Goal: Task Accomplishment & Management: Manage account settings

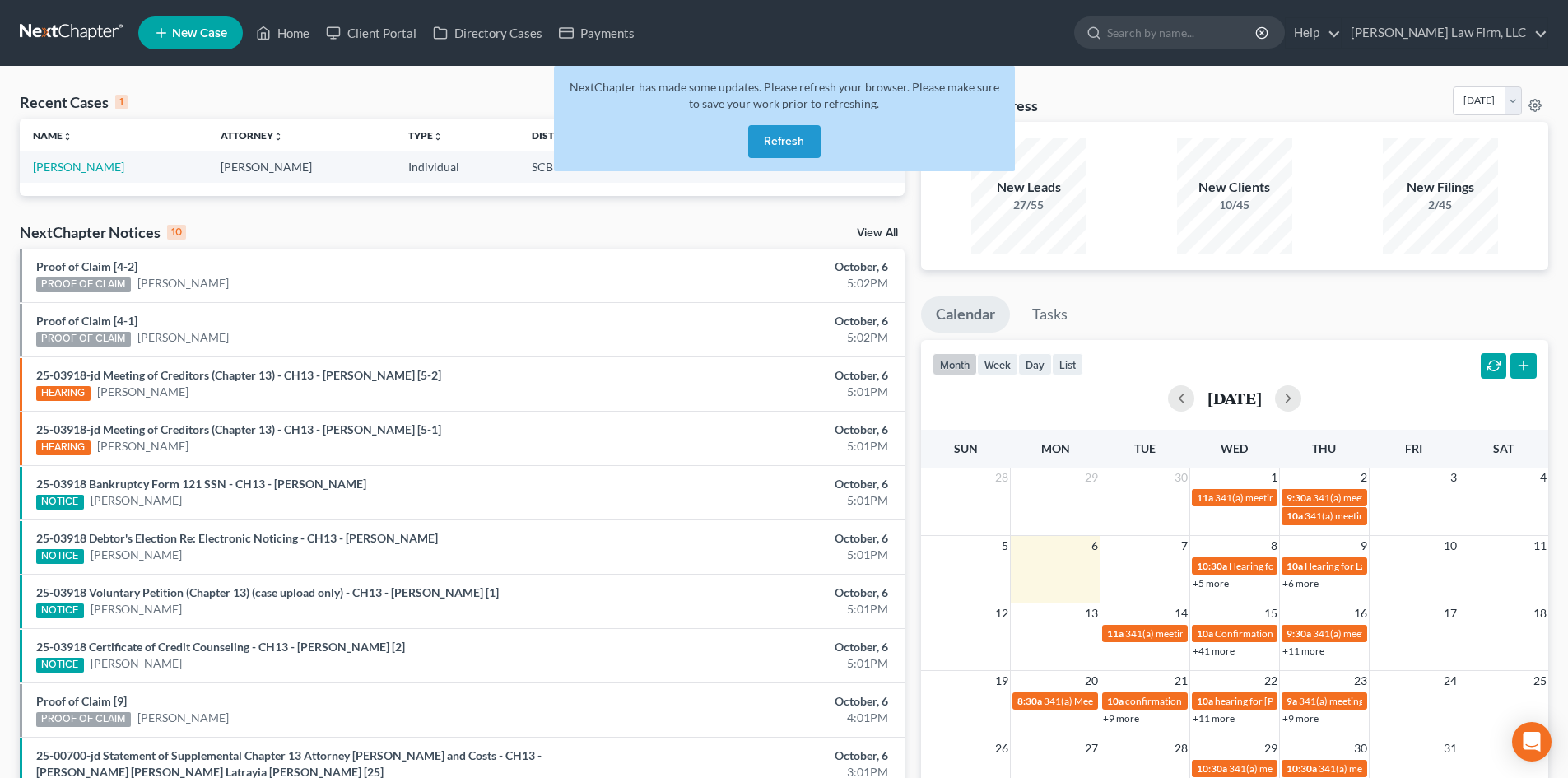
click at [789, 130] on button "Refresh" at bounding box center [784, 141] width 72 height 33
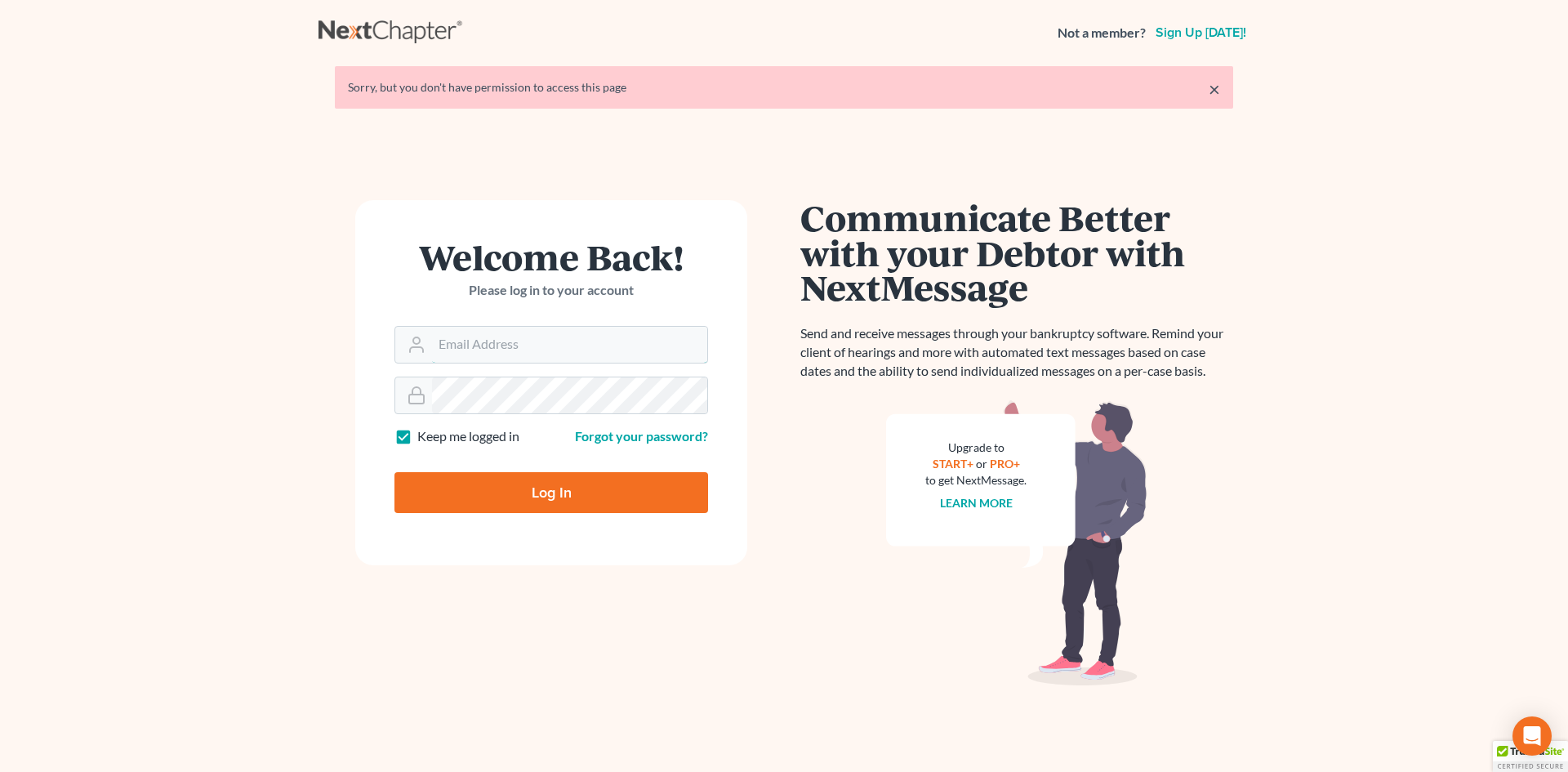
type input "[EMAIL_ADDRESS][DOMAIN_NAME]"
click at [538, 495] on input "Log In" at bounding box center [551, 492] width 313 height 41
type input "Thinking..."
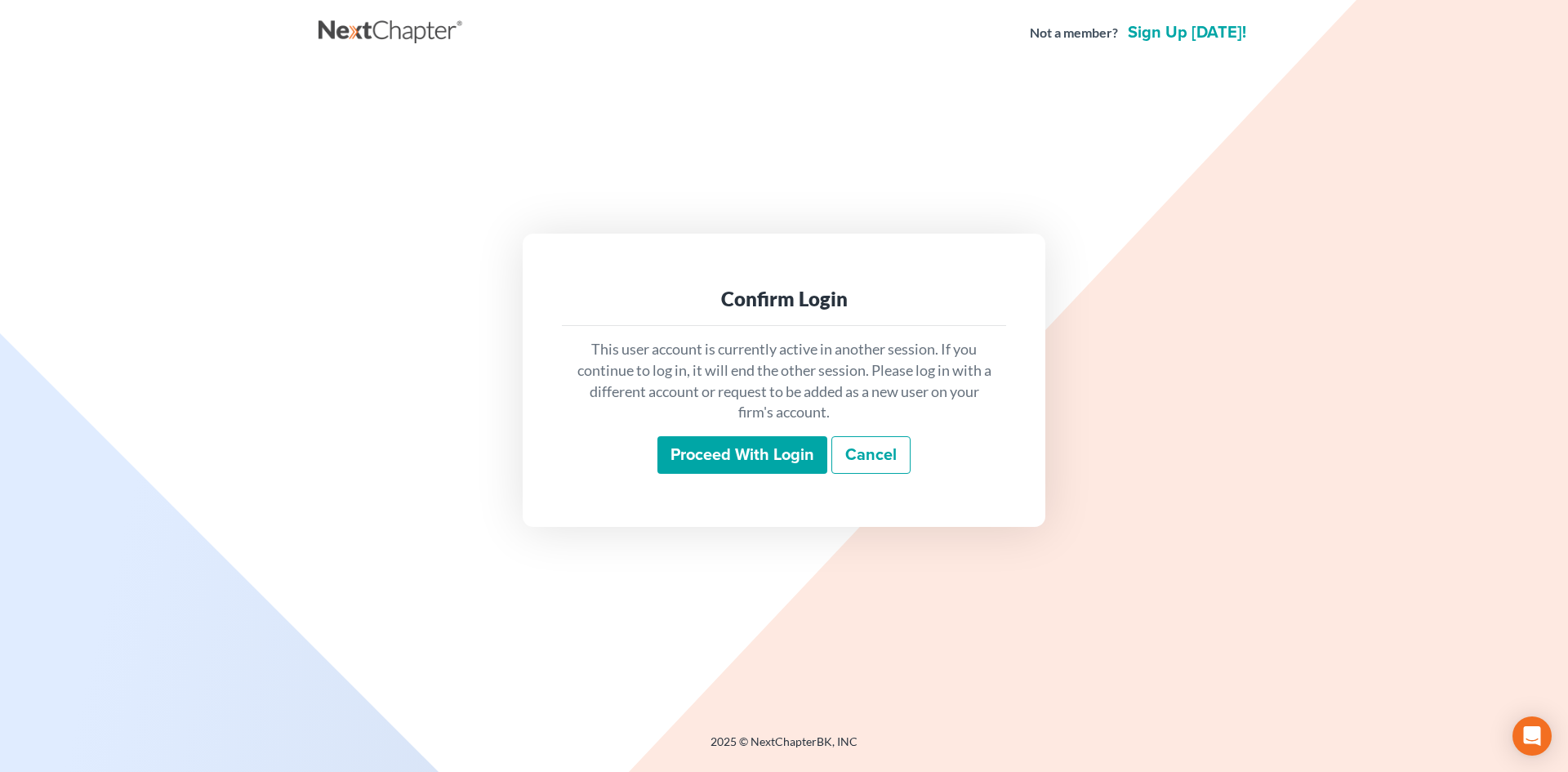
click at [763, 444] on input "Proceed with login" at bounding box center [742, 455] width 170 height 37
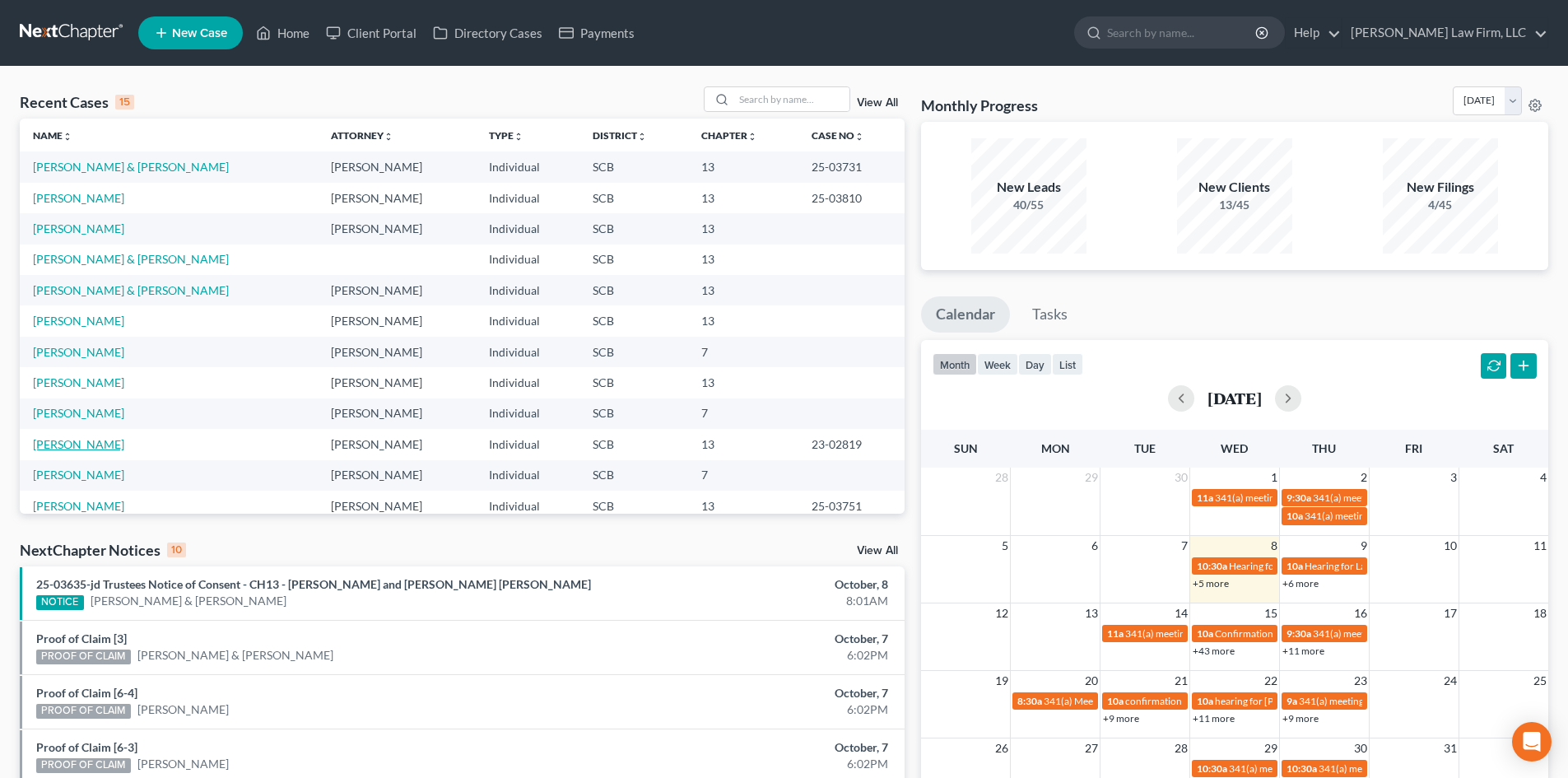
click at [70, 448] on link "Morris, Kasey" at bounding box center [78, 444] width 91 height 14
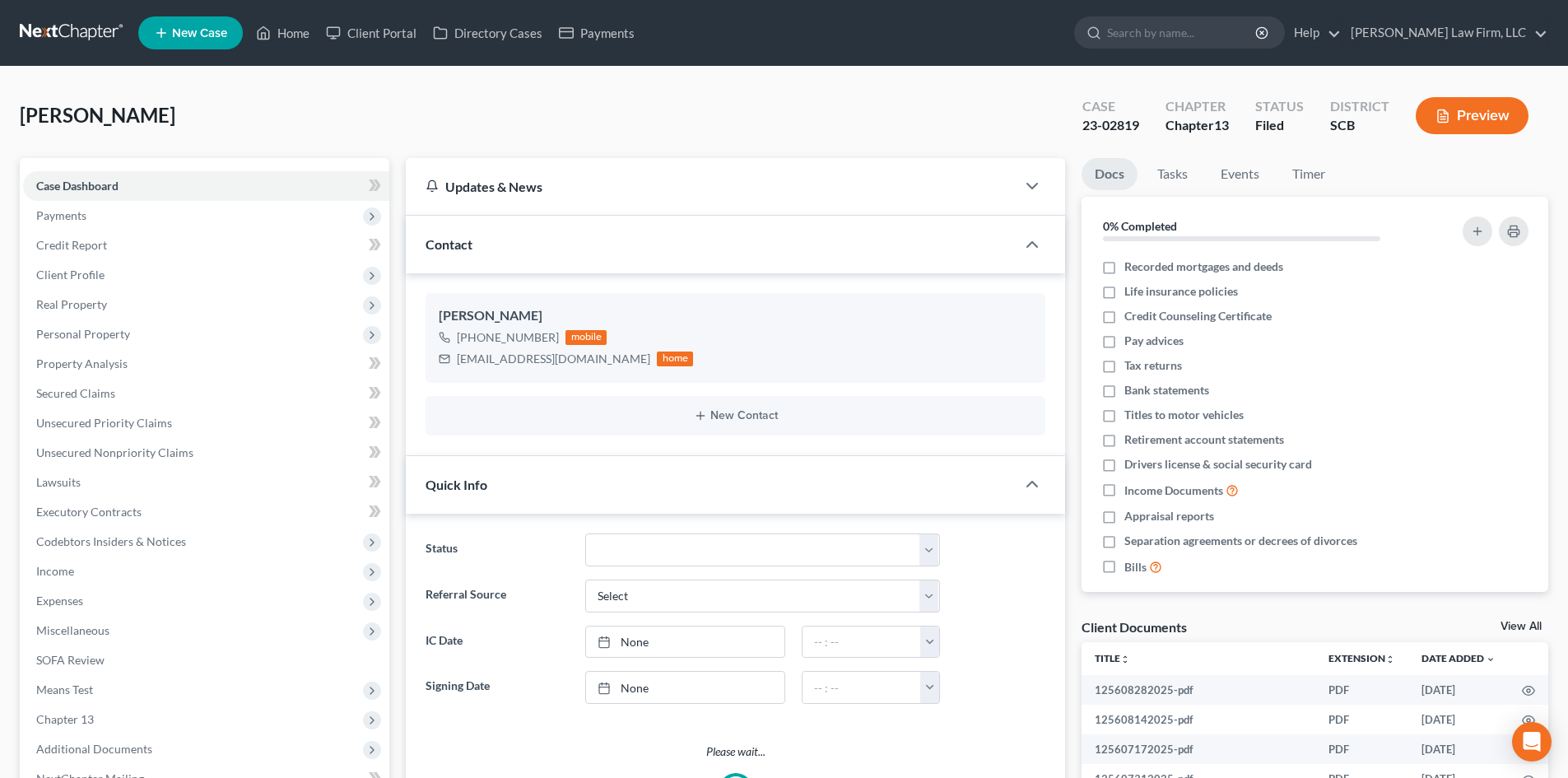
select select "0"
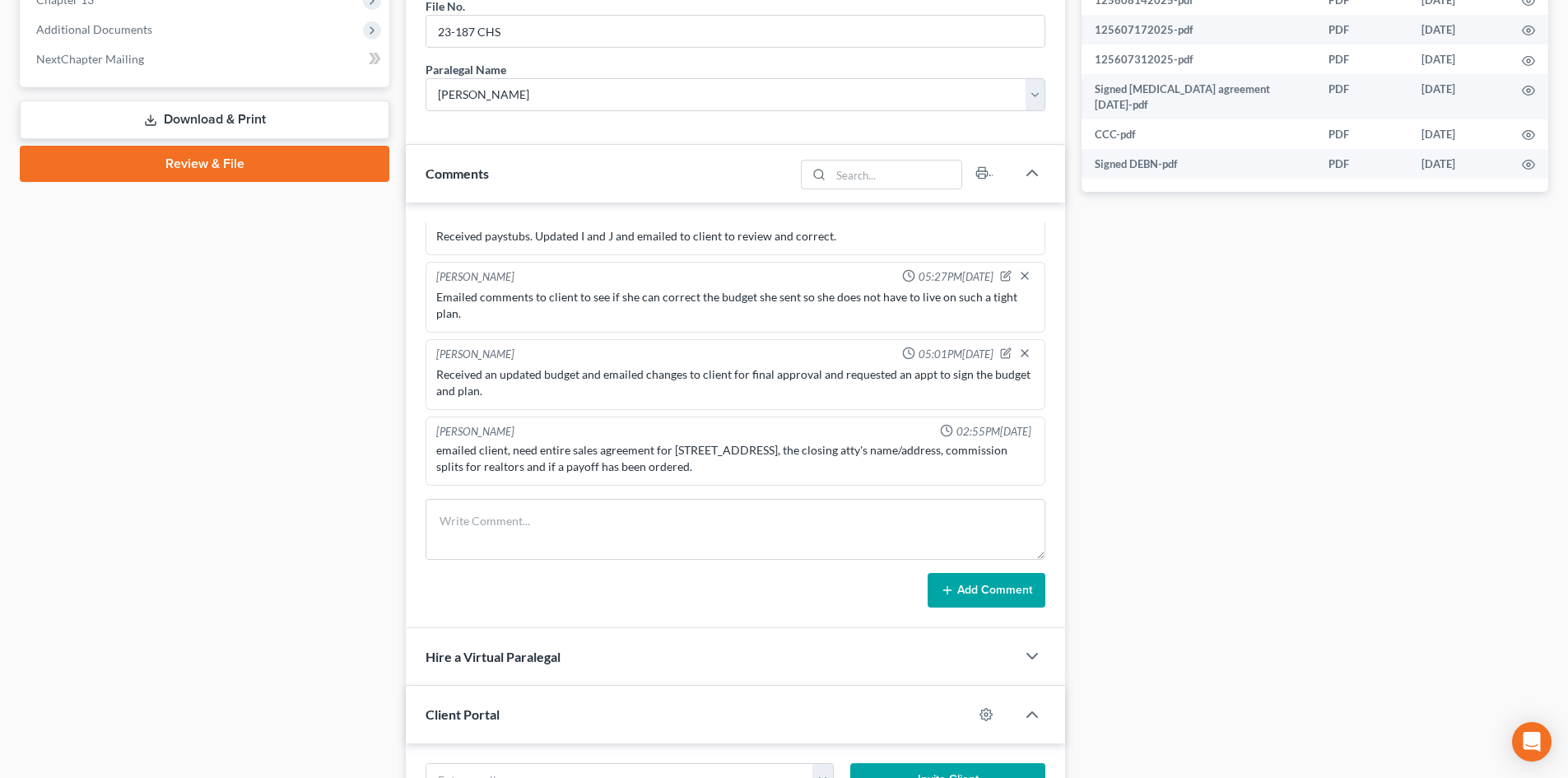
scroll to position [741, 0]
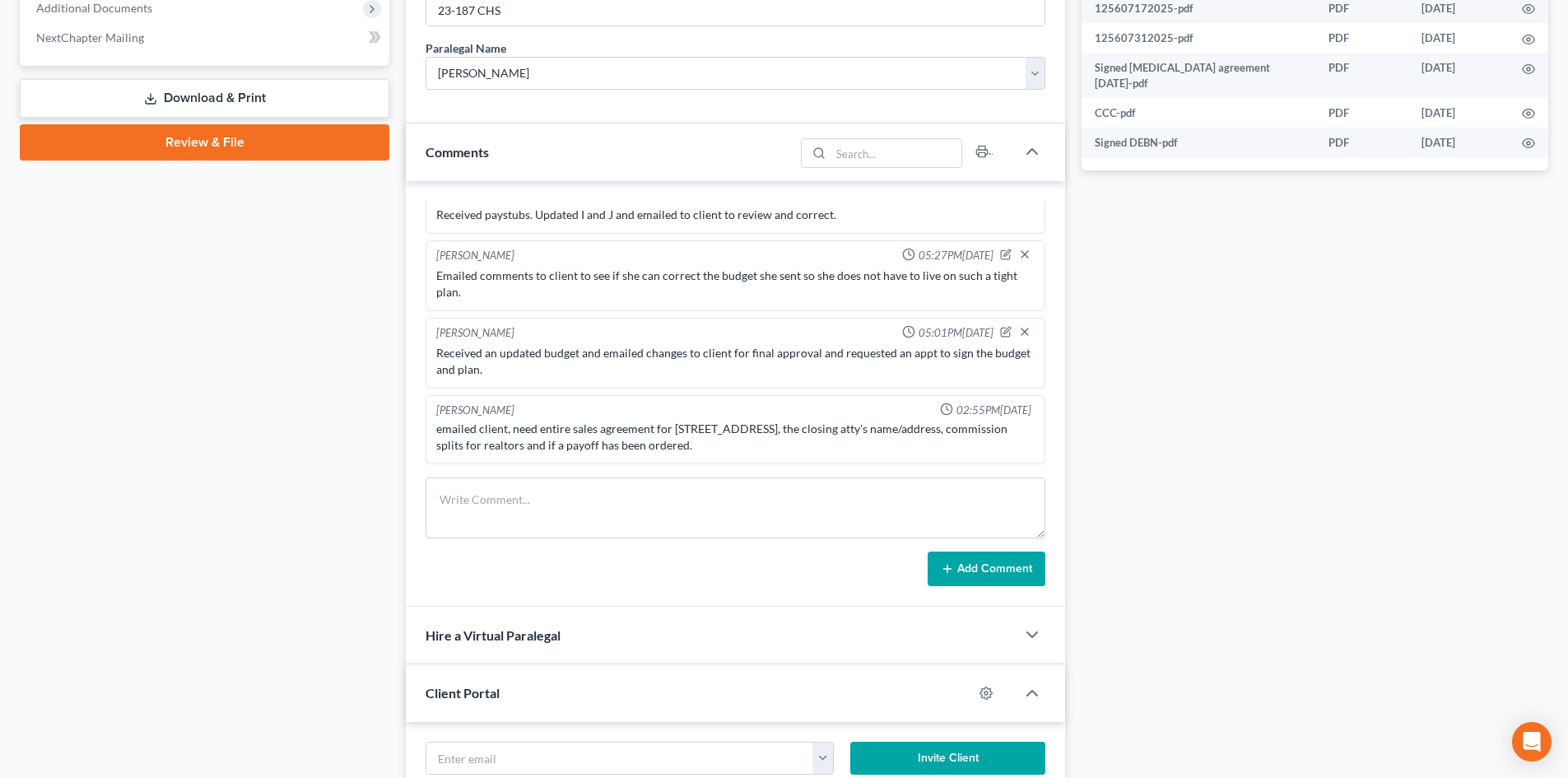
click at [194, 99] on link "Download & Print" at bounding box center [204, 98] width 369 height 38
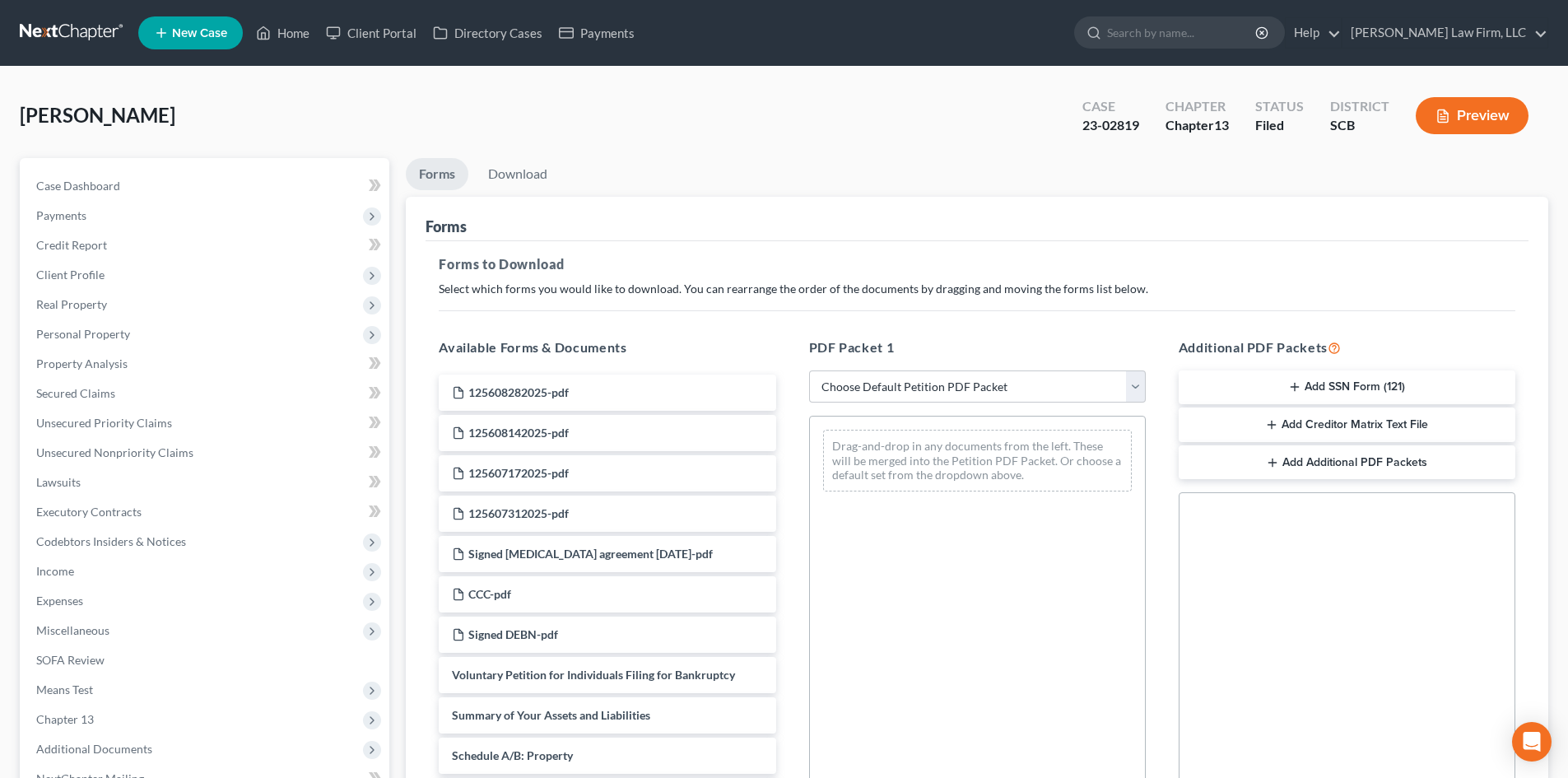
click at [916, 363] on div "PDF Packet 1 Choose Default Petition PDF Packet Complete Bankruptcy Petition (a…" at bounding box center [978, 604] width 369 height 558
click at [913, 373] on select "Choose Default Petition PDF Packet Complete Bankruptcy Petition (all forms and …" at bounding box center [978, 386] width 337 height 33
select select "2"
click at [809, 370] on select "Choose Default Petition PDF Packet Complete Bankruptcy Petition (all forms and …" at bounding box center [978, 386] width 337 height 33
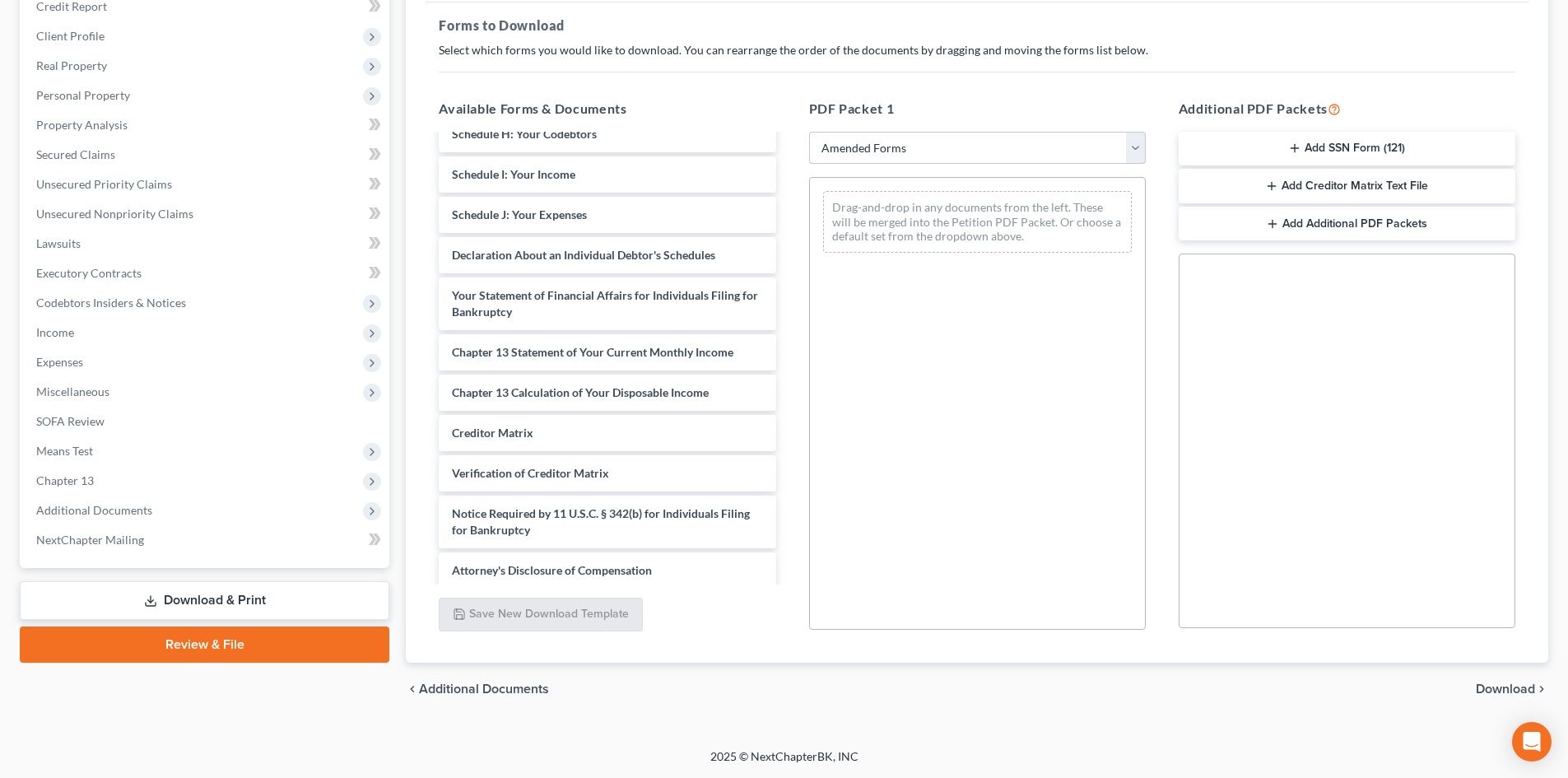
scroll to position [327, 0]
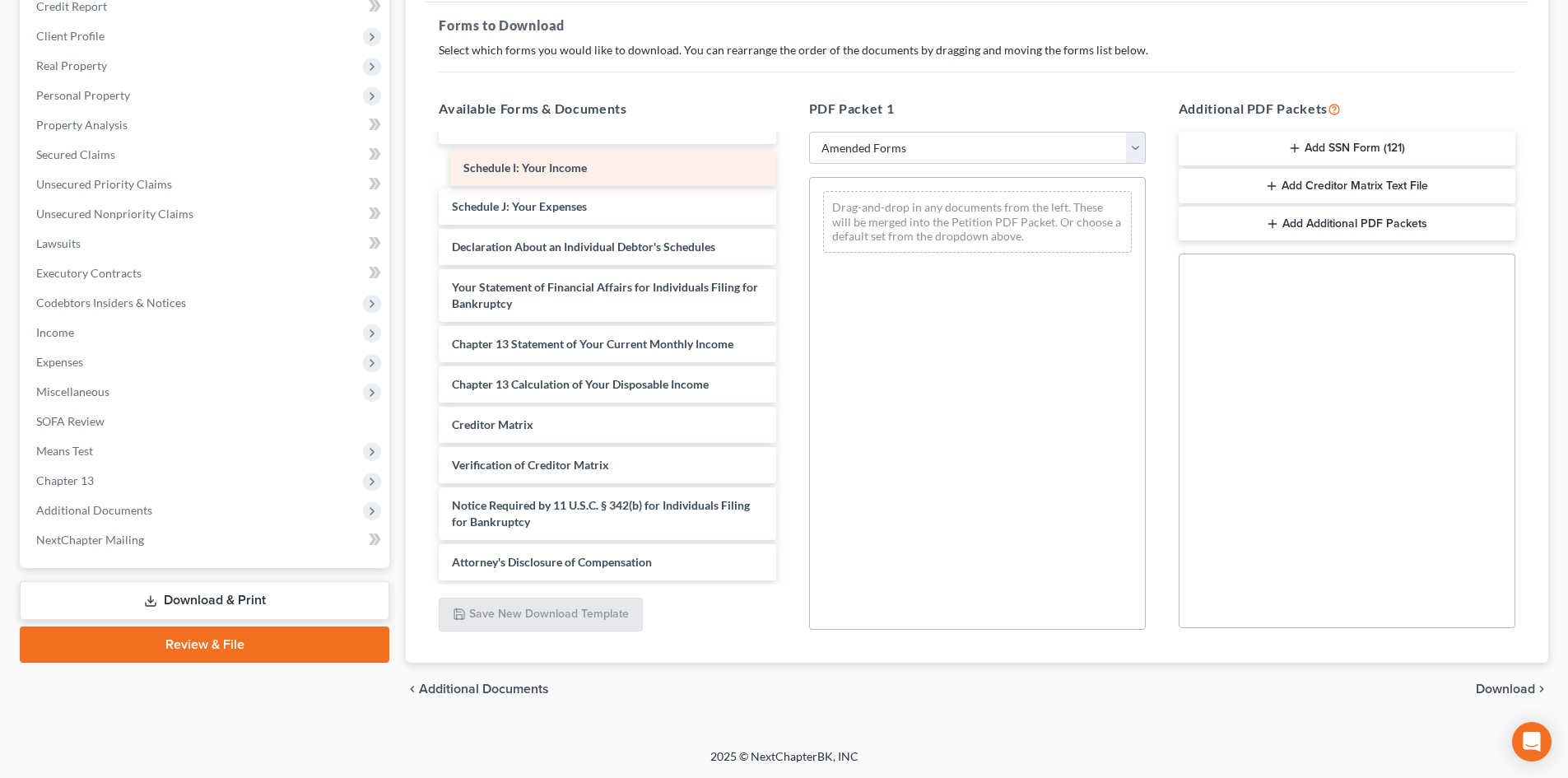
drag, startPoint x: 487, startPoint y: 164, endPoint x: 841, endPoint y: 196, distance: 355.4
click at [789, 196] on div "Schedule I: Your Income Voluntary Petition for Individuals Filing for Bankruptc…" at bounding box center [607, 195] width 363 height 771
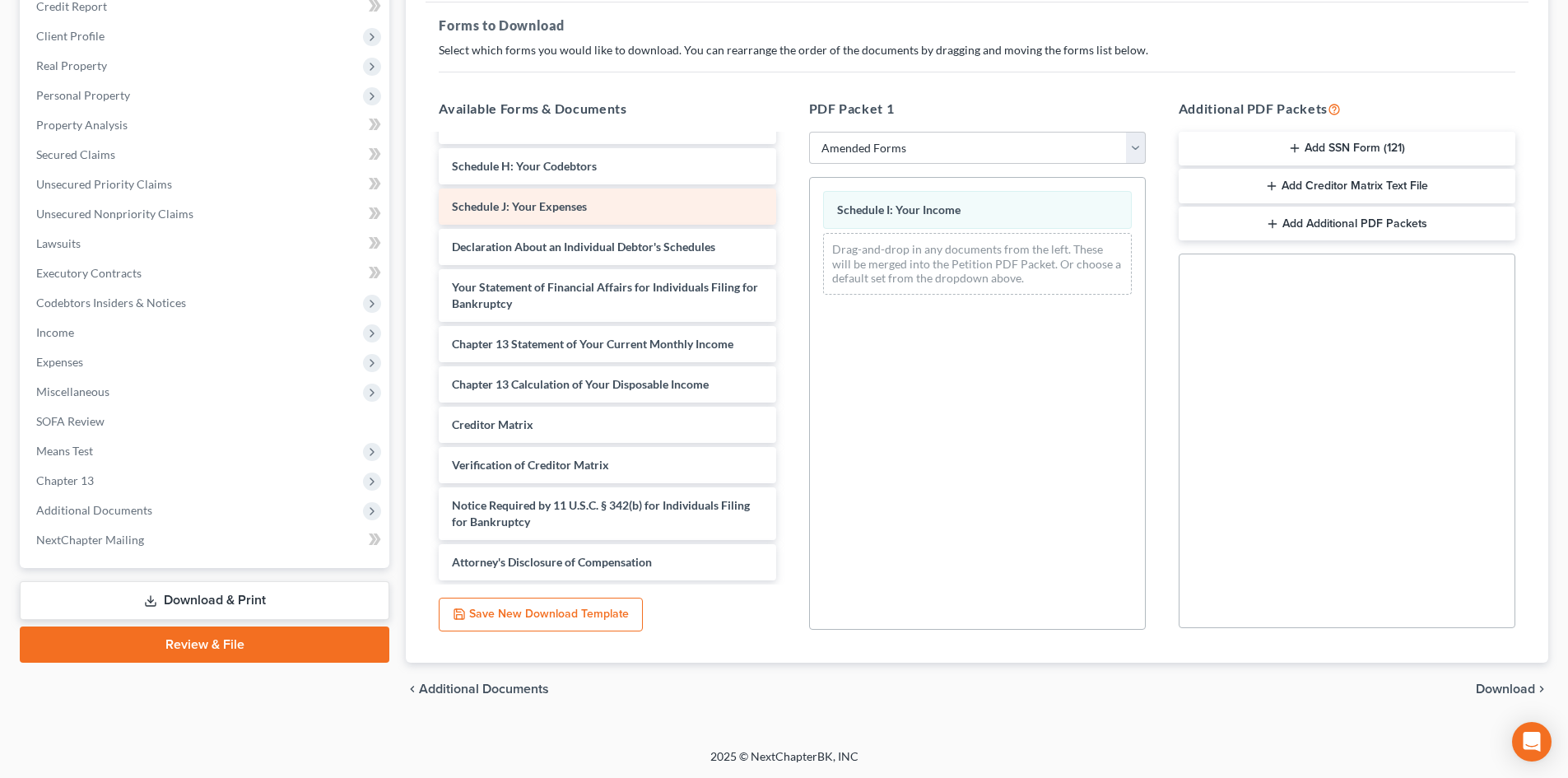
click at [789, 243] on div "Voluntary Petition for Individuals Filing for Bankruptcy Summary of Your Assets…" at bounding box center [607, 215] width 363 height 731
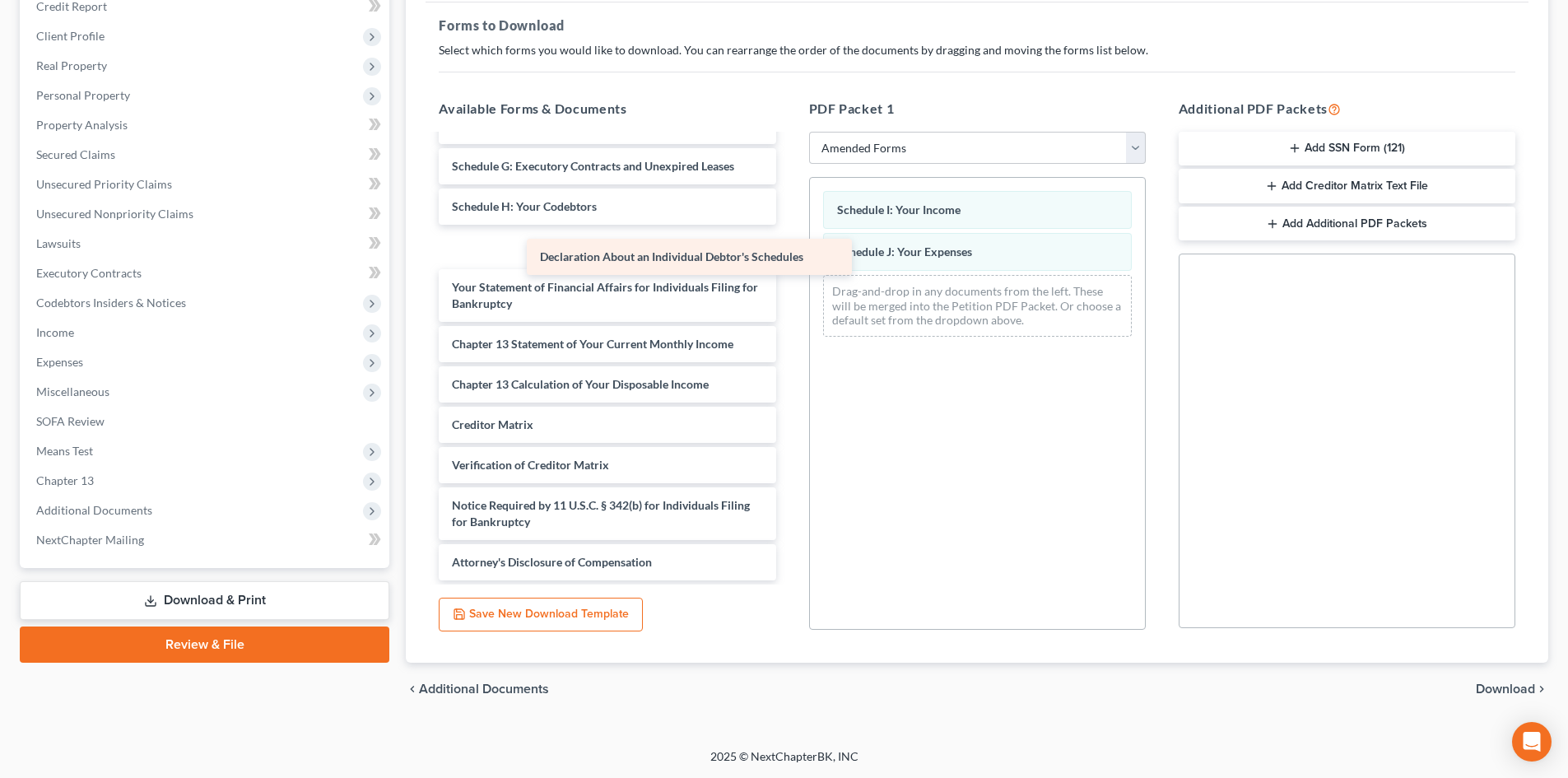
drag, startPoint x: 478, startPoint y: 235, endPoint x: 845, endPoint y: 286, distance: 370.5
click at [789, 285] on div "Declaration About an Individual Debtor's Schedules Voluntary Petition for Indiv…" at bounding box center [607, 235] width 363 height 691
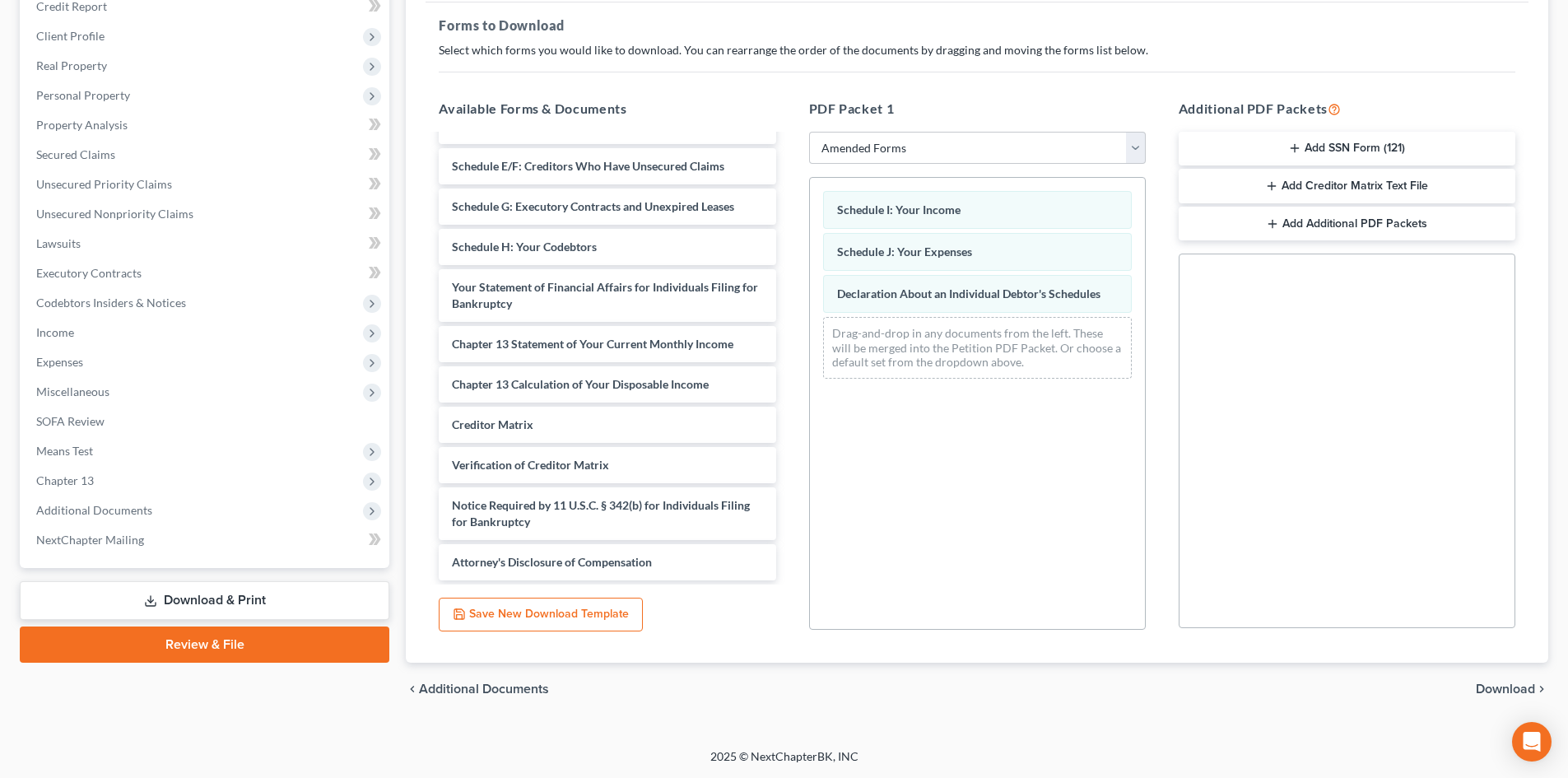
click at [1497, 689] on span "Download" at bounding box center [1505, 689] width 60 height 13
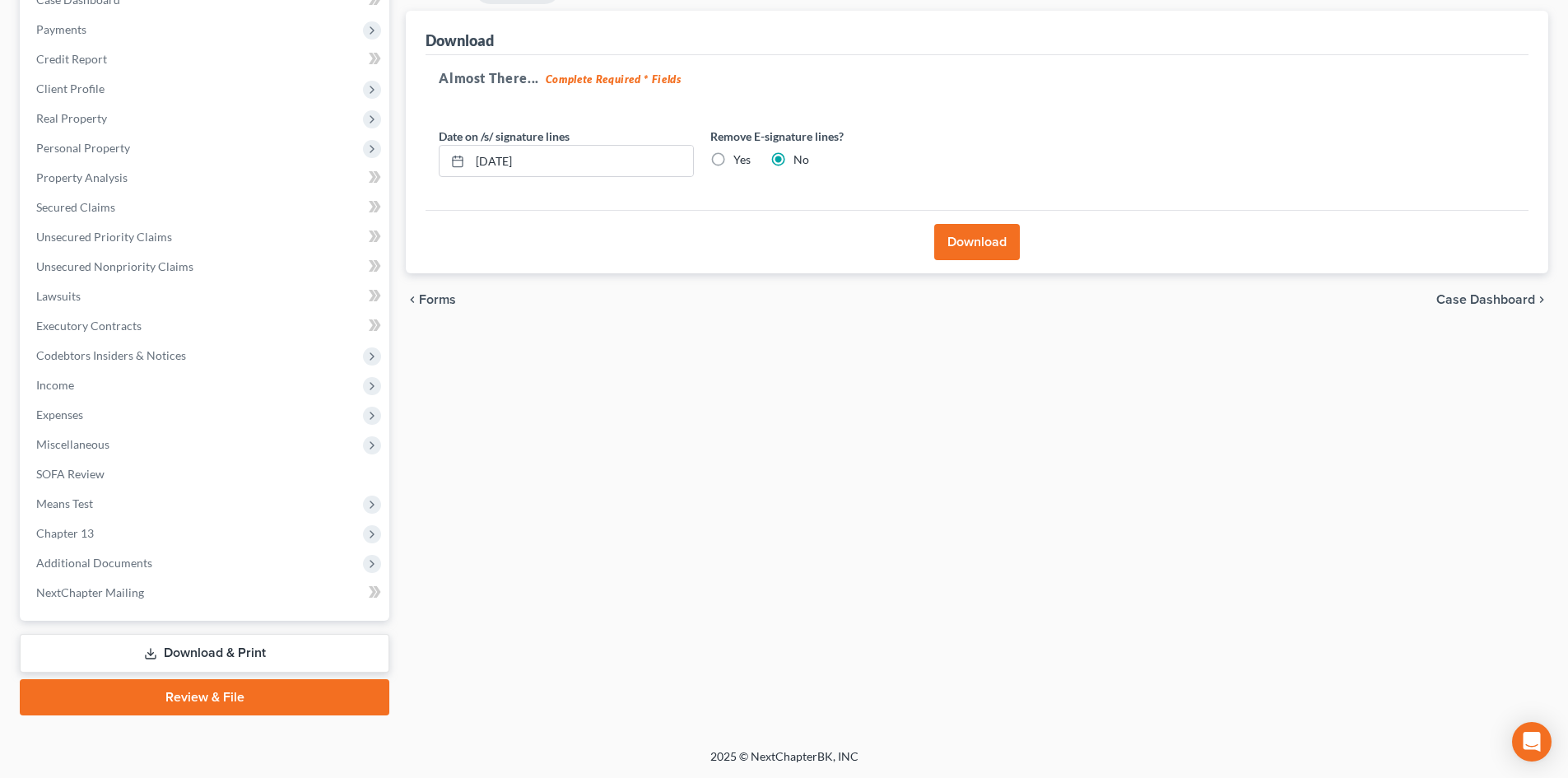
click at [733, 156] on label "Yes" at bounding box center [742, 159] width 17 height 16
click at [740, 156] on input "Yes" at bounding box center [745, 157] width 11 height 11
radio input "true"
radio input "false"
drag, startPoint x: 575, startPoint y: 170, endPoint x: 442, endPoint y: 186, distance: 134.0
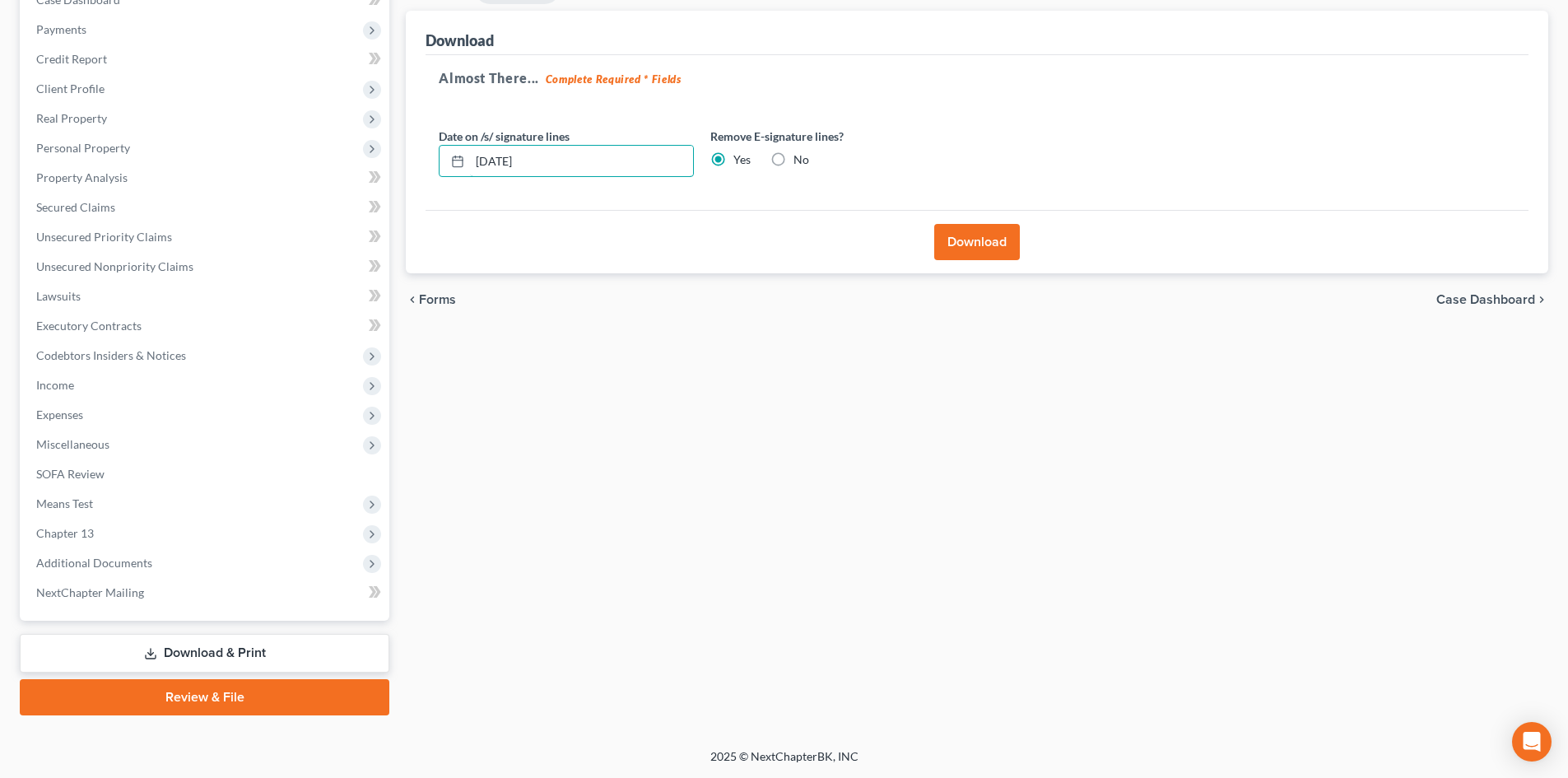
click at [465, 186] on div "Date on /s/ signature lines 10/08/2025 Remove E-signature lines? Yes No" at bounding box center [702, 159] width 543 height 63
click at [968, 245] on button "Download" at bounding box center [977, 242] width 86 height 37
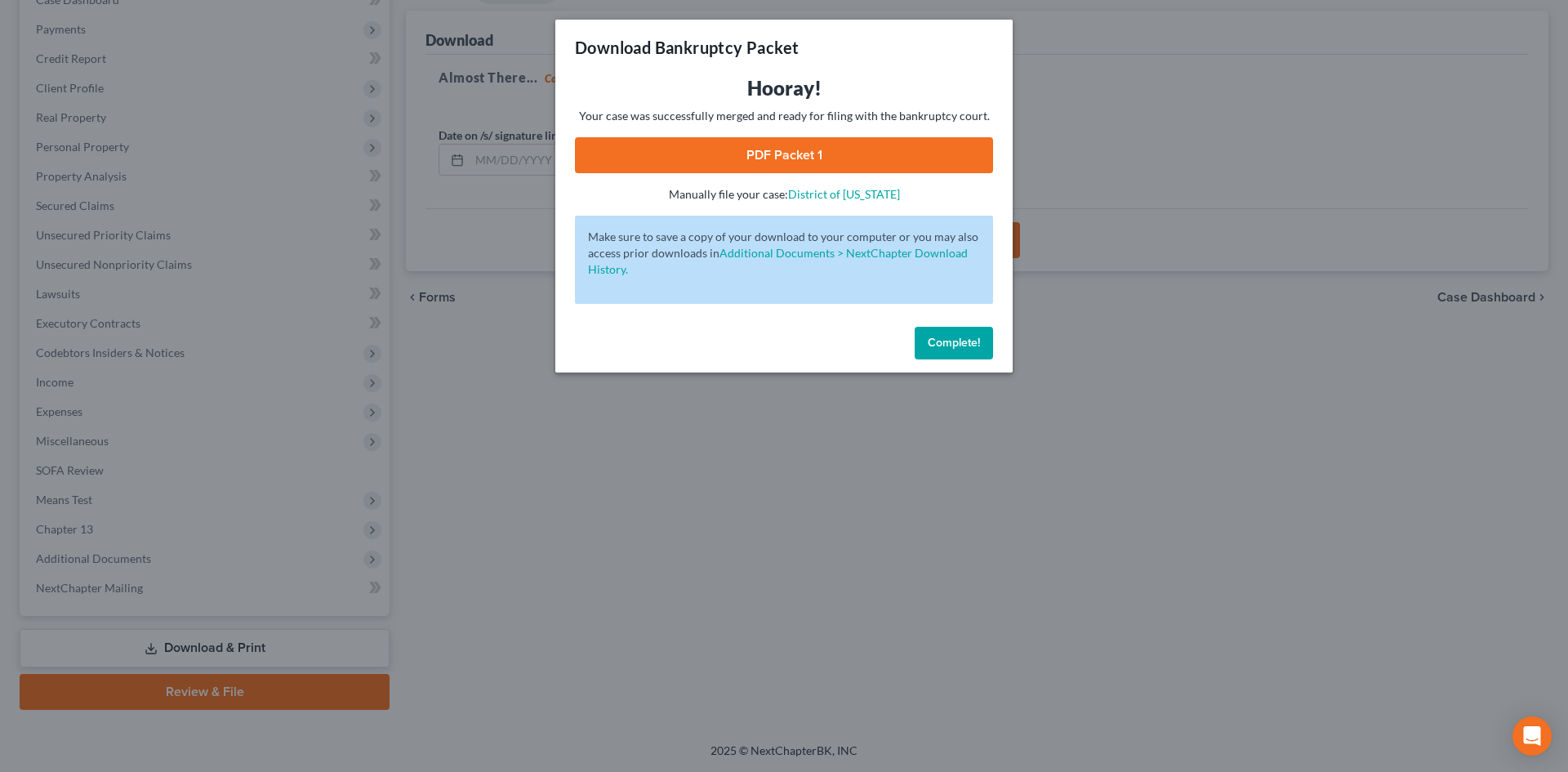
click at [748, 150] on link "PDF Packet 1" at bounding box center [784, 155] width 418 height 36
click at [947, 345] on span "Complete!" at bounding box center [954, 343] width 52 height 14
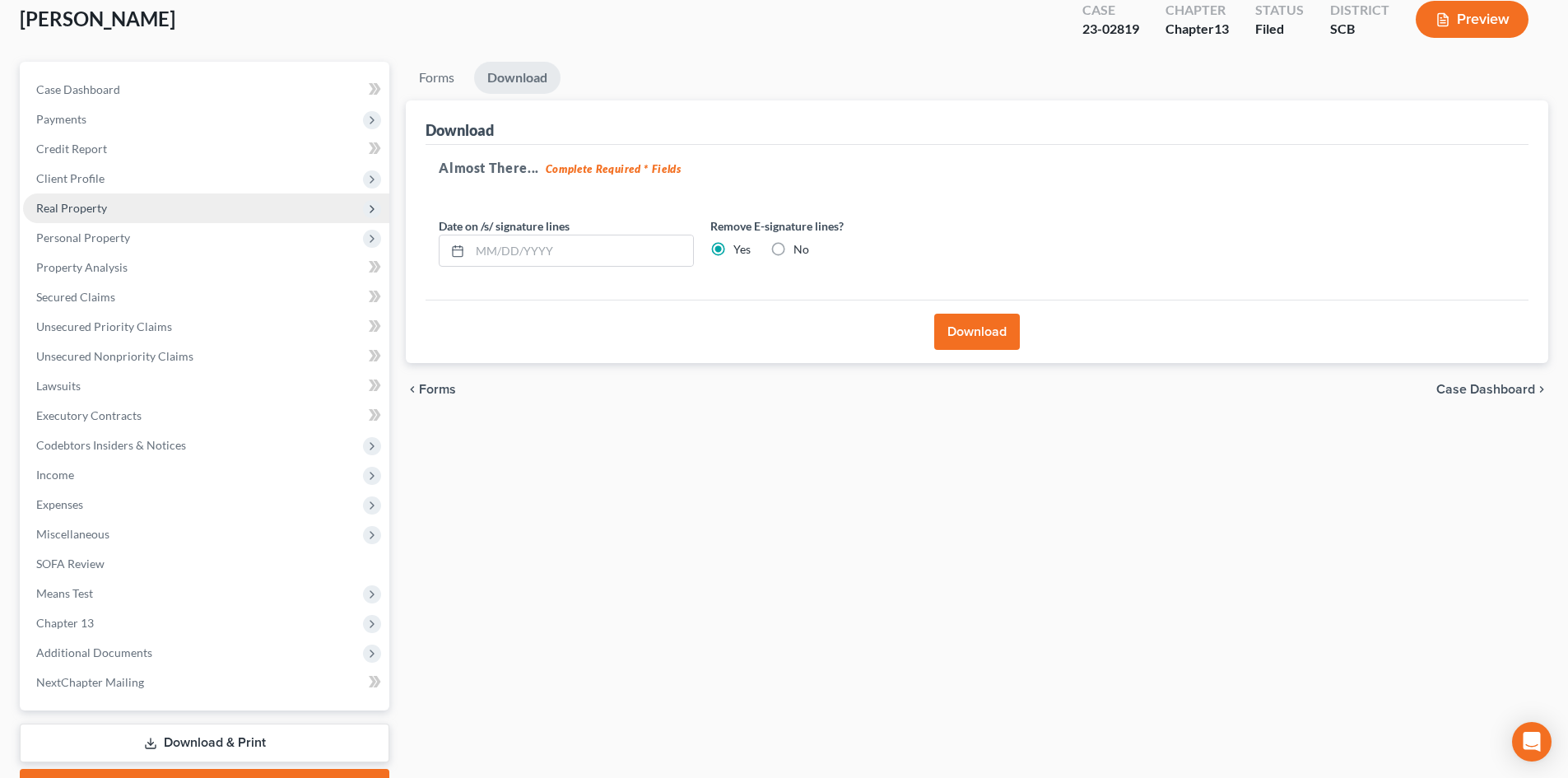
scroll to position [0, 0]
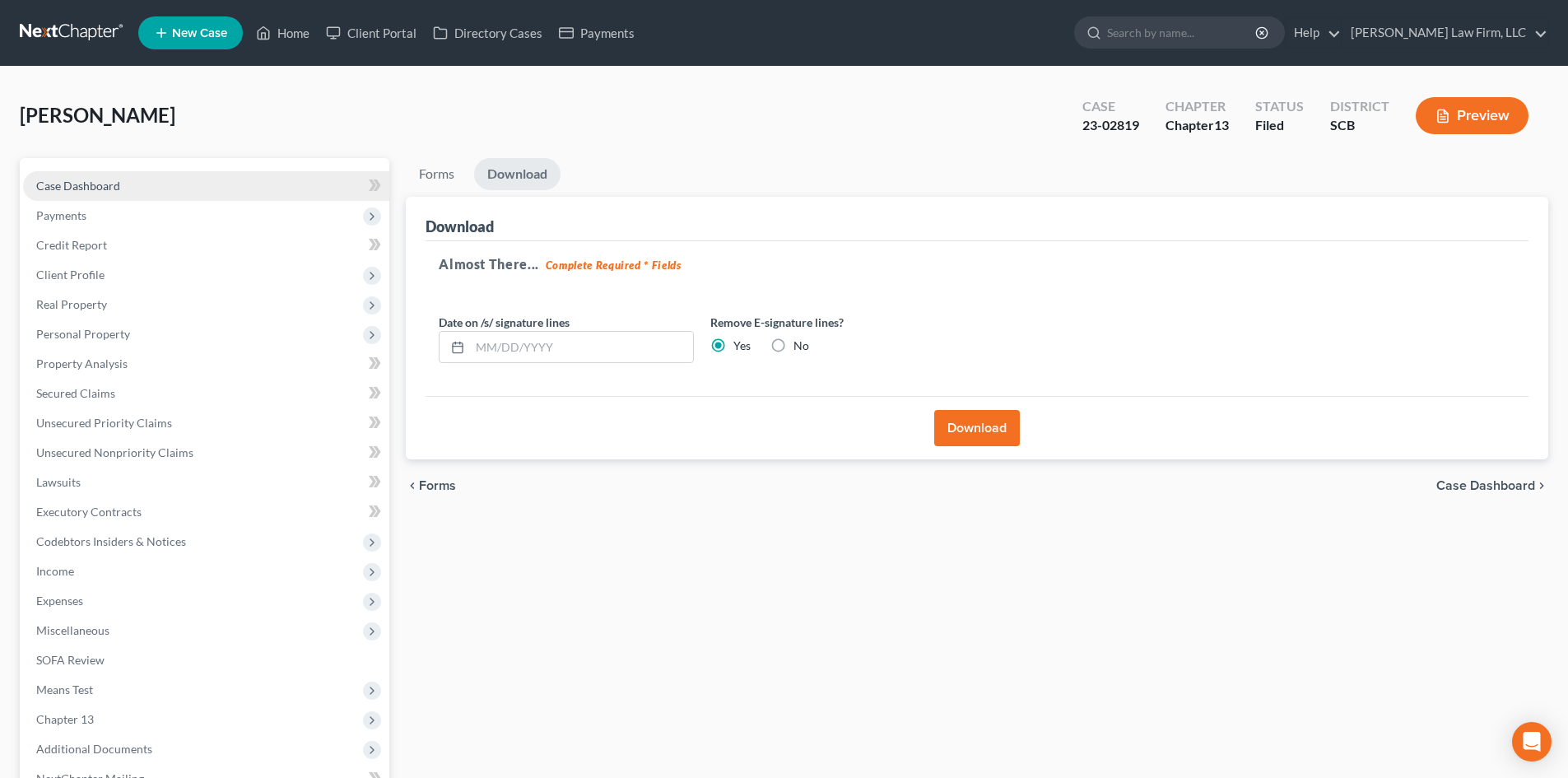
click at [92, 183] on span "Case Dashboard" at bounding box center [78, 186] width 84 height 14
select select "2"
select select "0"
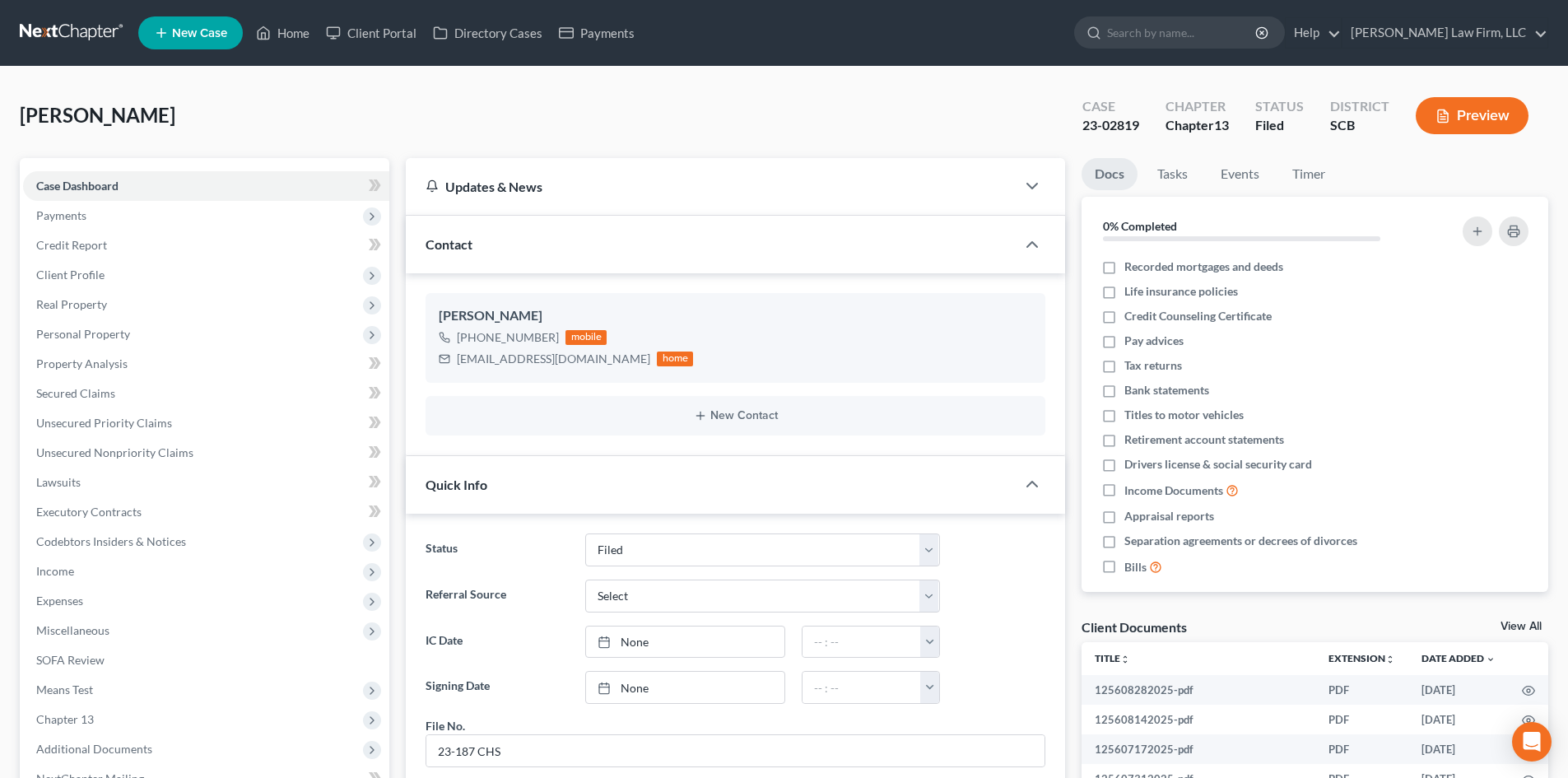
scroll to position [1615, 0]
click at [1508, 630] on link "View All" at bounding box center [1521, 626] width 41 height 12
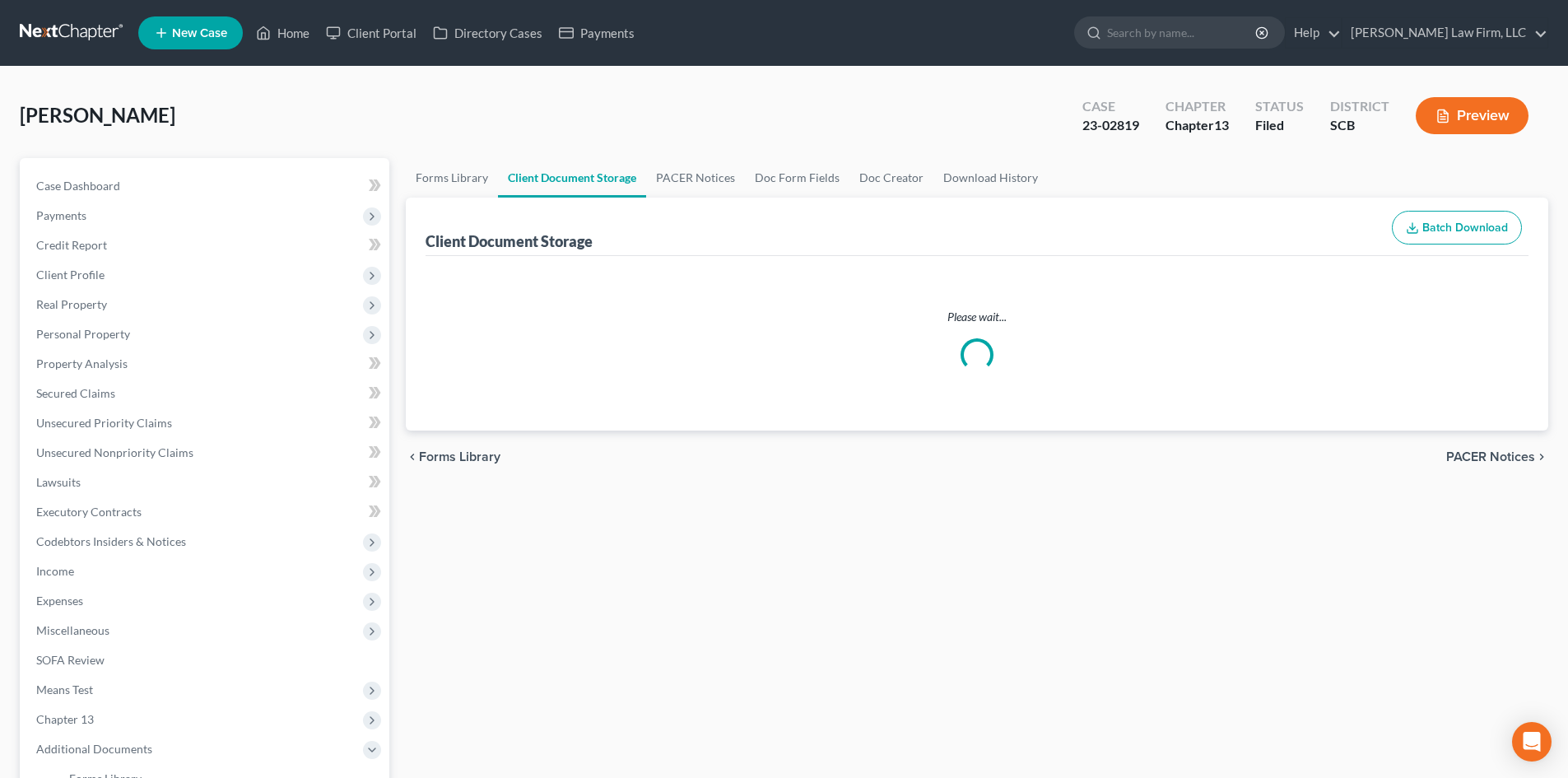
select select "16"
select select "6"
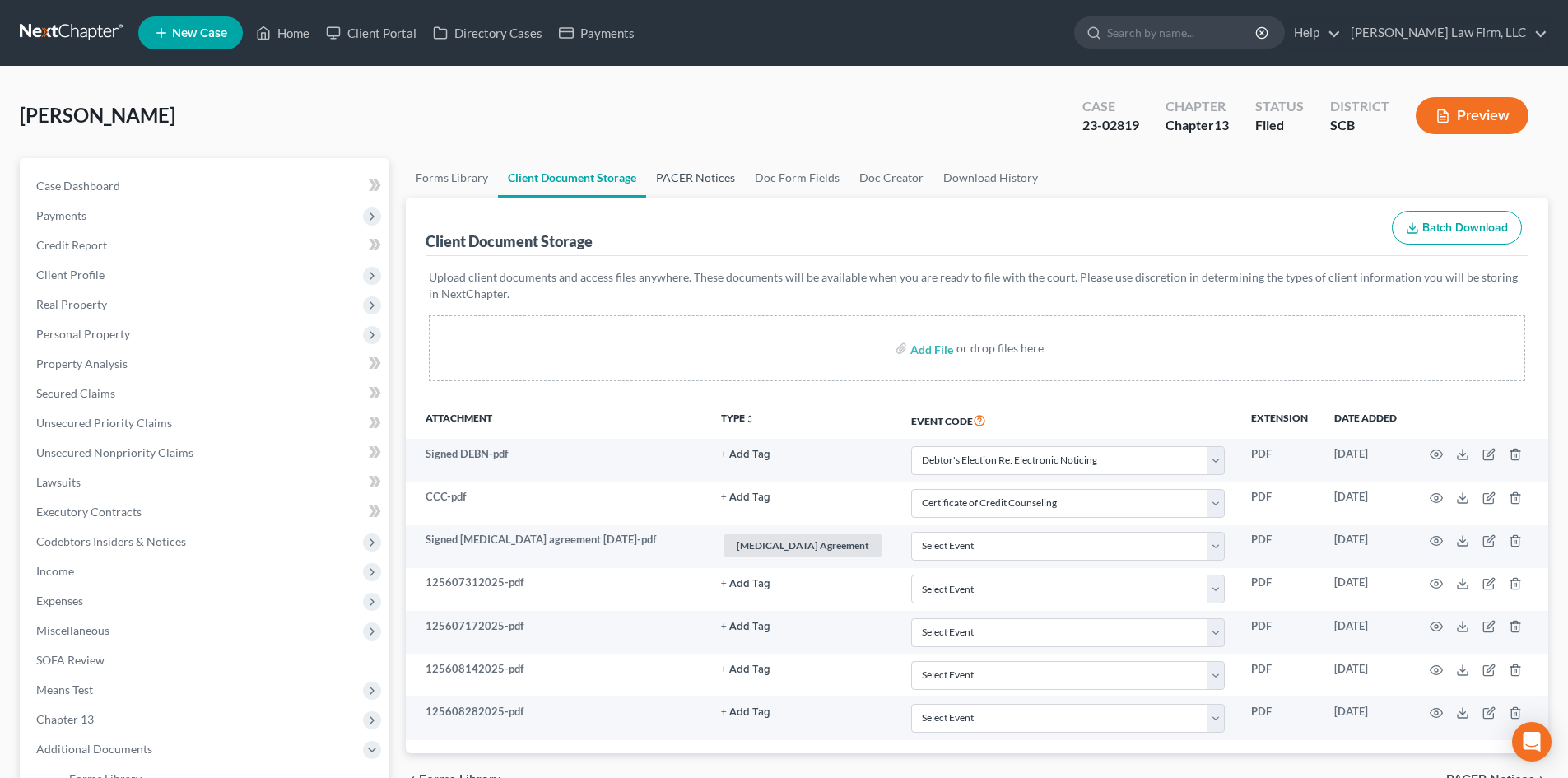
click at [686, 174] on link "PACER Notices" at bounding box center [695, 178] width 99 height 39
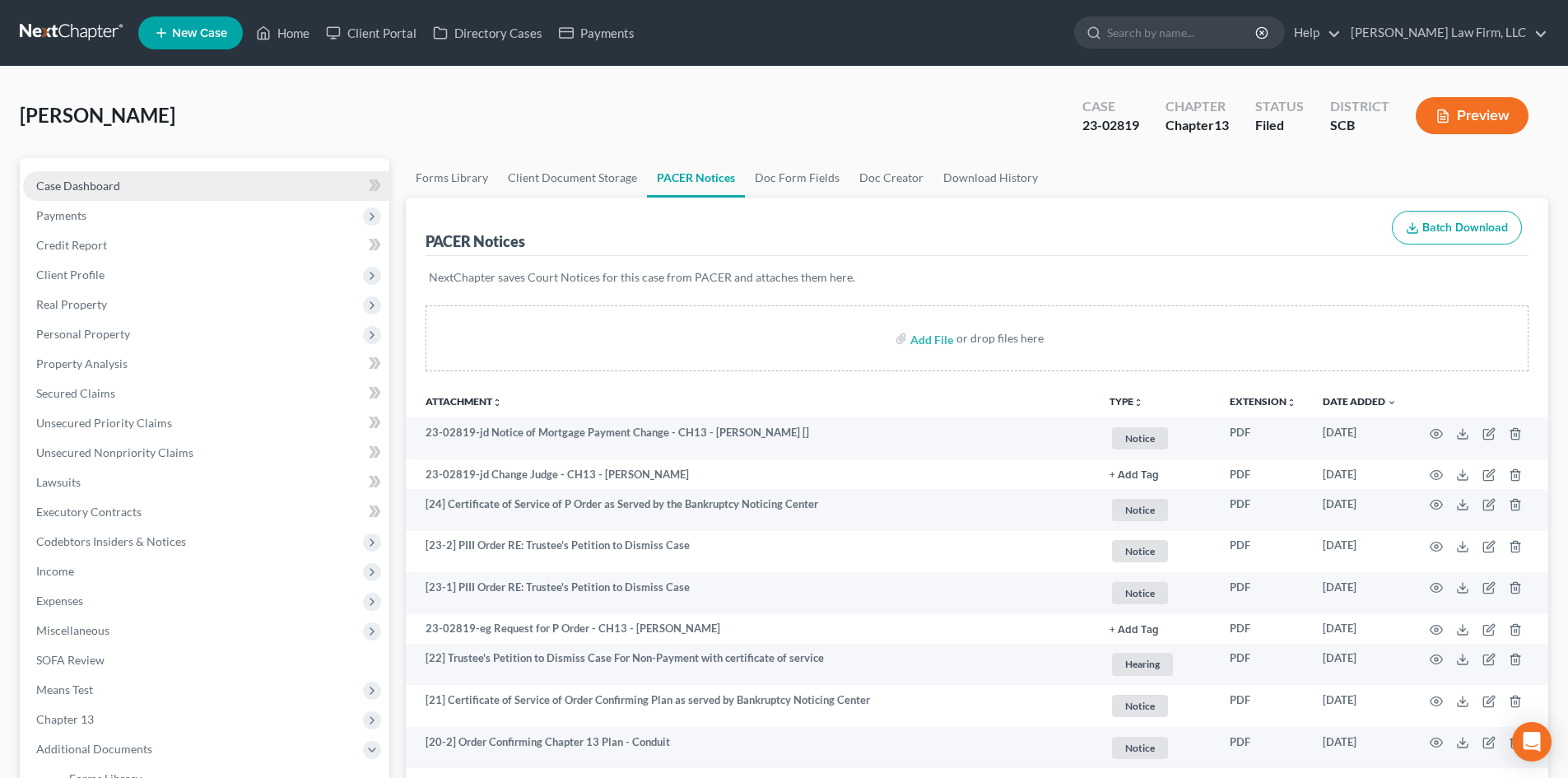
click at [88, 182] on span "Case Dashboard" at bounding box center [78, 186] width 84 height 14
select select "2"
select select "0"
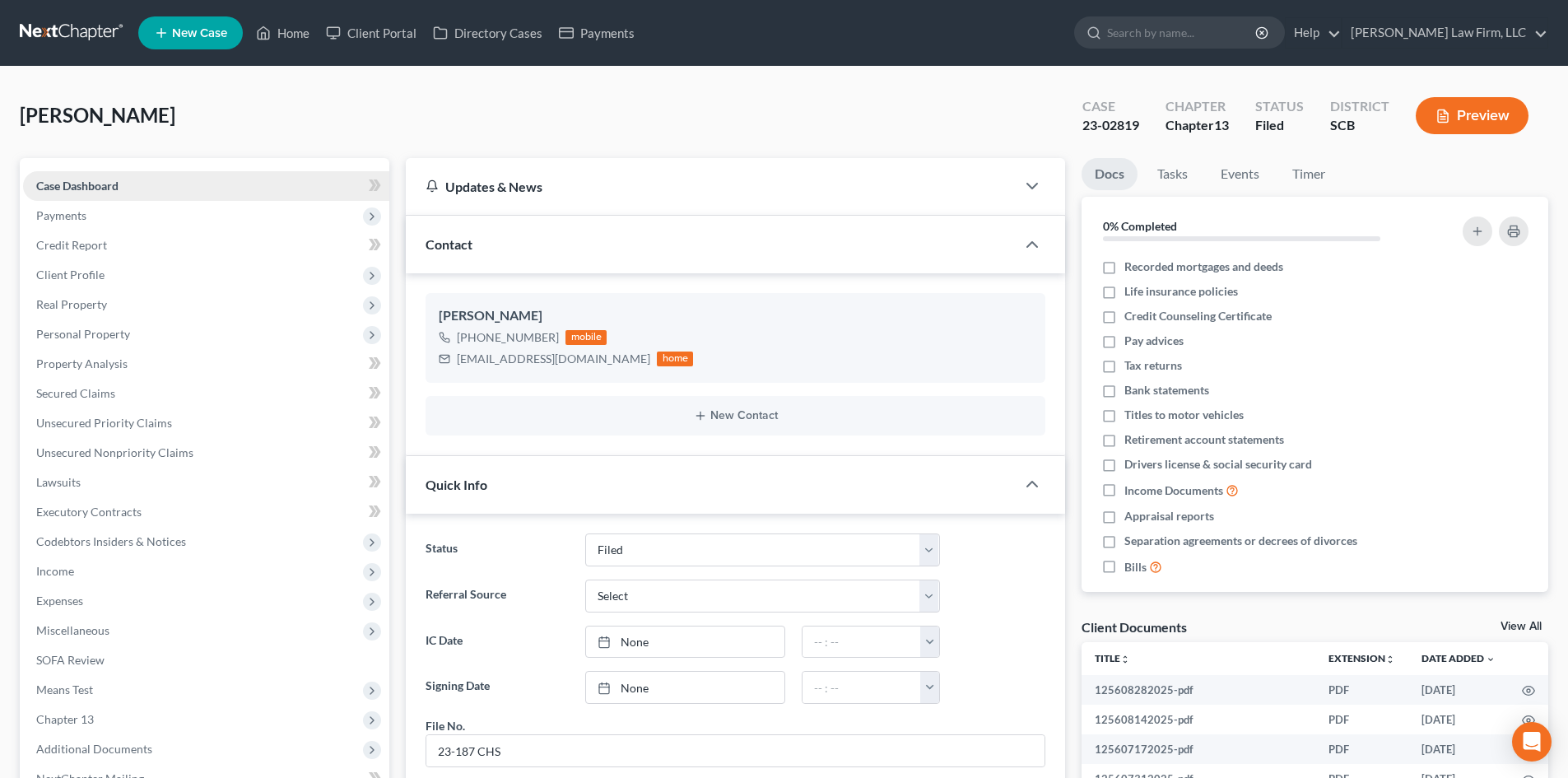
scroll to position [1615, 0]
click at [290, 28] on link "Home" at bounding box center [282, 32] width 70 height 30
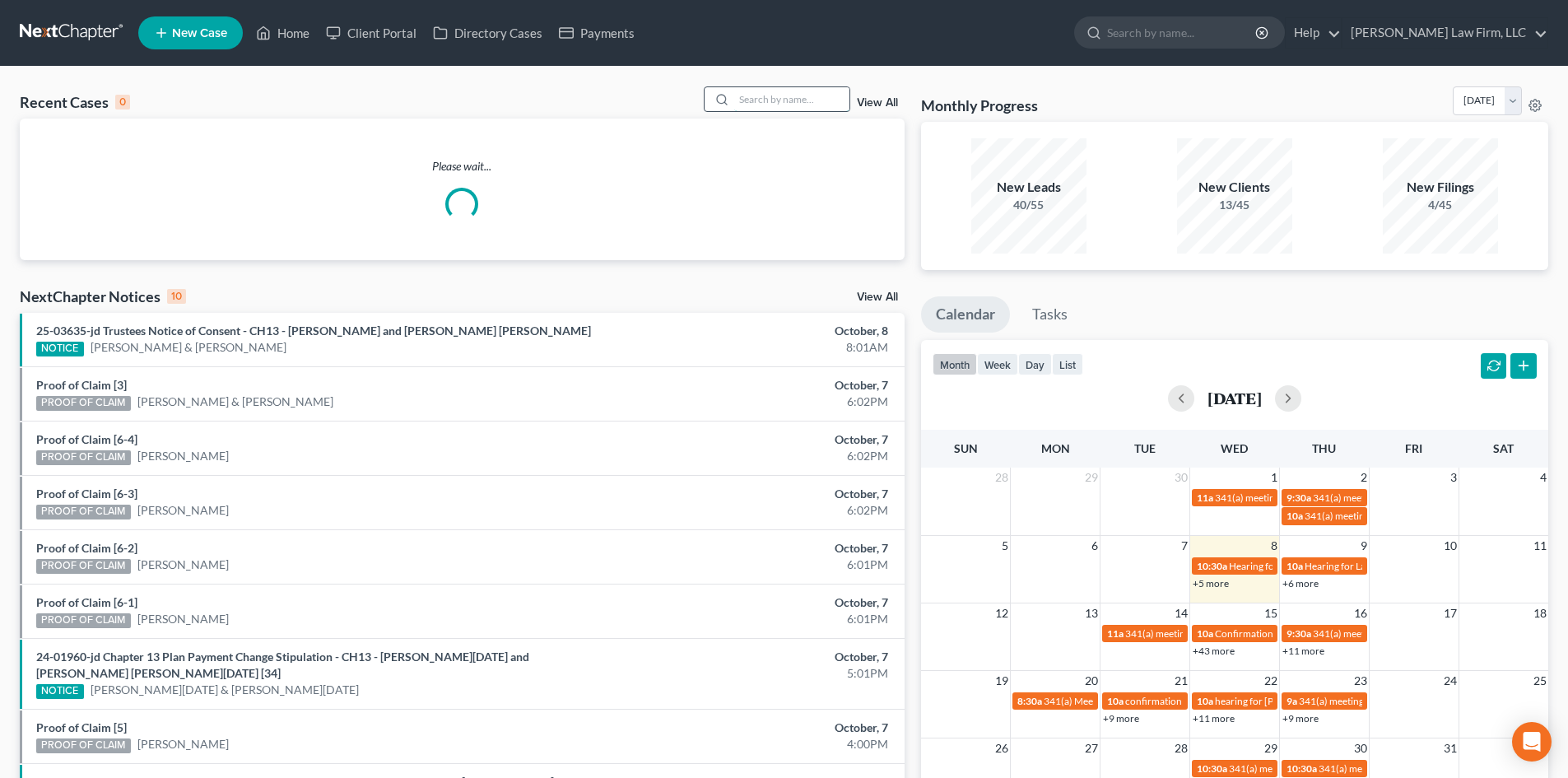
click at [818, 94] on input "search" at bounding box center [791, 100] width 115 height 24
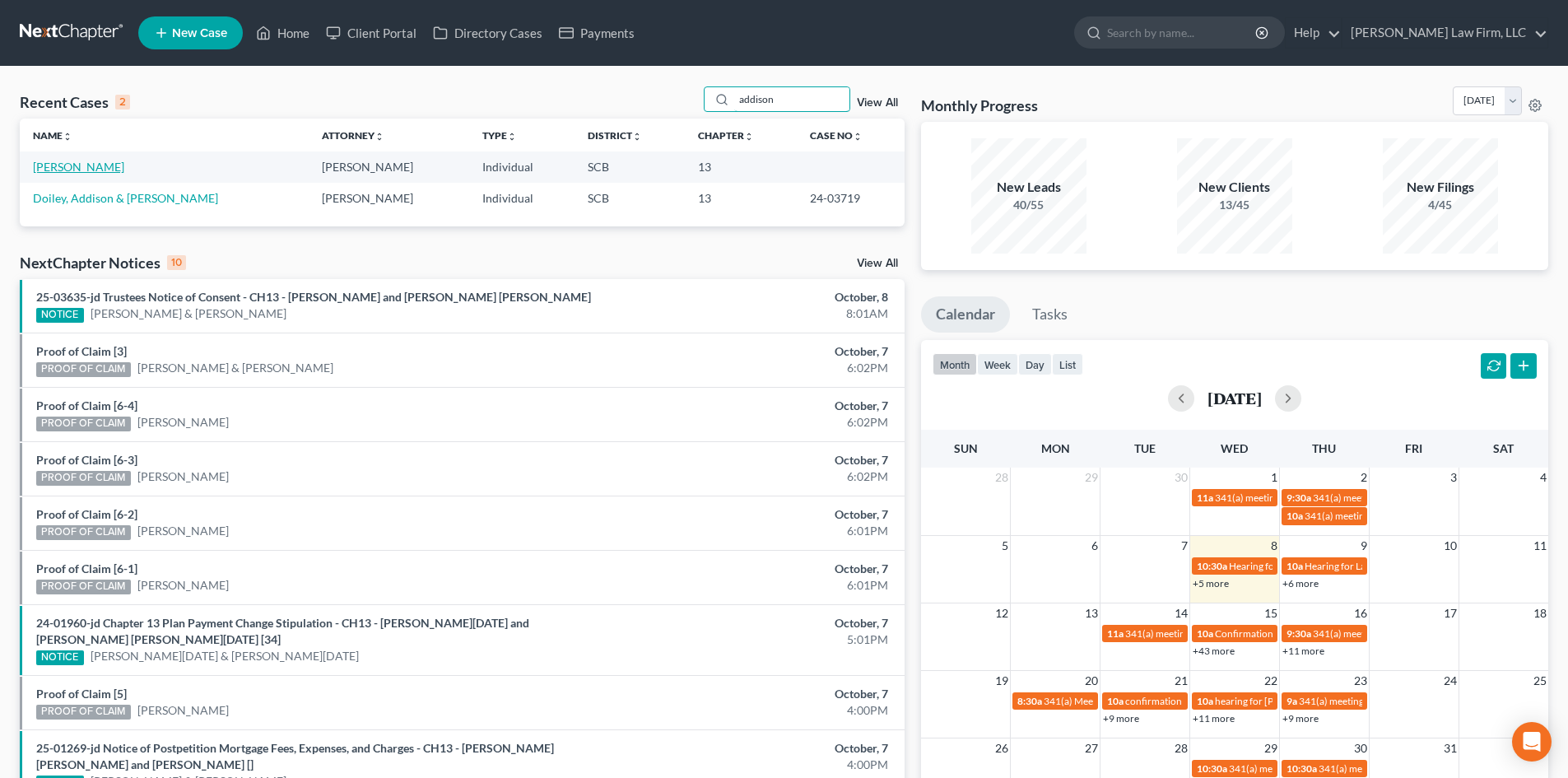
type input "addison"
click at [58, 164] on link "Addison, Kiah" at bounding box center [78, 167] width 91 height 14
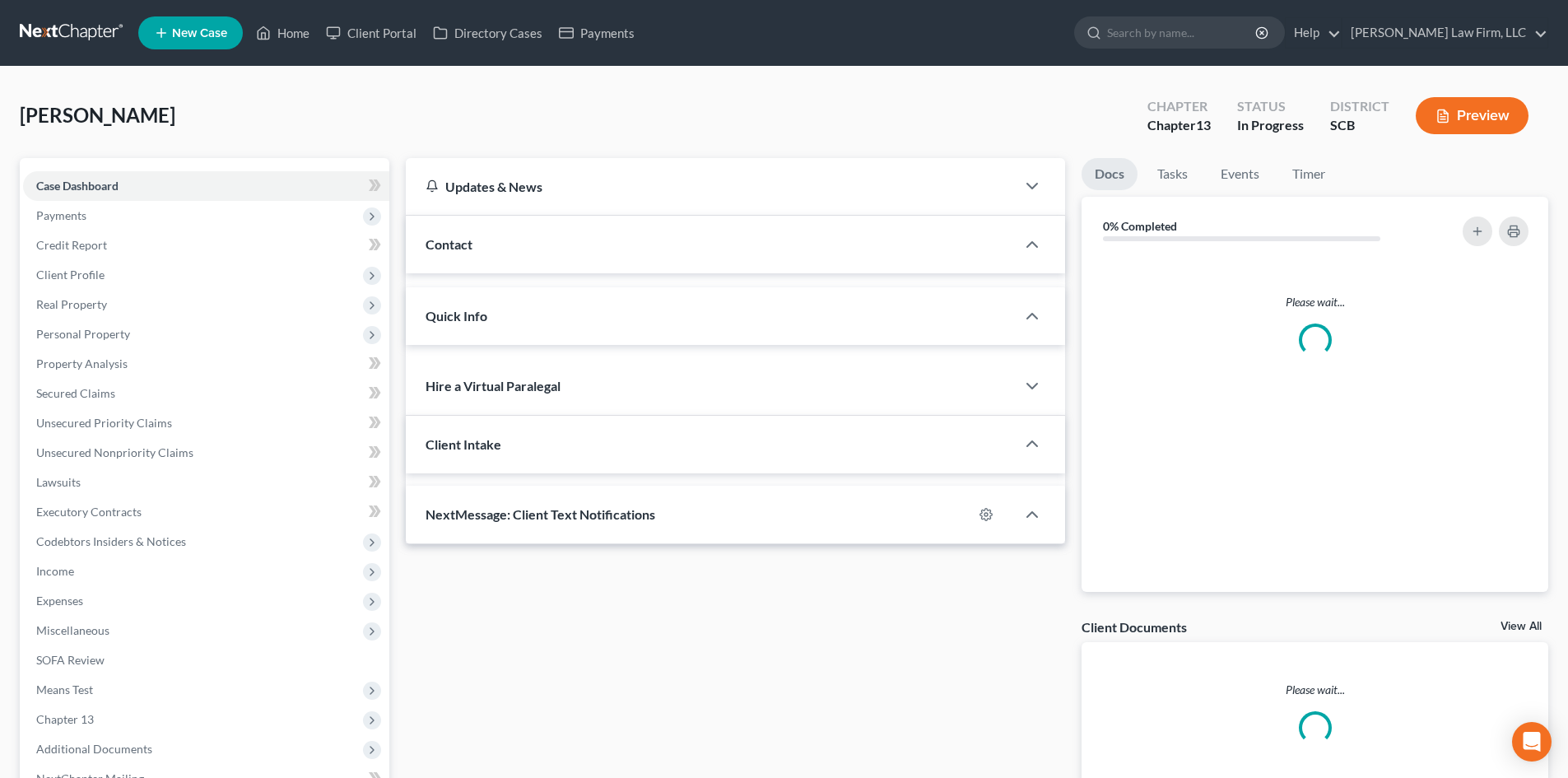
select select "0"
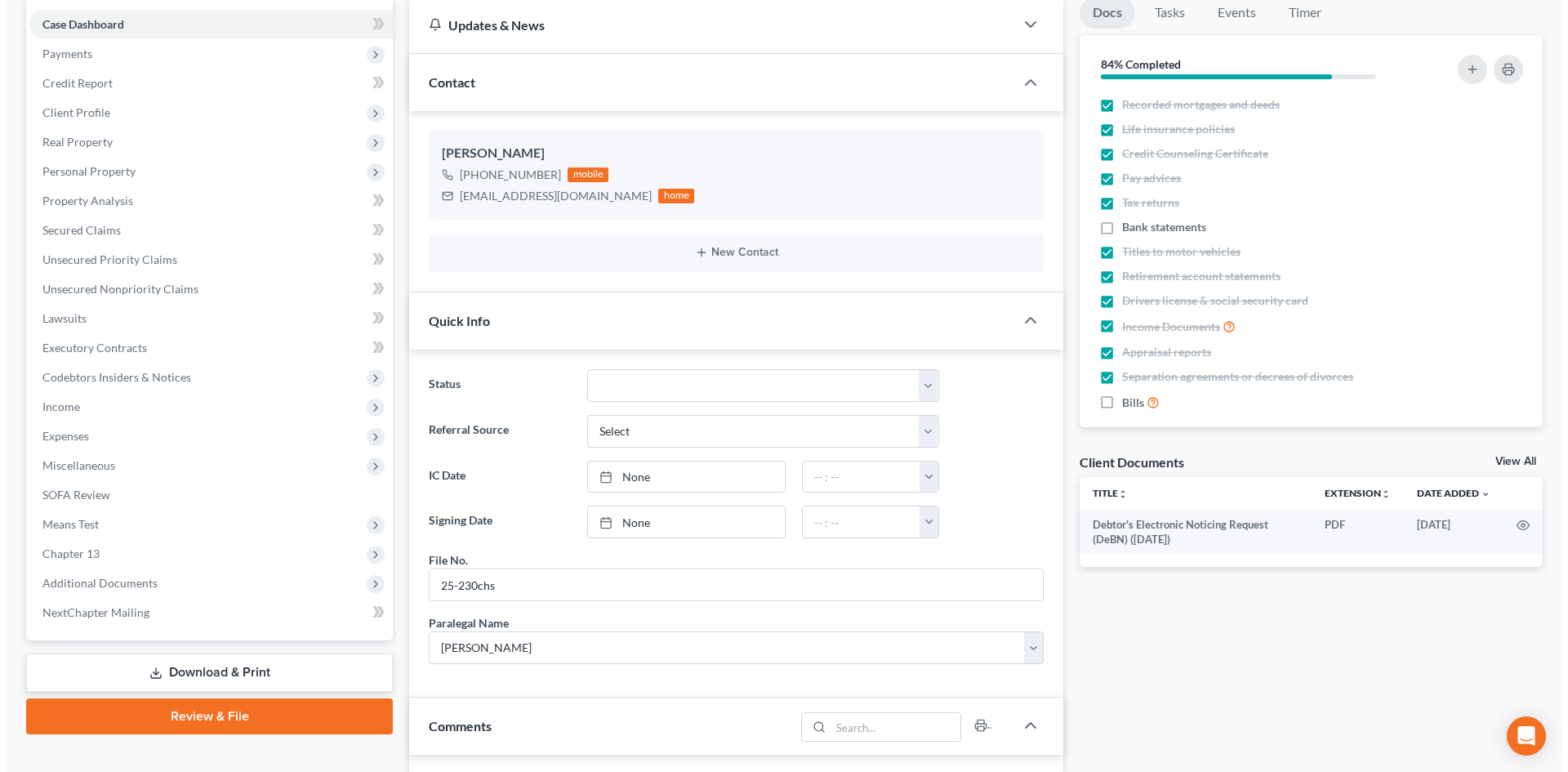
scroll to position [82, 0]
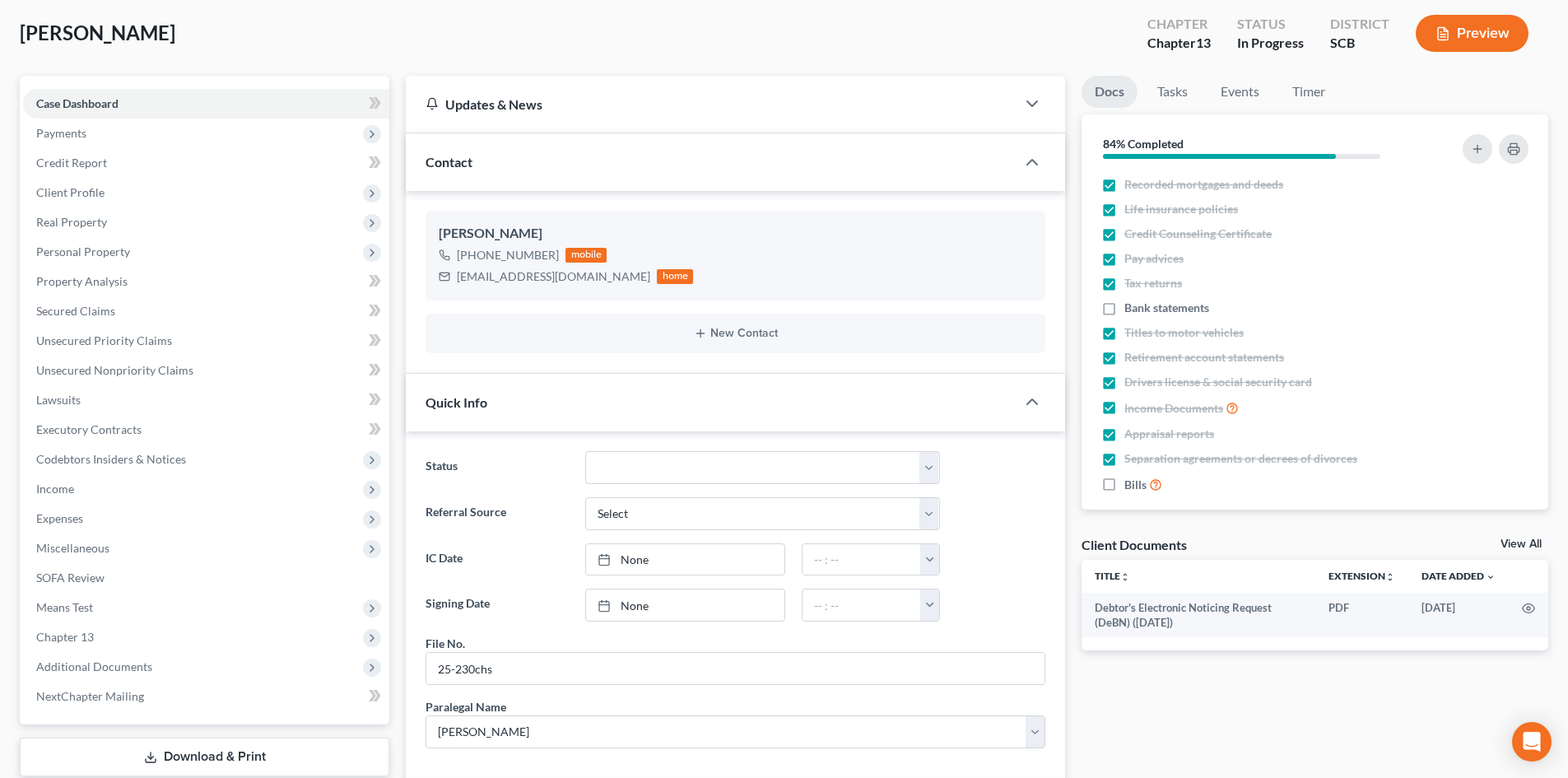
click at [1483, 25] on button "Preview" at bounding box center [1472, 33] width 113 height 37
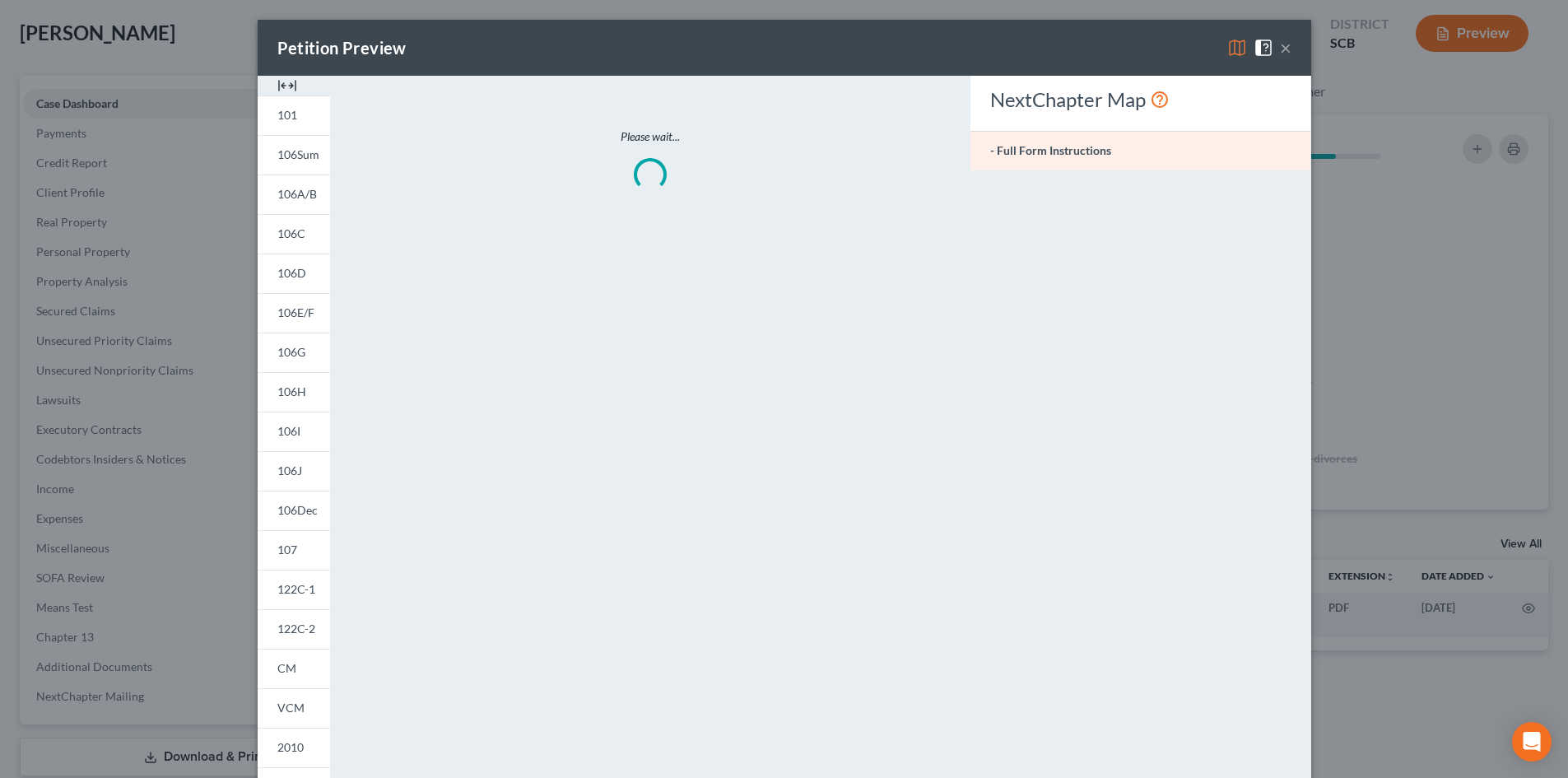
scroll to position [413, 0]
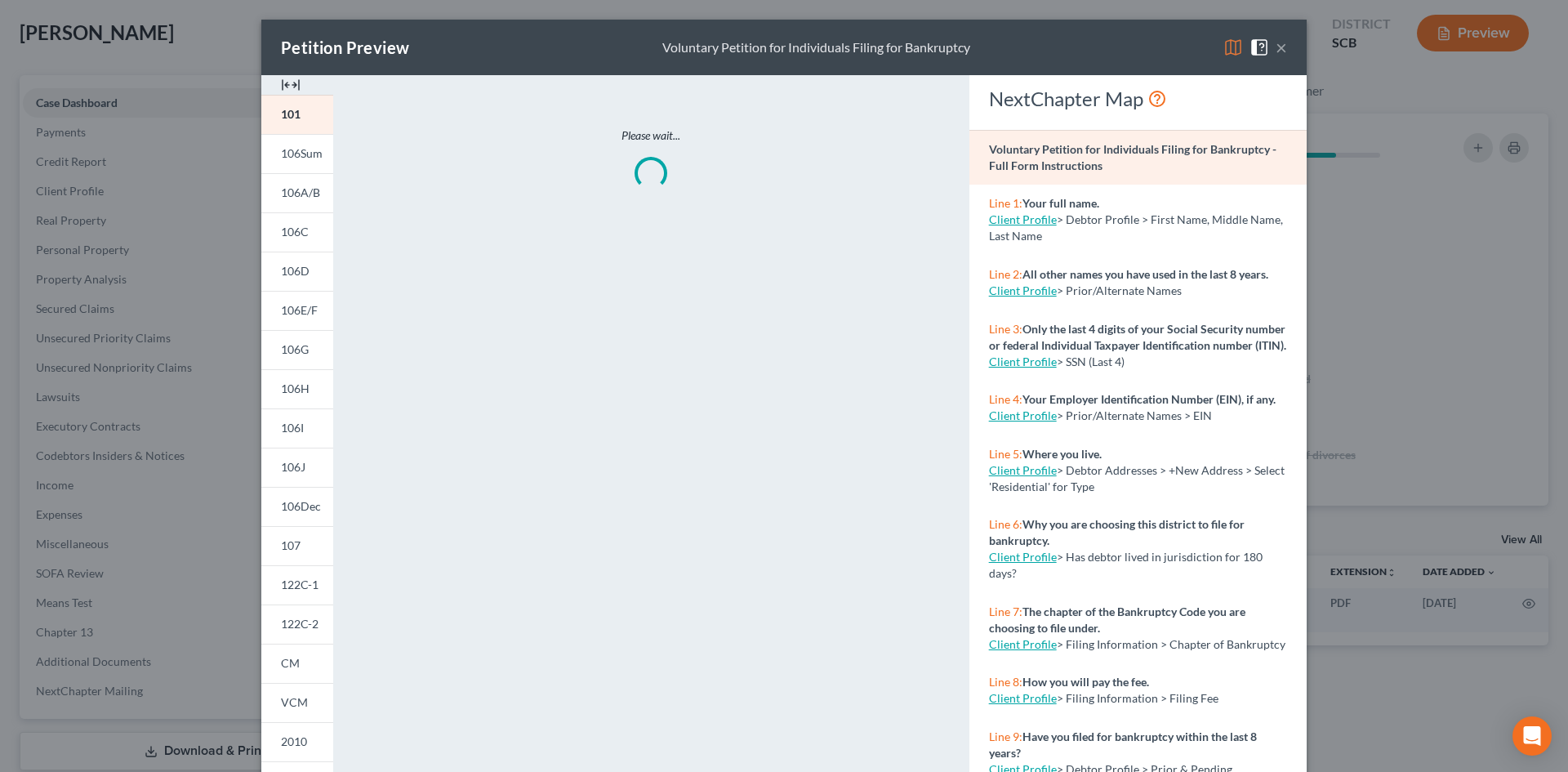
click at [286, 79] on img at bounding box center [290, 84] width 19 height 19
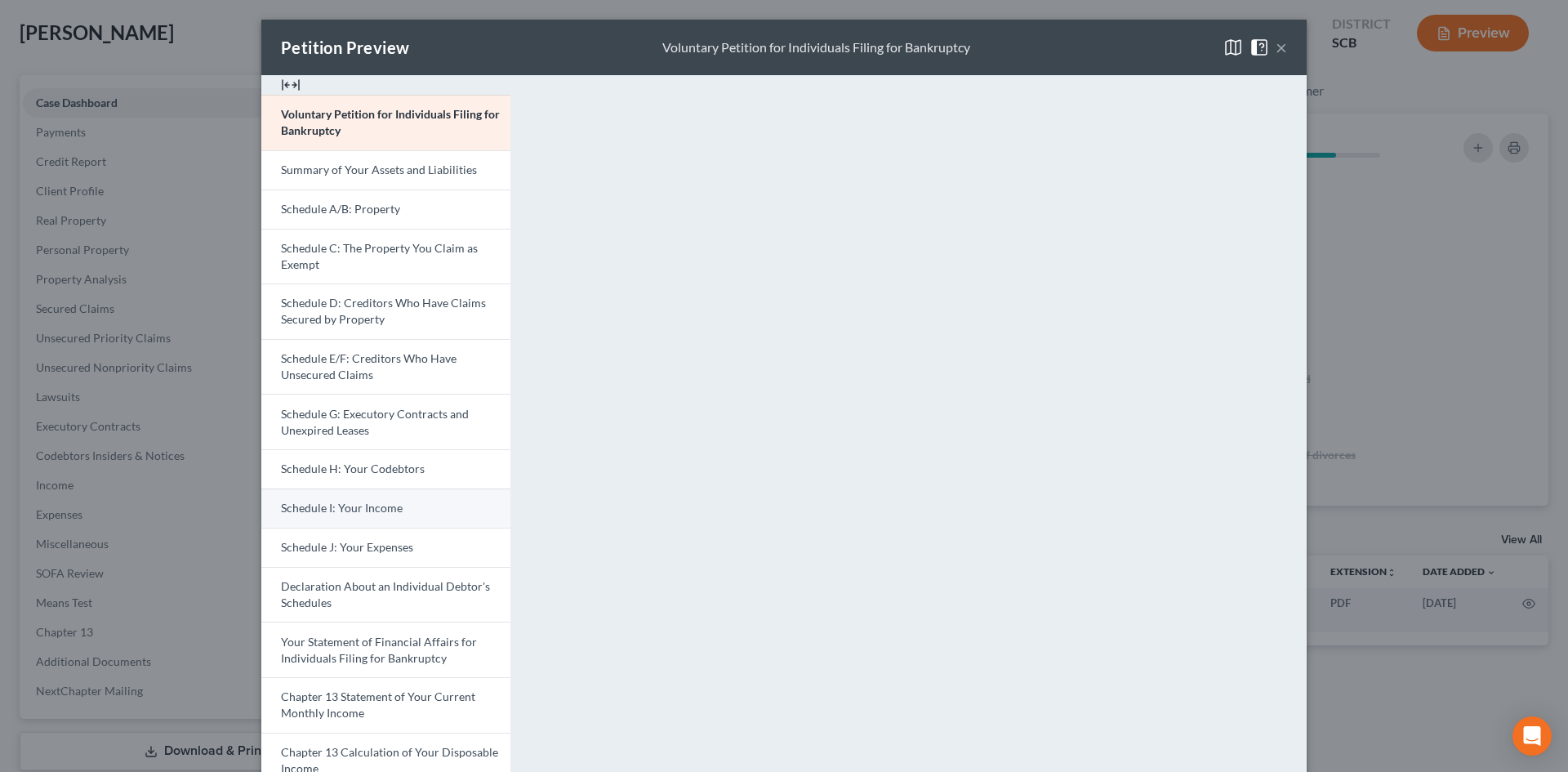
click at [377, 499] on link "Schedule I: Your Income" at bounding box center [386, 508] width 249 height 39
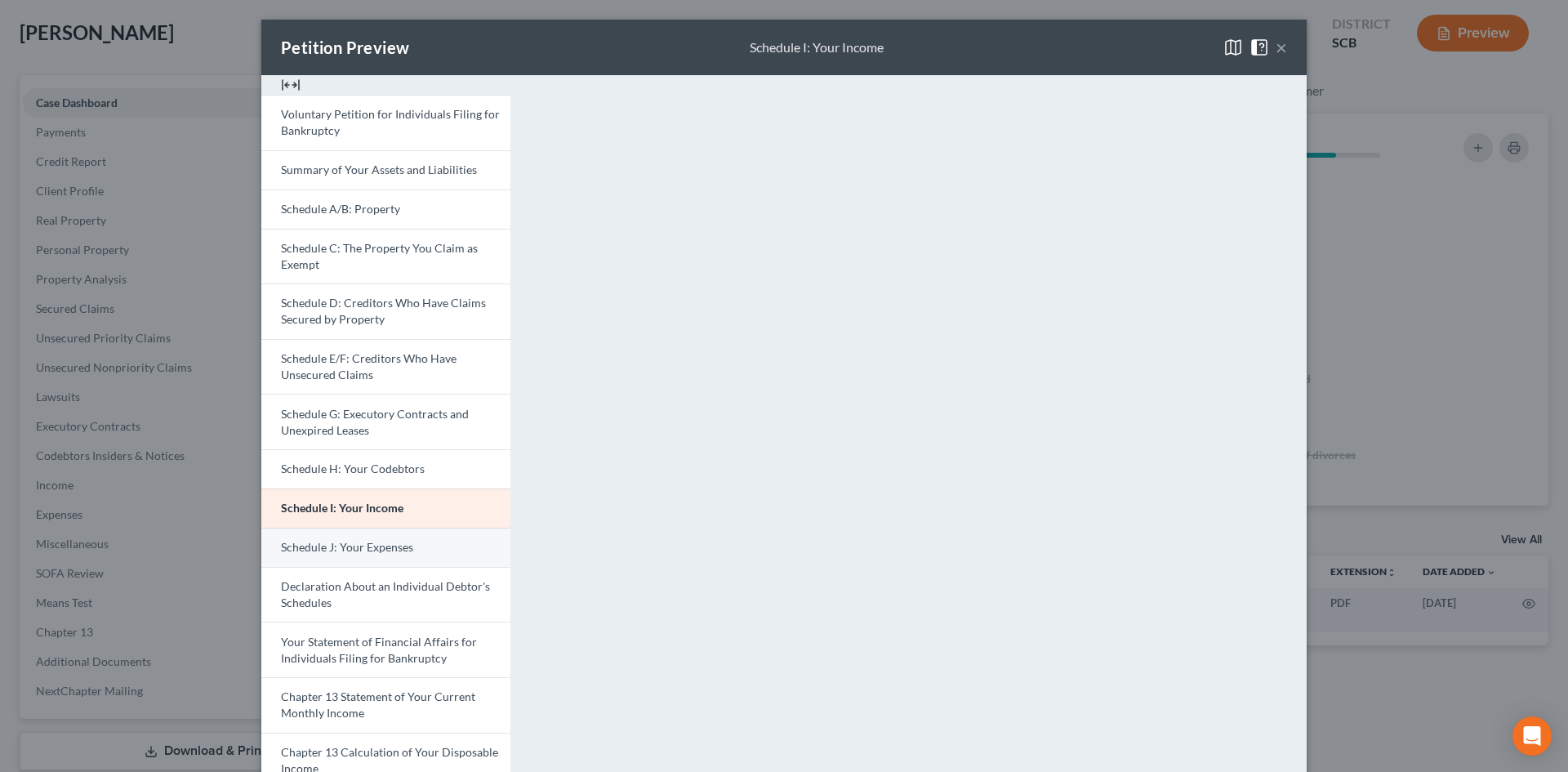
click at [333, 544] on span "Schedule J: Your Expenses" at bounding box center [347, 546] width 133 height 14
click at [1276, 49] on button "×" at bounding box center [1282, 46] width 12 height 19
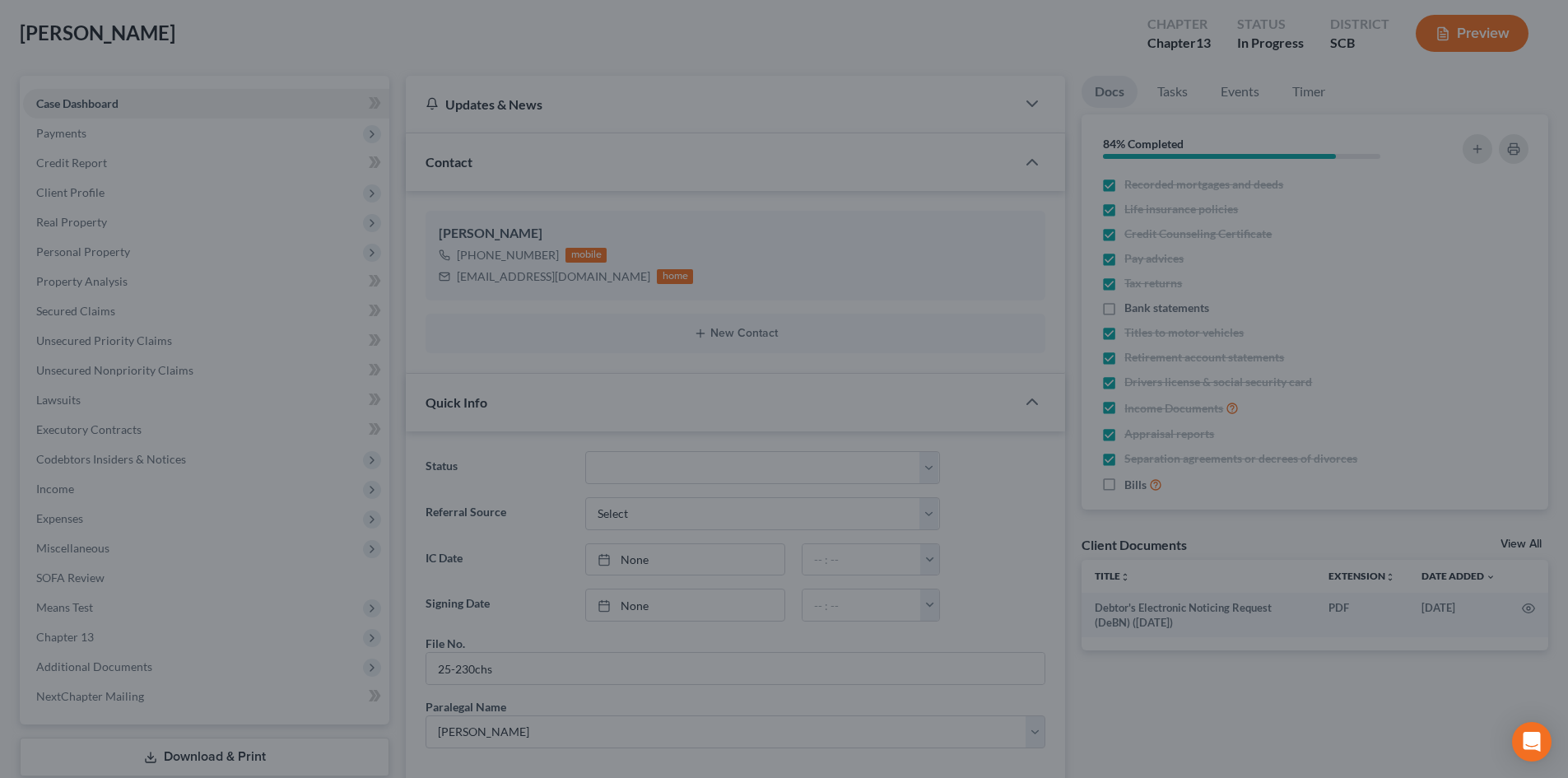
scroll to position [429, 0]
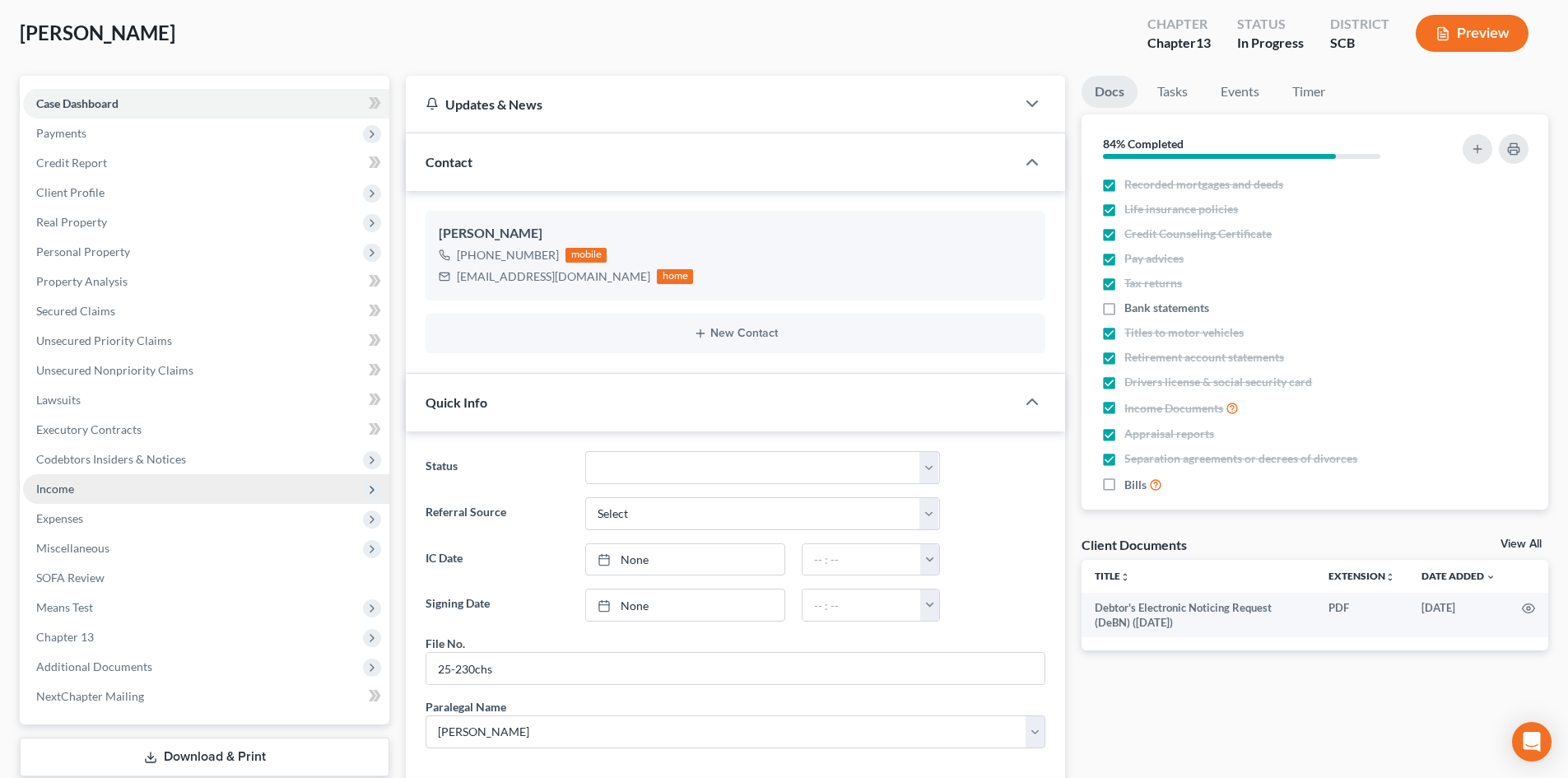
click at [140, 486] on span "Income" at bounding box center [206, 489] width 366 height 30
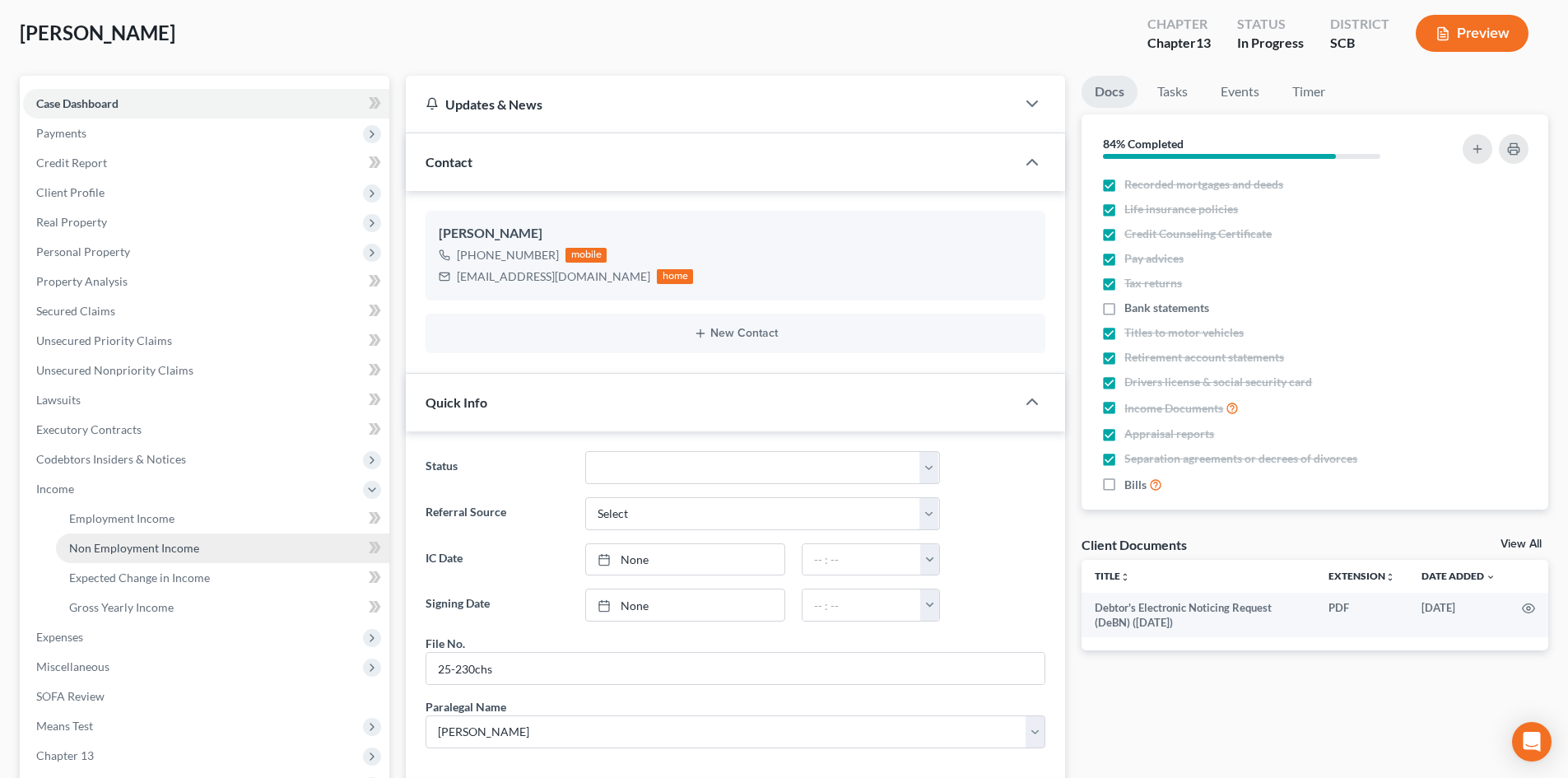
click at [170, 542] on span "Non Employment Income" at bounding box center [134, 548] width 130 height 14
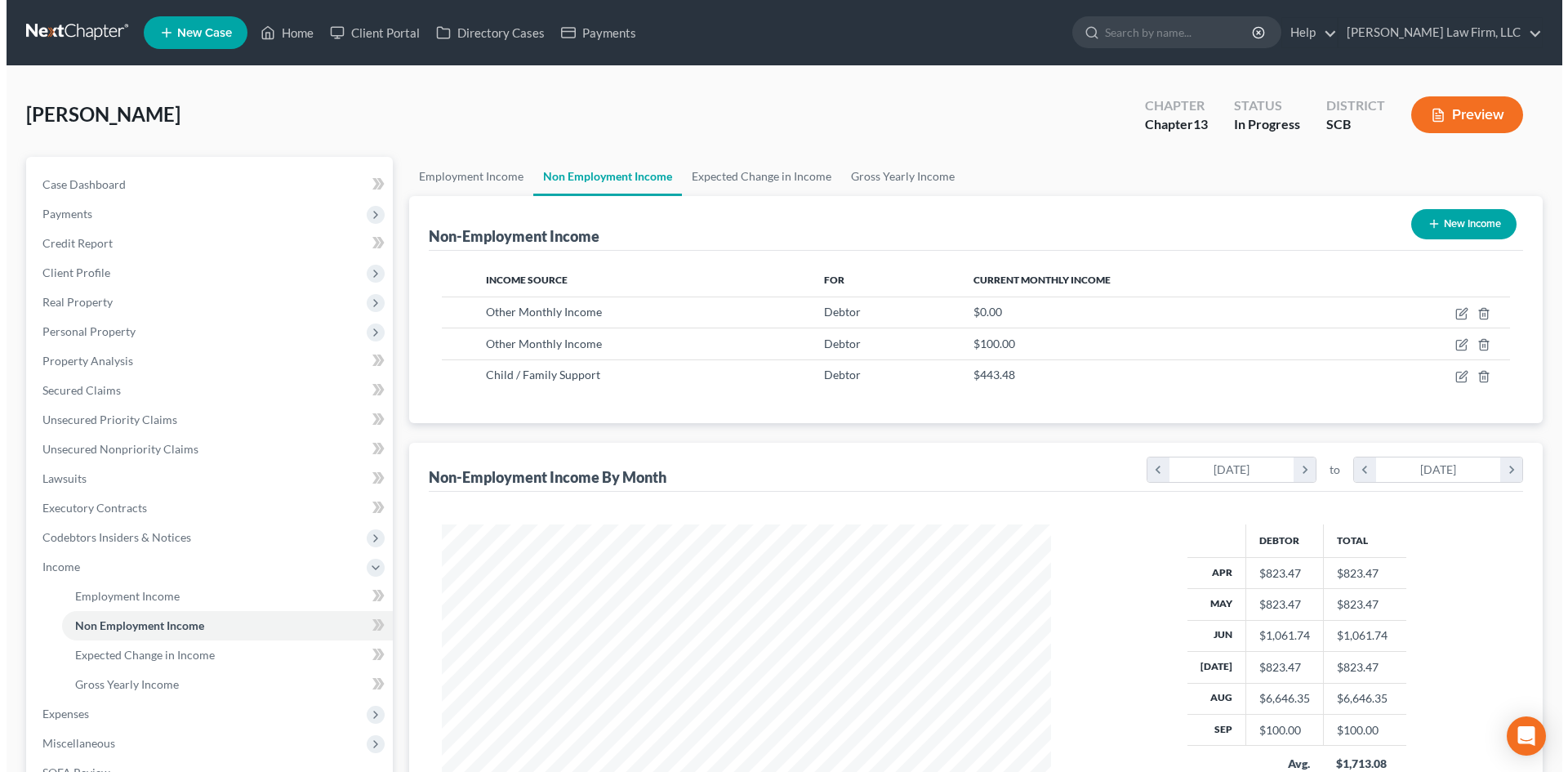
scroll to position [305, 642]
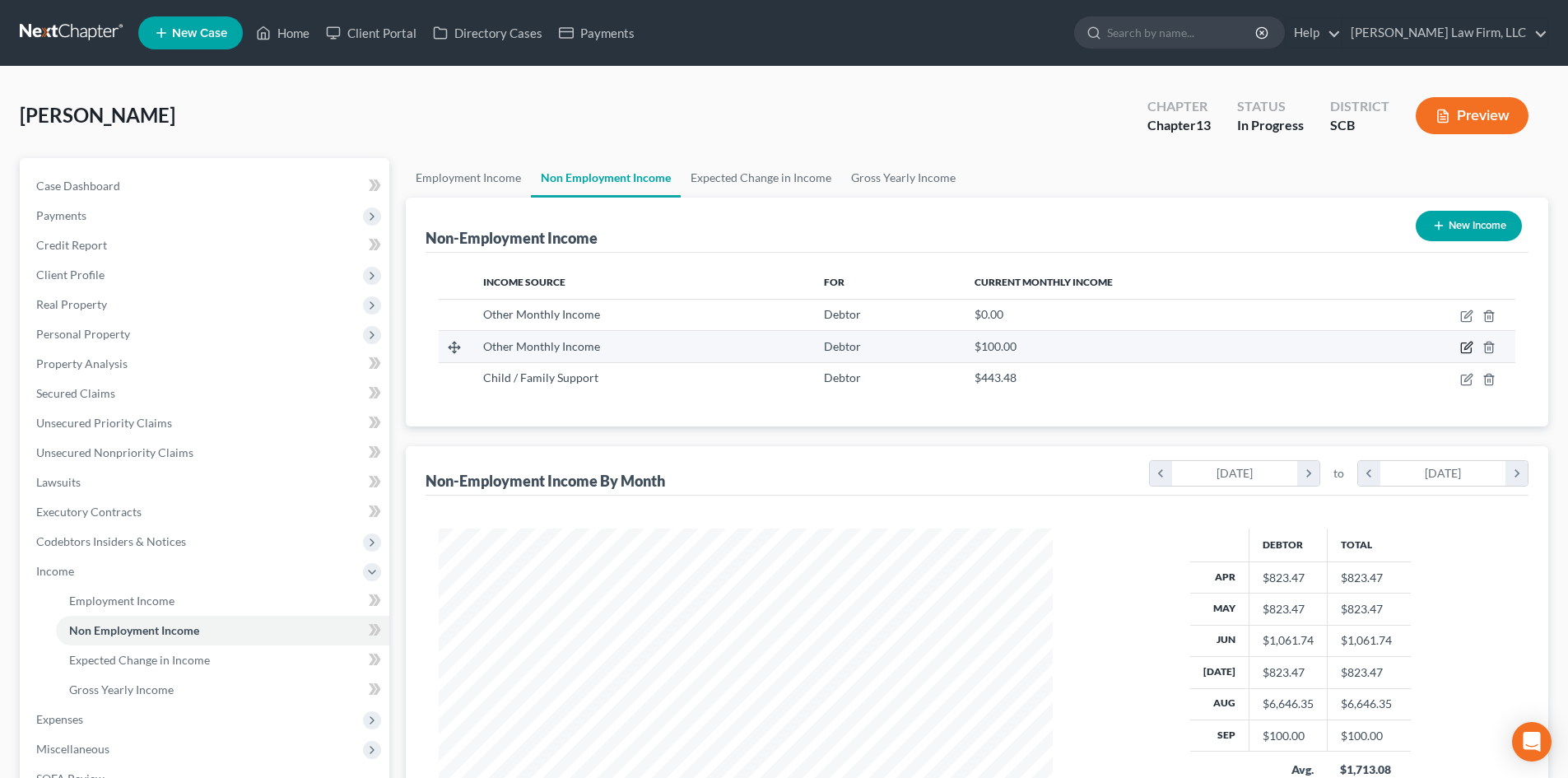
click at [1460, 347] on td at bounding box center [1434, 346] width 163 height 31
click at [1468, 342] on icon "button" at bounding box center [1466, 346] width 13 height 13
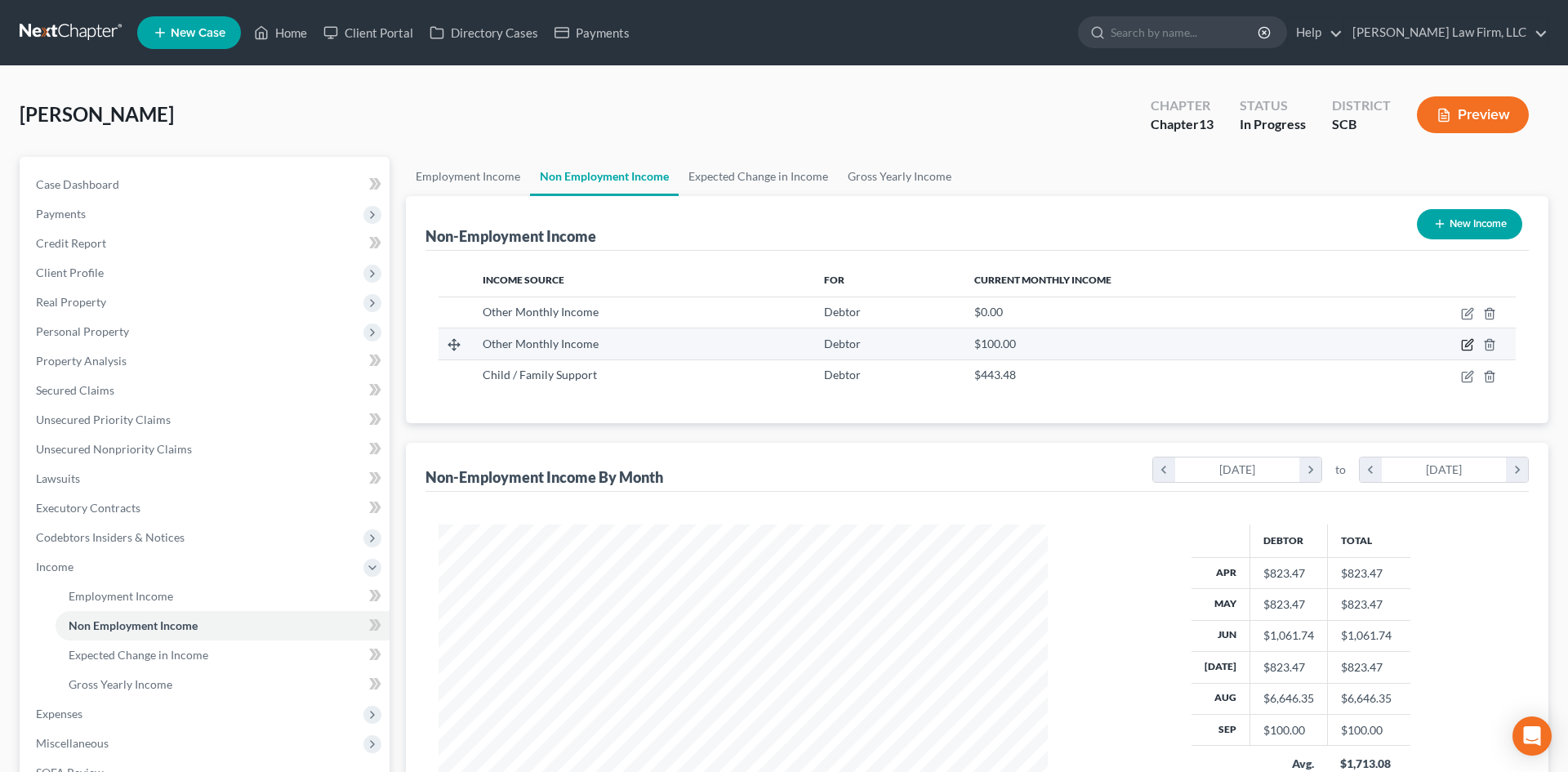
select select "13"
select select "0"
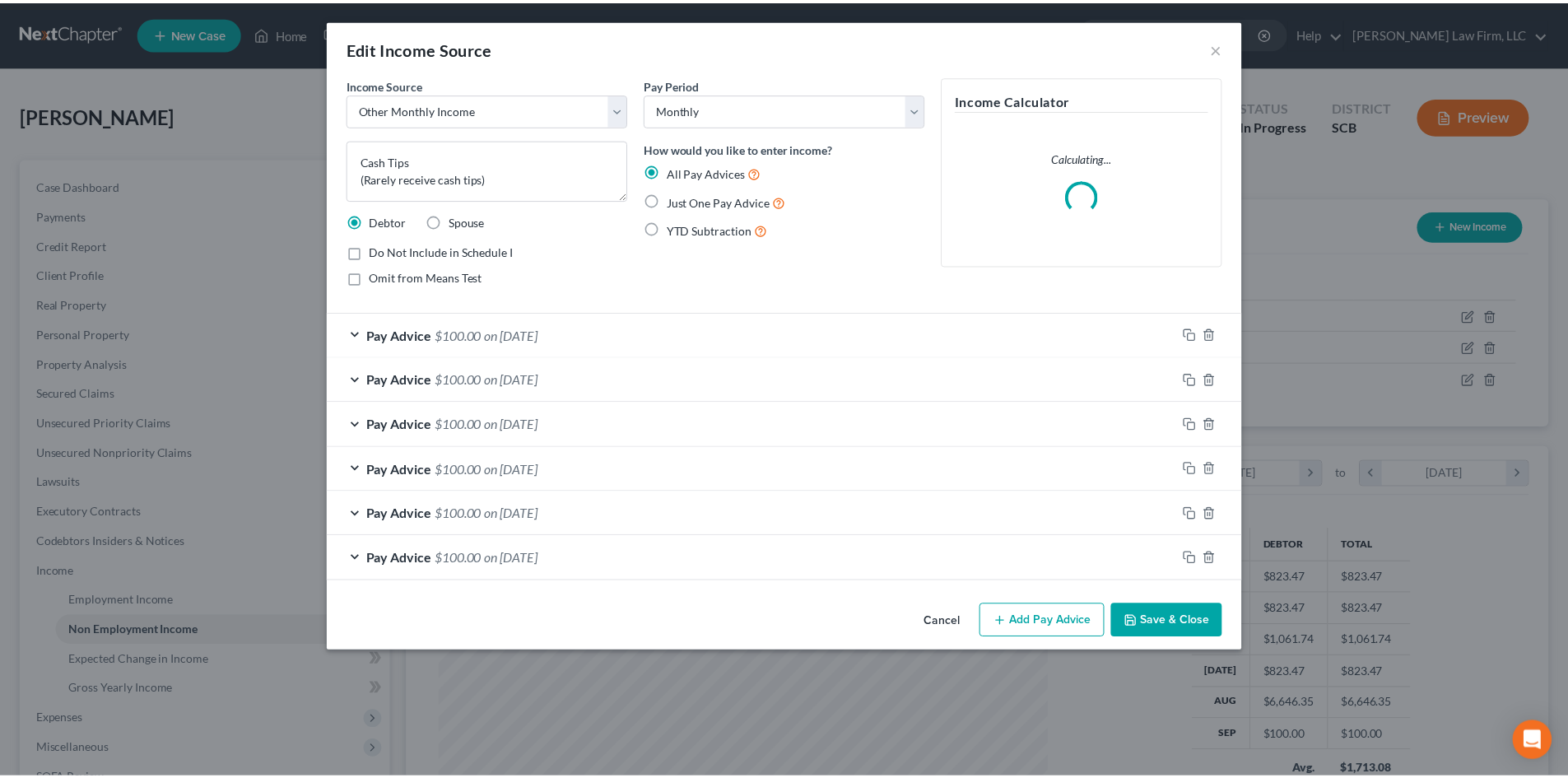
scroll to position [310, 653]
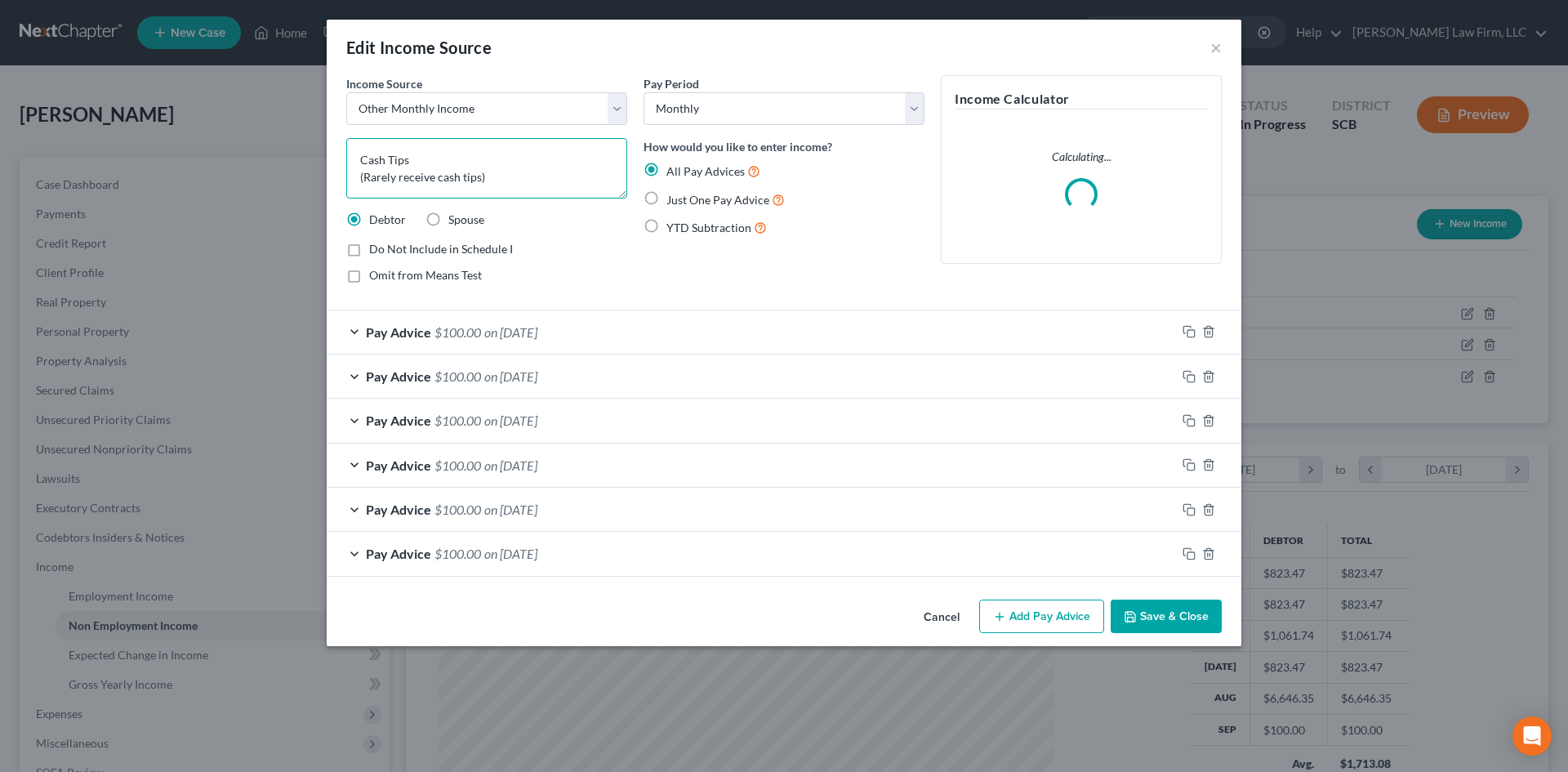
click at [435, 172] on textarea "Cash Tips (Rarely receive cash tips)" at bounding box center [486, 168] width 281 height 61
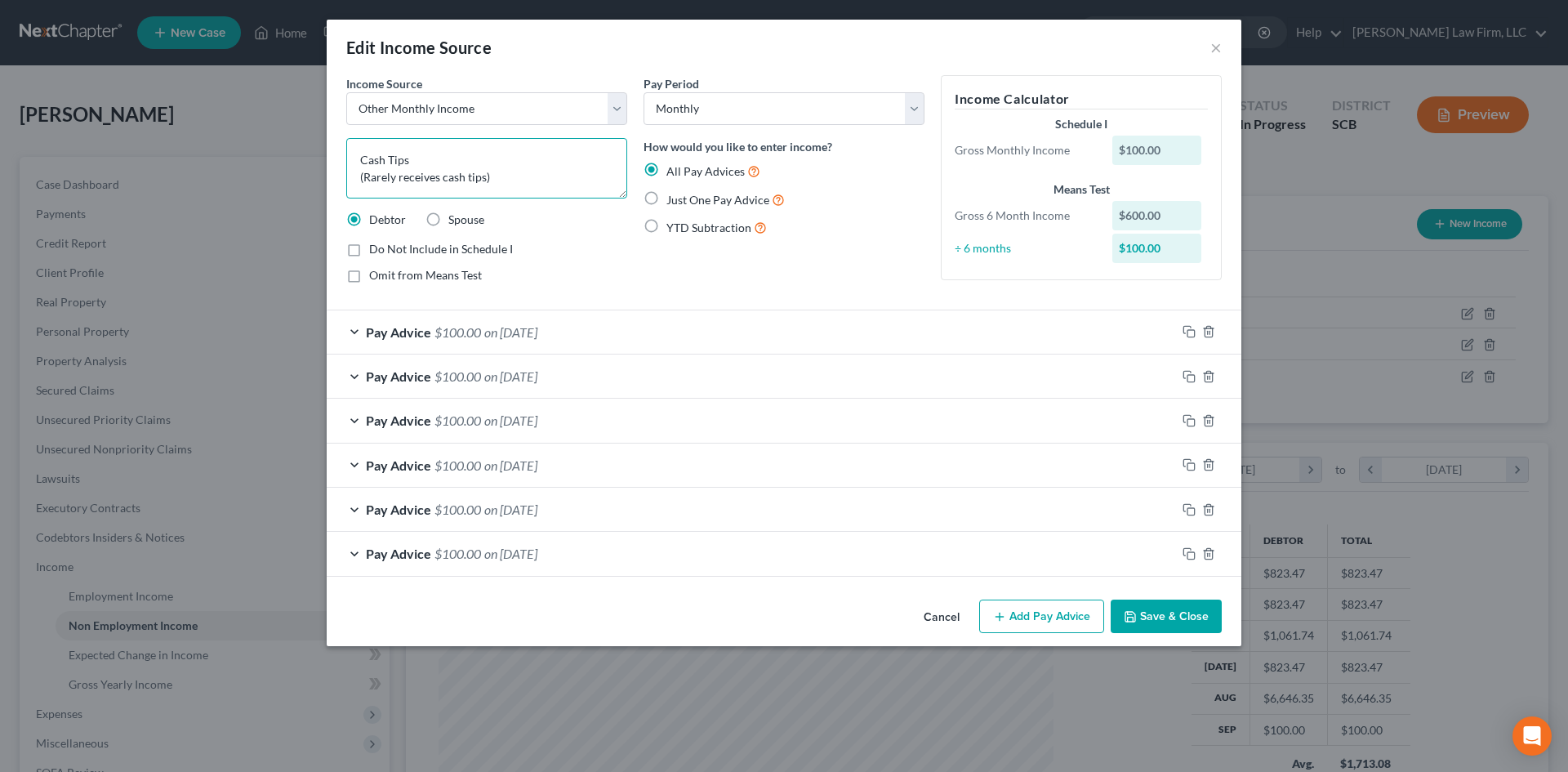
type textarea "Cash Tips (Rarely receives cash tips)"
click at [1175, 613] on button "Save & Close" at bounding box center [1167, 617] width 111 height 35
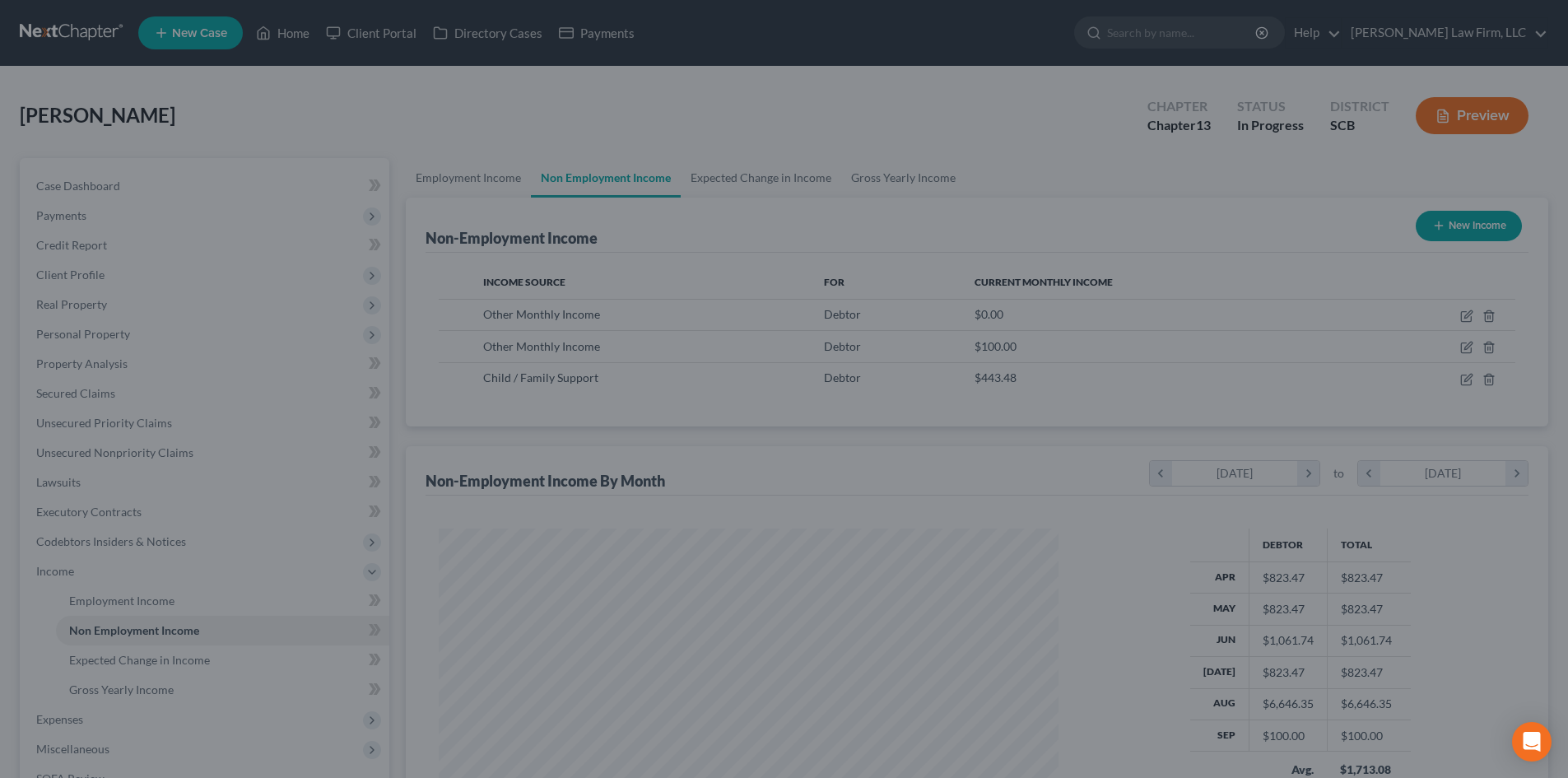
scroll to position [823122, 822380]
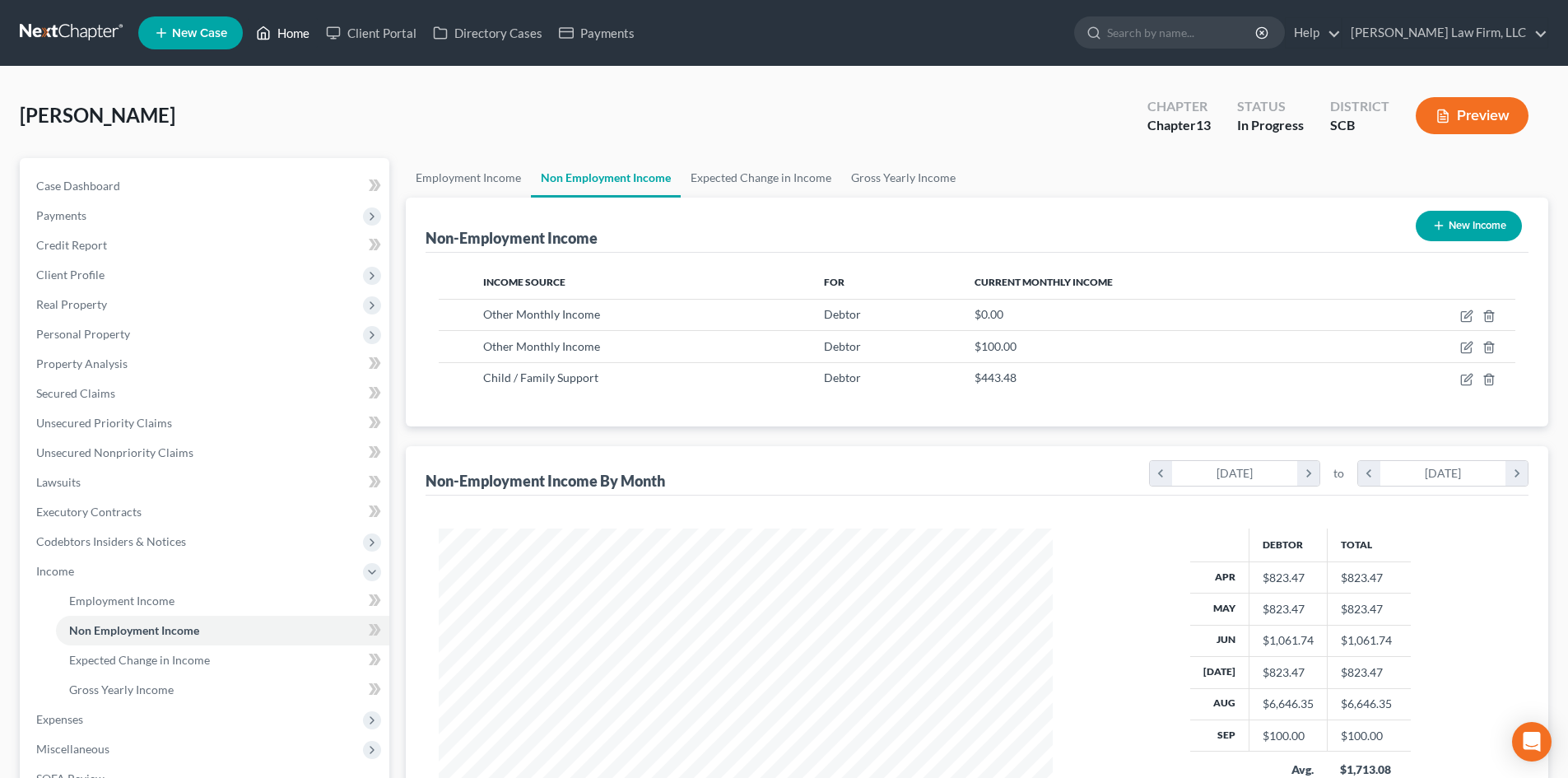
click at [288, 33] on link "Home" at bounding box center [282, 32] width 70 height 30
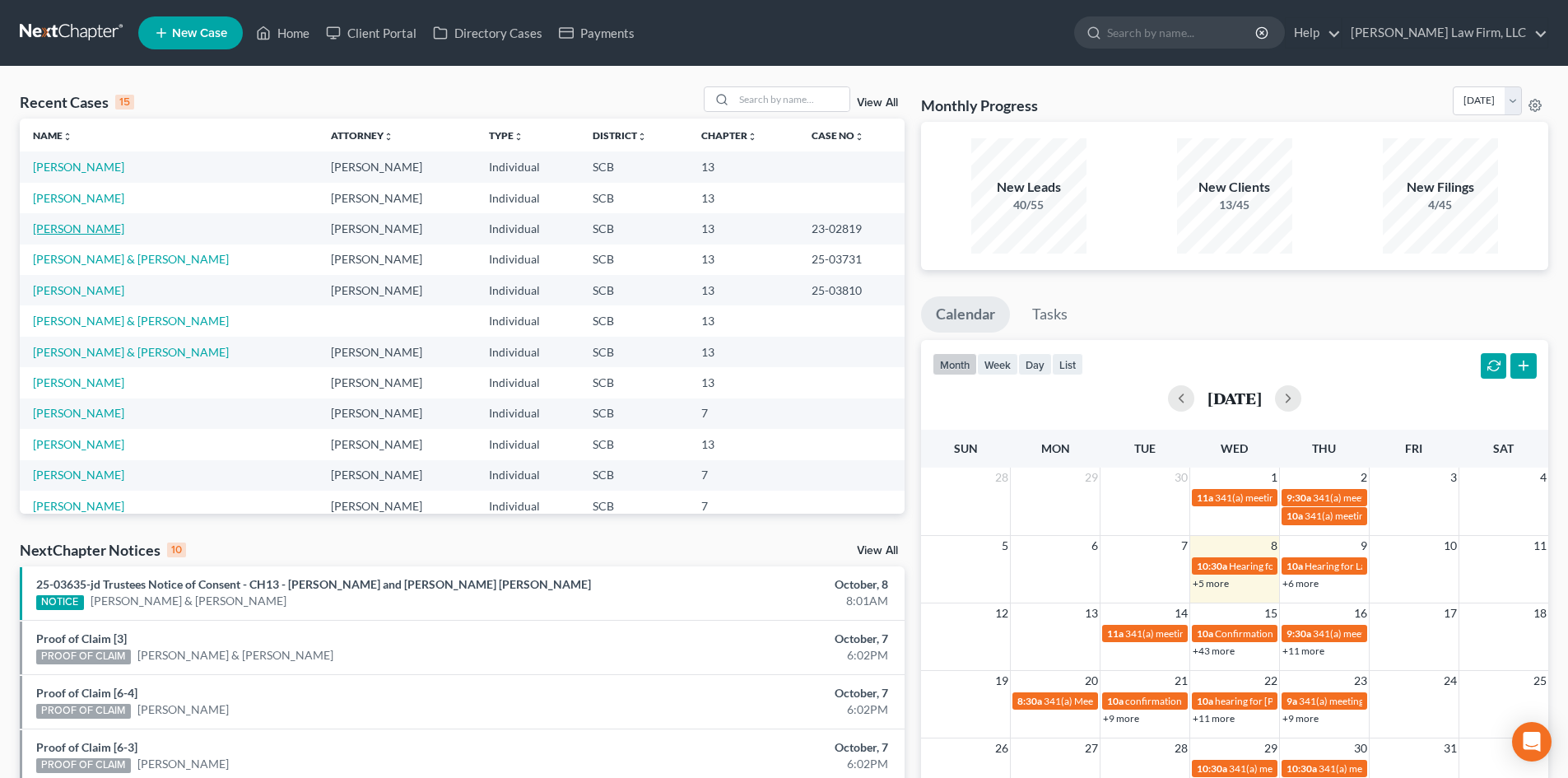
click at [68, 232] on link "Morris, Kasey" at bounding box center [78, 228] width 91 height 14
select select "0"
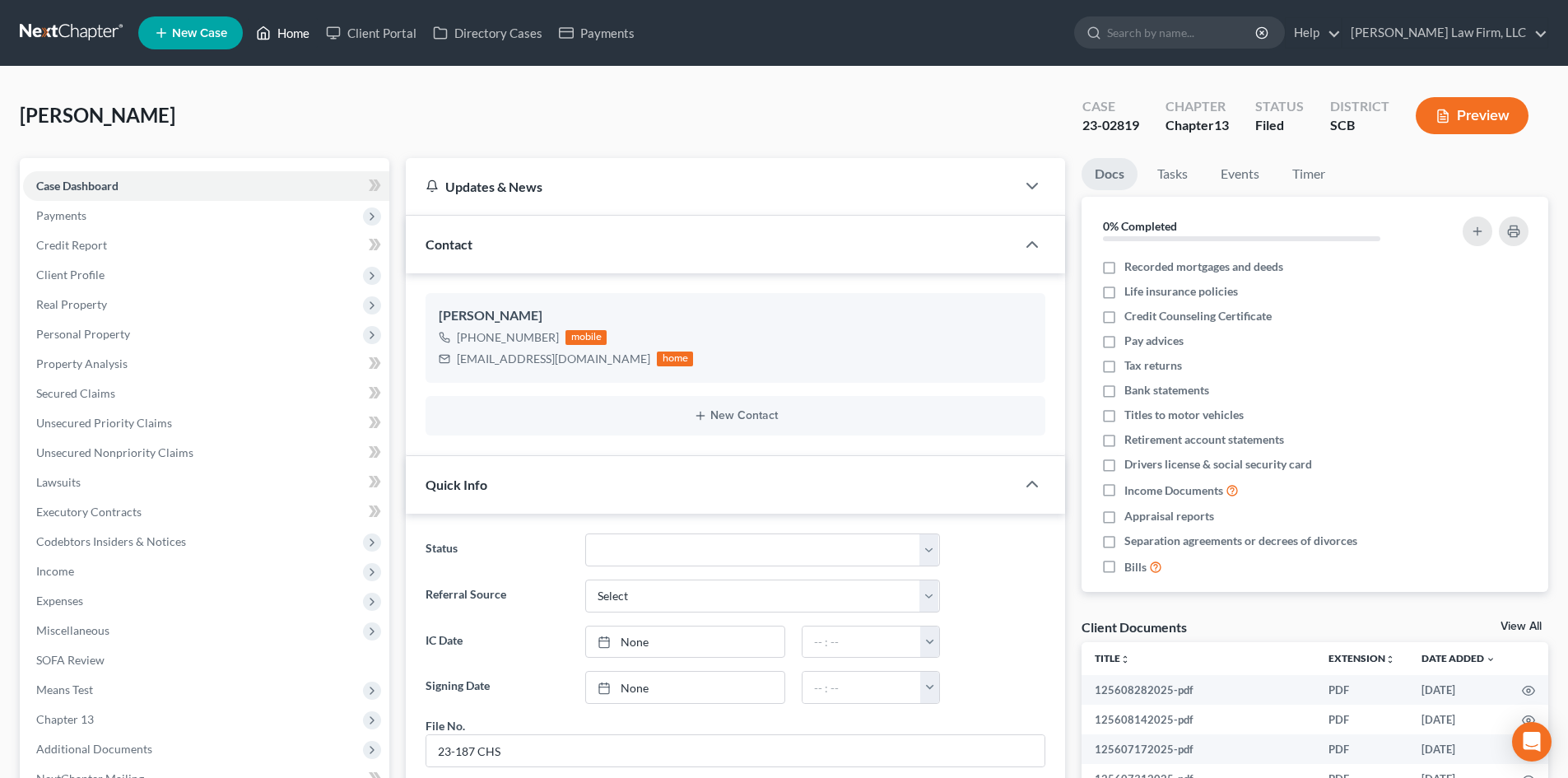
click at [290, 29] on link "Home" at bounding box center [282, 32] width 70 height 30
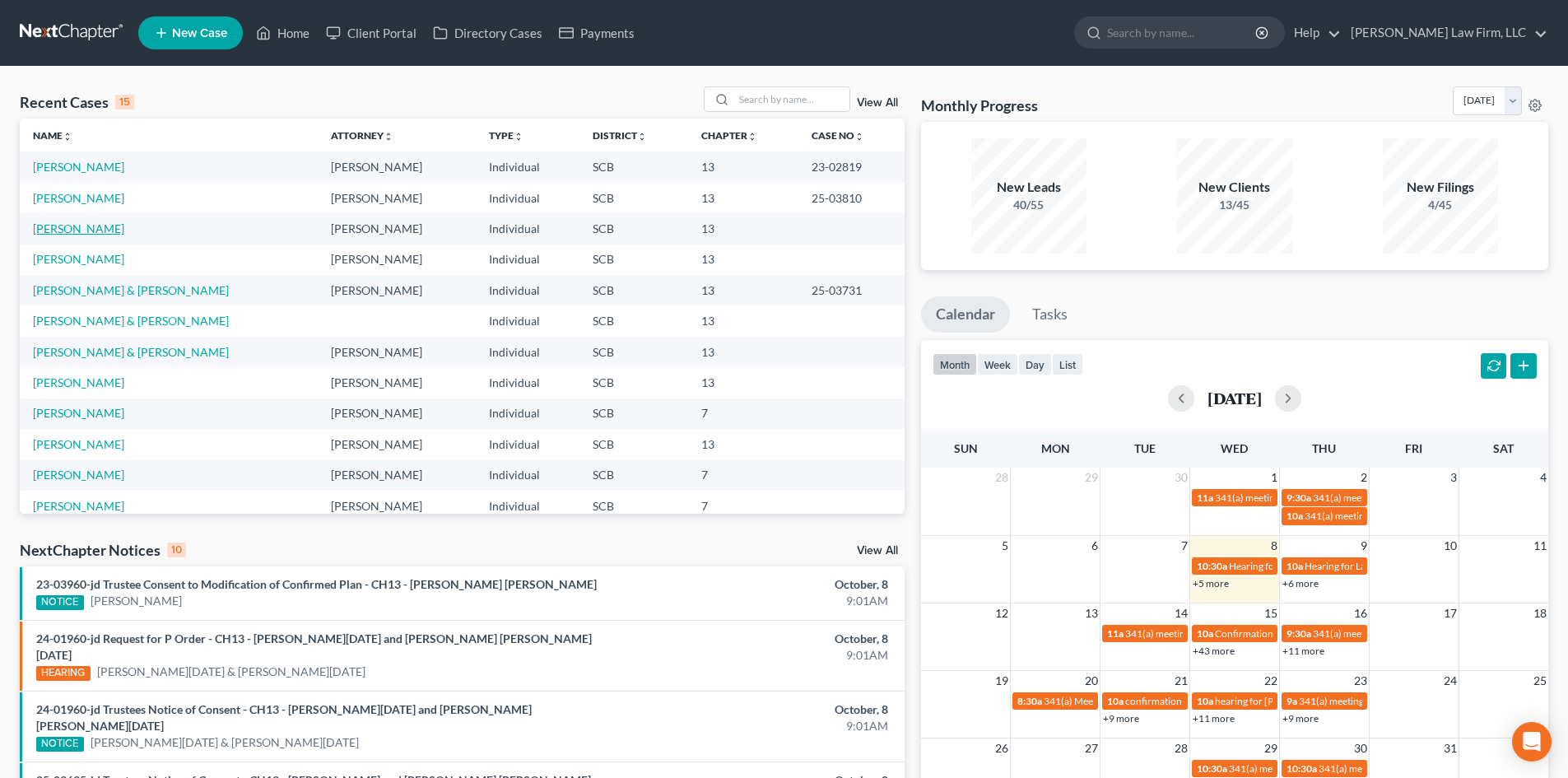
click at [80, 235] on link "Addison, Kiah" at bounding box center [78, 228] width 91 height 14
select select "3"
select select "0"
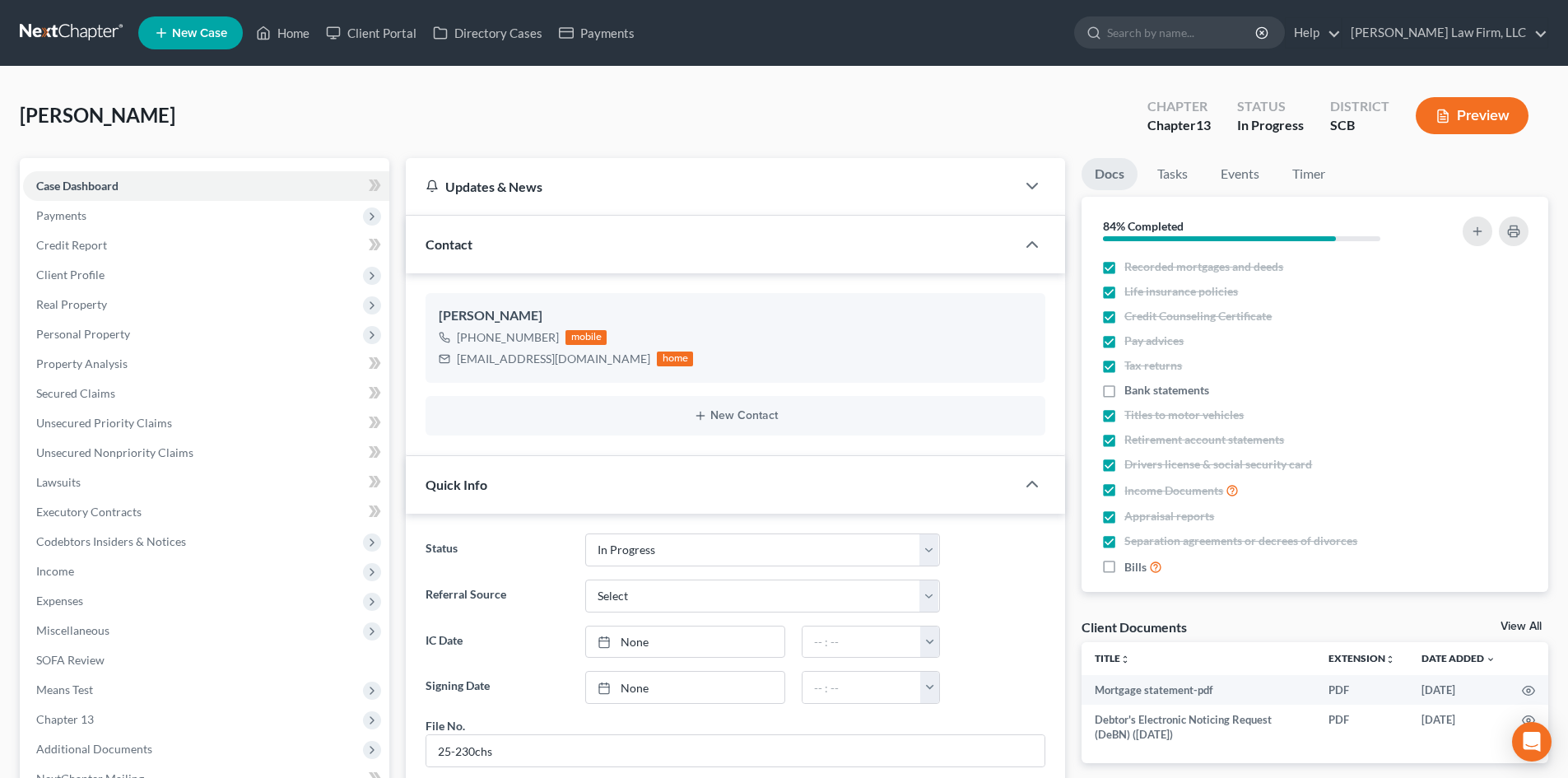
click at [1491, 116] on button "Preview" at bounding box center [1472, 116] width 113 height 37
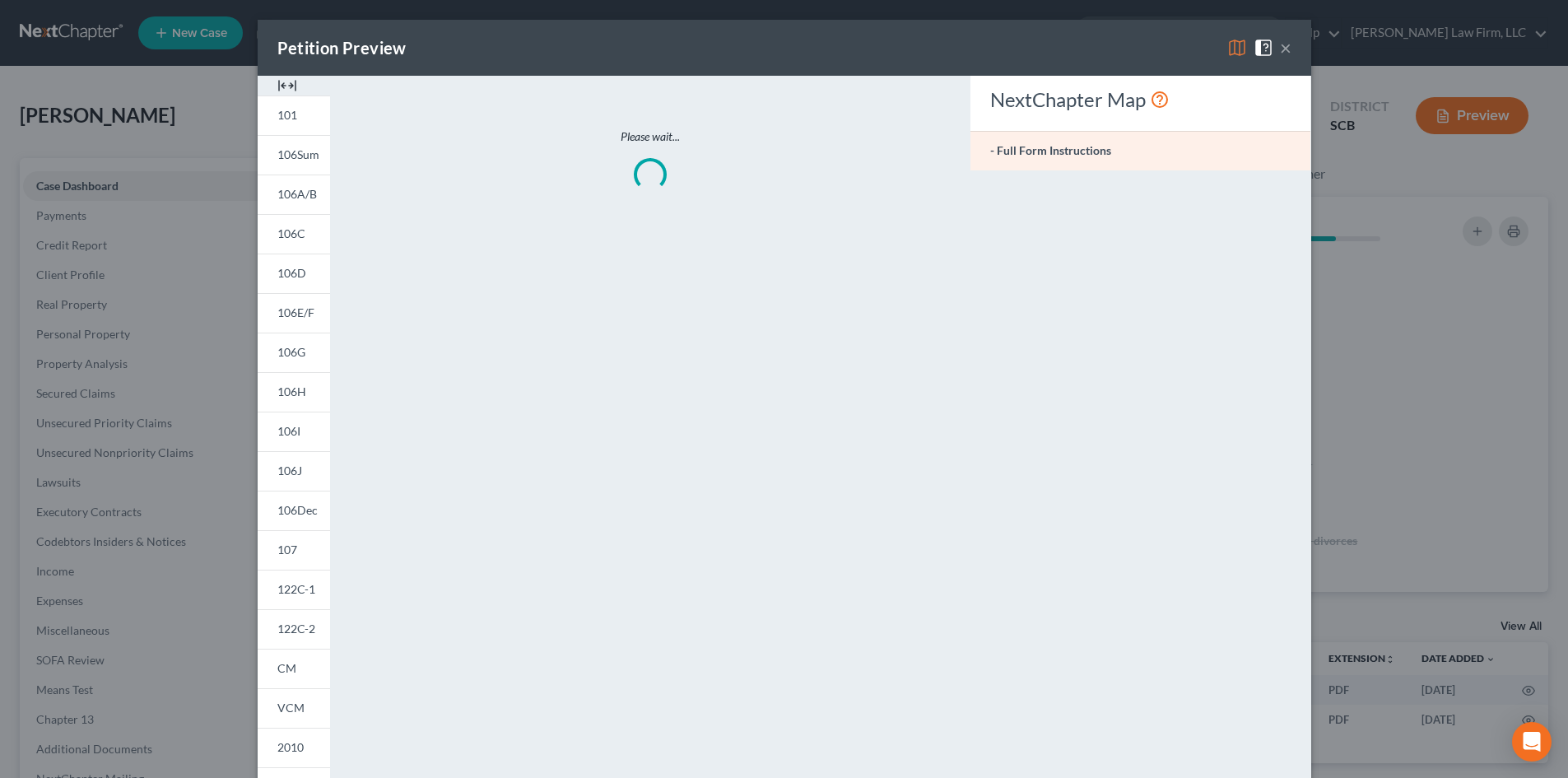
scroll to position [413, 0]
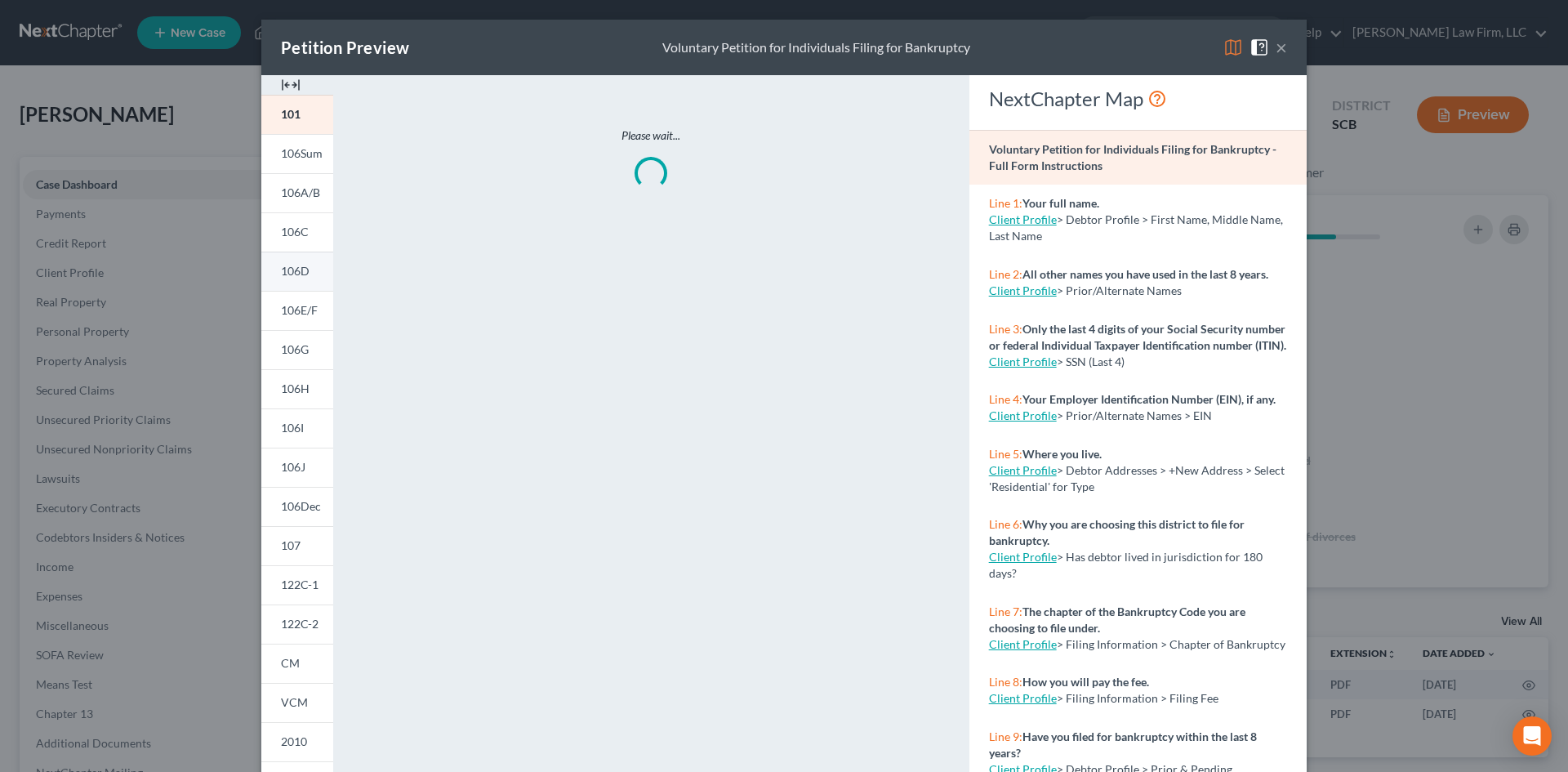
click at [281, 275] on span "106D" at bounding box center [296, 270] width 29 height 14
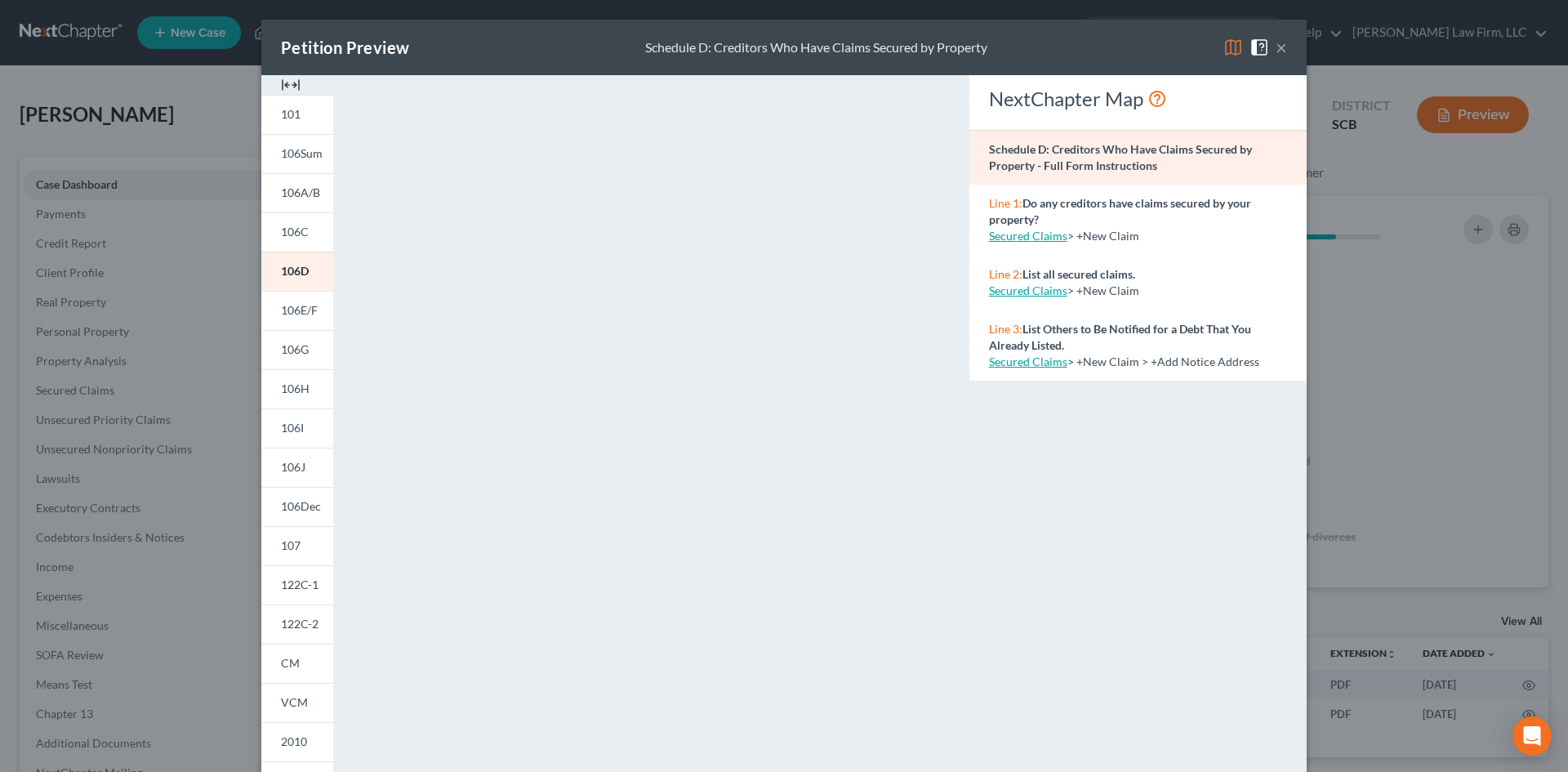
click at [285, 81] on img at bounding box center [290, 84] width 19 height 19
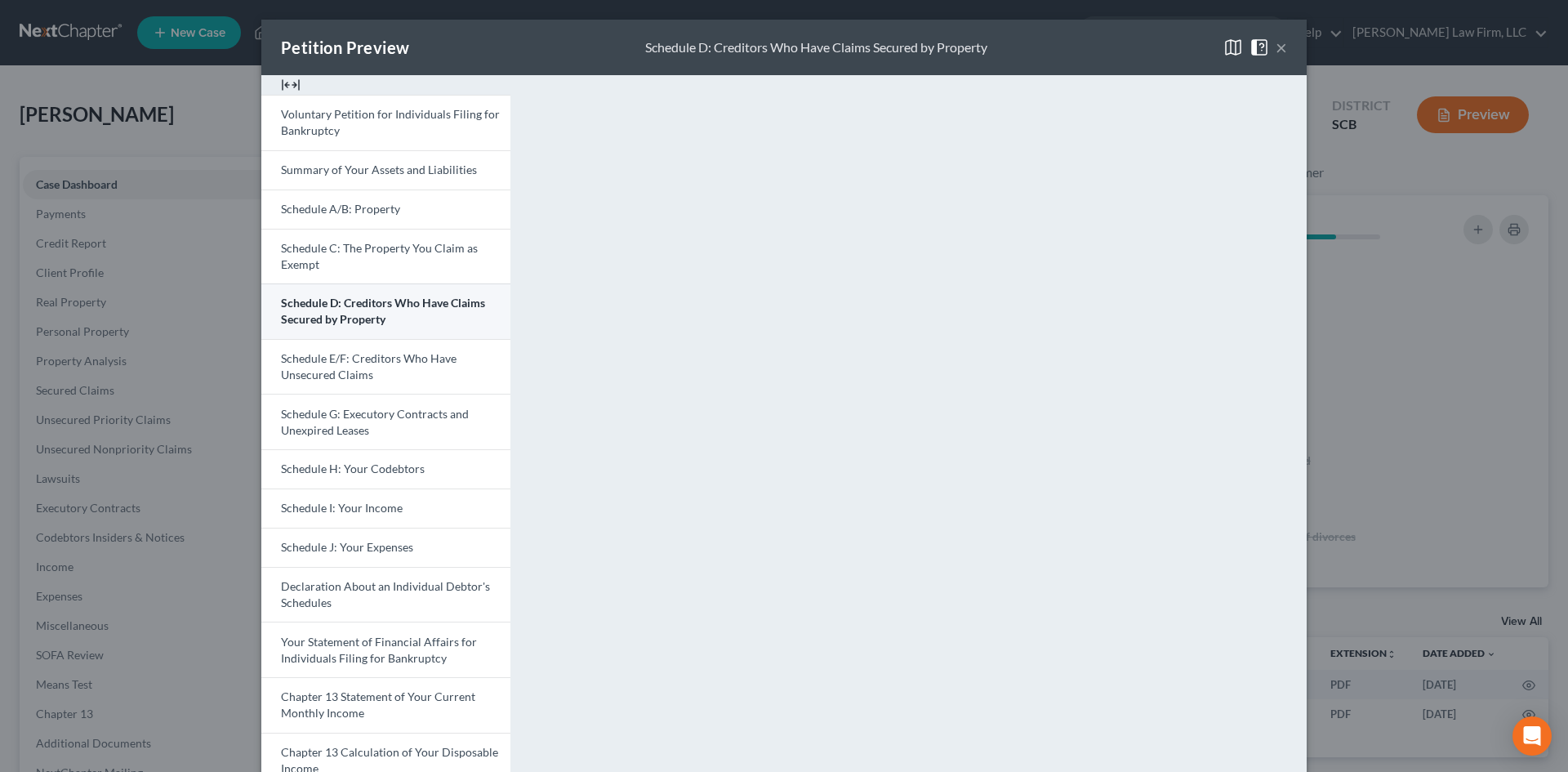
click at [363, 308] on span "Schedule D: Creditors Who Have Claims Secured by Property" at bounding box center [383, 311] width 204 height 30
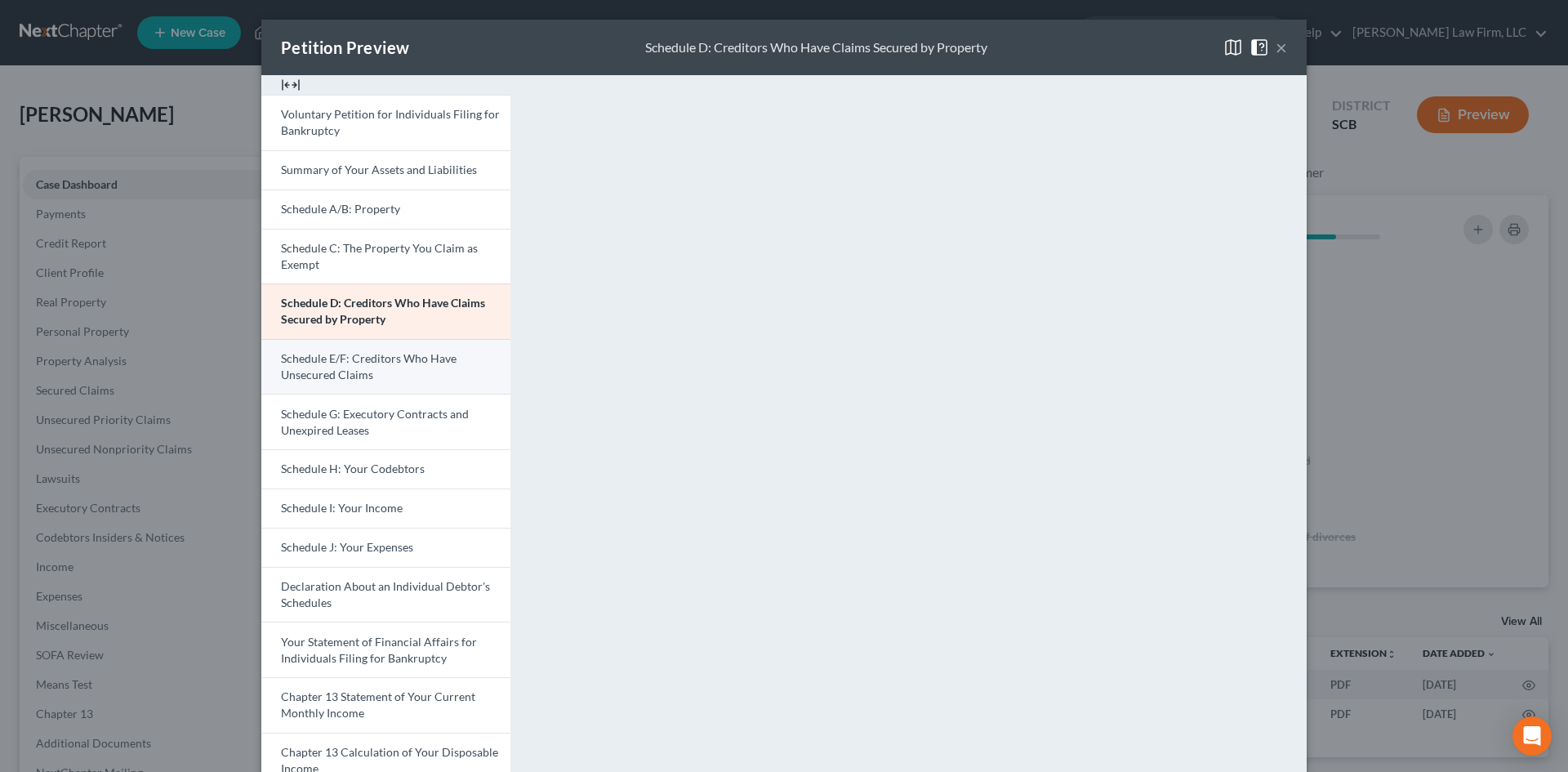
click at [328, 345] on link "Schedule E/F: Creditors Who Have Unsecured Claims" at bounding box center [386, 367] width 249 height 56
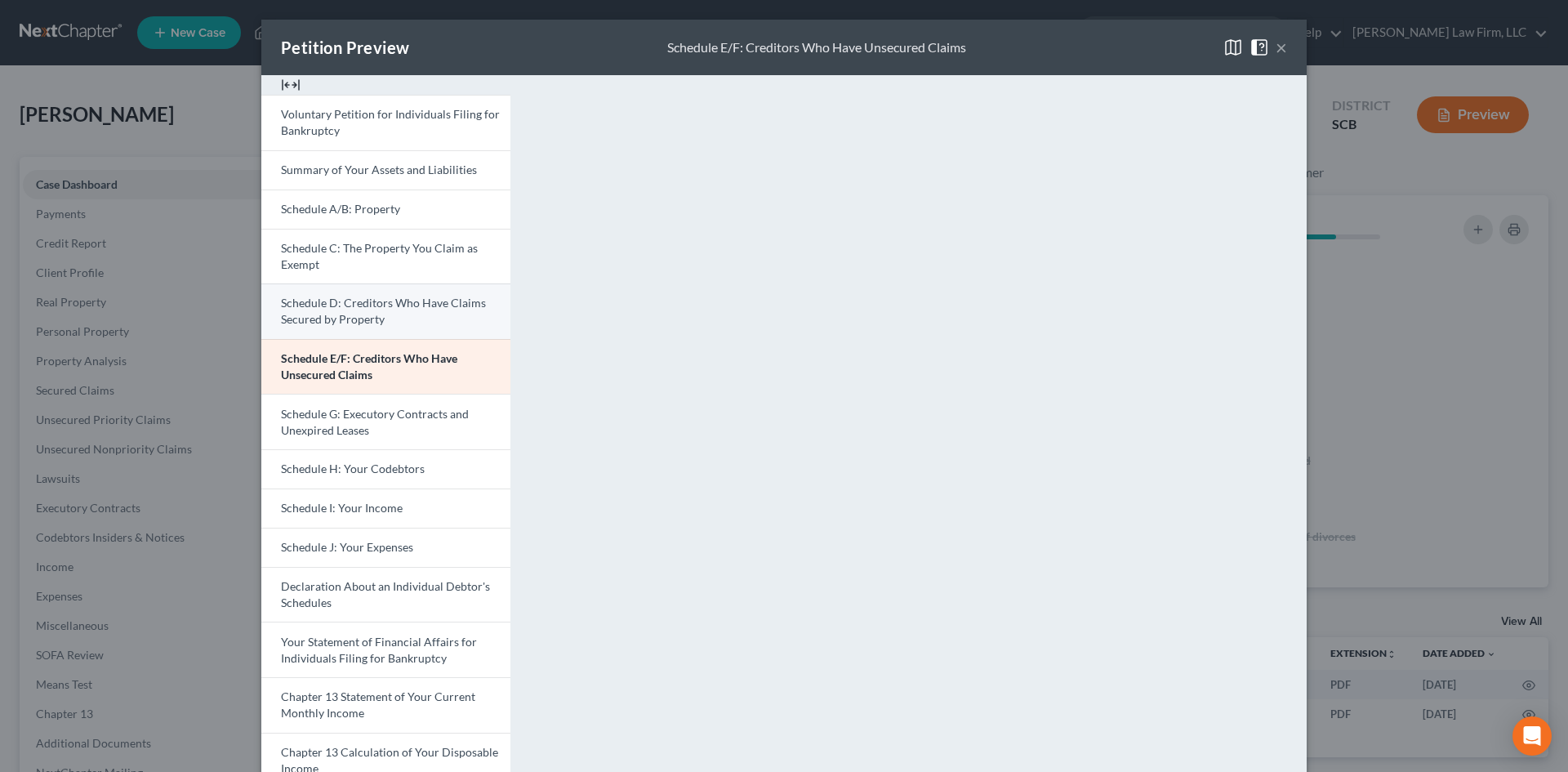
click at [431, 309] on span "Schedule D: Creditors Who Have Claims Secured by Property" at bounding box center [383, 311] width 205 height 30
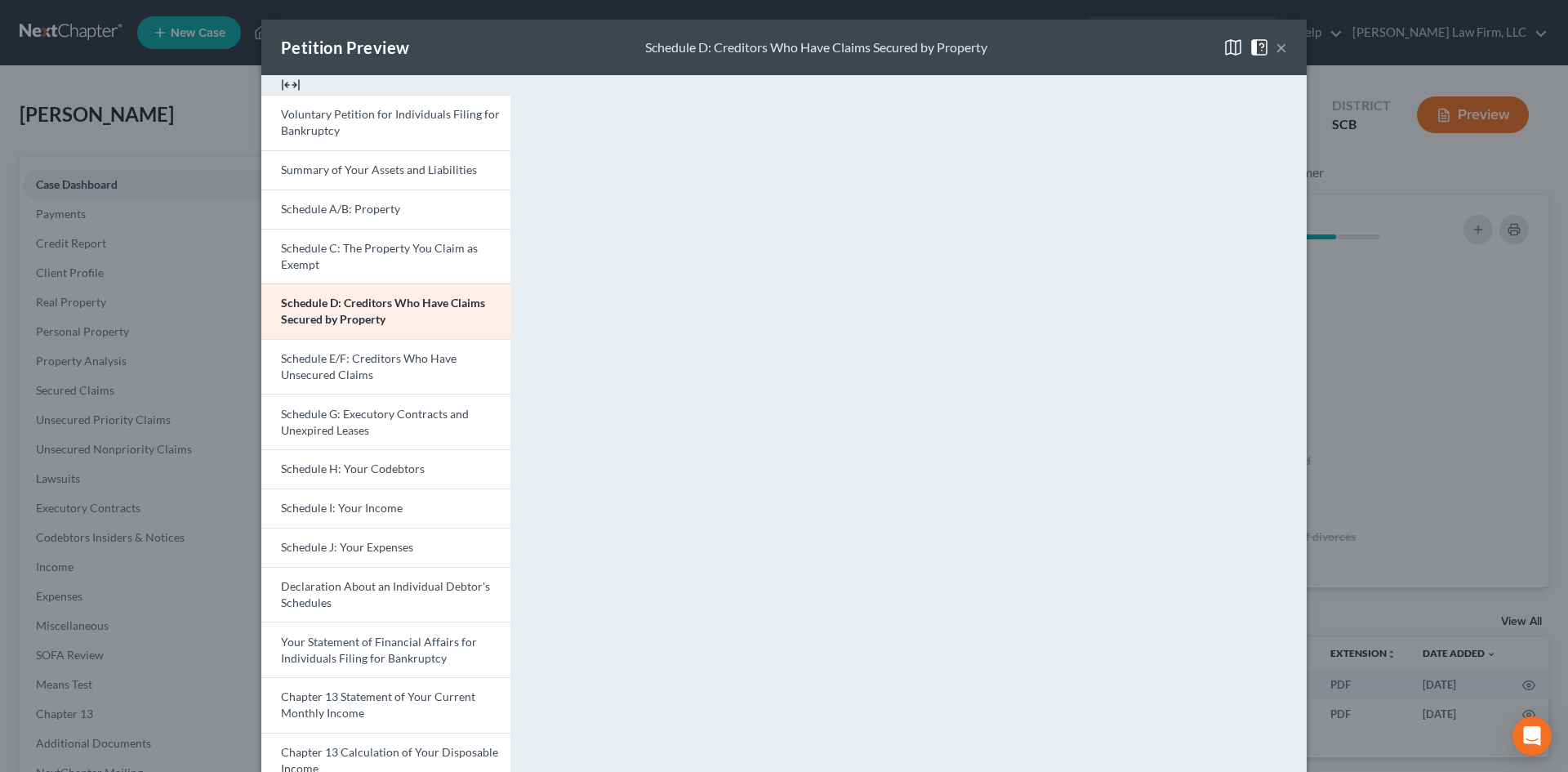
click at [1278, 47] on button "×" at bounding box center [1282, 46] width 12 height 19
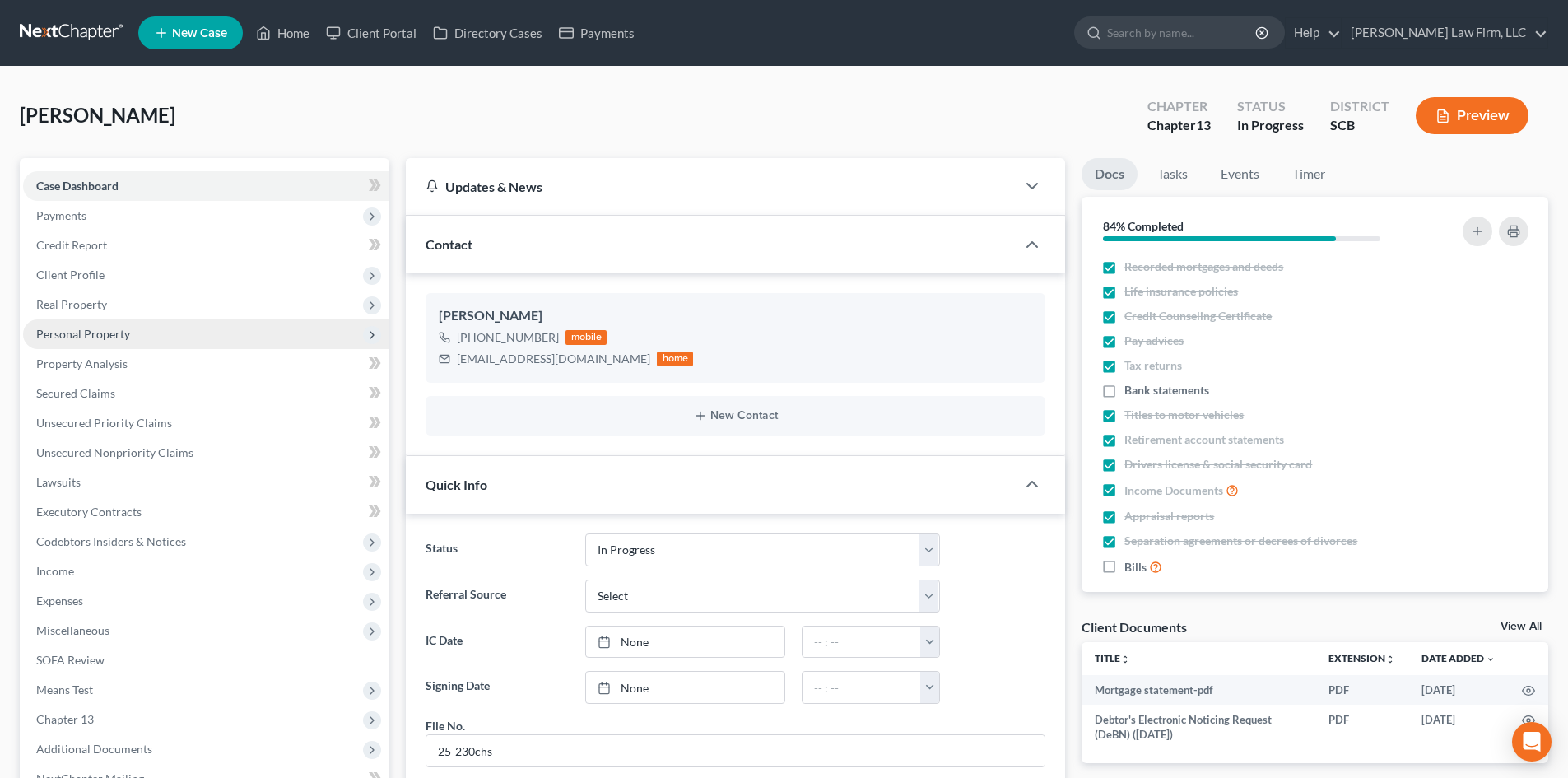
scroll to position [429, 0]
click at [283, 37] on link "Home" at bounding box center [282, 32] width 70 height 30
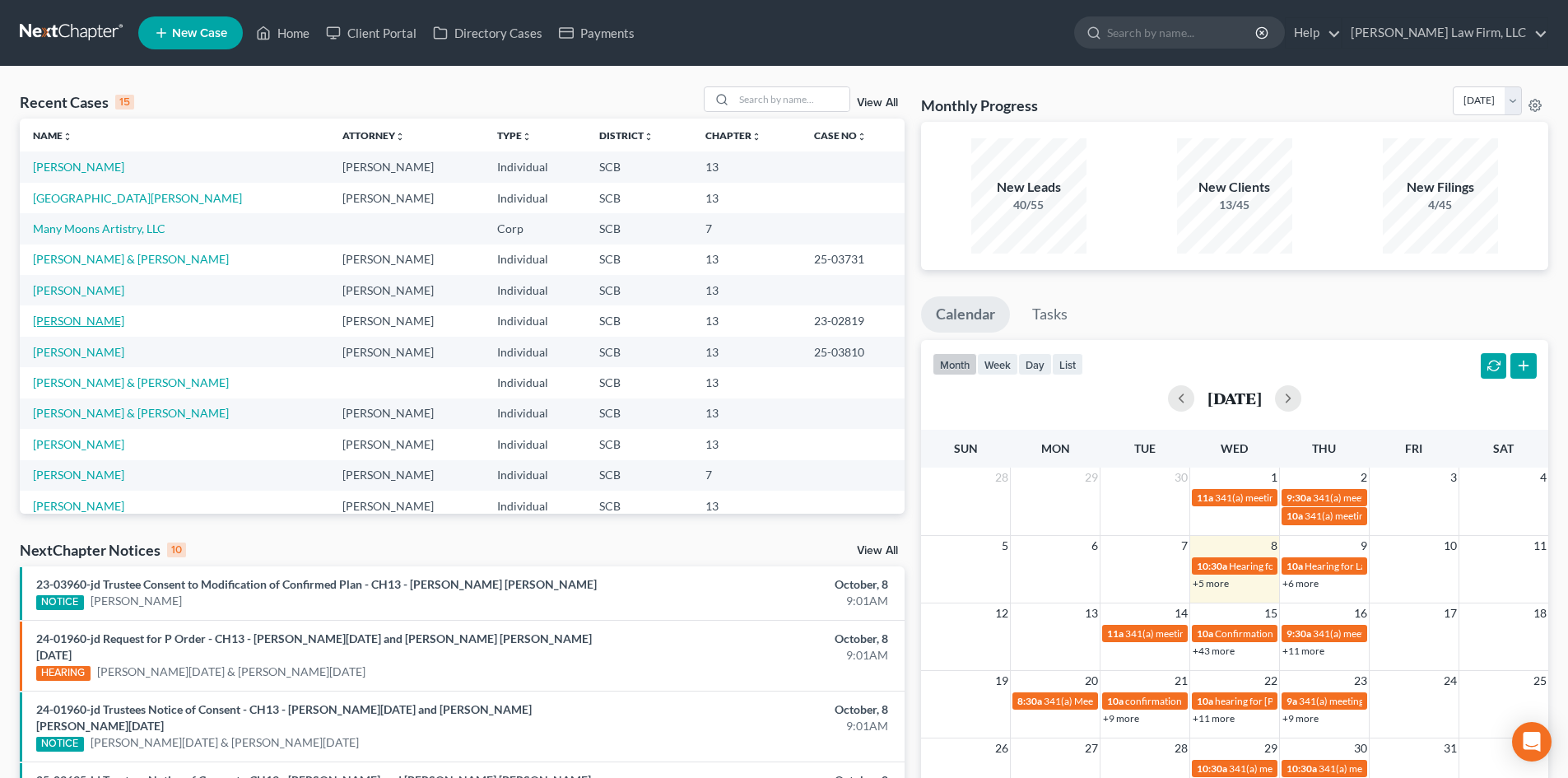
click at [67, 316] on link "Morris, Kasey" at bounding box center [78, 321] width 91 height 14
select select "0"
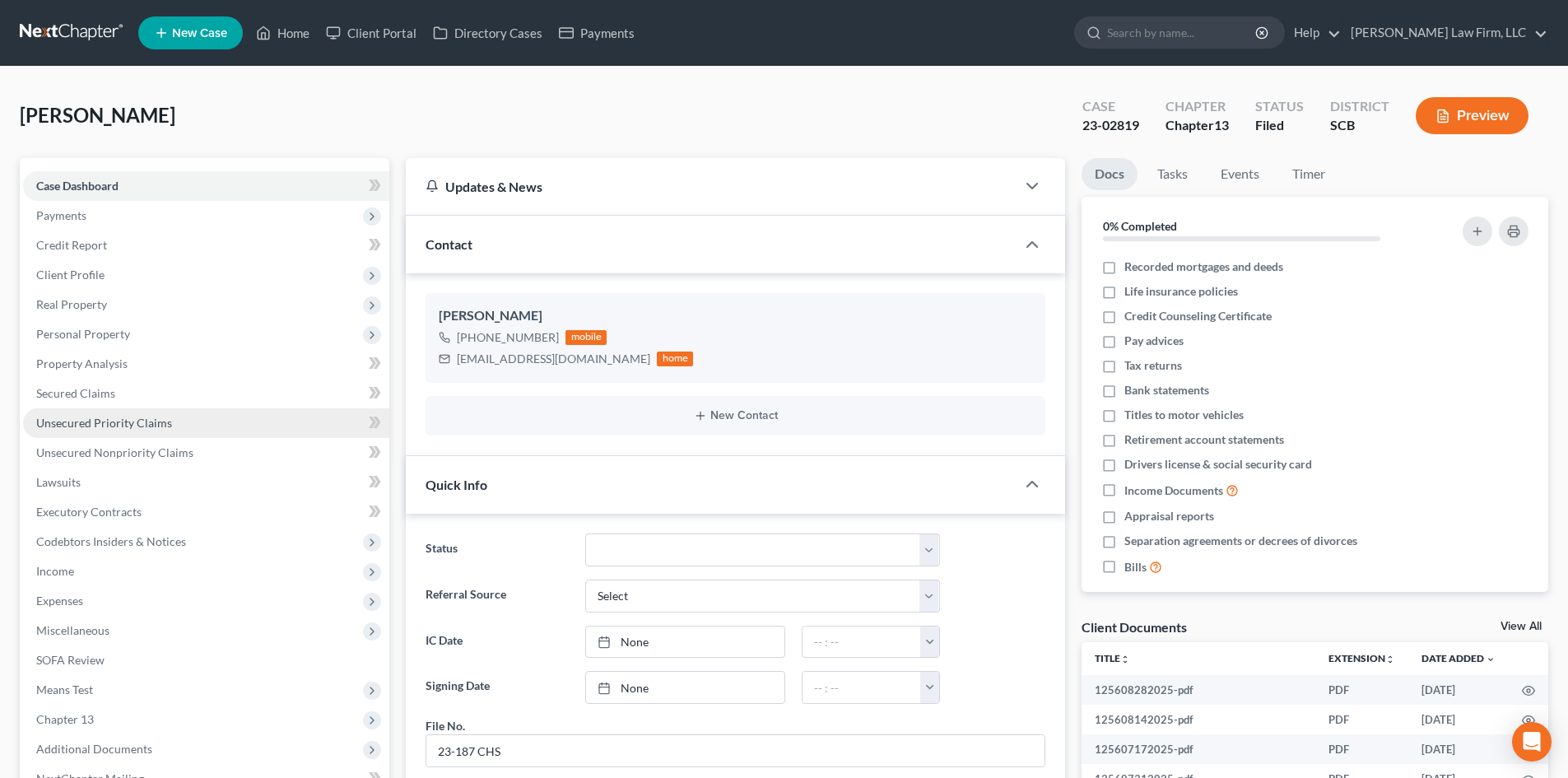
scroll to position [1615, 0]
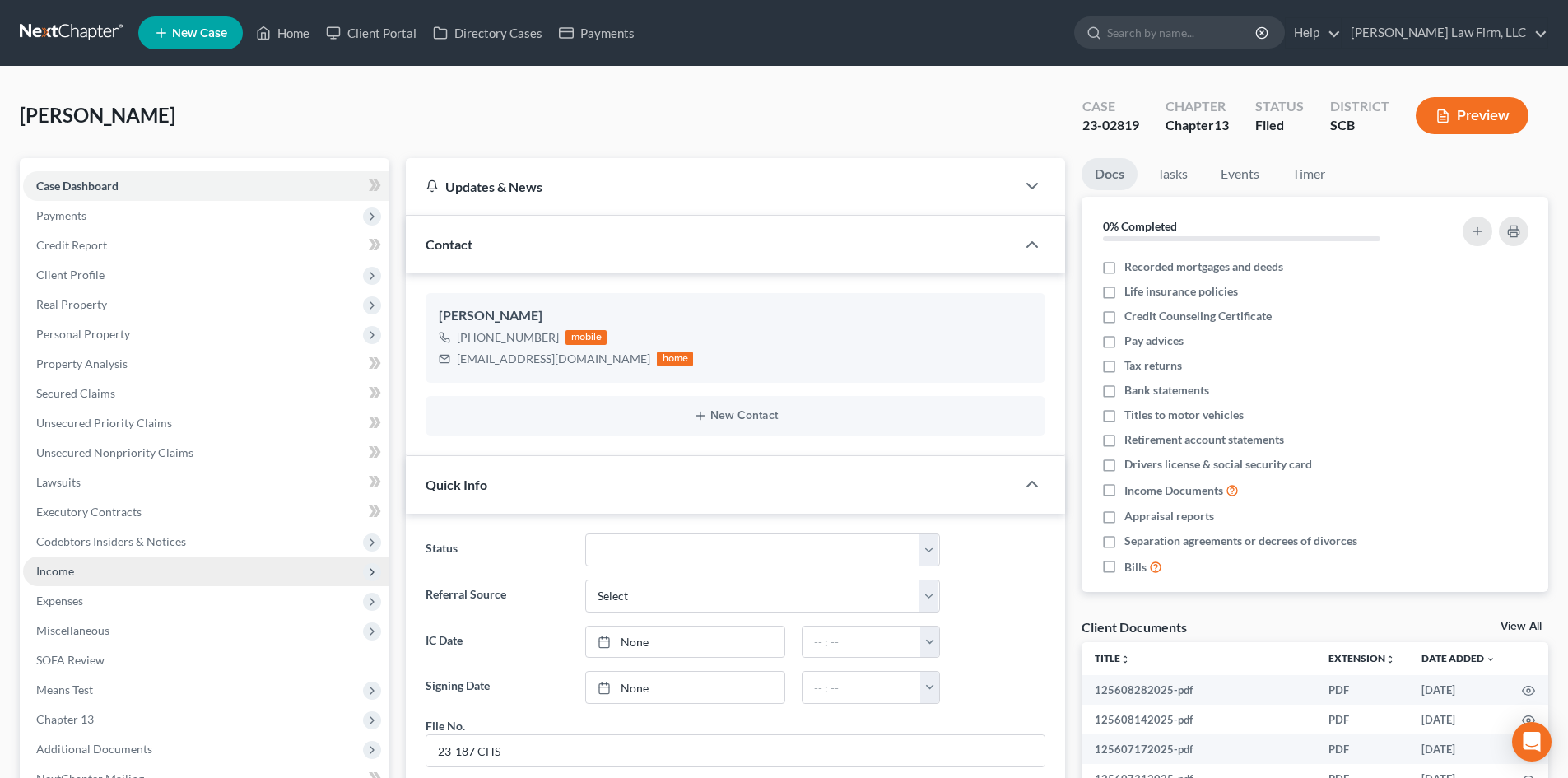
click at [143, 568] on span "Income" at bounding box center [206, 571] width 366 height 30
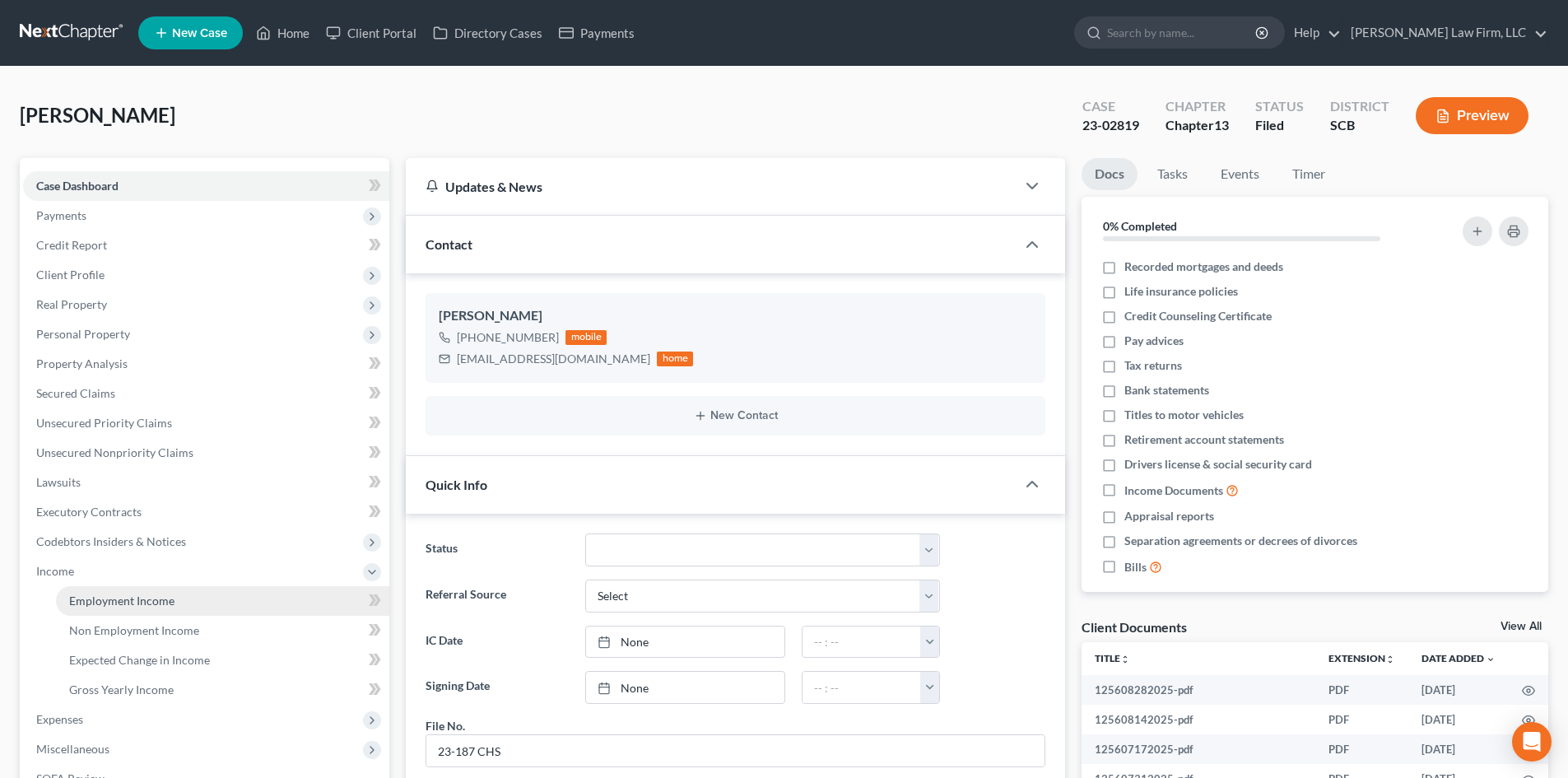
click at [162, 602] on span "Employment Income" at bounding box center [122, 600] width 105 height 14
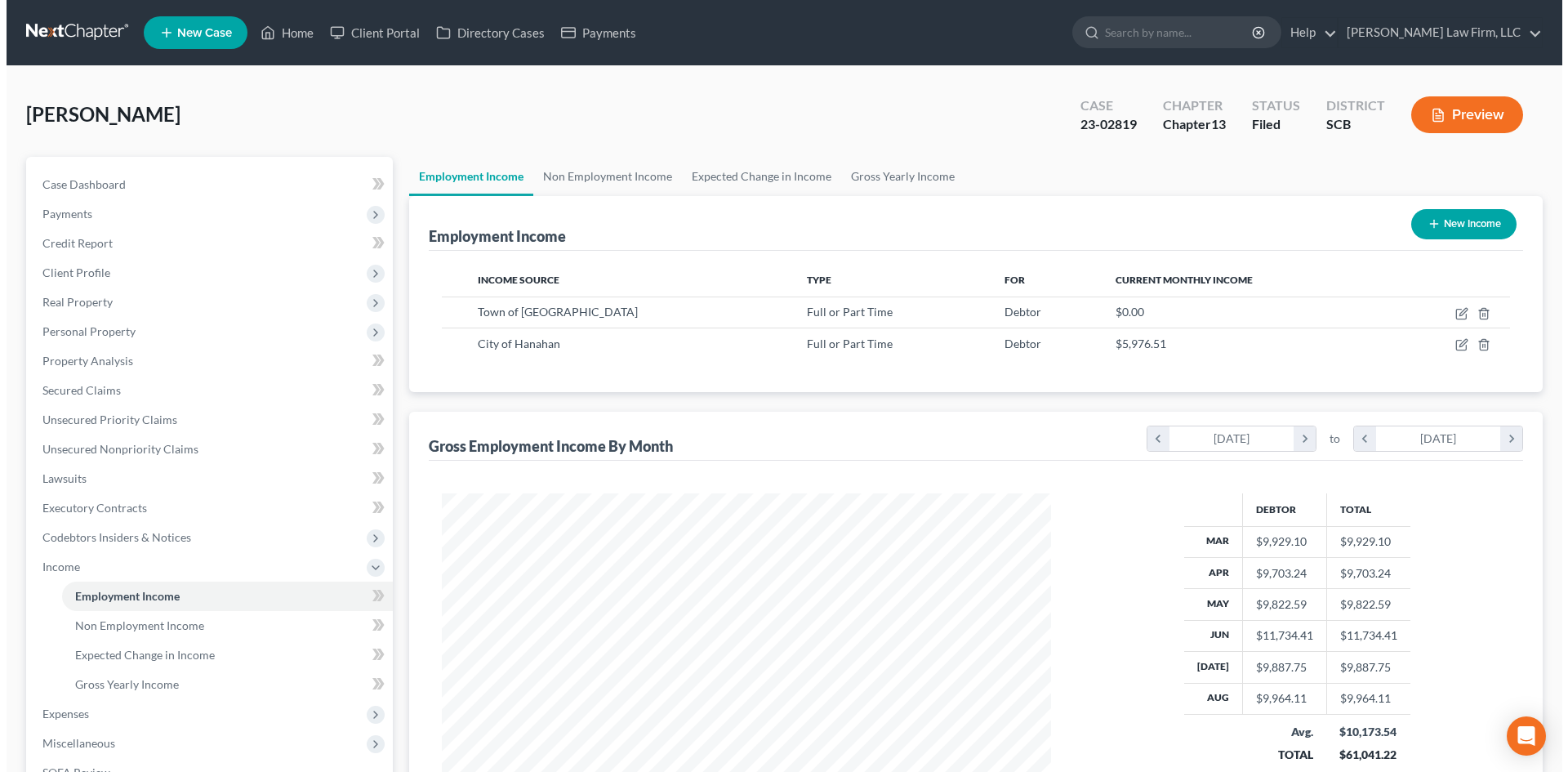
scroll to position [305, 642]
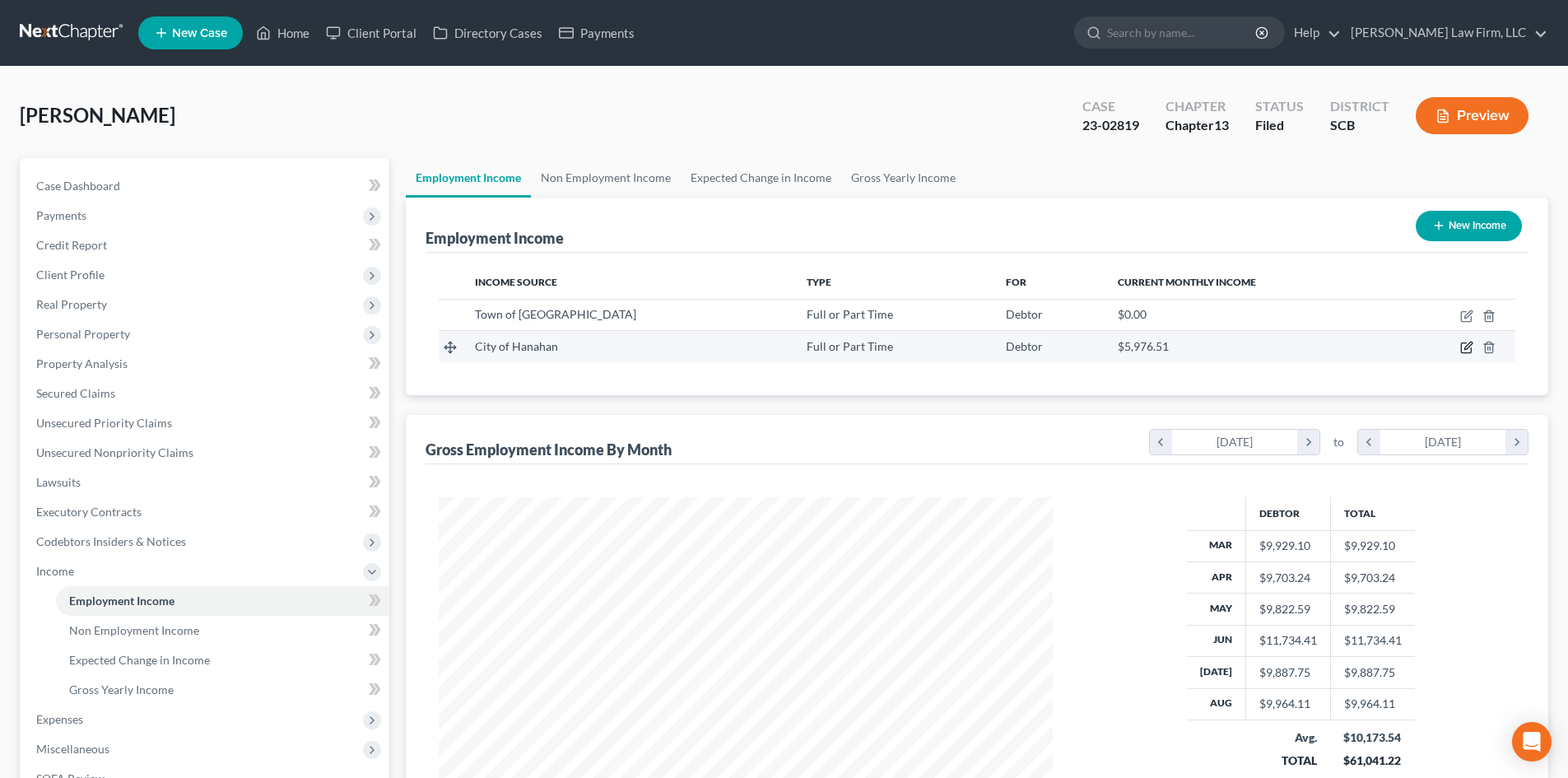
click at [1468, 347] on icon "button" at bounding box center [1468, 346] width 8 height 8
select select "0"
select select "42"
select select "2"
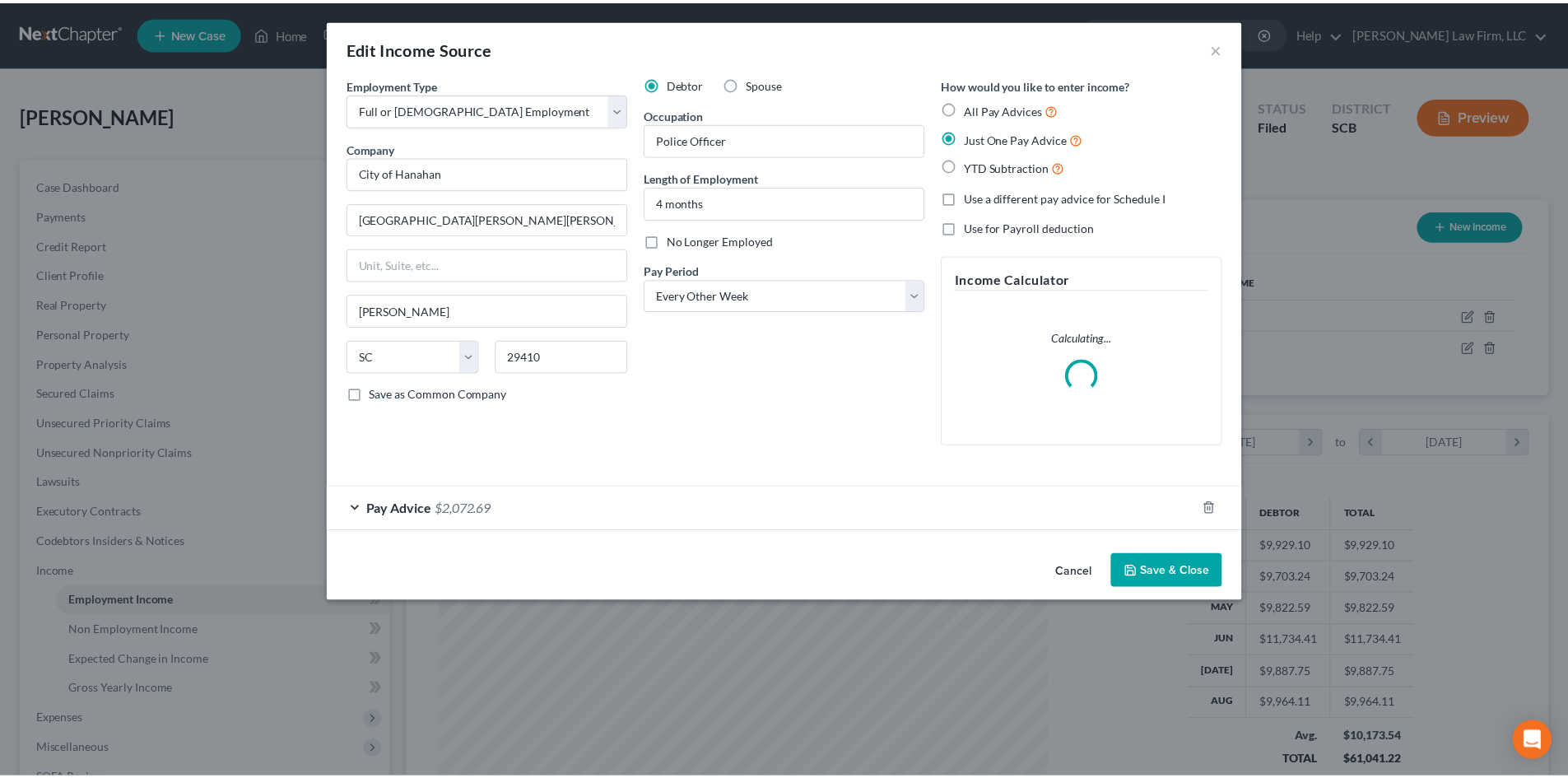
scroll to position [310, 653]
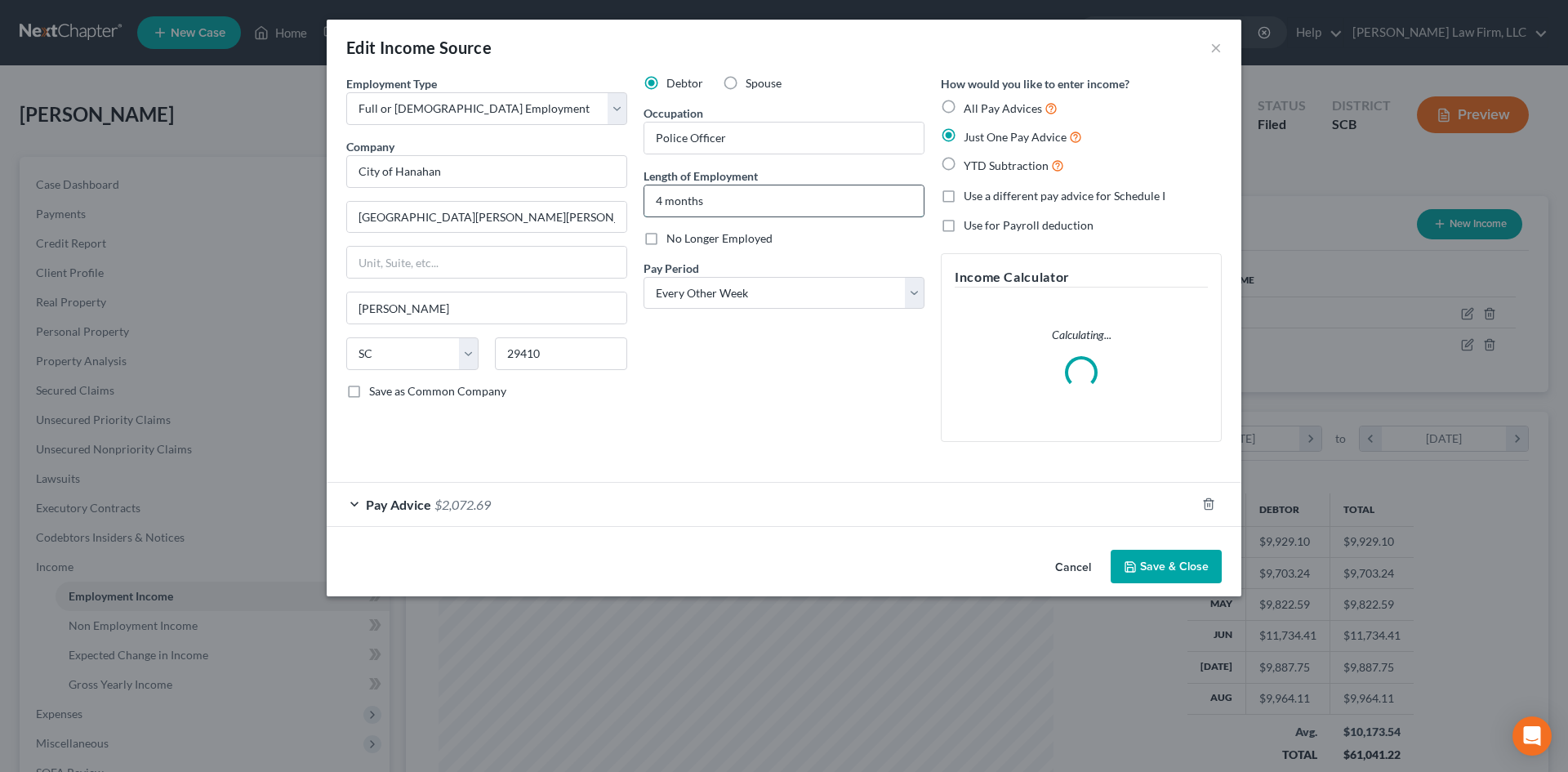
drag, startPoint x: 661, startPoint y: 198, endPoint x: 647, endPoint y: 201, distance: 14.3
click at [647, 201] on input "4 months" at bounding box center [784, 201] width 279 height 31
type input "5 months"
click at [1163, 558] on button "Save & Close" at bounding box center [1167, 567] width 111 height 35
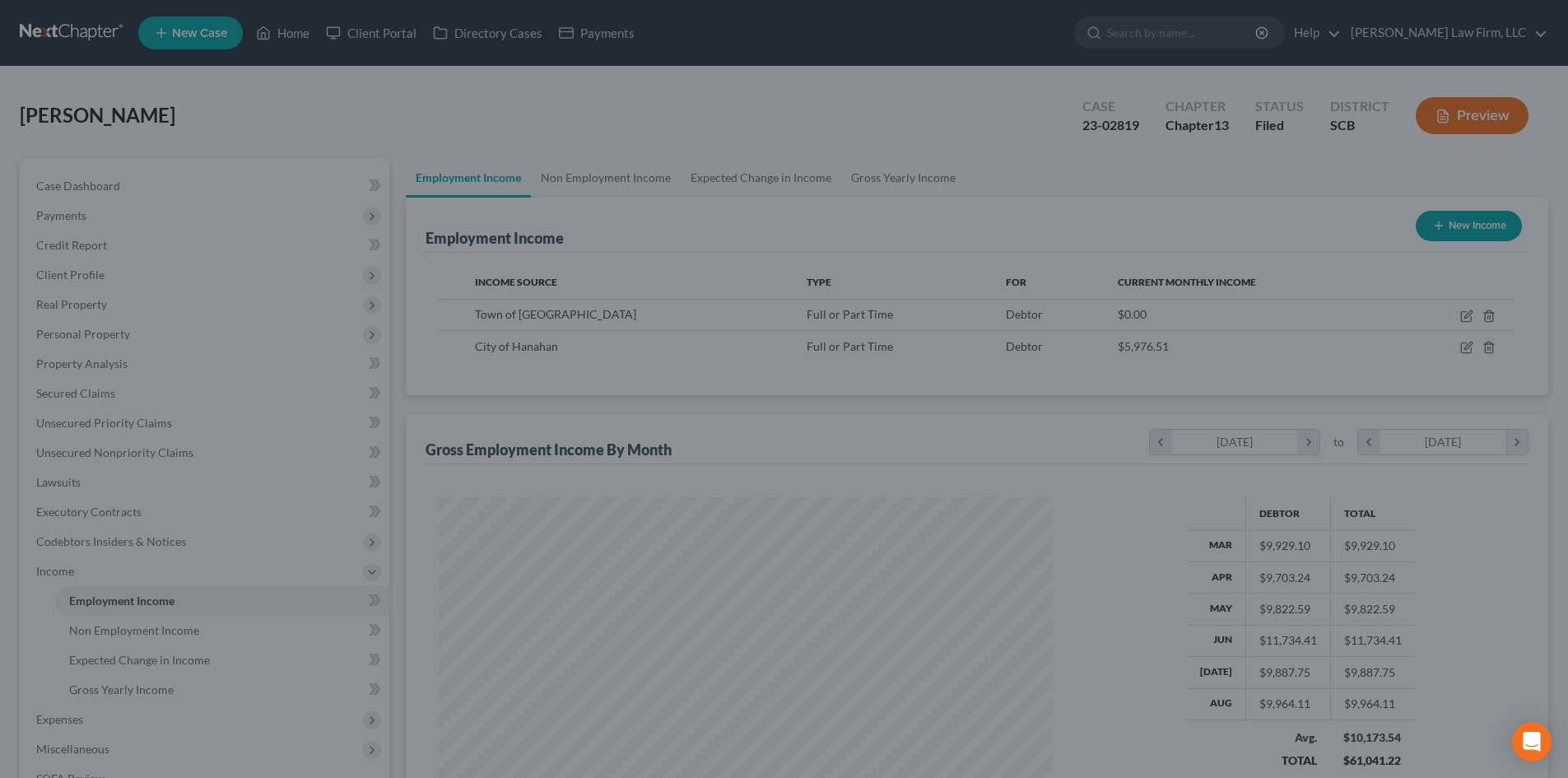
scroll to position [823122, 822380]
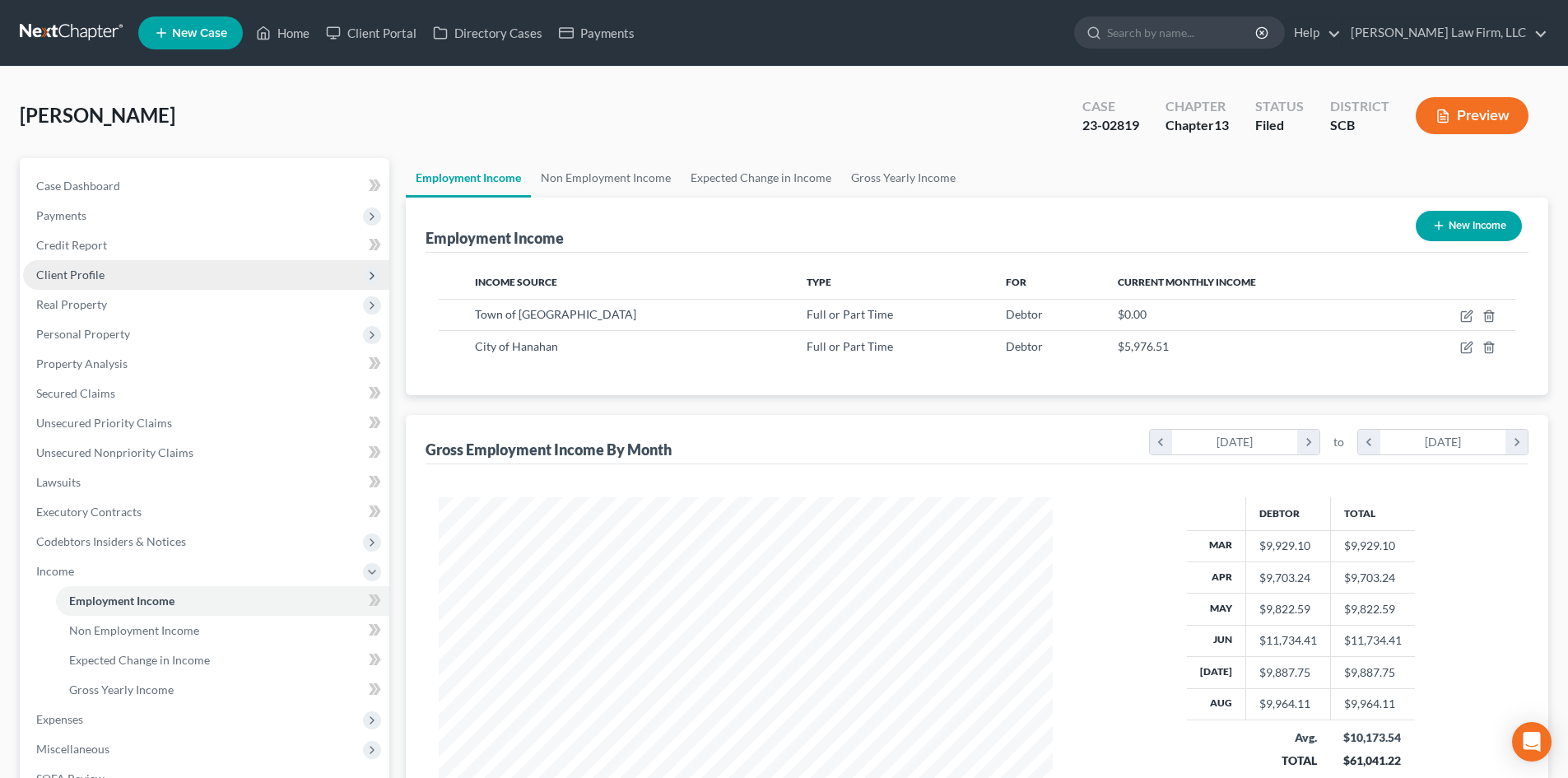
click at [164, 272] on span "Client Profile" at bounding box center [206, 275] width 366 height 30
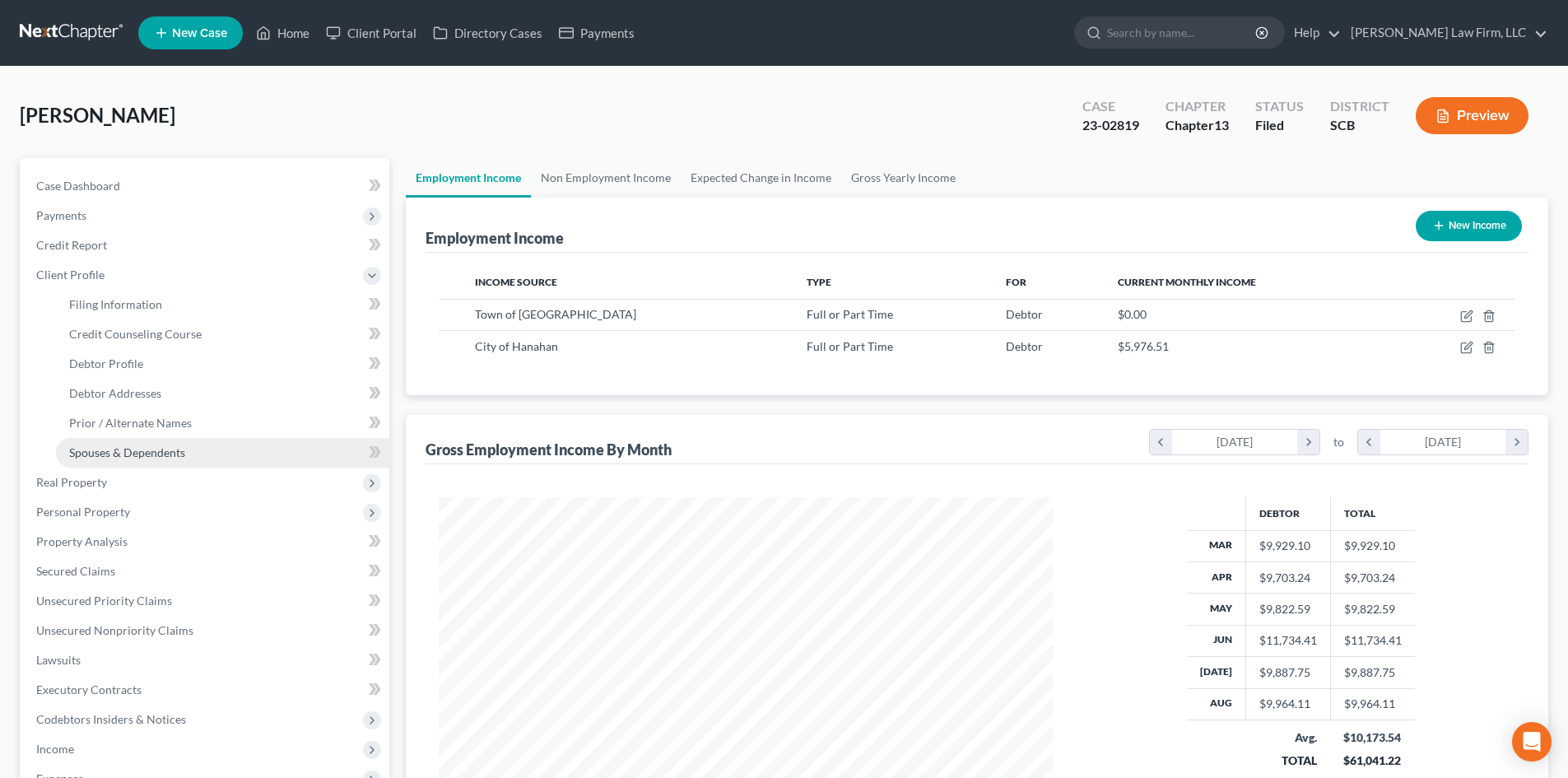
click at [173, 449] on span "Spouses & Dependents" at bounding box center [127, 452] width 116 height 14
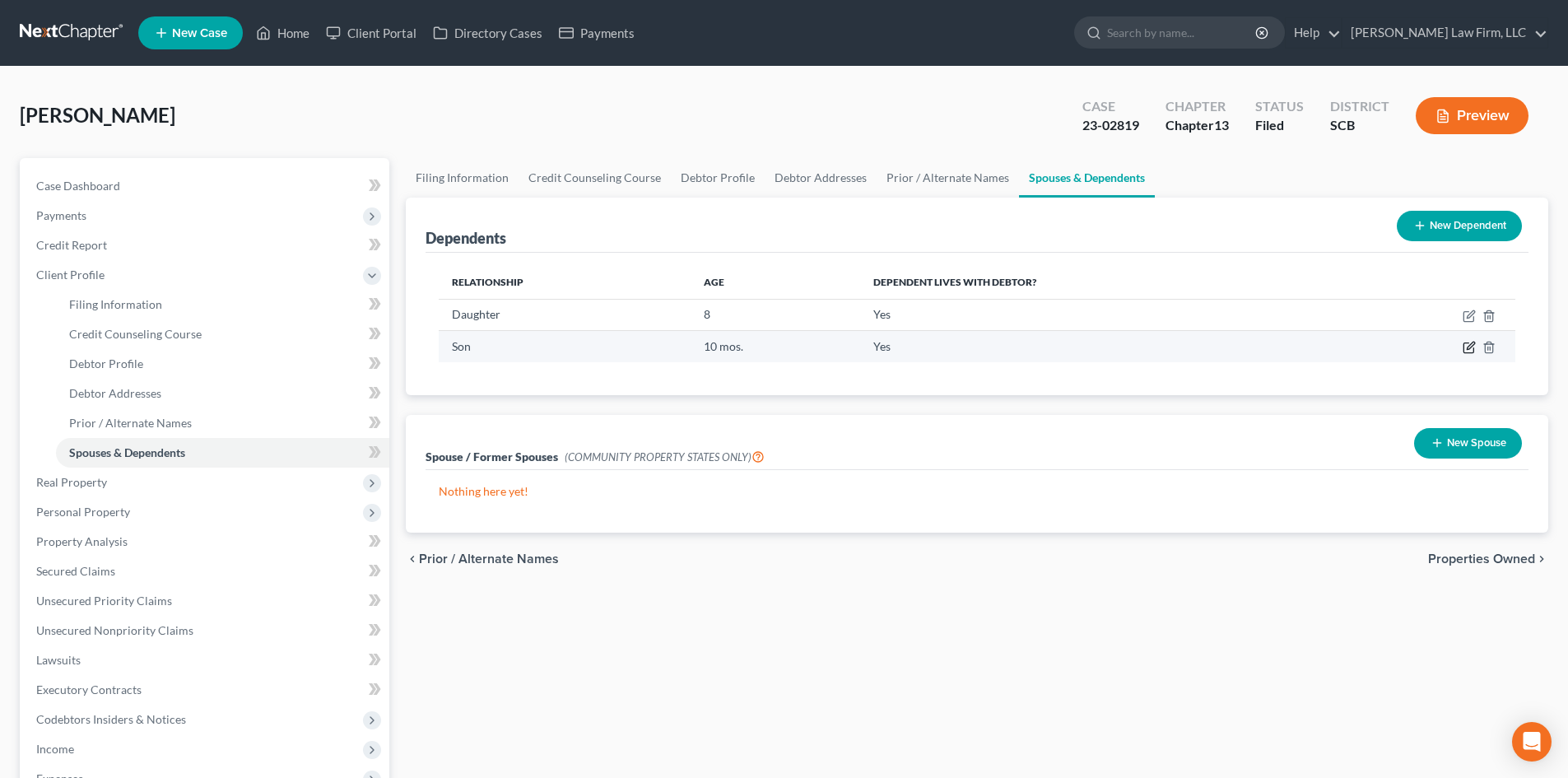
click at [1464, 346] on icon "button" at bounding box center [1468, 348] width 10 height 10
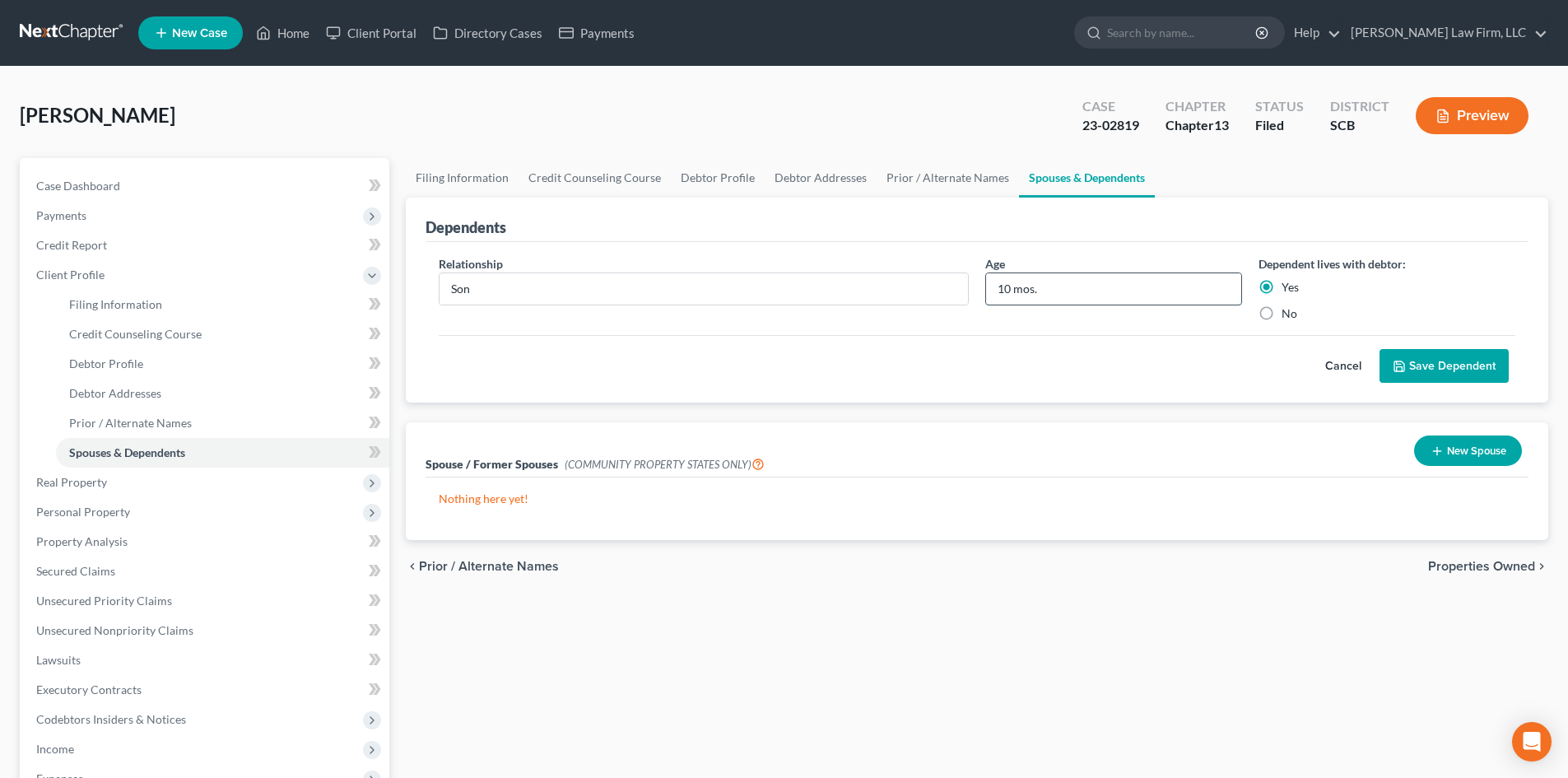
drag, startPoint x: 1007, startPoint y: 290, endPoint x: 1013, endPoint y: 273, distance: 18.0
click at [1007, 290] on input "10 mos." at bounding box center [1114, 289] width 255 height 31
type input "11 mo."
click at [1442, 370] on button "Save Dependent" at bounding box center [1444, 366] width 129 height 35
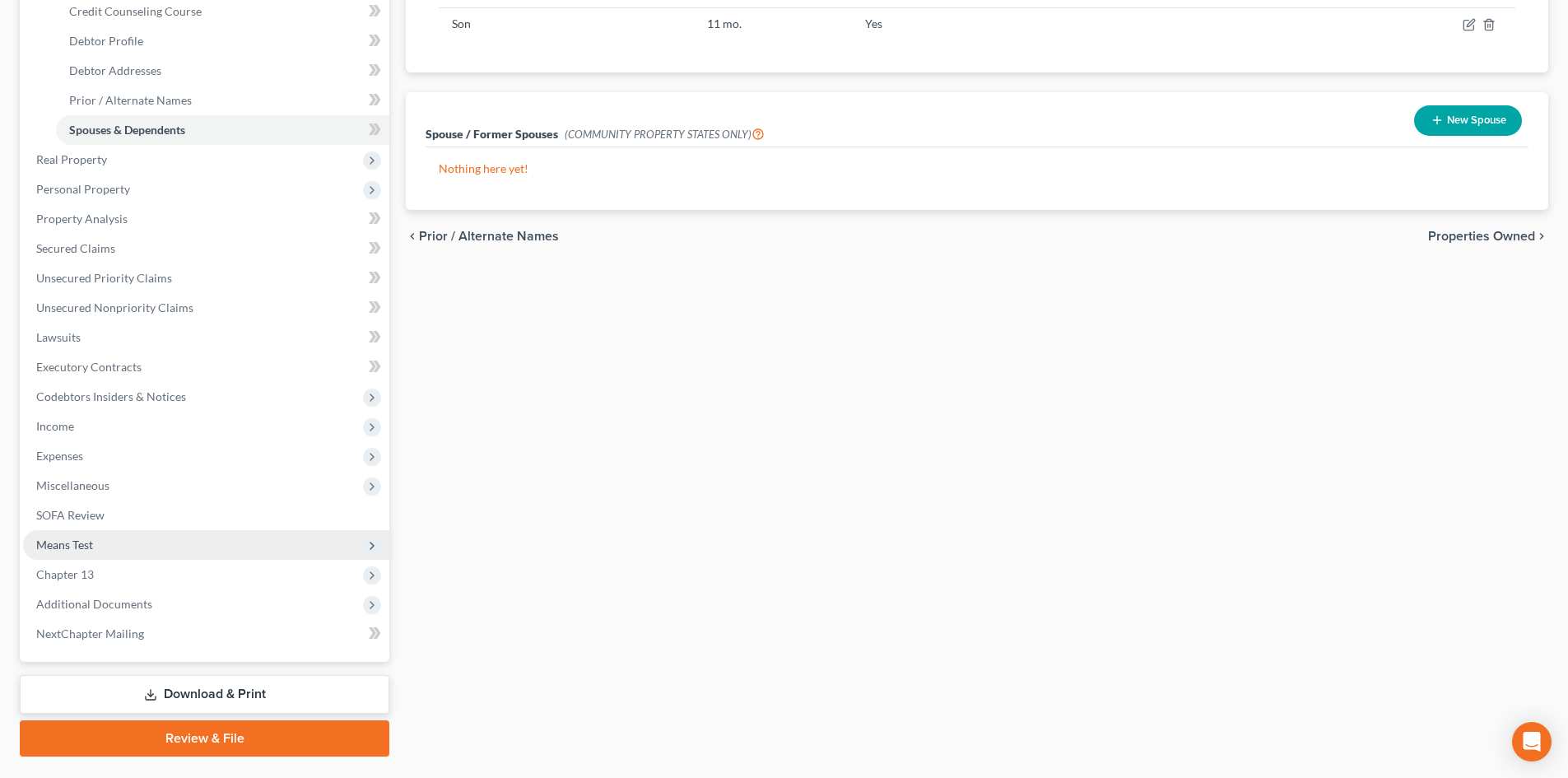
scroll to position [364, 0]
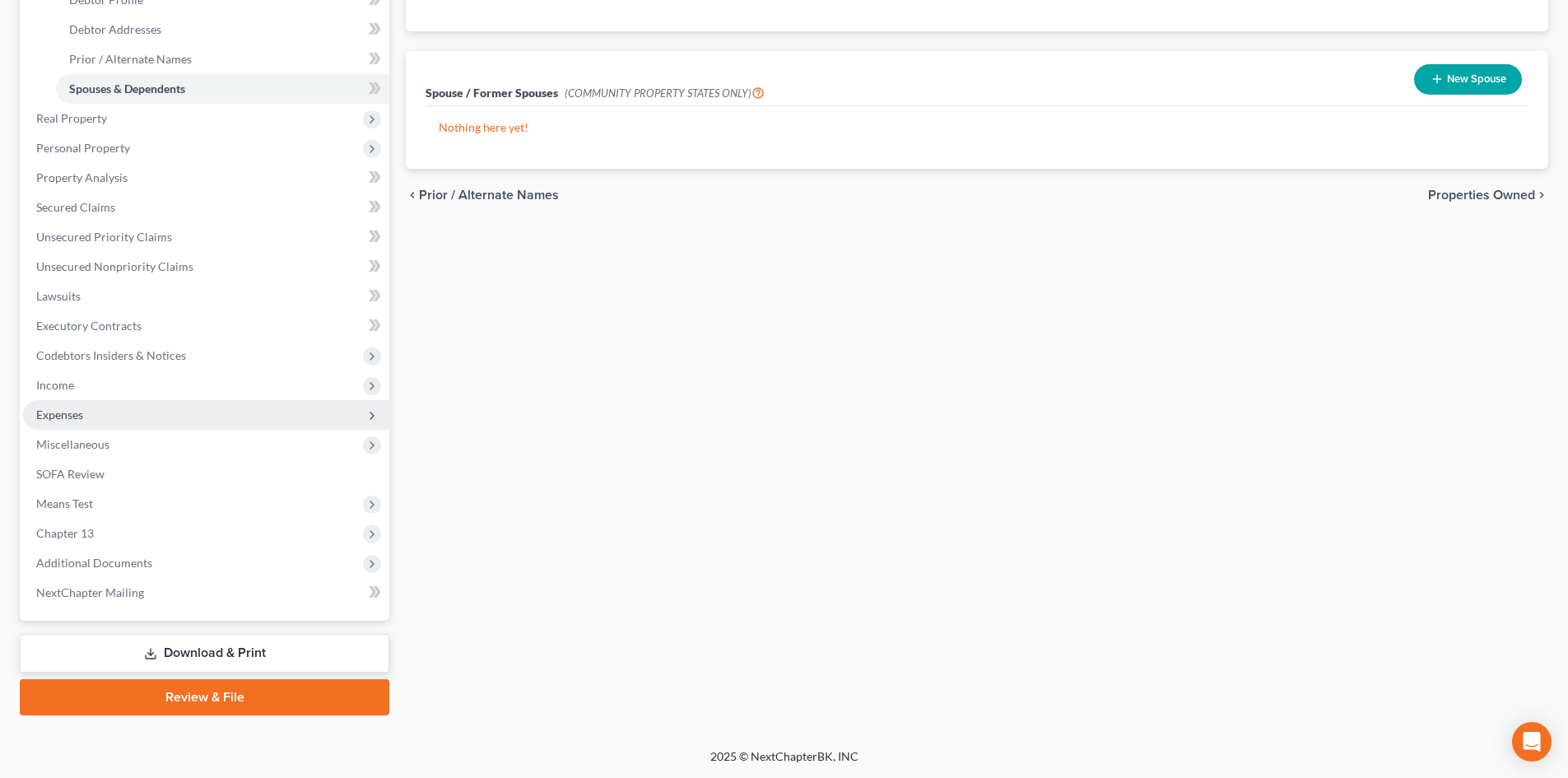
click at [169, 422] on span "Expenses" at bounding box center [206, 415] width 366 height 30
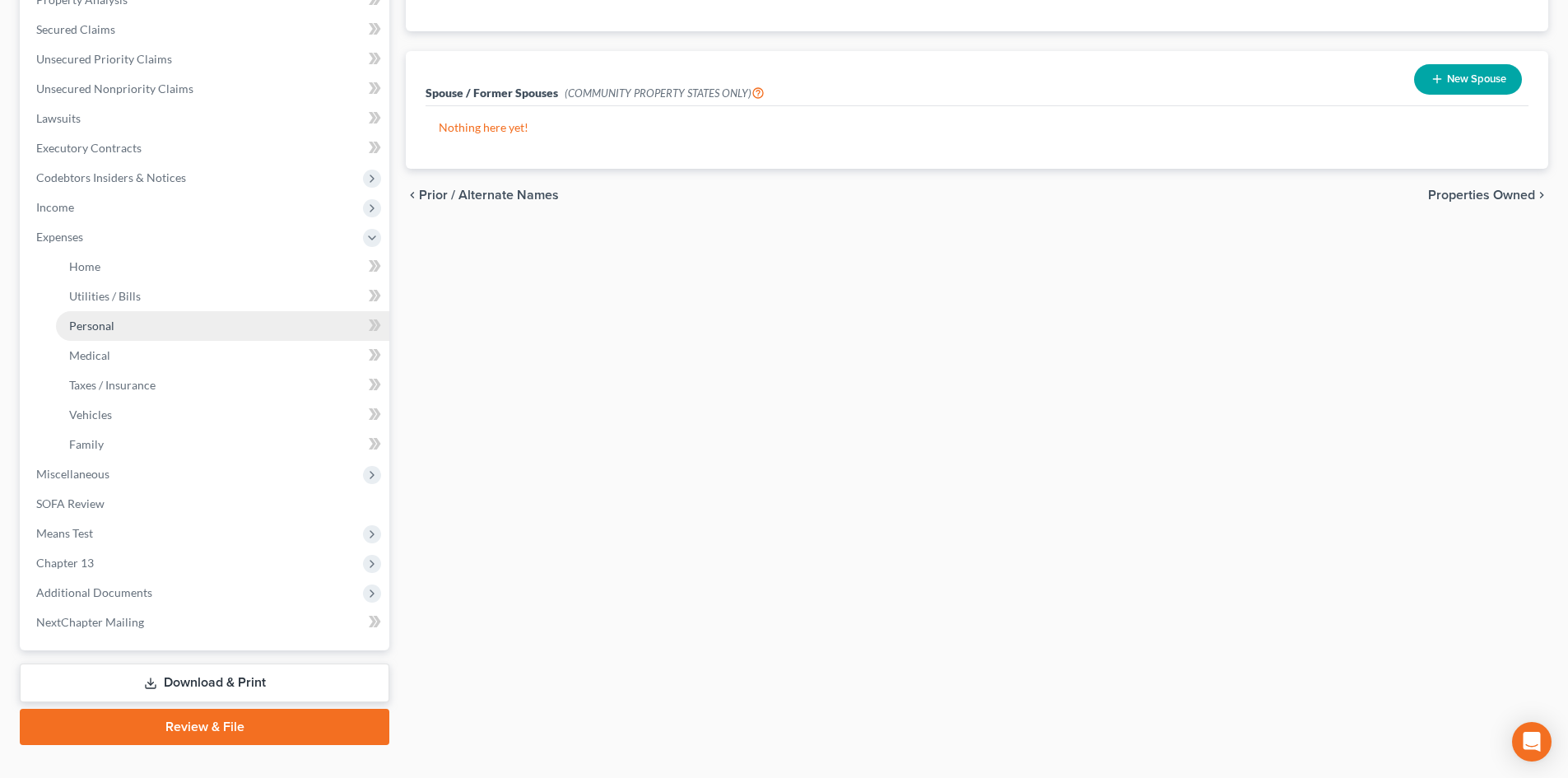
click at [158, 326] on link "Personal" at bounding box center [223, 326] width 334 height 30
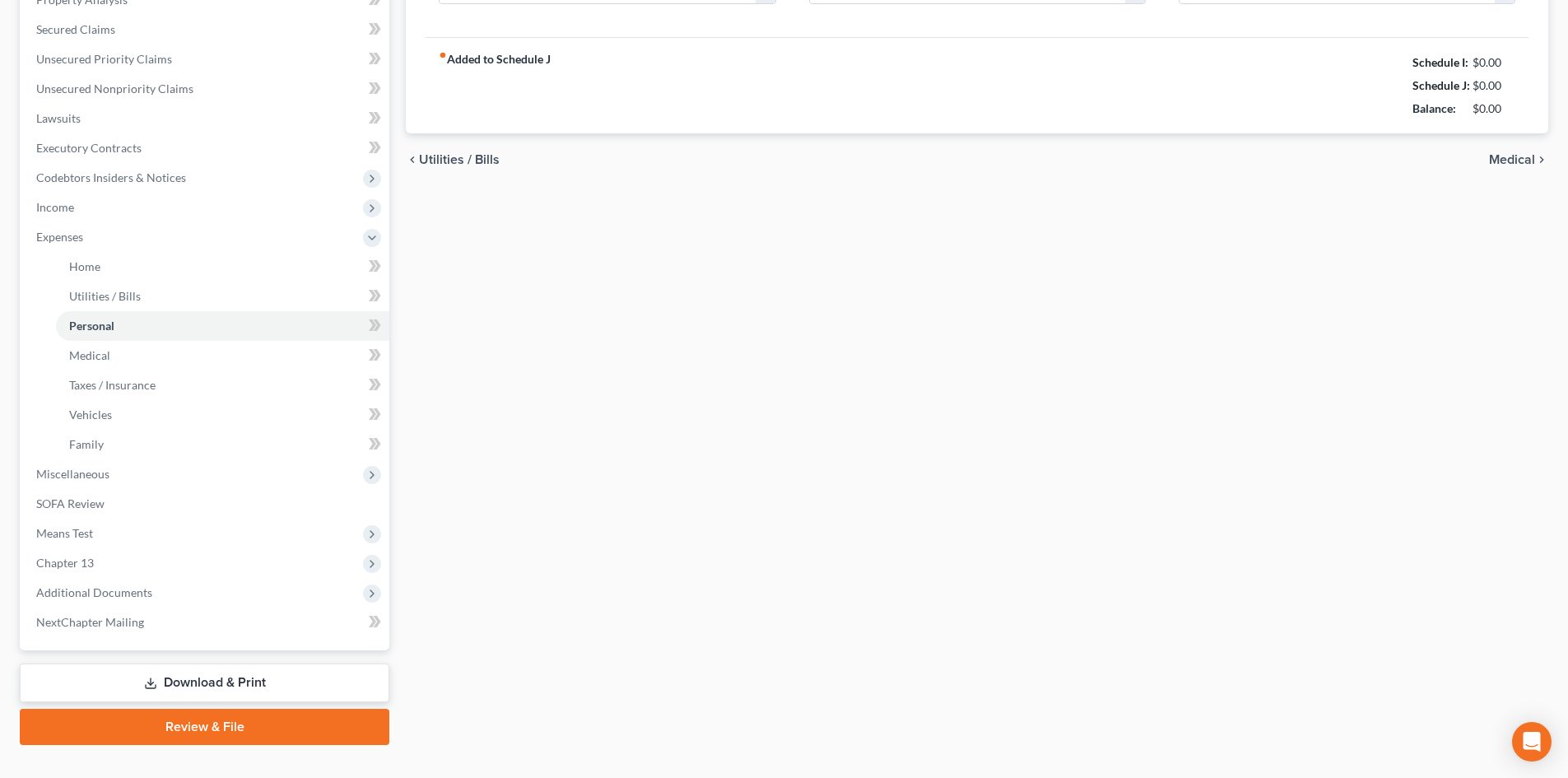
scroll to position [127, 0]
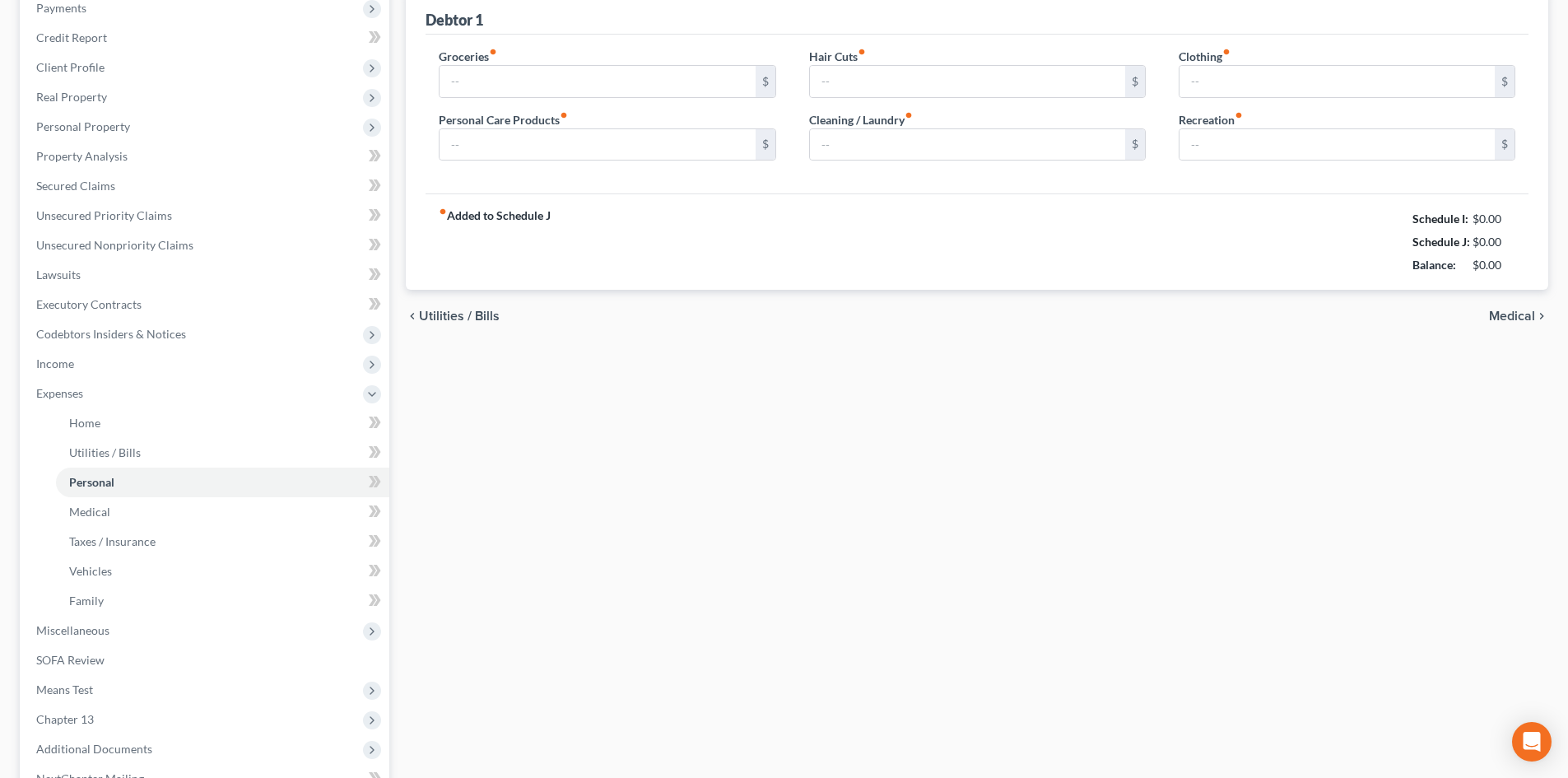
type input "650.00"
type input "295.00"
type input "60.00"
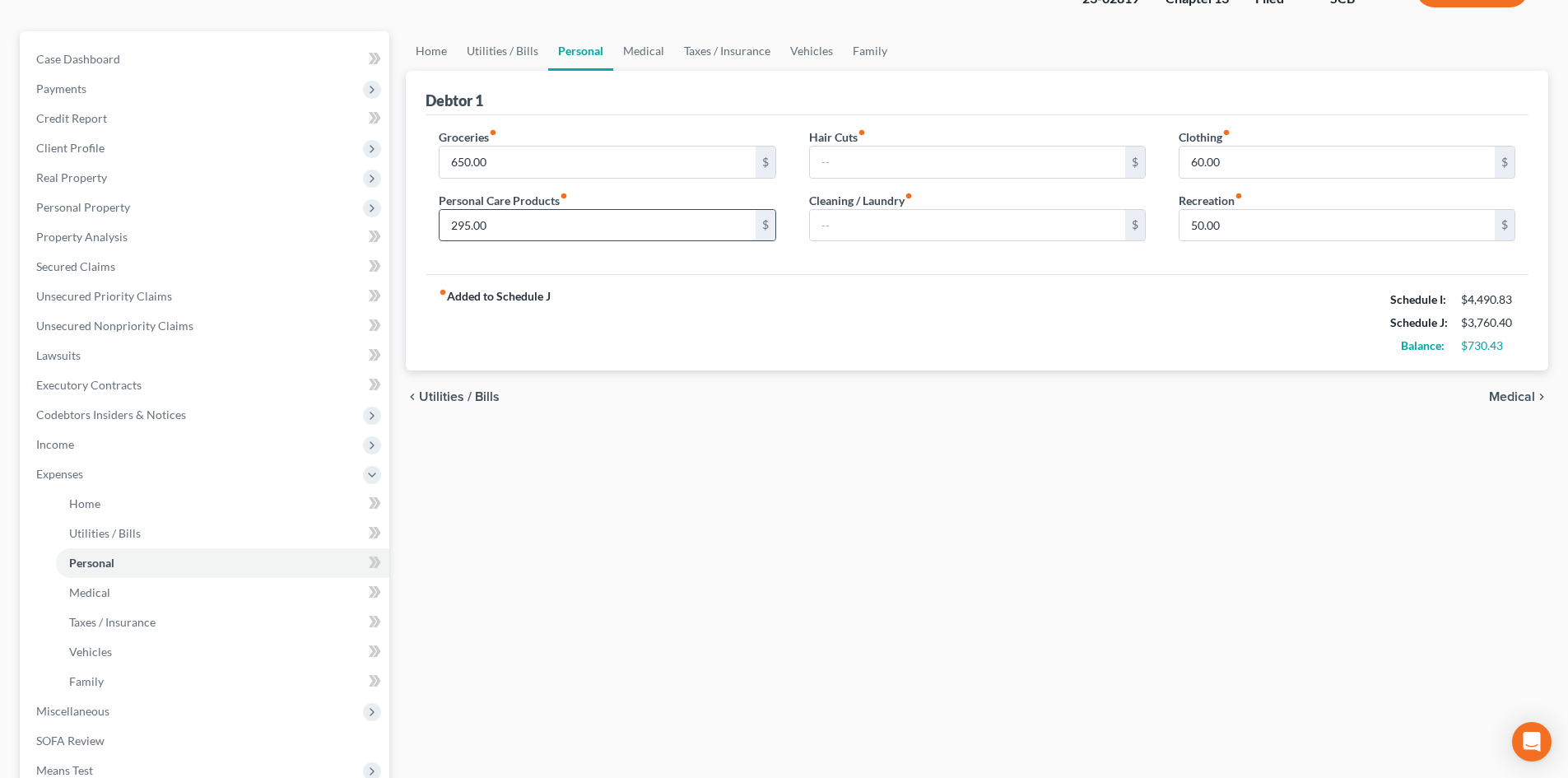
scroll to position [0, 0]
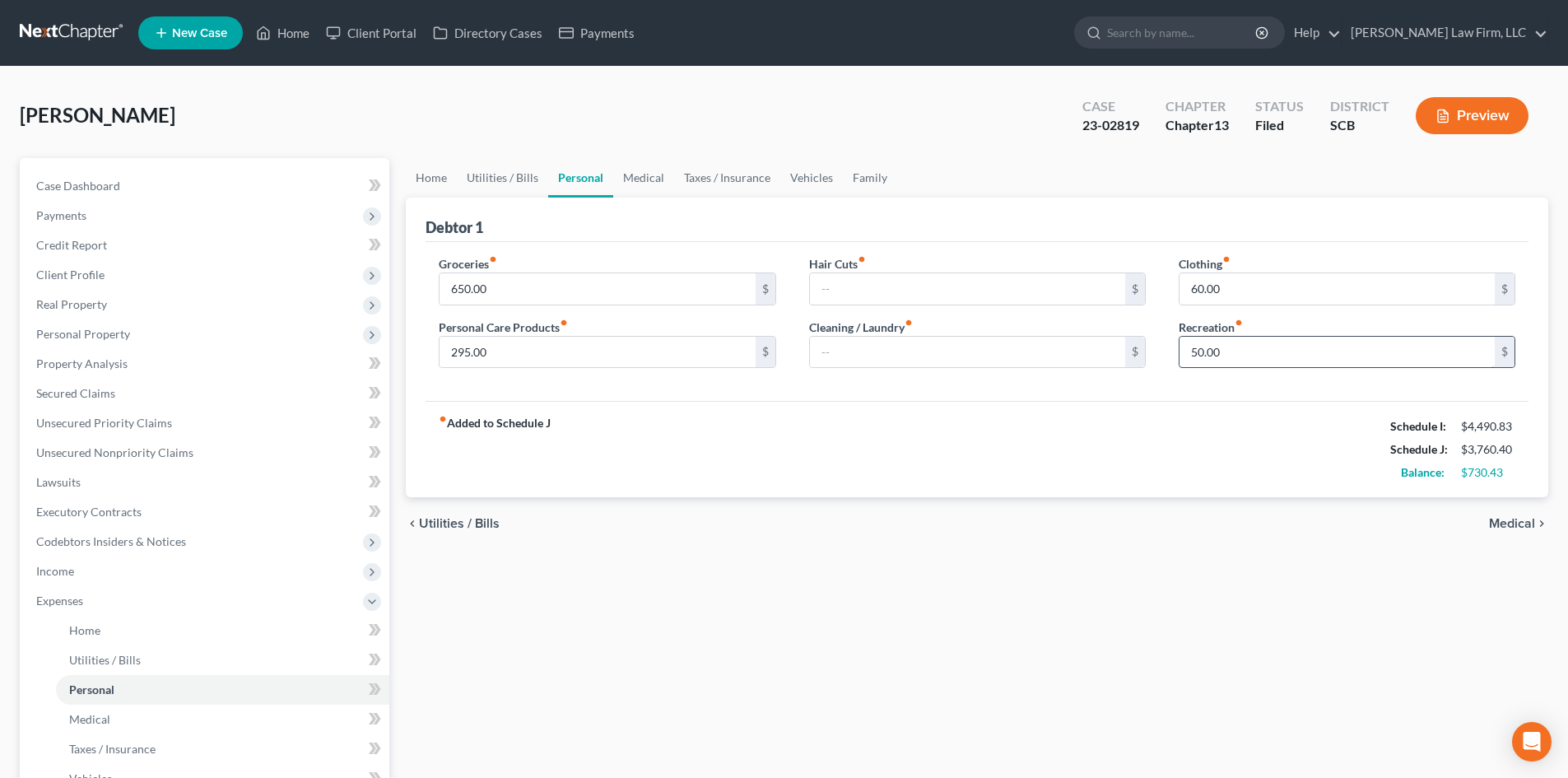
click at [1185, 352] on input "50.00" at bounding box center [1337, 352] width 316 height 31
type input "150.00"
click at [855, 173] on link "Family" at bounding box center [870, 178] width 54 height 39
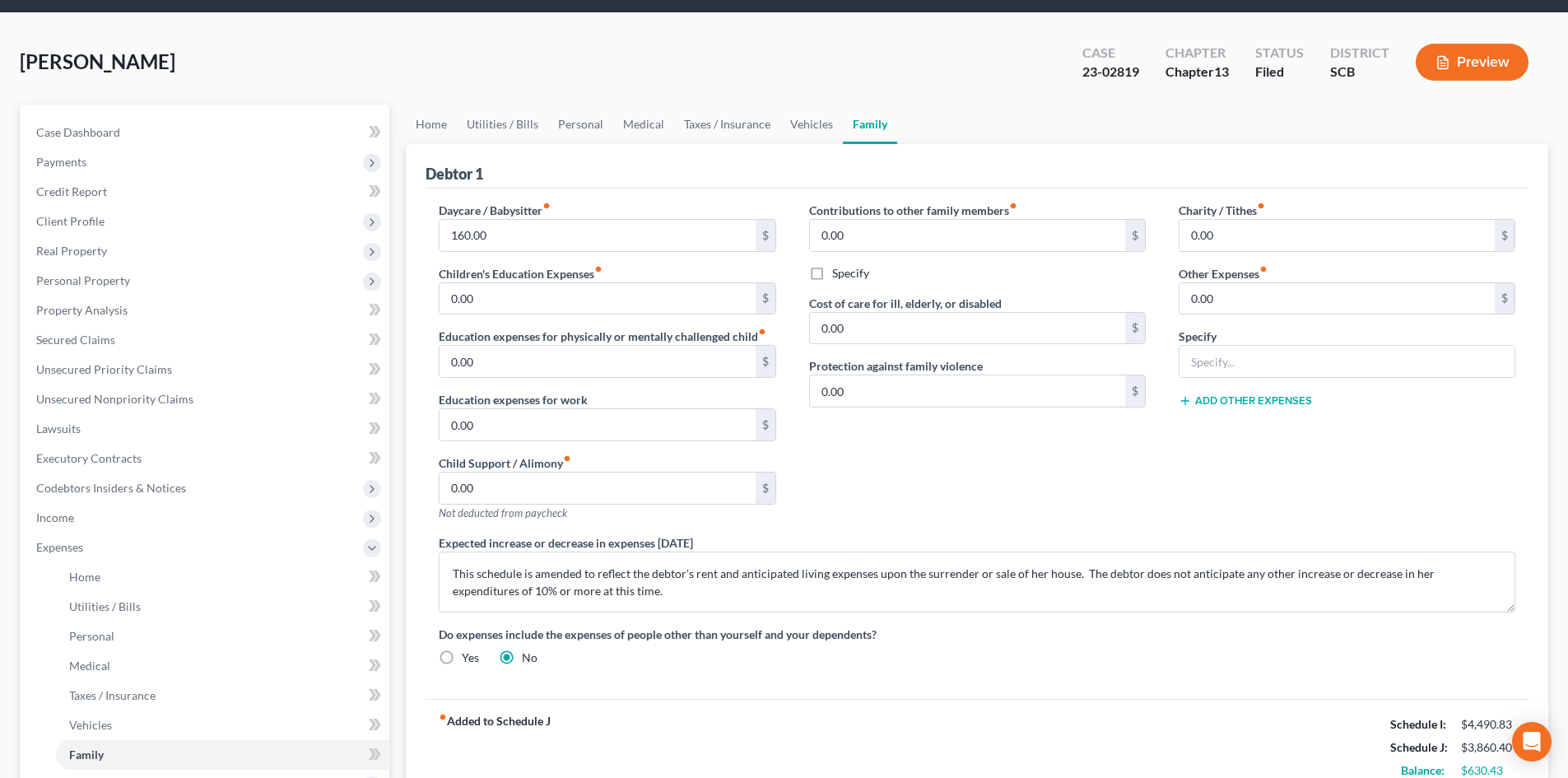
scroll to position [83, 0]
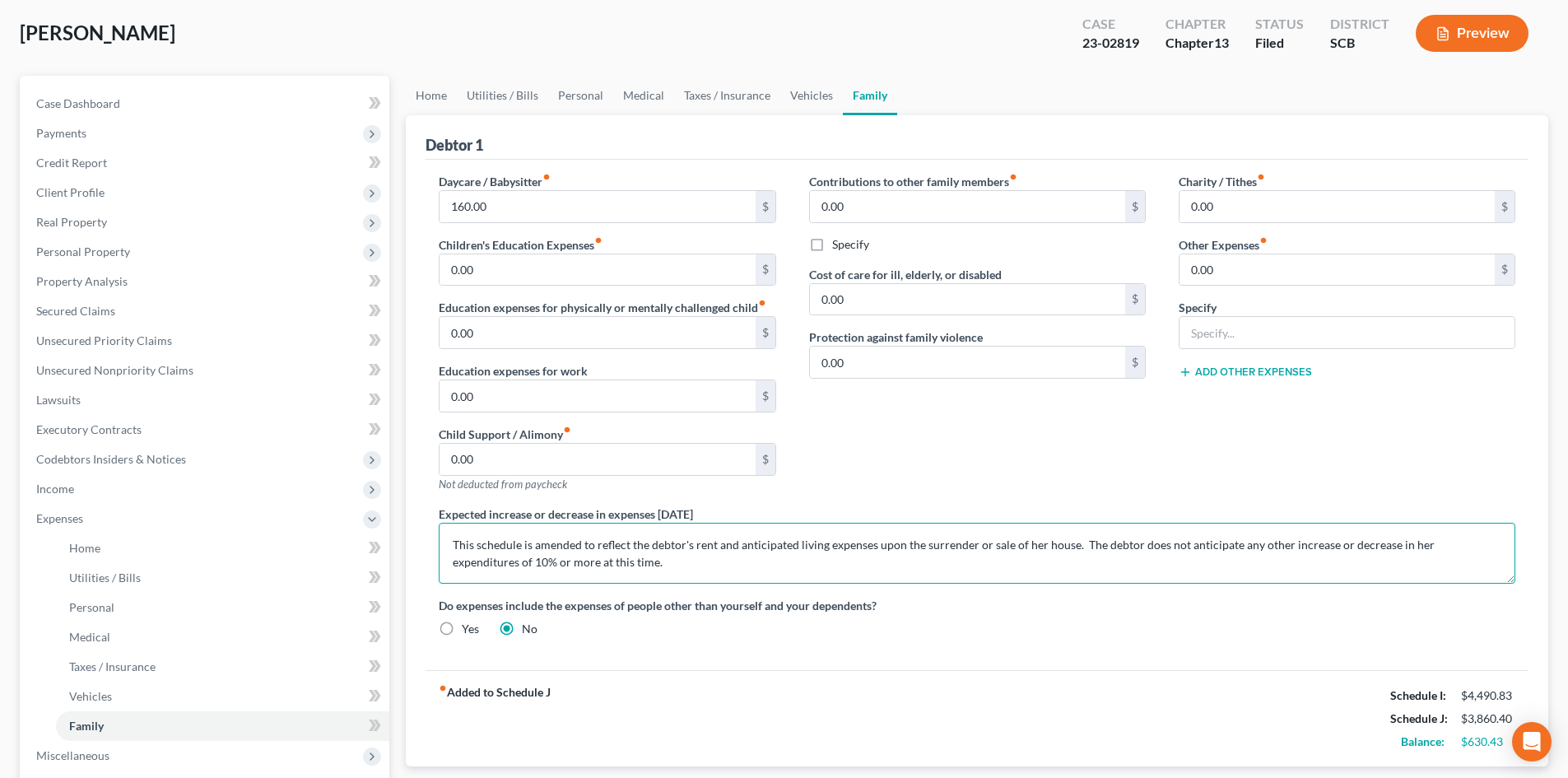
click at [574, 563] on textarea "This schedule is amended to reflect the debtor's rent and anticipated living ex…" at bounding box center [977, 553] width 1076 height 61
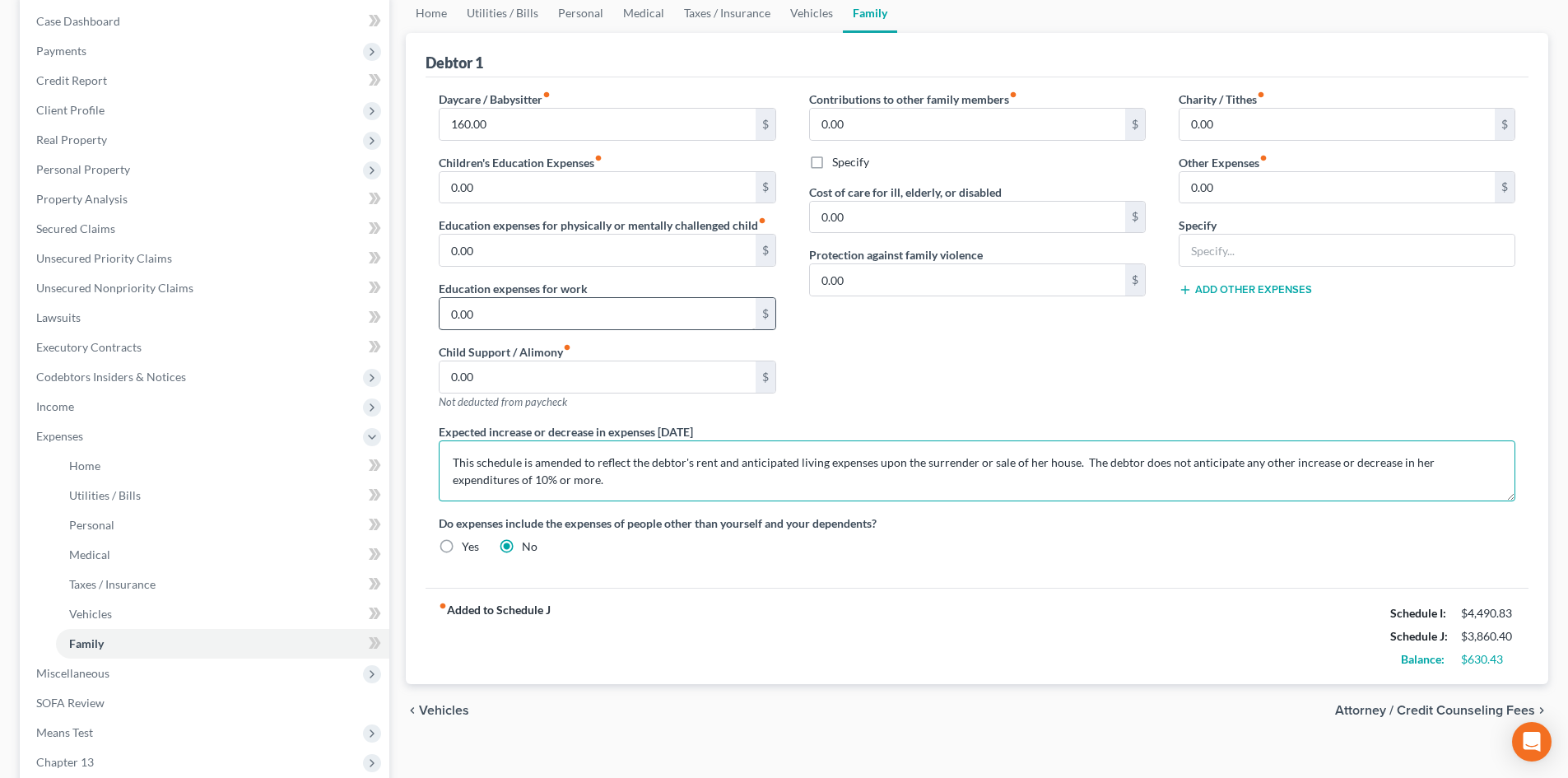
scroll to position [0, 0]
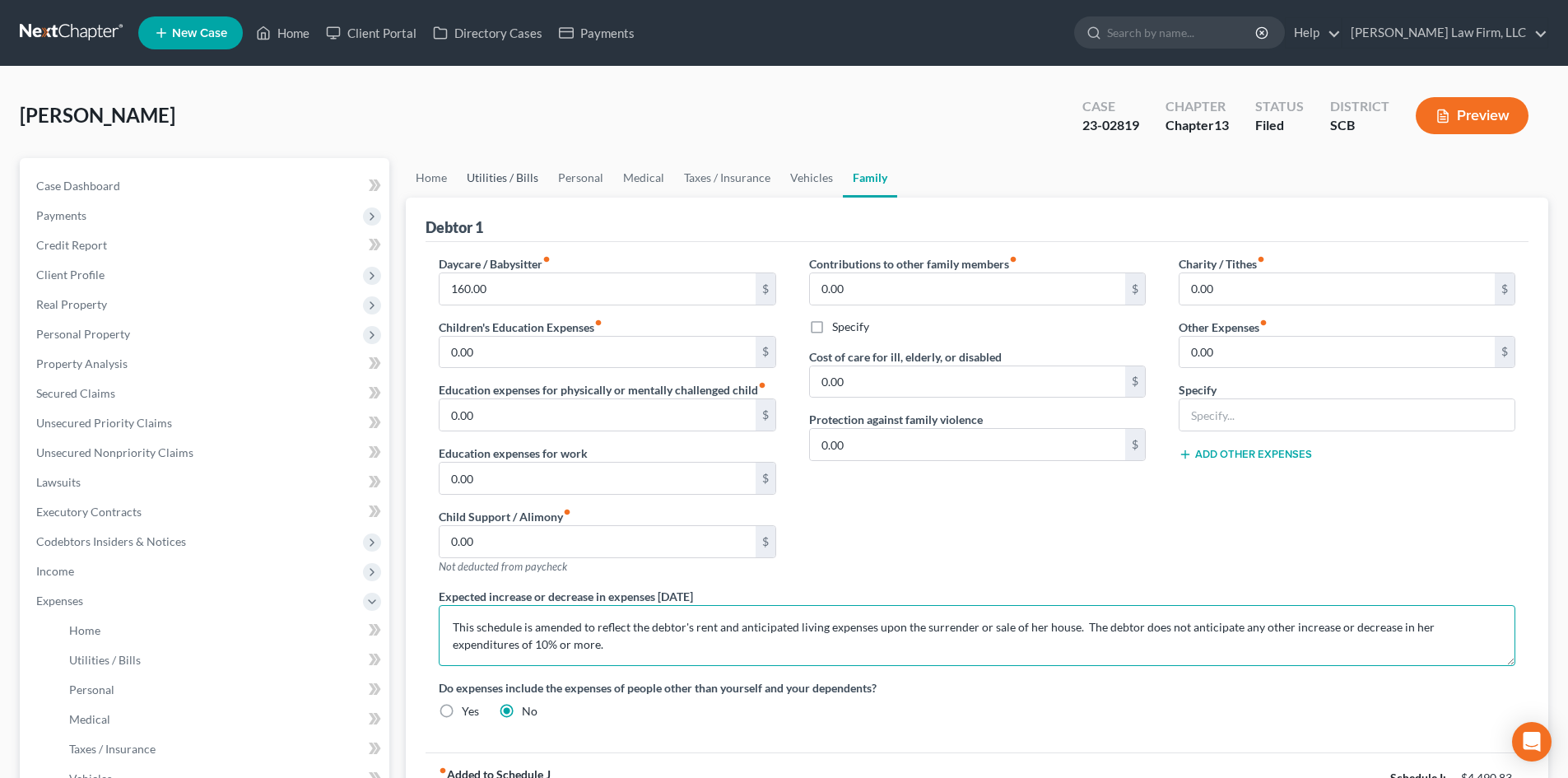
type textarea "This schedule is amended to reflect the debtor's rent and anticipated living ex…"
click at [488, 176] on link "Utilities / Bills" at bounding box center [502, 178] width 91 height 39
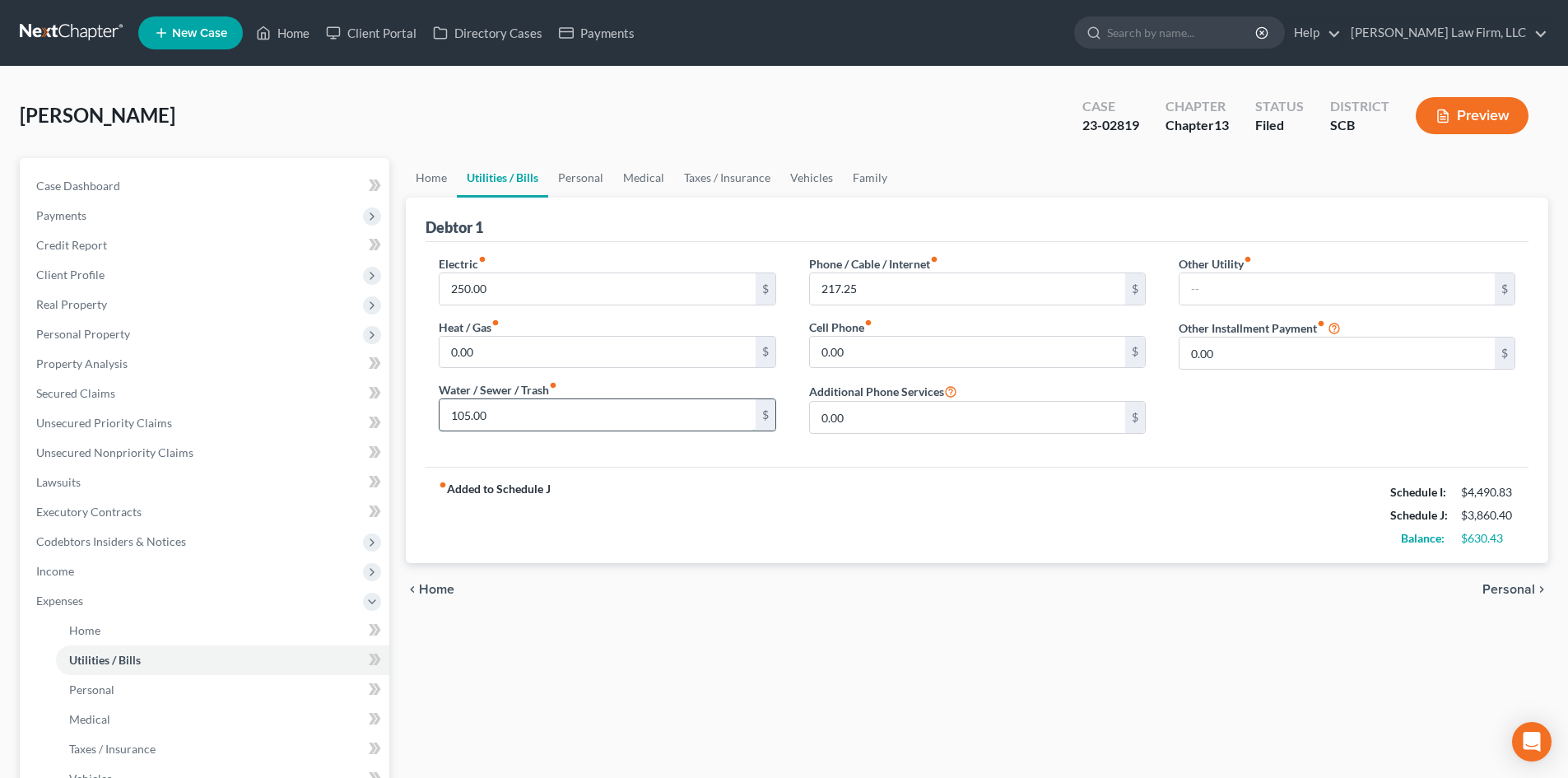
click at [524, 424] on input "105.00" at bounding box center [597, 415] width 316 height 31
type input "120"
click at [899, 533] on div "fiber_manual_record Added to Schedule J Schedule I: $4,490.83 Schedule J: $3,87…" at bounding box center [977, 514] width 1103 height 96
click at [567, 169] on link "Personal" at bounding box center [580, 178] width 65 height 39
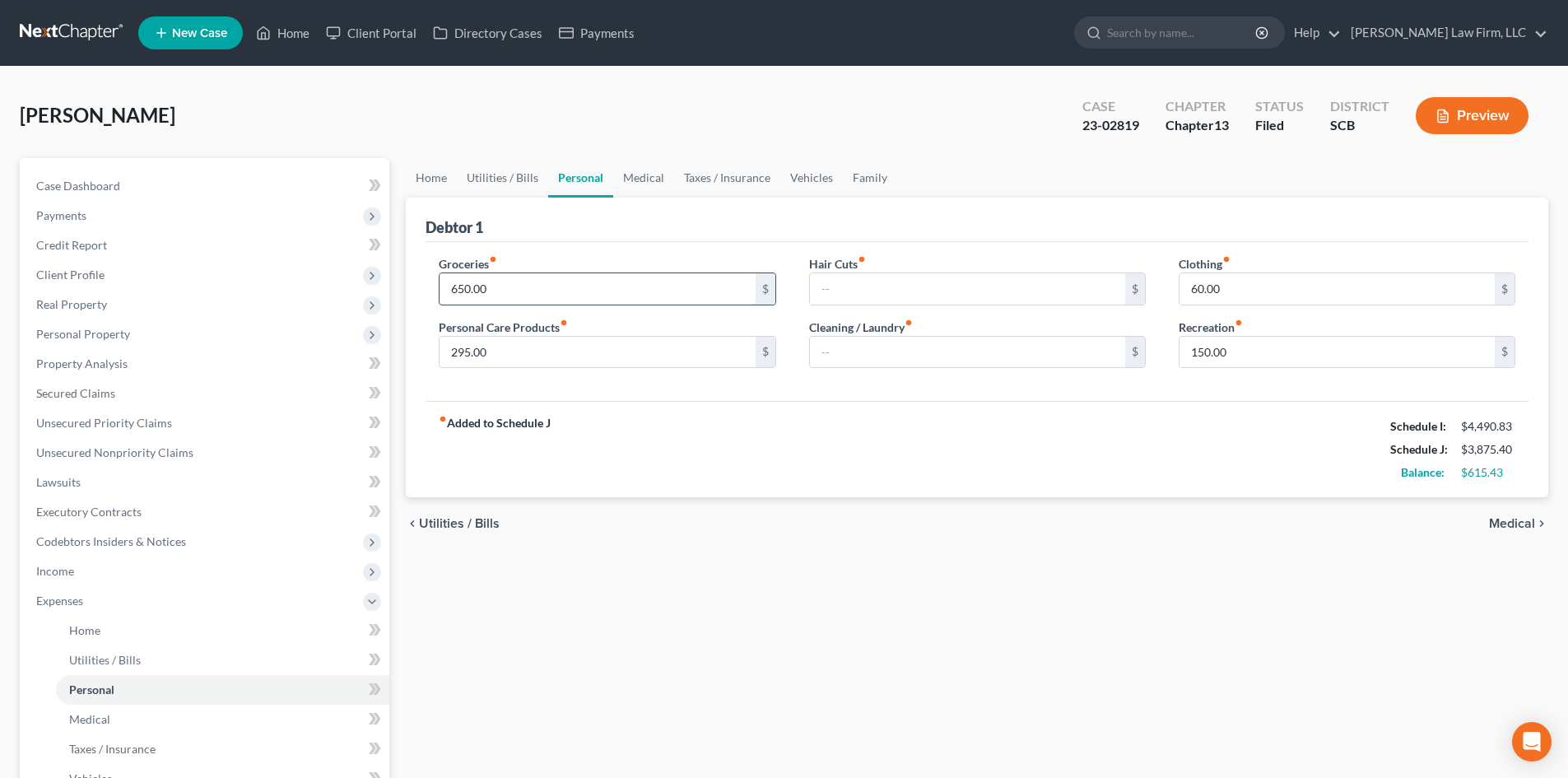
click at [554, 293] on input "650.00" at bounding box center [597, 289] width 316 height 31
click at [922, 402] on div "fiber_manual_record Added to Schedule J Schedule I: $4,490.83 Schedule J: $3,92…" at bounding box center [977, 449] width 1103 height 96
click at [545, 285] on input "700" at bounding box center [597, 289] width 316 height 31
click at [781, 486] on div "fiber_manual_record Added to Schedule J Schedule I: $4,490.83 Schedule J: $3,97…" at bounding box center [977, 449] width 1103 height 96
click at [136, 194] on link "Case Dashboard" at bounding box center [206, 186] width 366 height 30
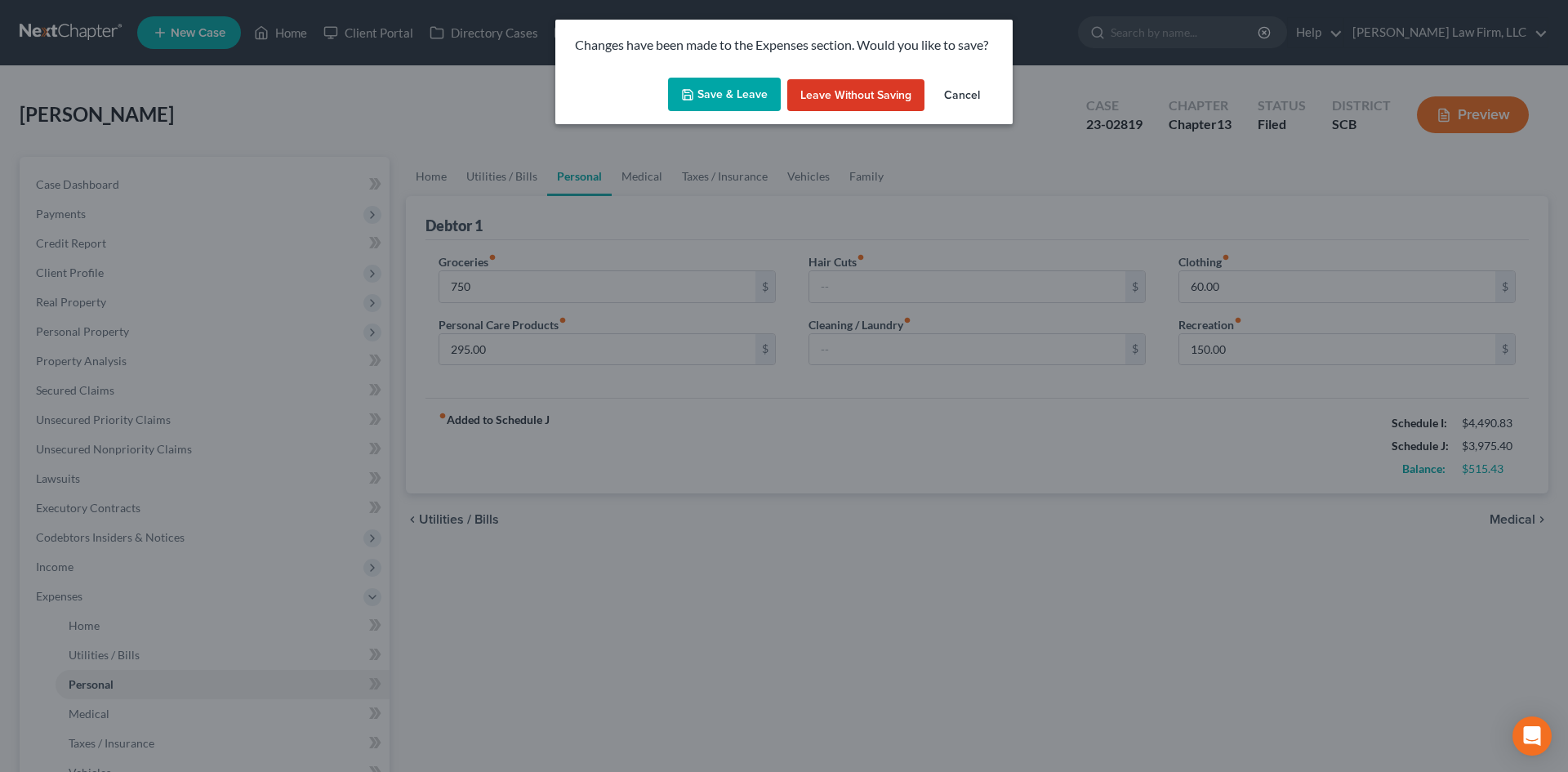
click at [726, 105] on button "Save & Leave" at bounding box center [724, 95] width 112 height 35
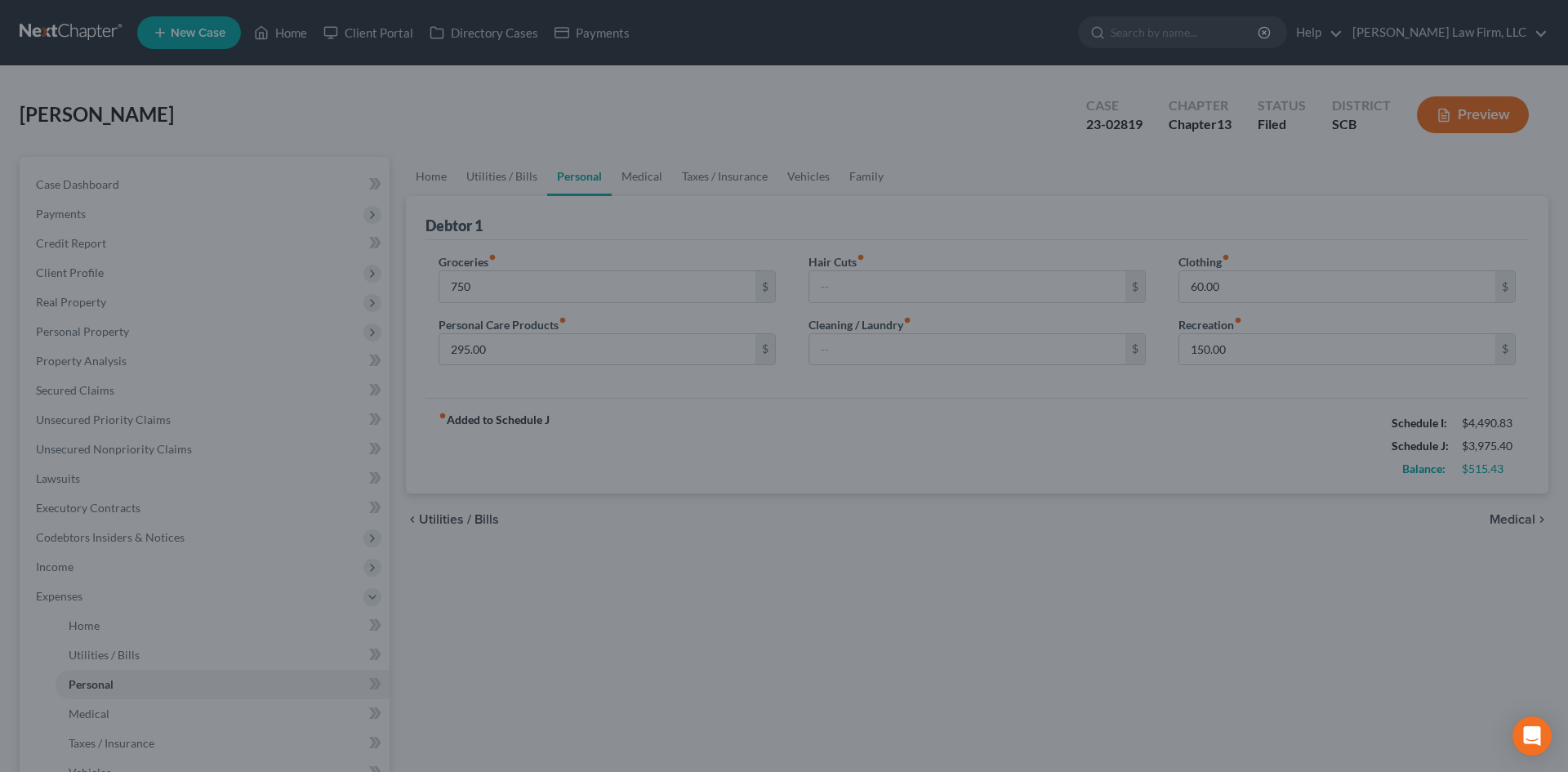
type input "750.00"
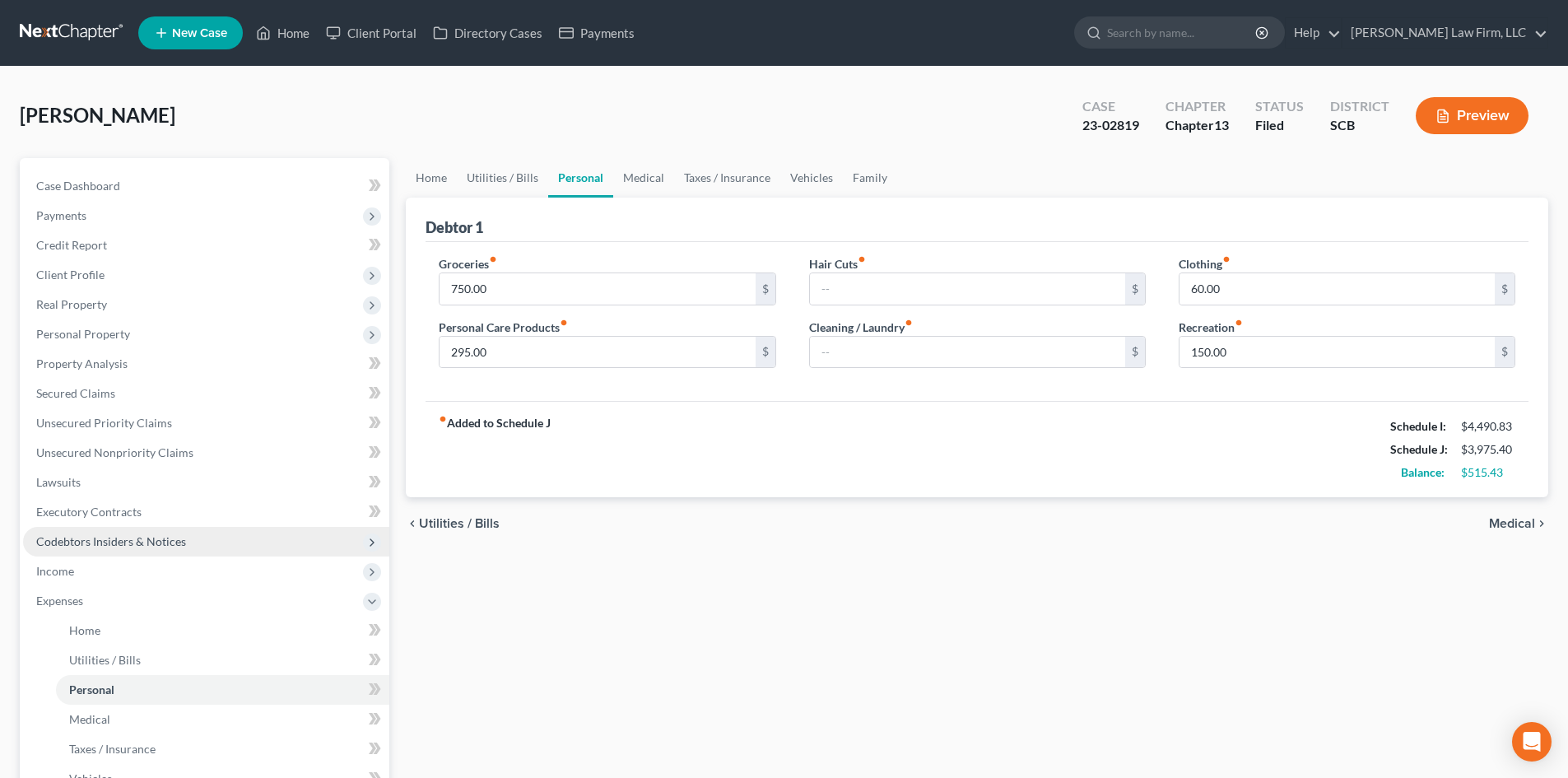
select select "2"
select select "0"
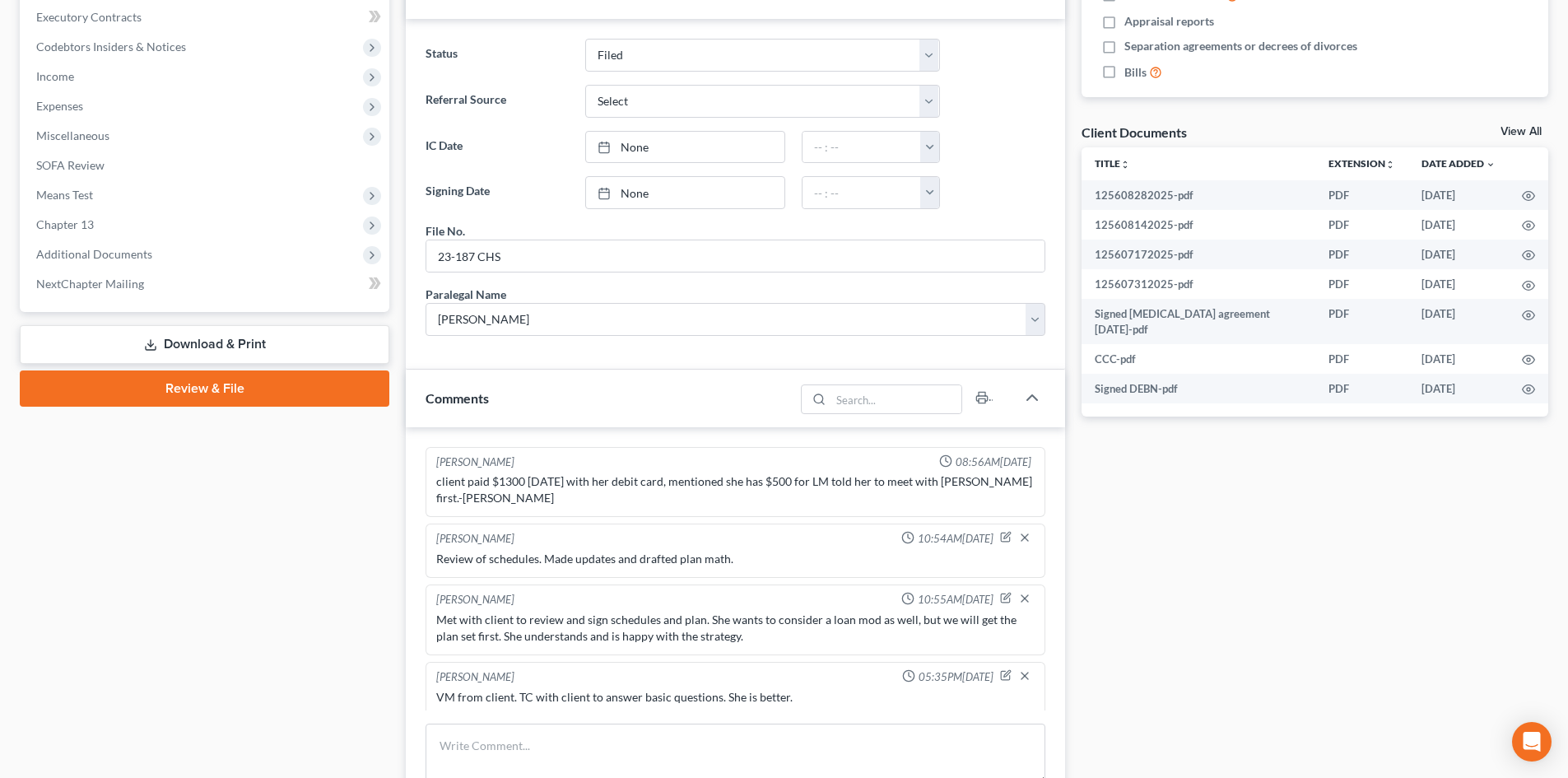
scroll to position [1615, 0]
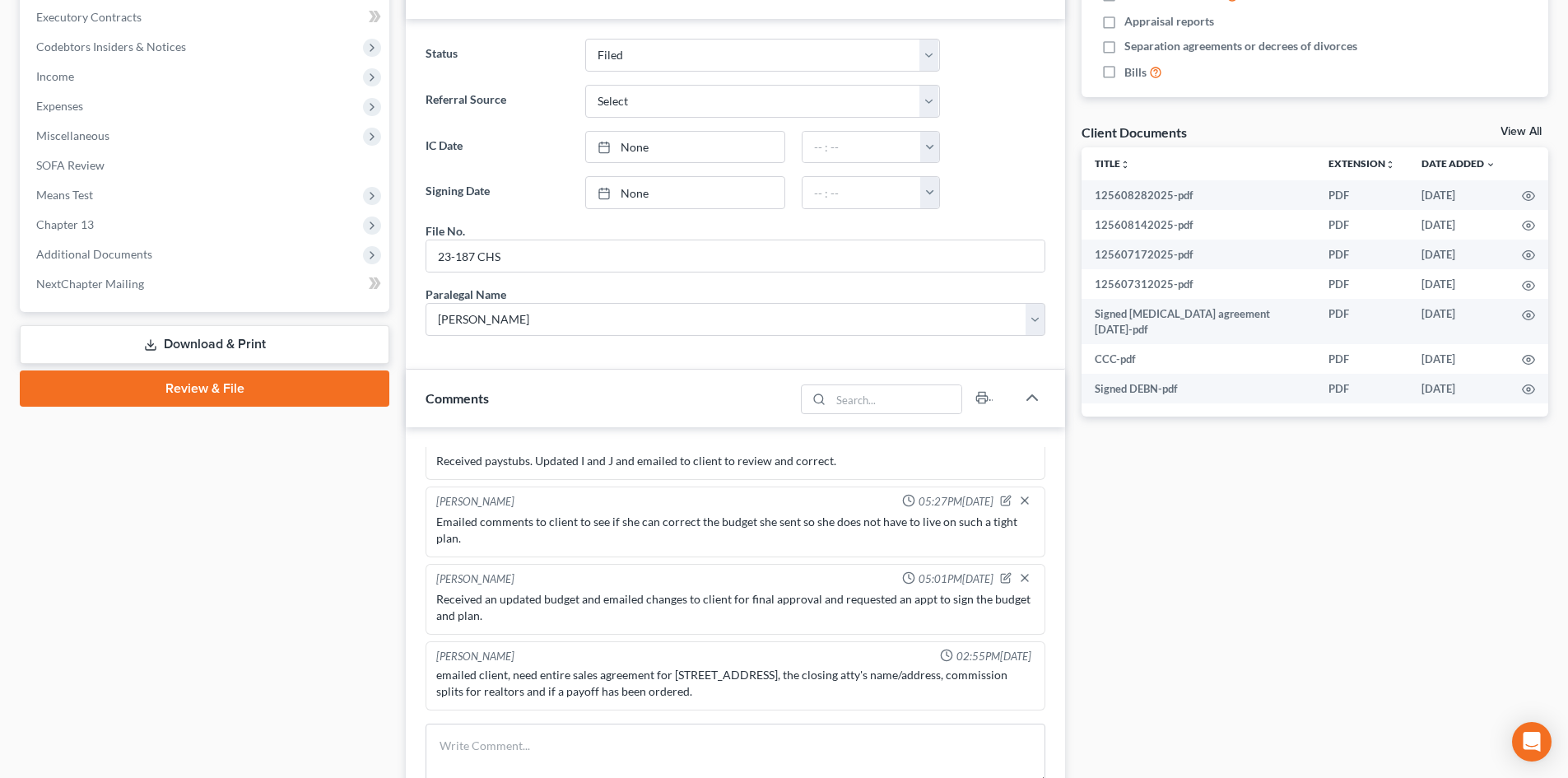
click at [185, 350] on link "Download & Print" at bounding box center [204, 344] width 369 height 38
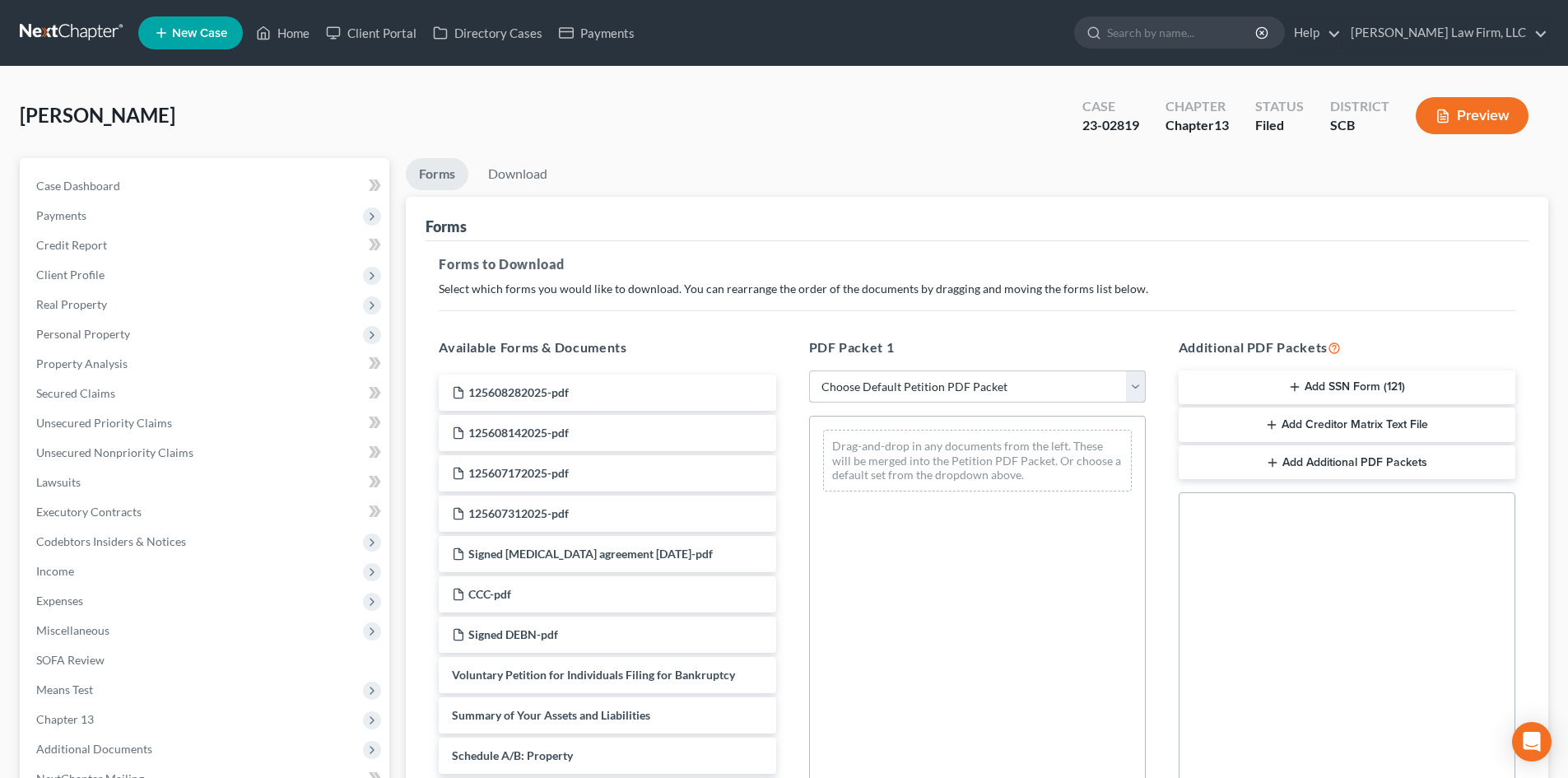
click at [908, 386] on select "Choose Default Petition PDF Packet Complete Bankruptcy Petition (all forms and …" at bounding box center [978, 386] width 337 height 33
select select "2"
click at [809, 370] on select "Choose Default Petition PDF Packet Complete Bankruptcy Petition (all forms and …" at bounding box center [978, 386] width 337 height 33
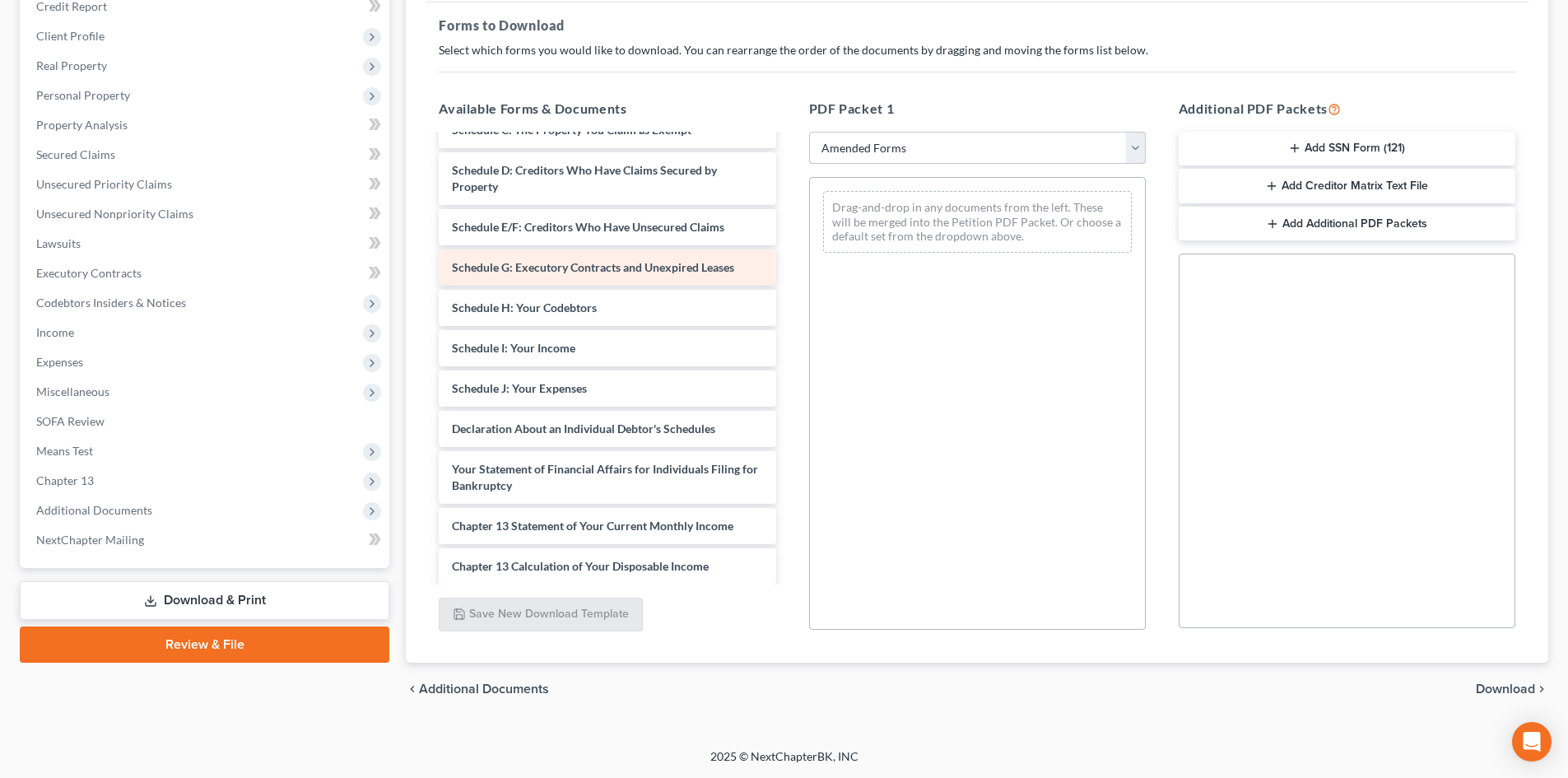
scroll to position [247, 0]
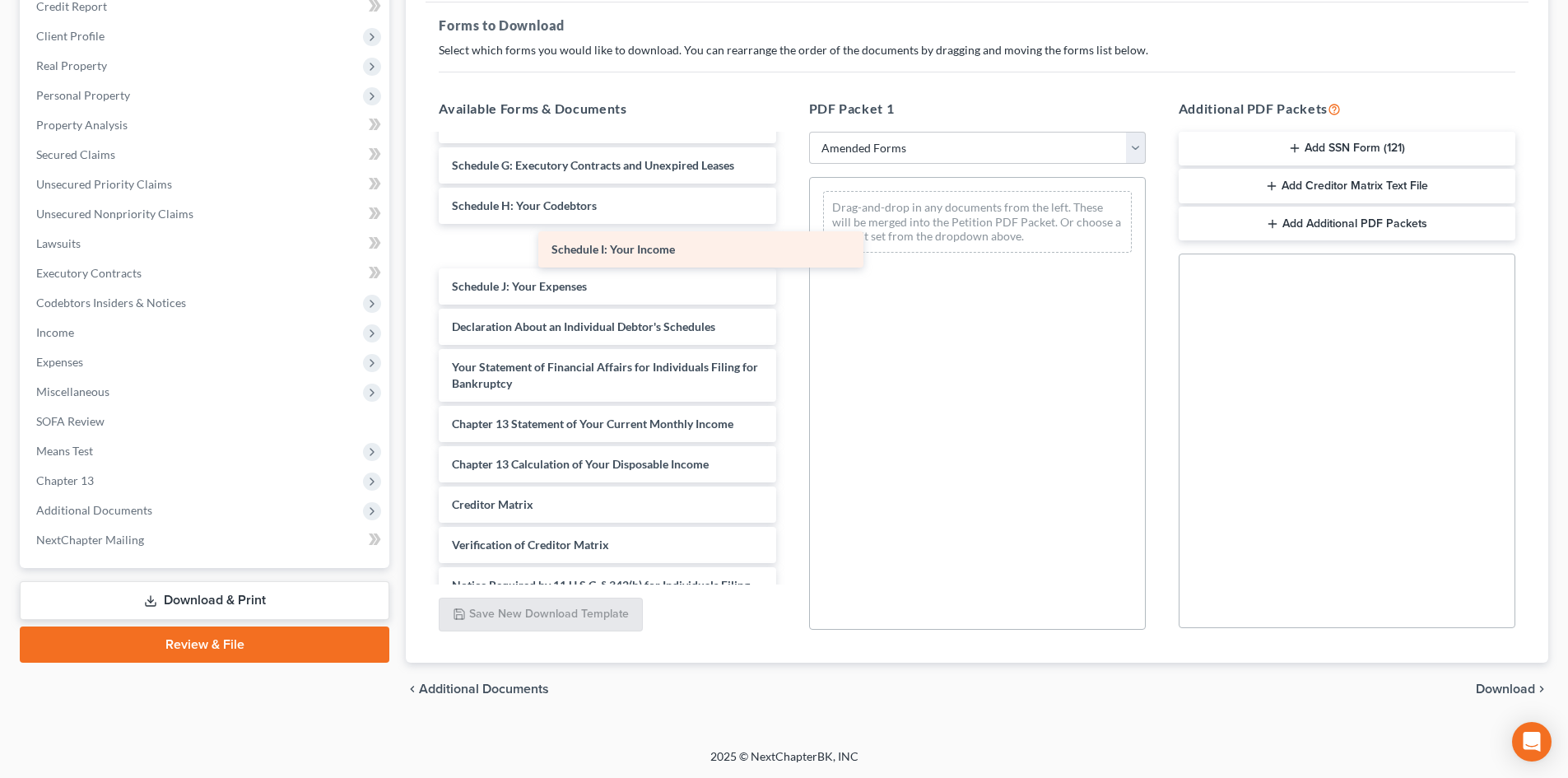
drag, startPoint x: 511, startPoint y: 250, endPoint x: 856, endPoint y: 253, distance: 345.0
click at [789, 253] on div "Schedule I: Your Income Voluntary Petition for Individuals Filing for Bankruptc…" at bounding box center [607, 274] width 363 height 771
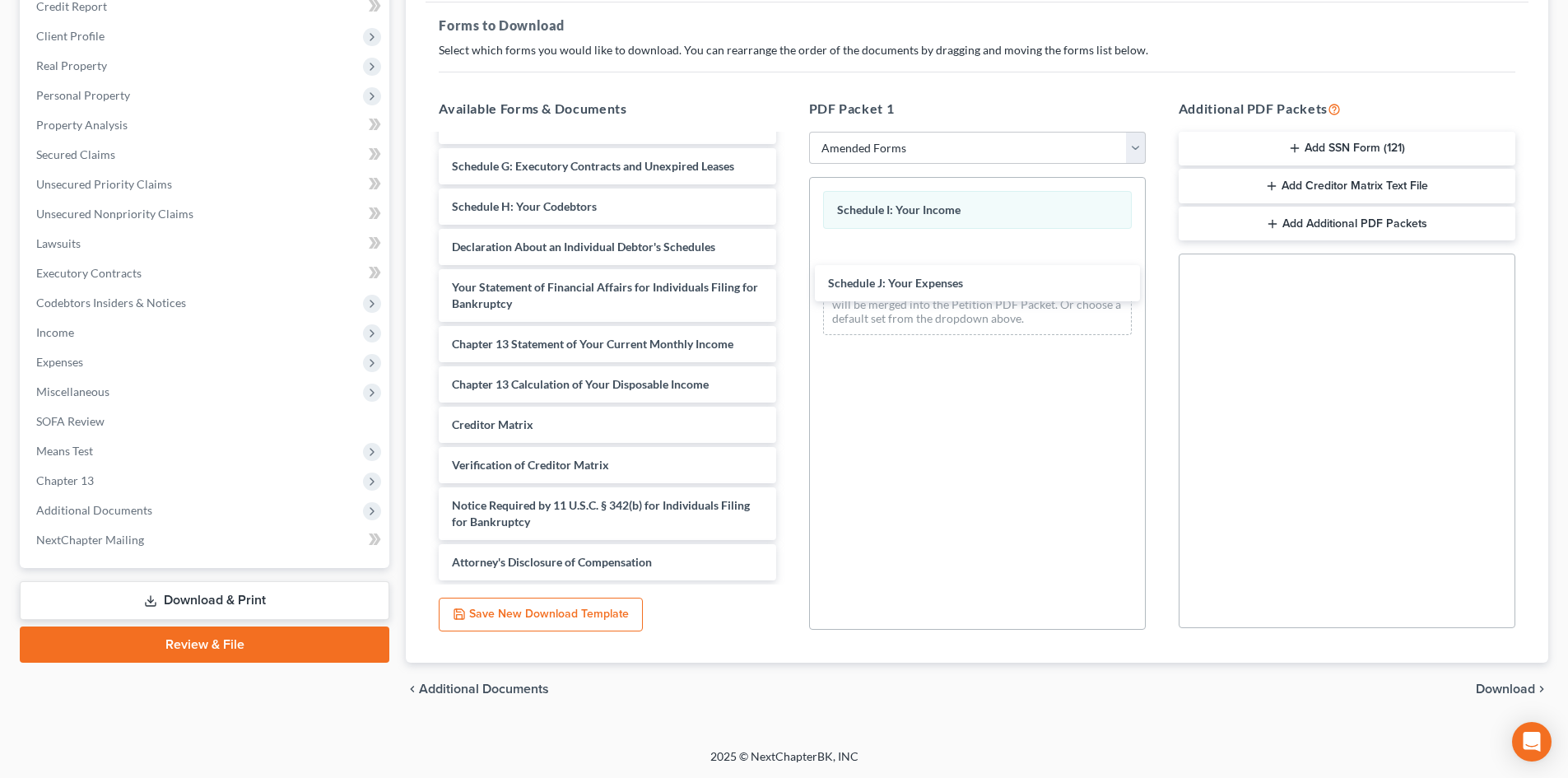
drag, startPoint x: 517, startPoint y: 249, endPoint x: 842, endPoint y: 283, distance: 326.8
click at [789, 290] on div "Schedule J: Your Expenses Voluntary Petition for Individuals Filing for Bankrup…" at bounding box center [607, 235] width 363 height 691
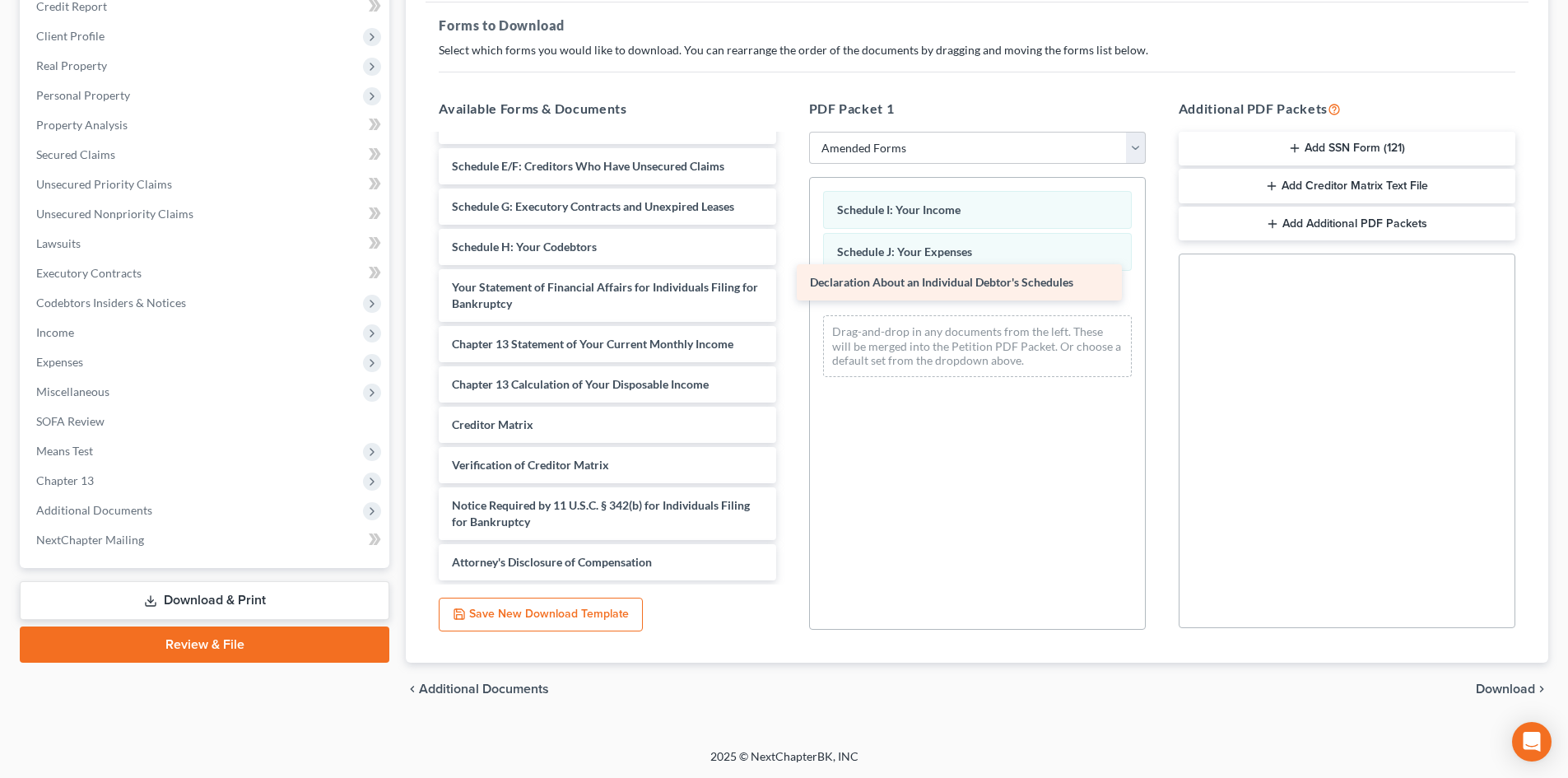
drag, startPoint x: 556, startPoint y: 248, endPoint x: 932, endPoint y: 289, distance: 378.2
click at [789, 287] on div "Declaration About an Individual Debtor's Schedules Voluntary Petition for Indiv…" at bounding box center [607, 255] width 363 height 650
click at [1521, 684] on span "Download" at bounding box center [1505, 689] width 60 height 13
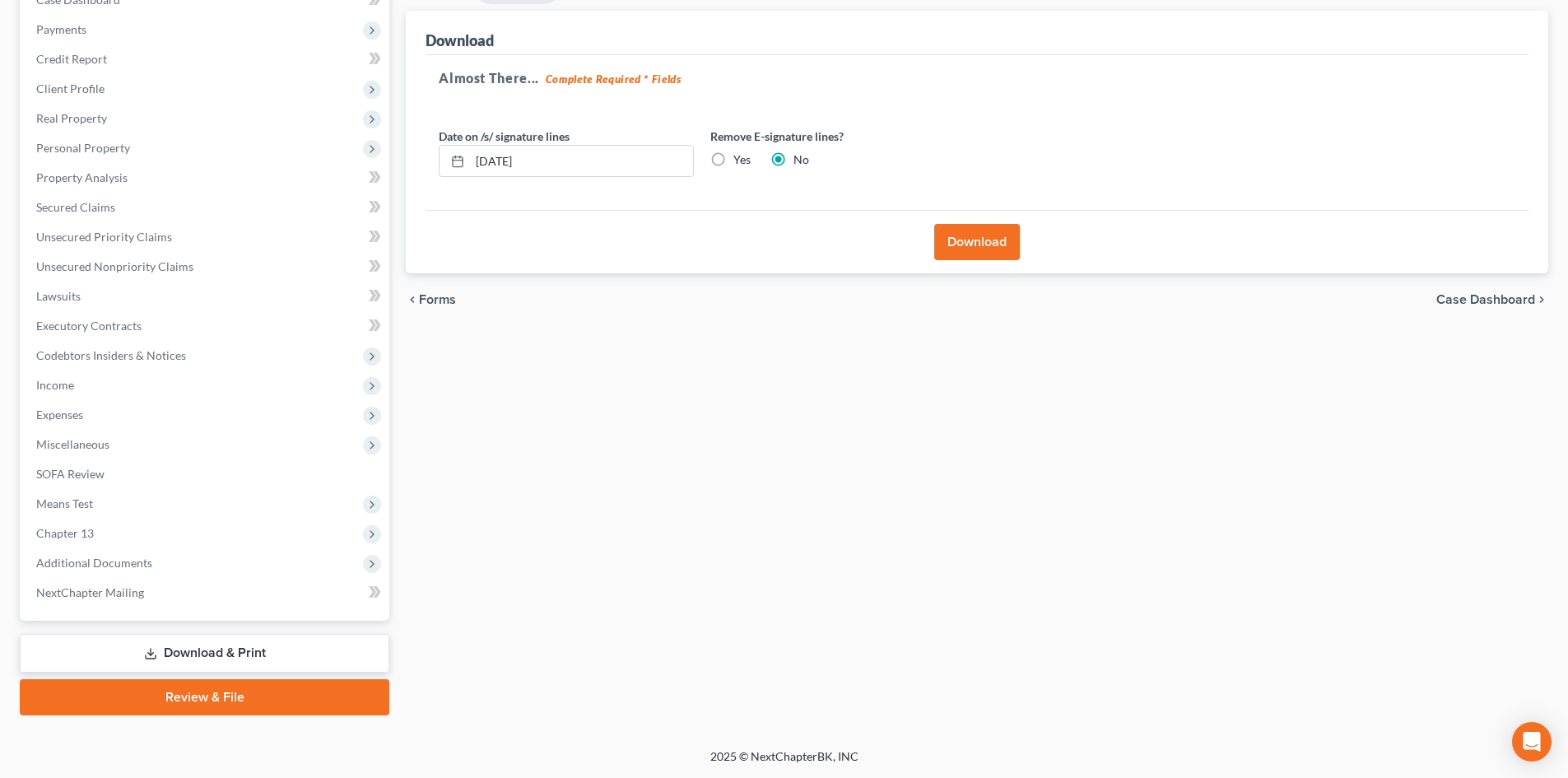
click at [733, 160] on label "Yes" at bounding box center [742, 159] width 17 height 16
click at [740, 160] on input "Yes" at bounding box center [745, 157] width 11 height 11
radio input "true"
radio input "false"
drag, startPoint x: 573, startPoint y: 164, endPoint x: 398, endPoint y: 175, distance: 175.3
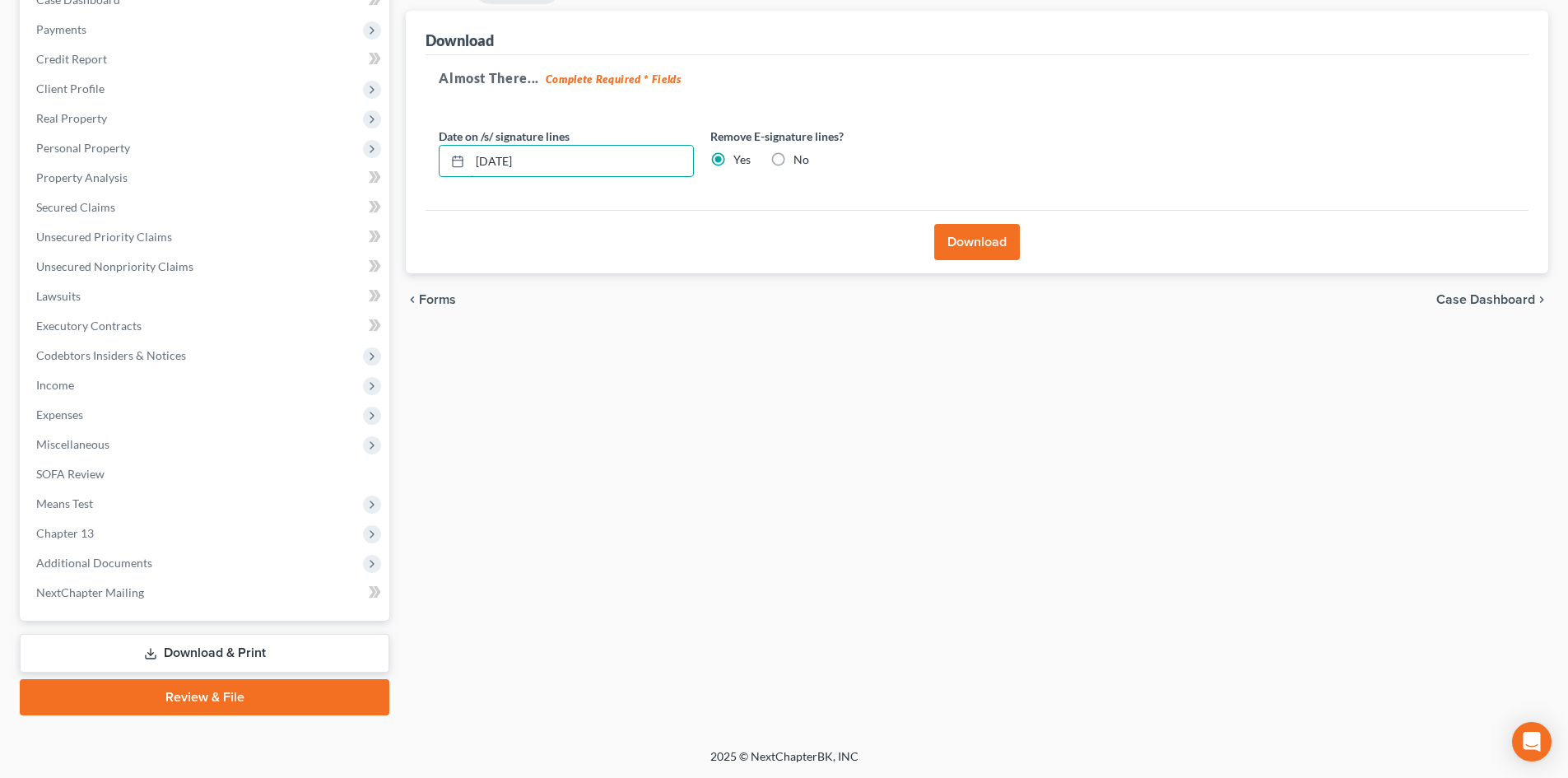
click at [419, 175] on div "Download Almost There... Complete Required * Fields Date on /s/ signature lines…" at bounding box center [977, 143] width 1143 height 264
click at [984, 244] on button "Download" at bounding box center [977, 242] width 86 height 37
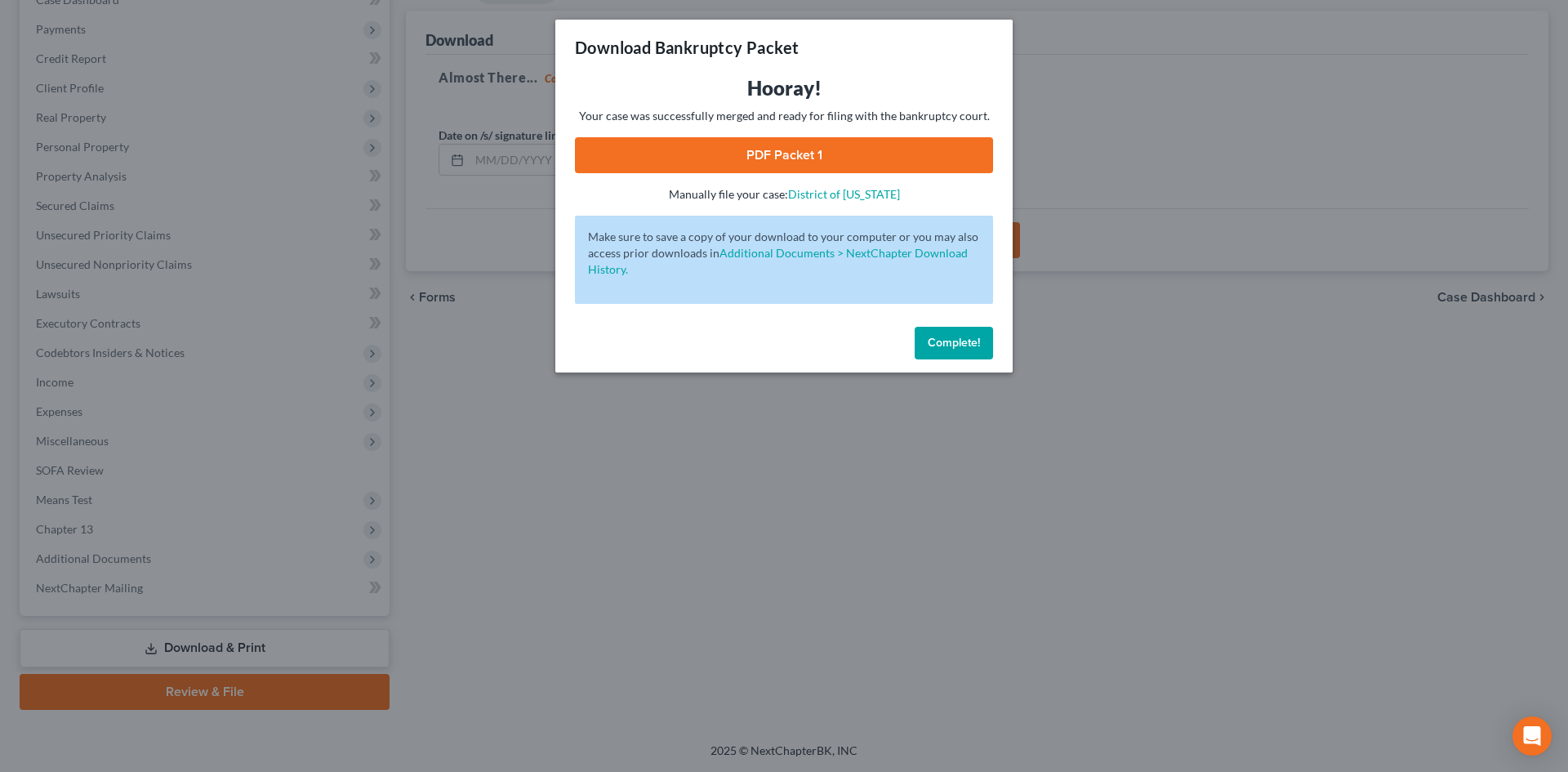
click at [762, 139] on link "PDF Packet 1" at bounding box center [784, 155] width 418 height 36
click at [974, 326] on div "Complete!" at bounding box center [784, 346] width 458 height 52
drag, startPoint x: 947, startPoint y: 331, endPoint x: 942, endPoint y: 311, distance: 20.6
click at [947, 331] on button "Complete!" at bounding box center [953, 343] width 79 height 33
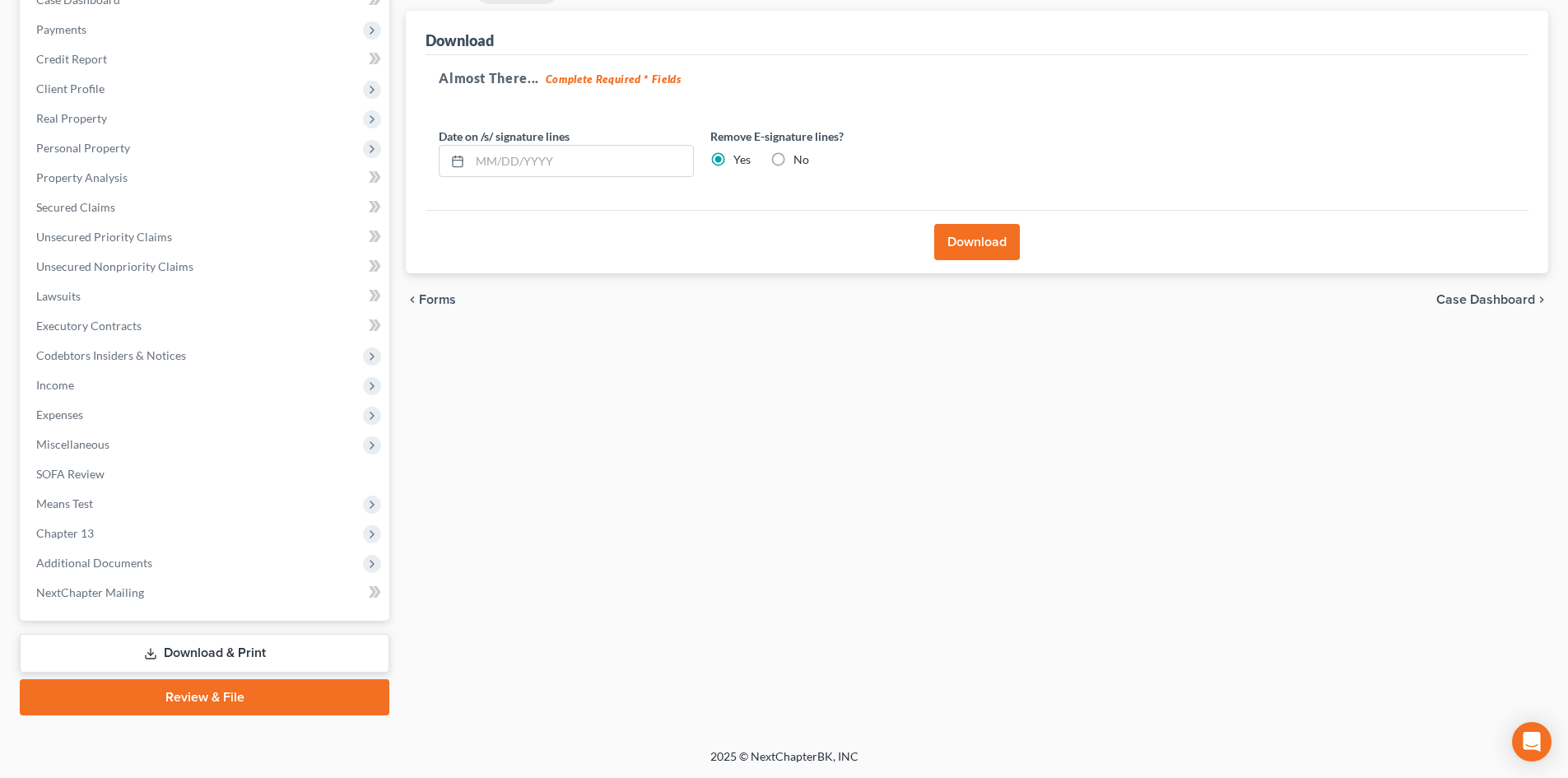
scroll to position [21, 0]
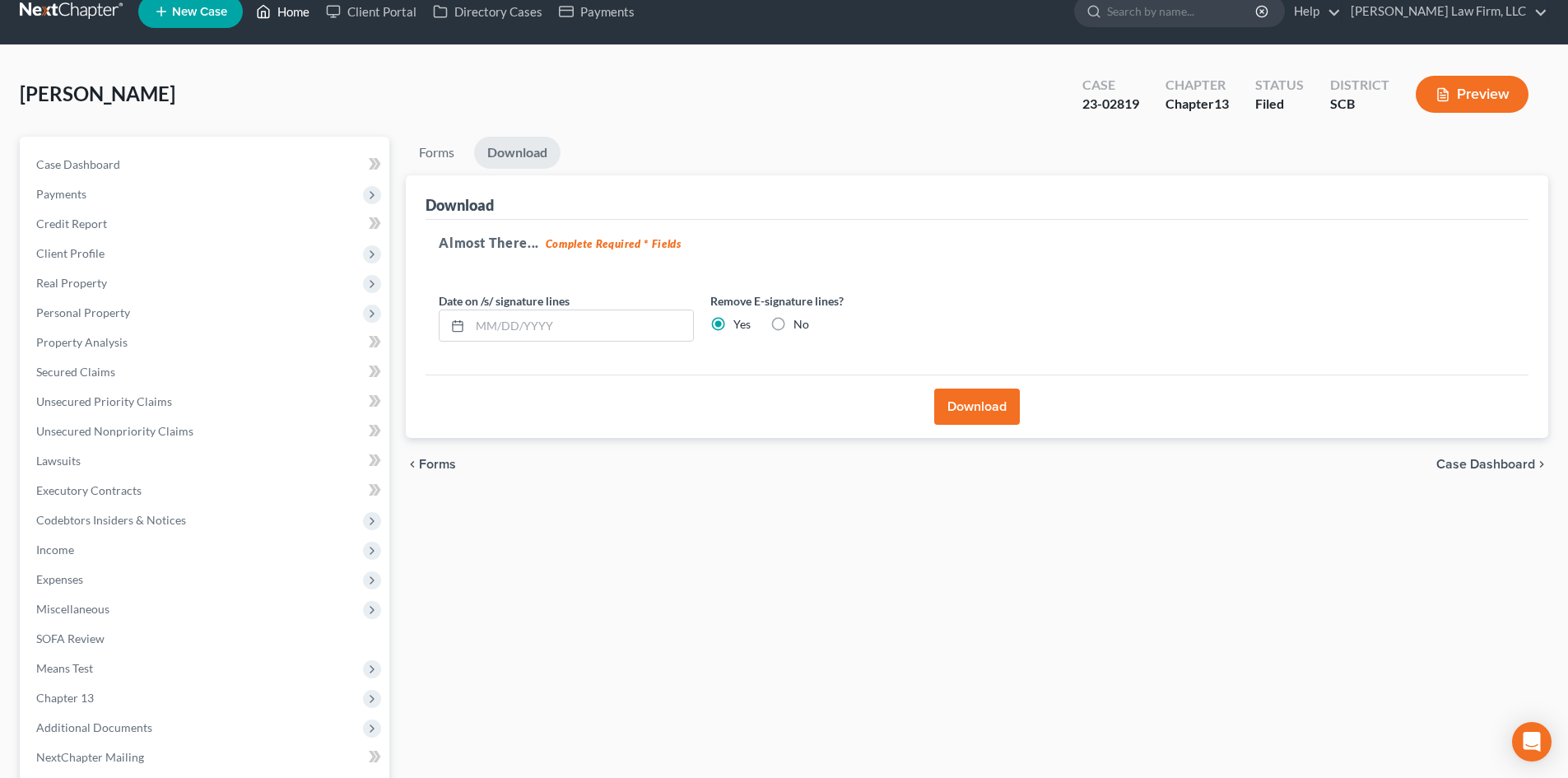
click at [288, 13] on link "Home" at bounding box center [282, 11] width 70 height 30
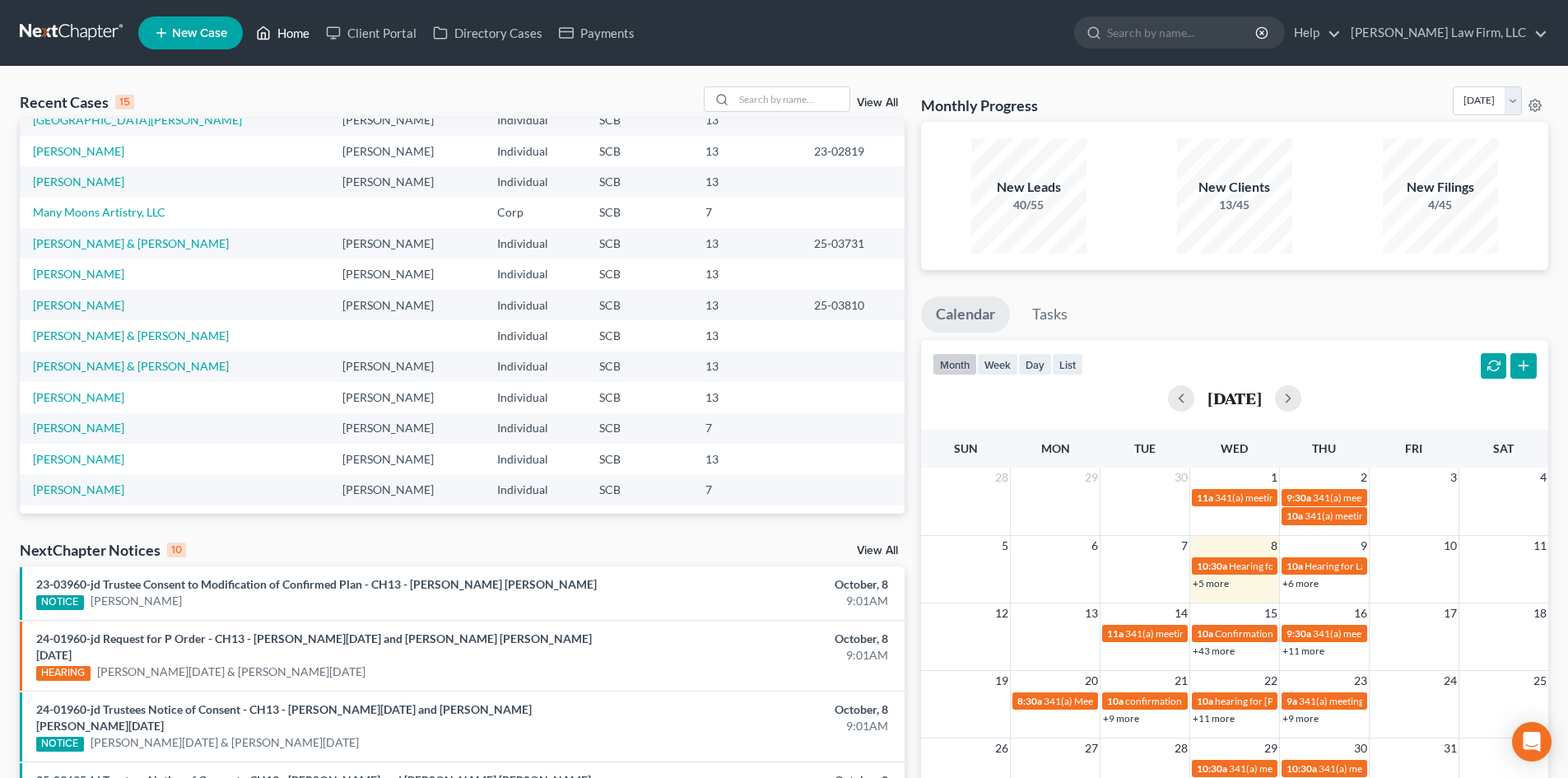
scroll to position [113, 0]
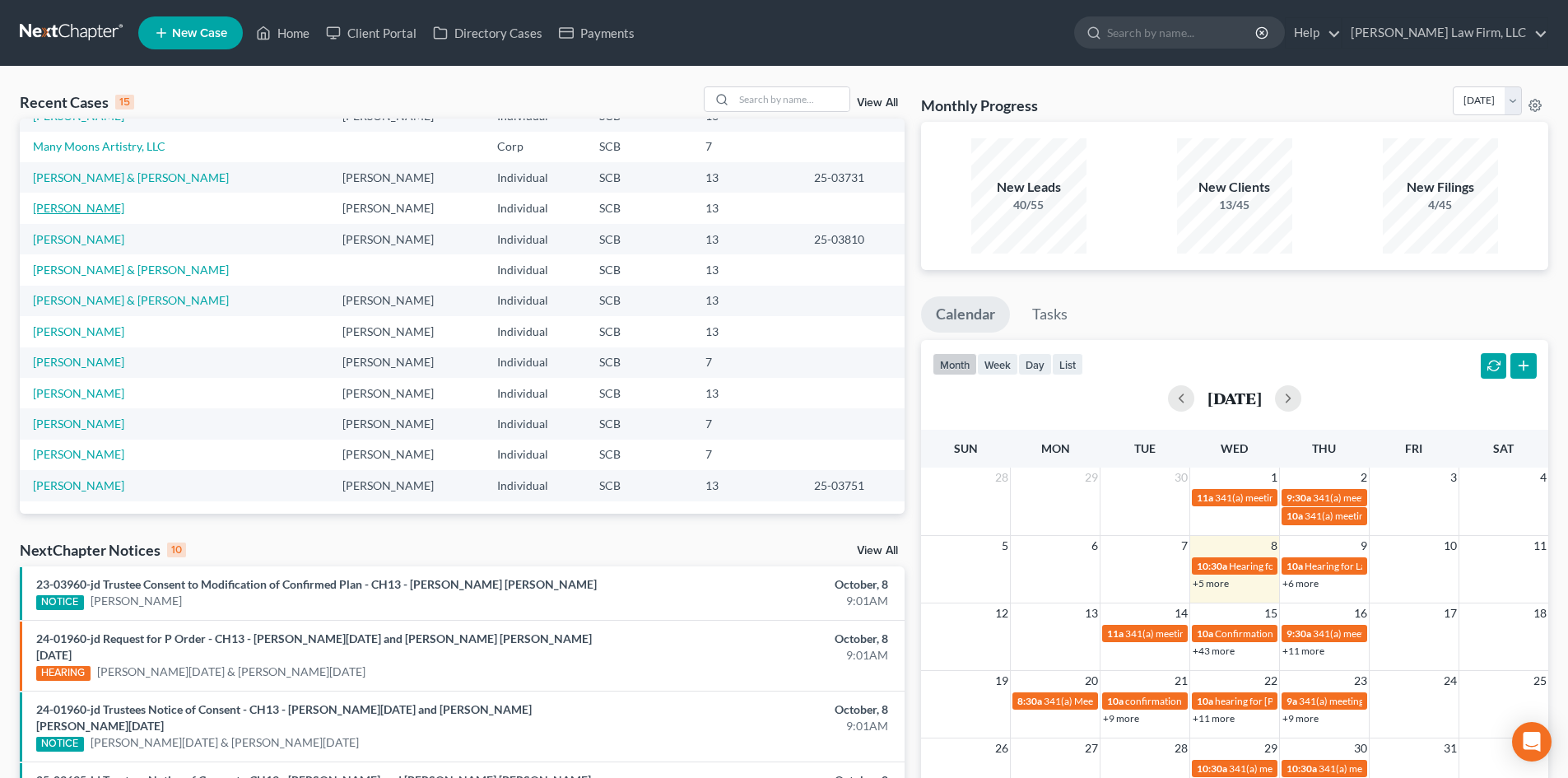
click at [66, 204] on link "Addison, Kiah" at bounding box center [78, 208] width 91 height 14
select select "3"
select select "0"
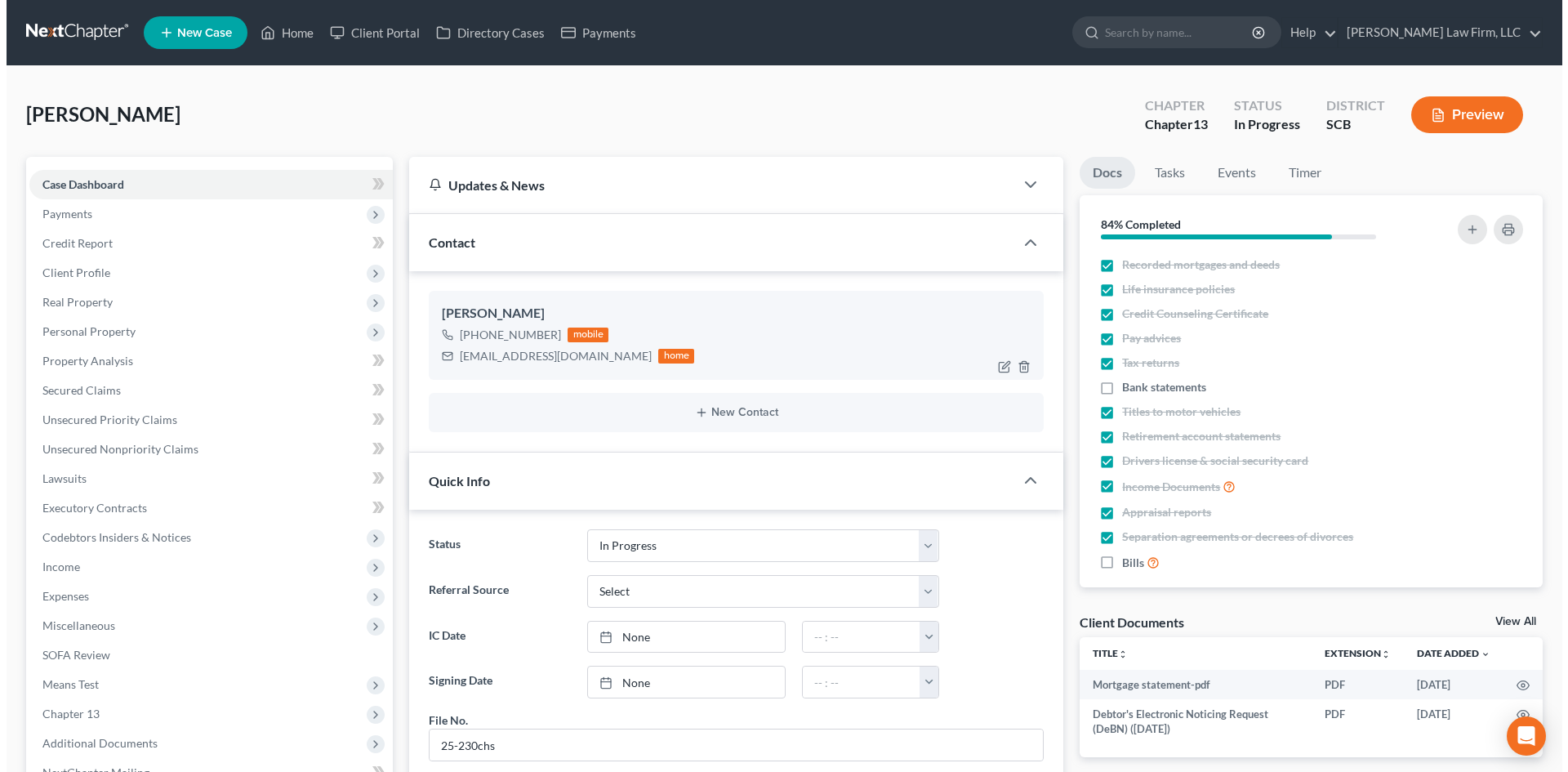
scroll to position [614, 0]
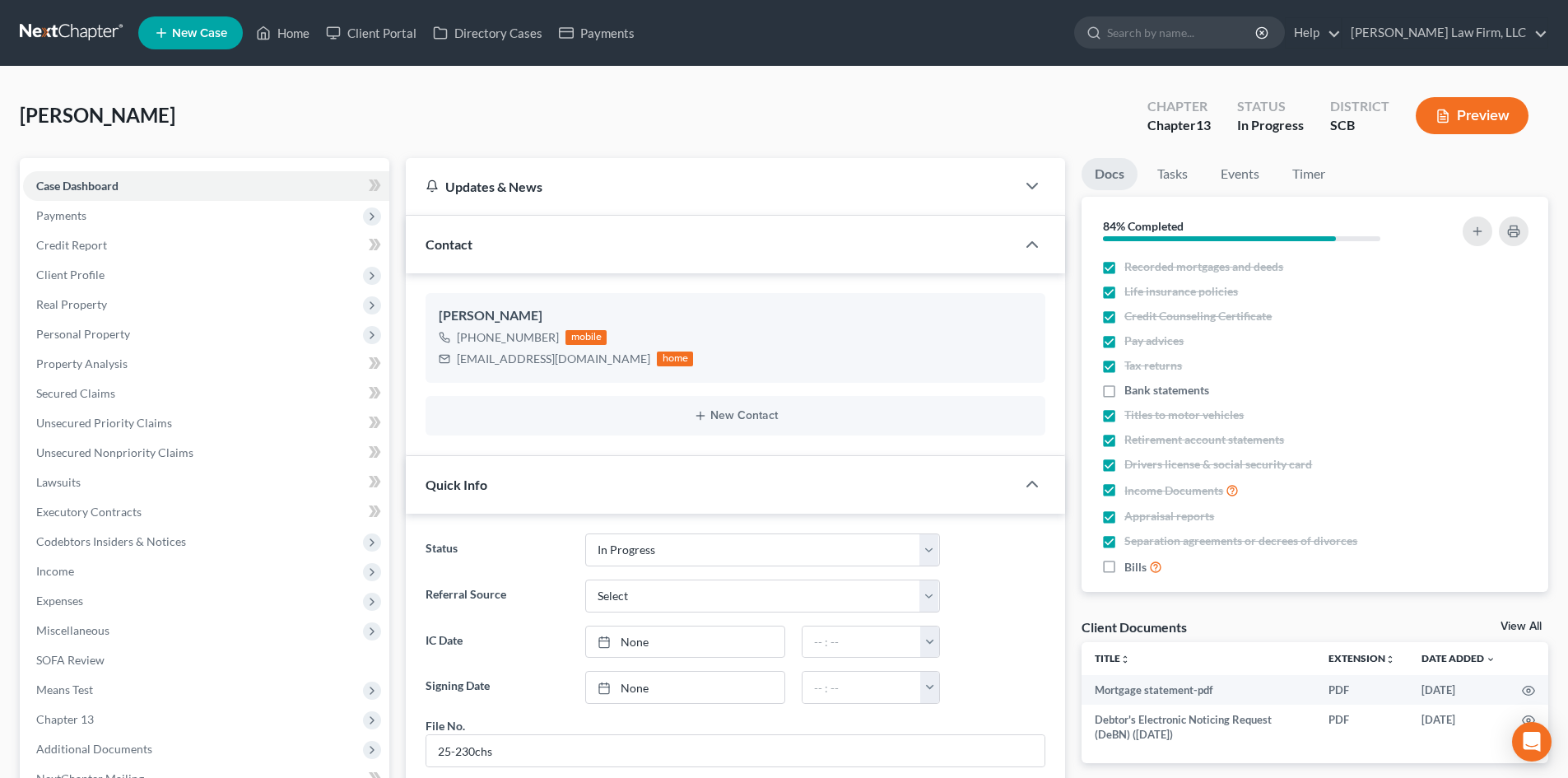
click at [1451, 133] on button "Preview" at bounding box center [1472, 116] width 113 height 37
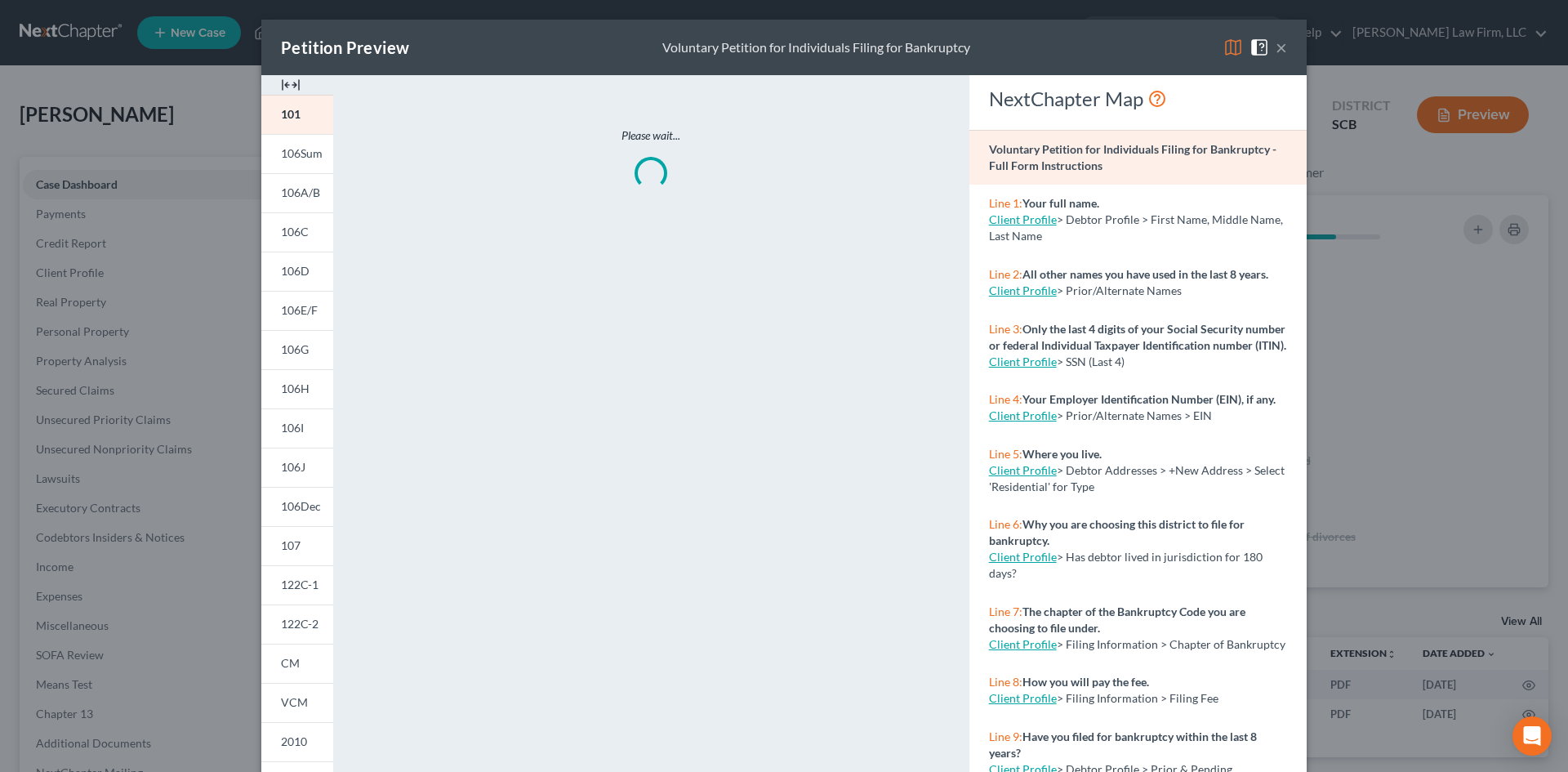
click at [285, 81] on img at bounding box center [290, 84] width 19 height 19
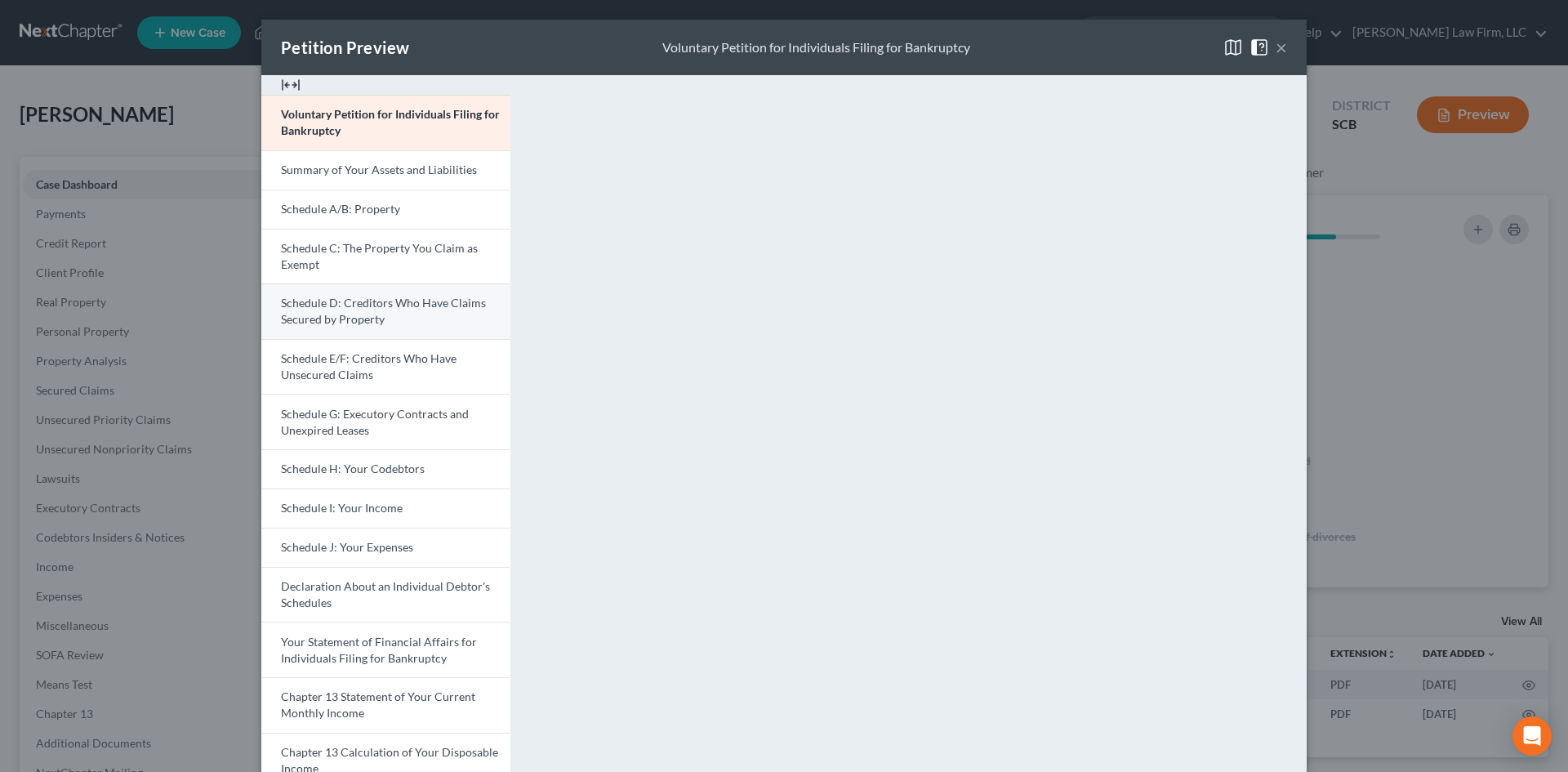
click at [321, 313] on span "Schedule D: Creditors Who Have Claims Secured by Property" at bounding box center [383, 311] width 205 height 30
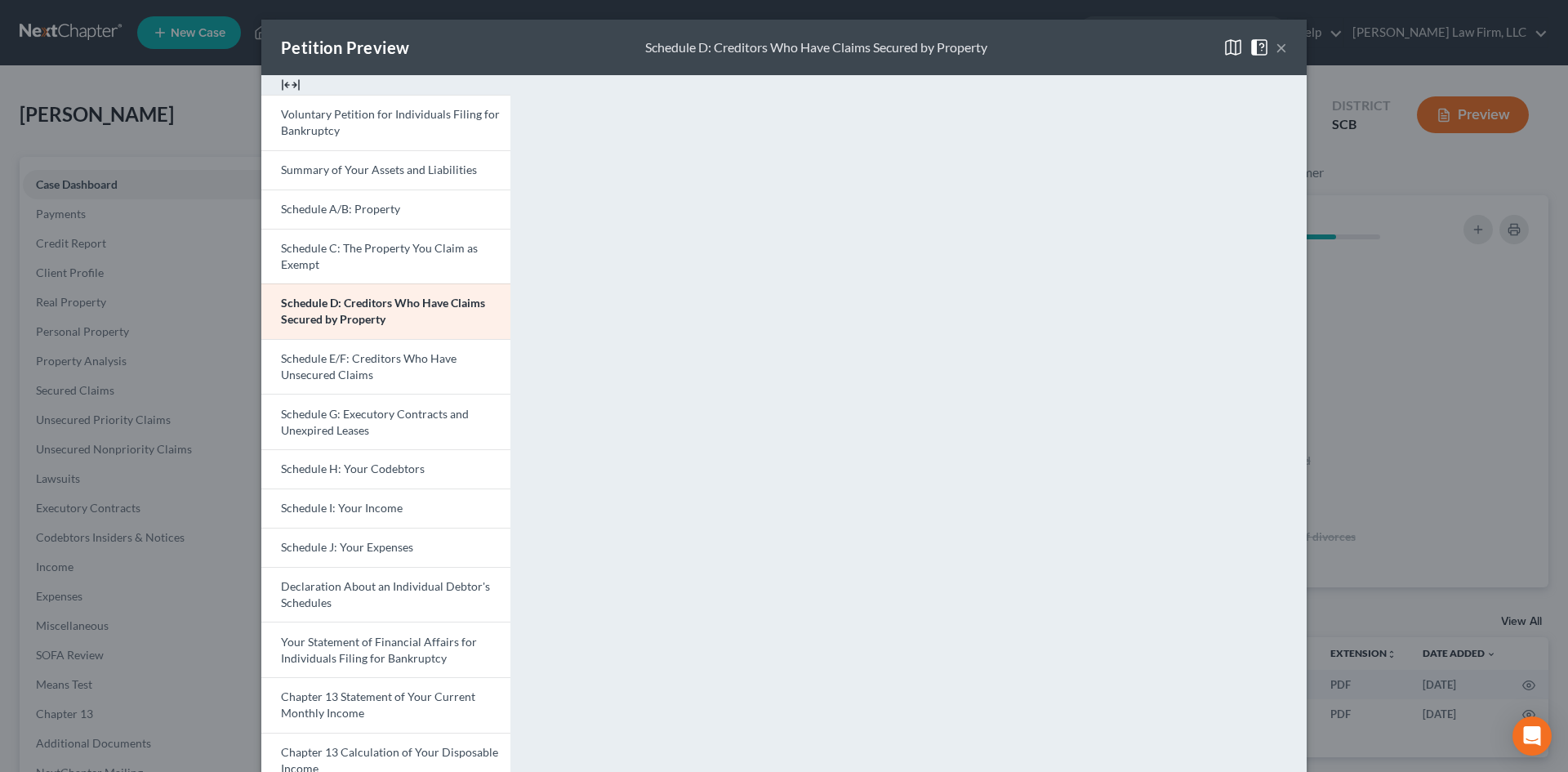
click at [1278, 46] on button "×" at bounding box center [1282, 46] width 12 height 19
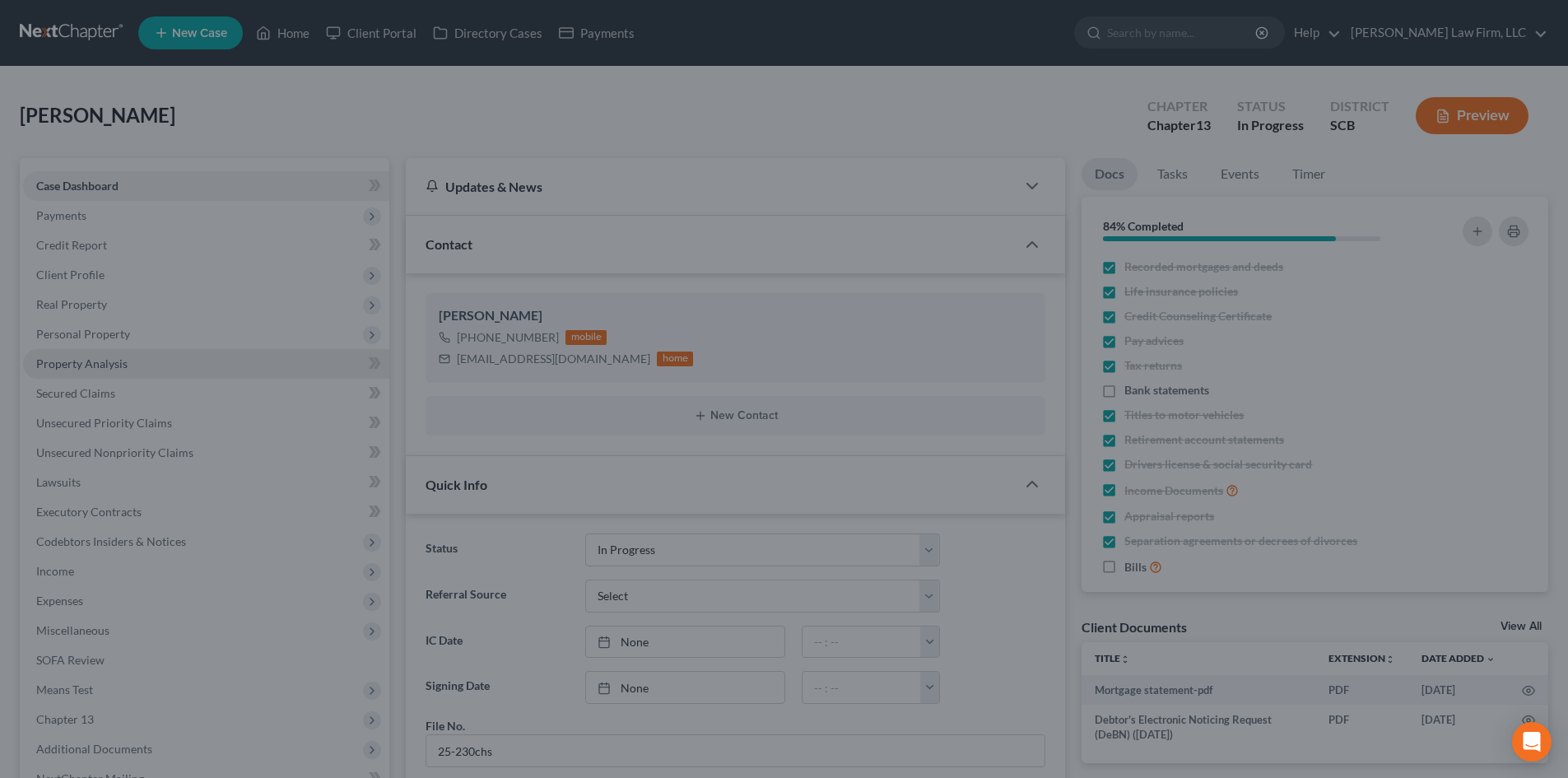
scroll to position [429, 0]
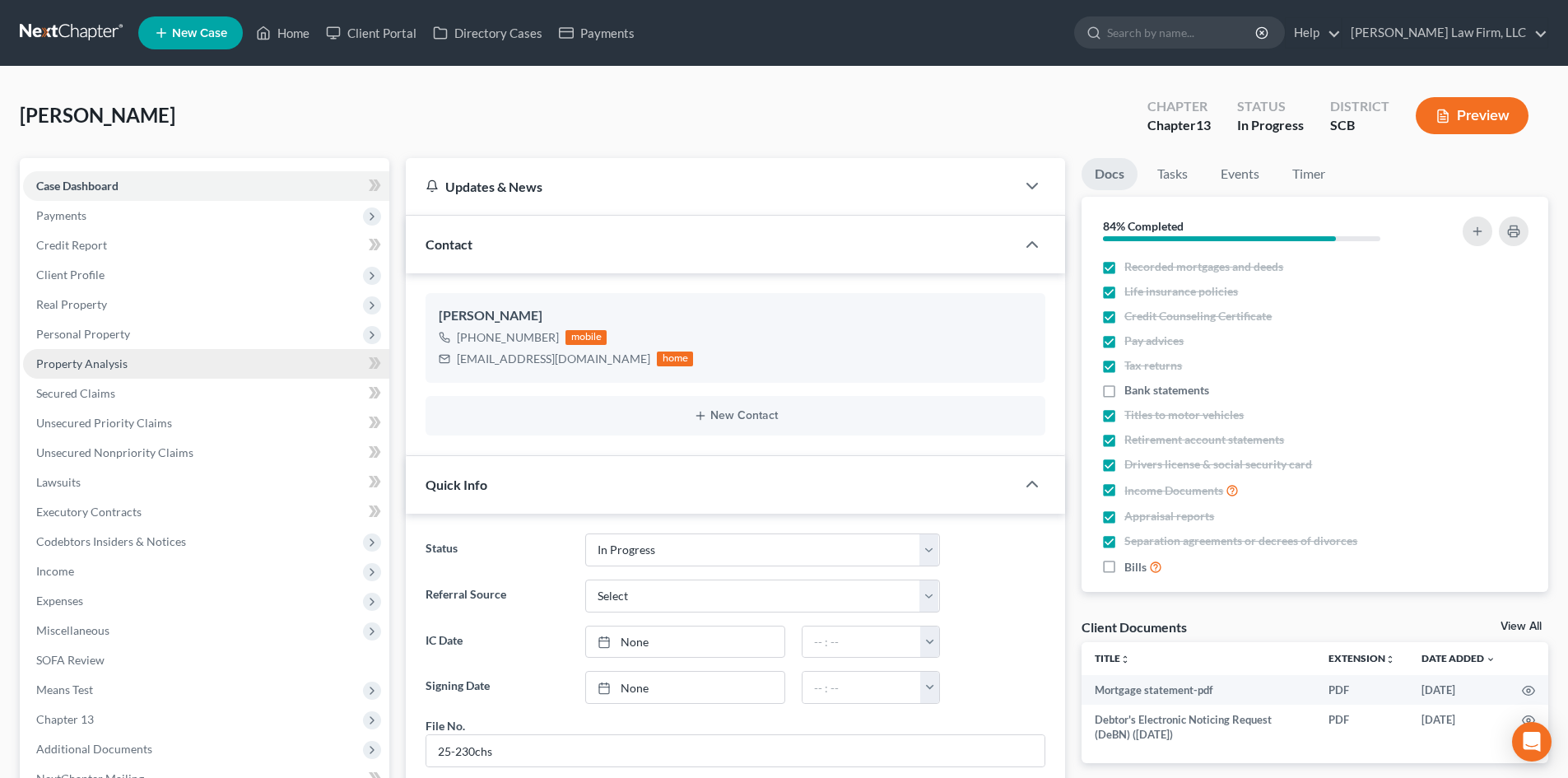
click at [139, 364] on link "Property Analysis" at bounding box center [206, 363] width 366 height 30
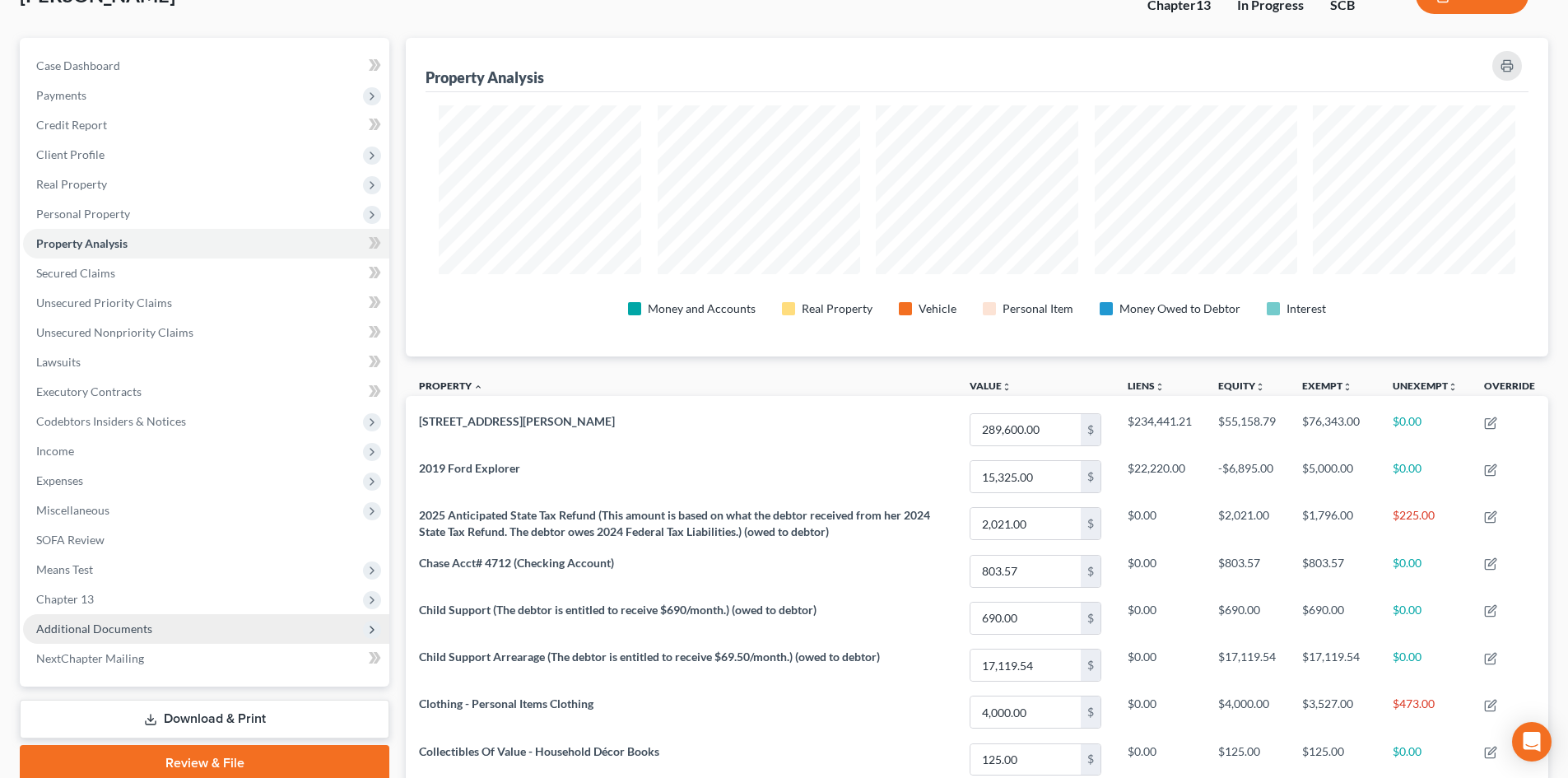
scroll to position [247, 0]
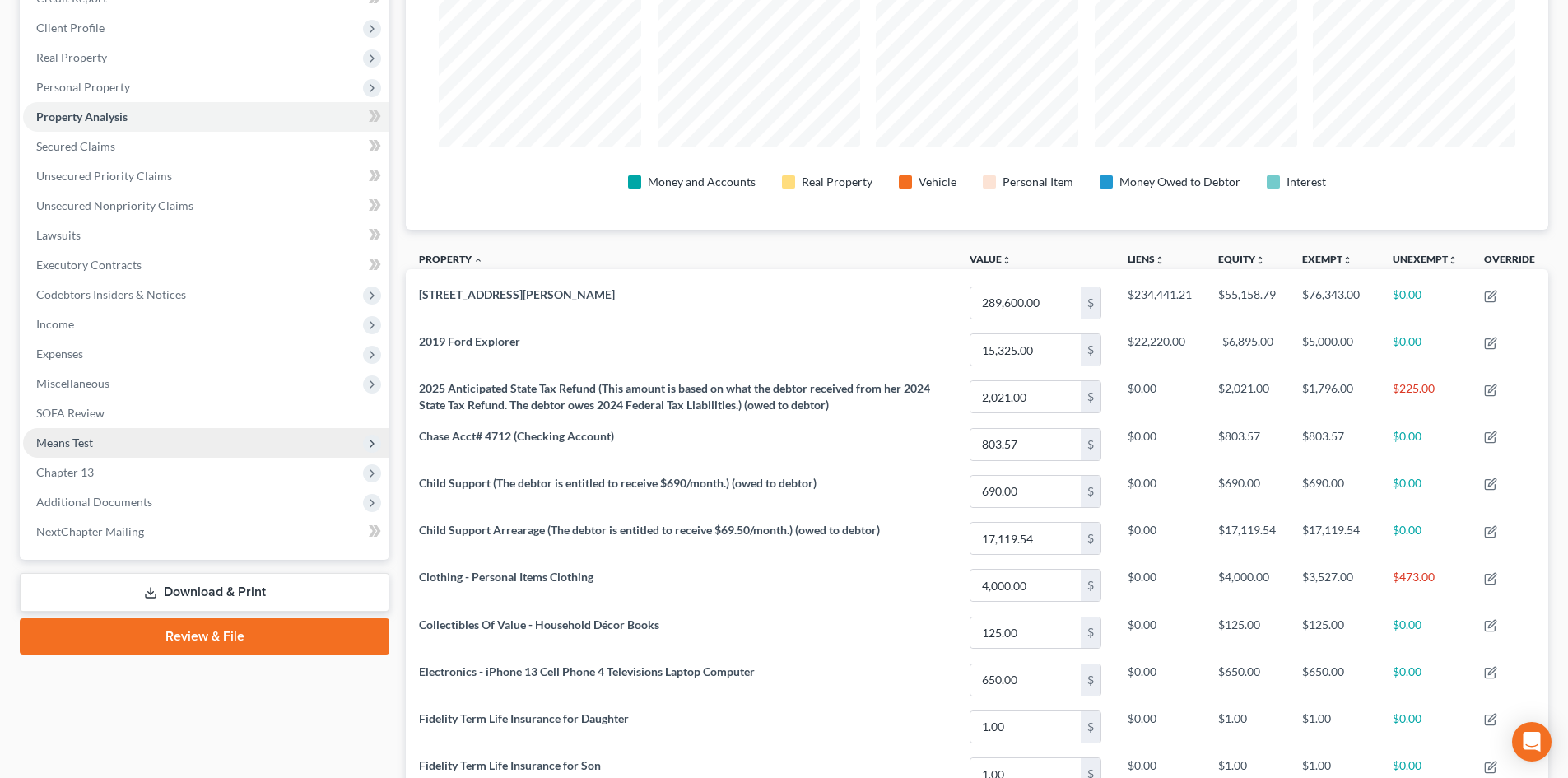
click at [158, 444] on span "Means Test" at bounding box center [206, 443] width 366 height 30
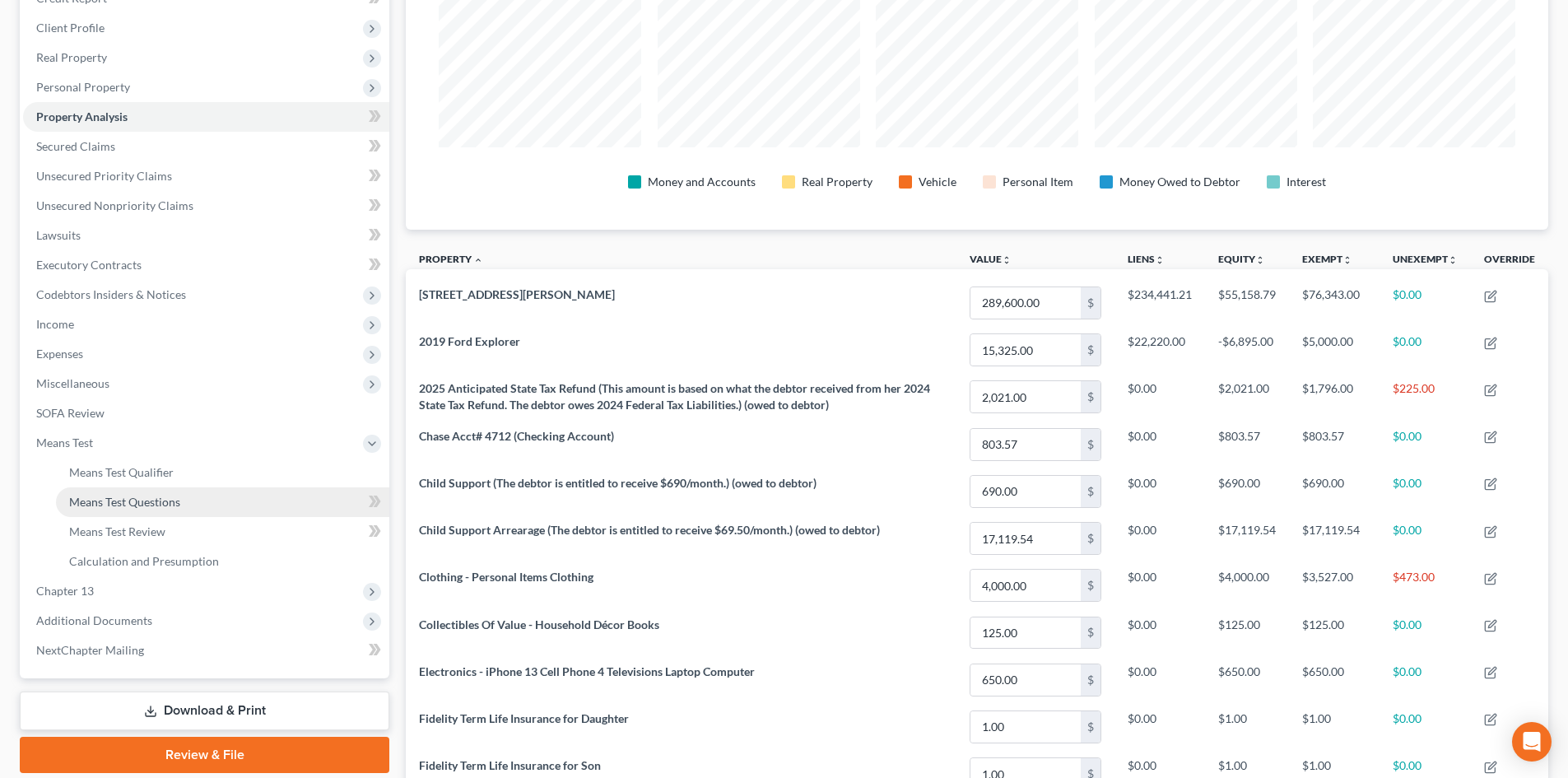
click at [174, 512] on link "Means Test Questions" at bounding box center [223, 502] width 334 height 30
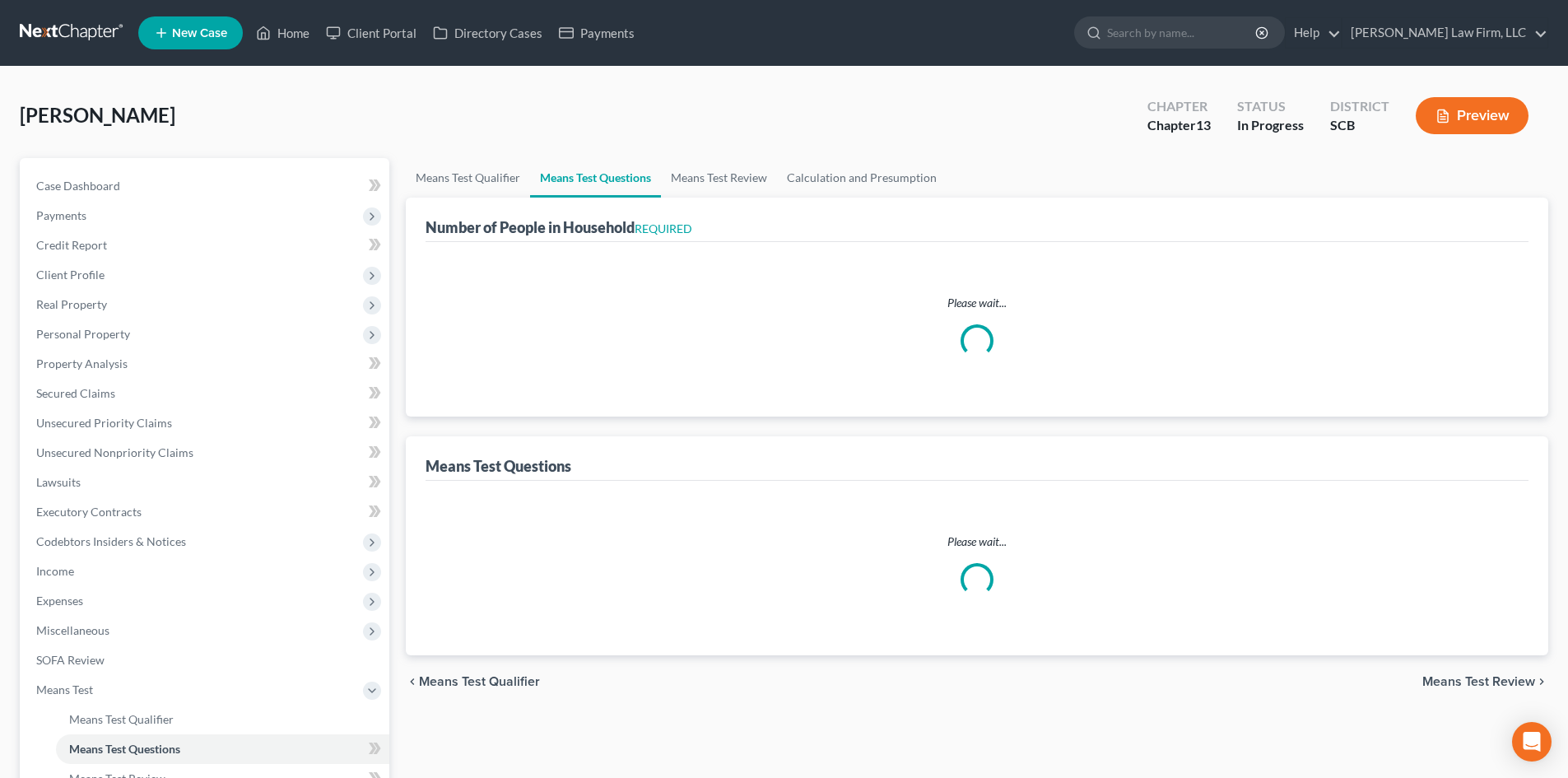
select select "0"
select select "60"
select select "1"
select select "60"
select select "2"
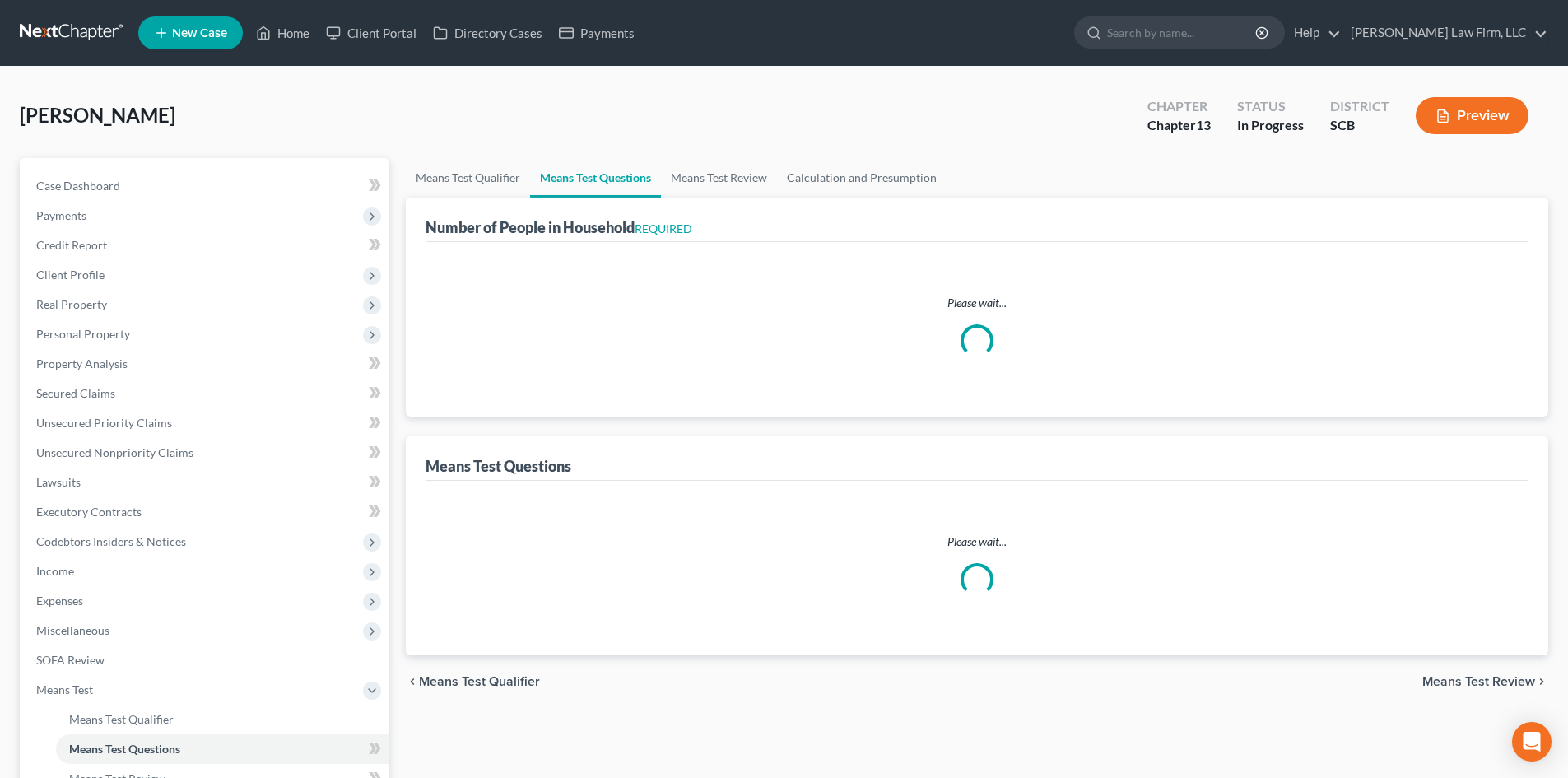
select select "60"
select select "1"
select select "60"
select select "0"
select select "60"
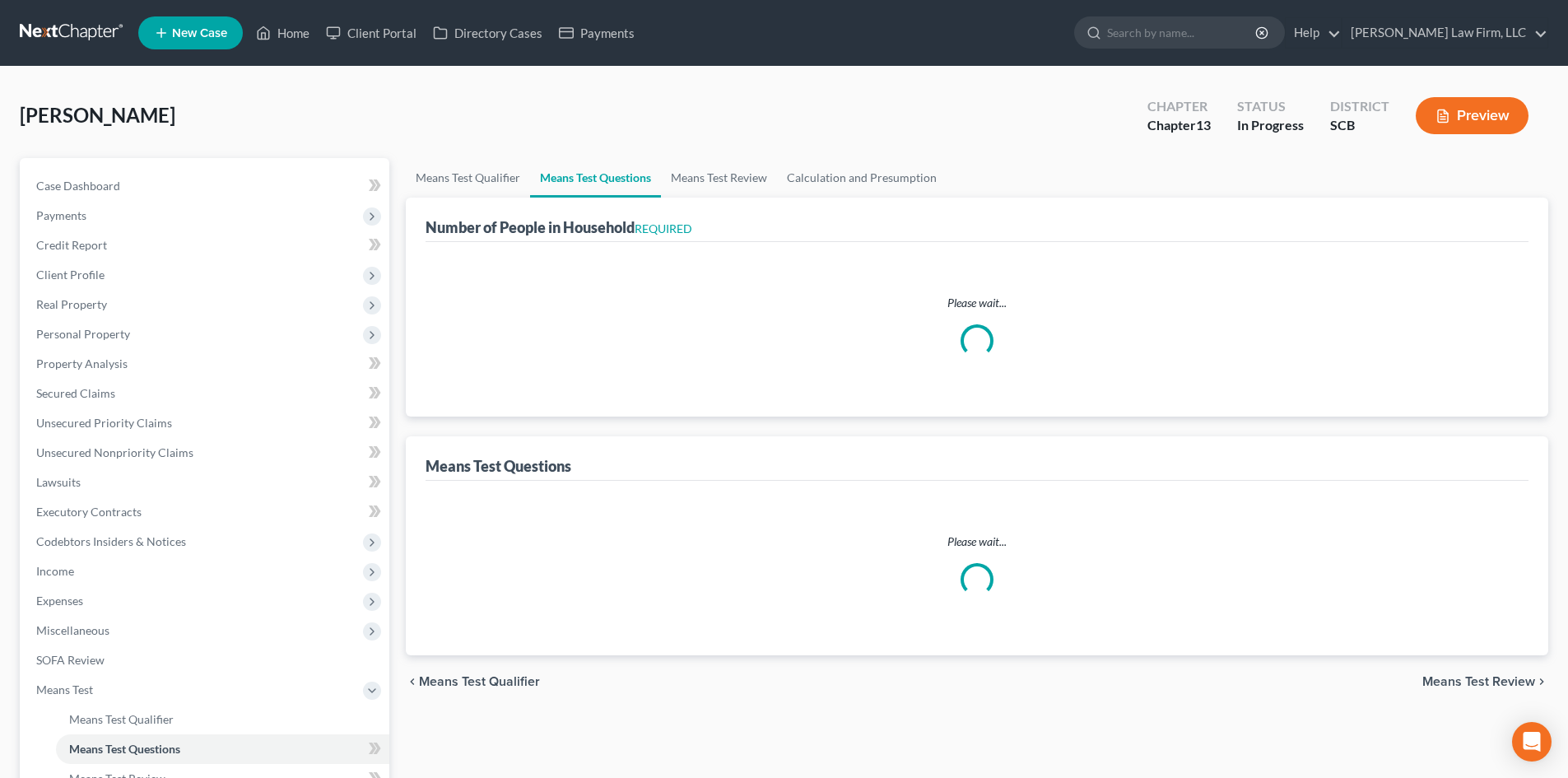
select select "0"
select select "60"
select select "0"
select select "60"
select select "1"
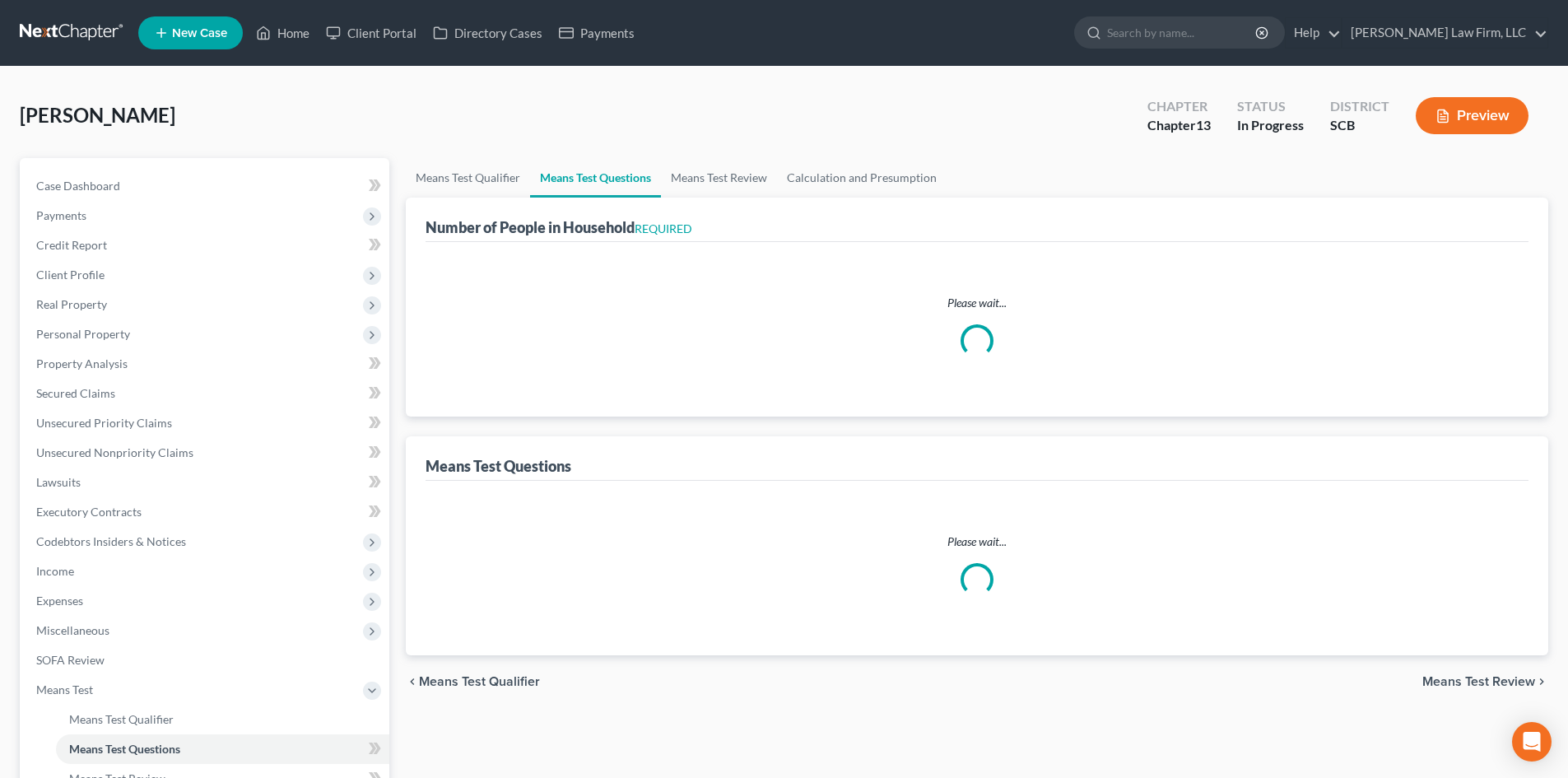
select select "2"
select select "0"
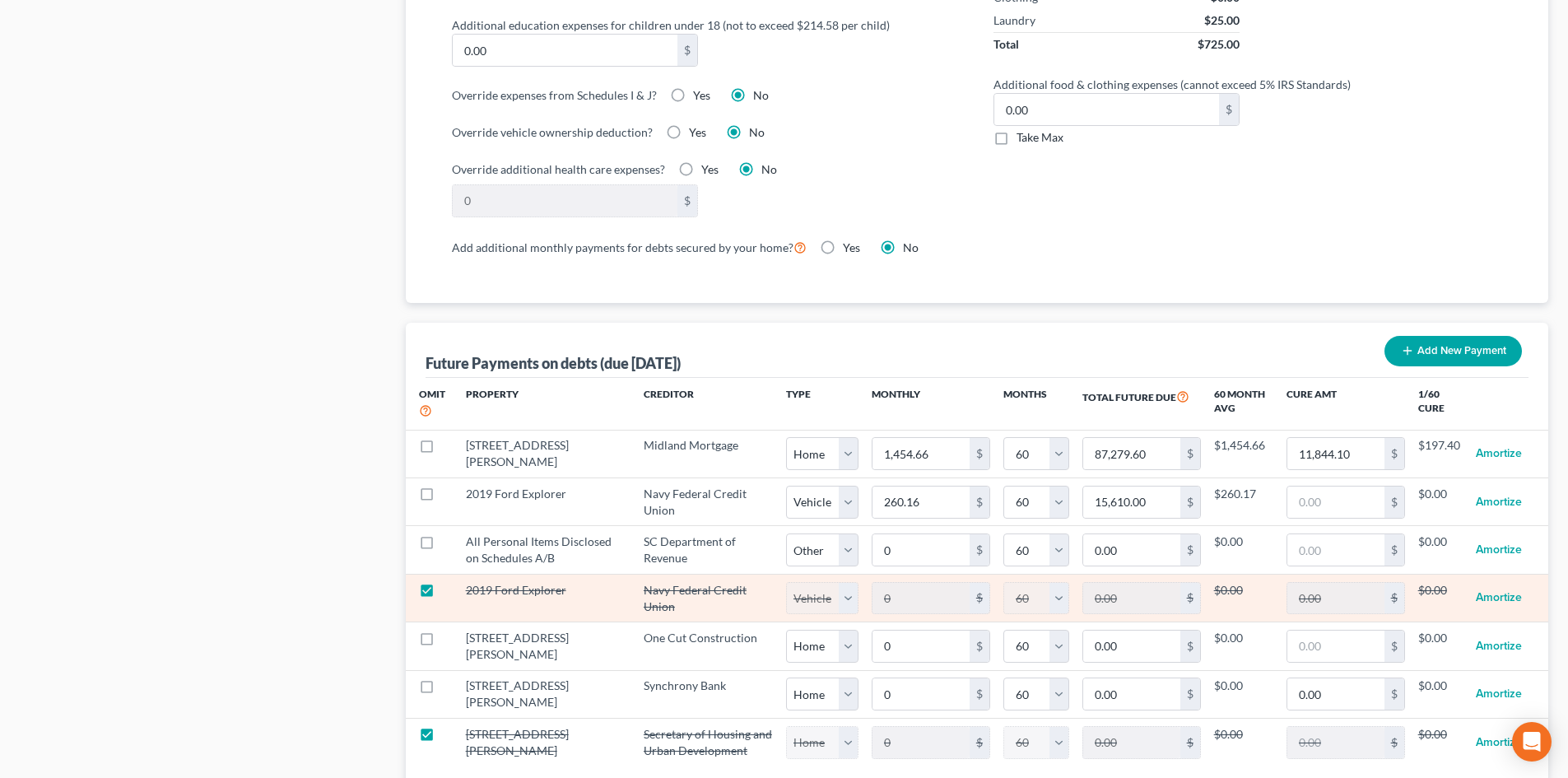
scroll to position [1400, 0]
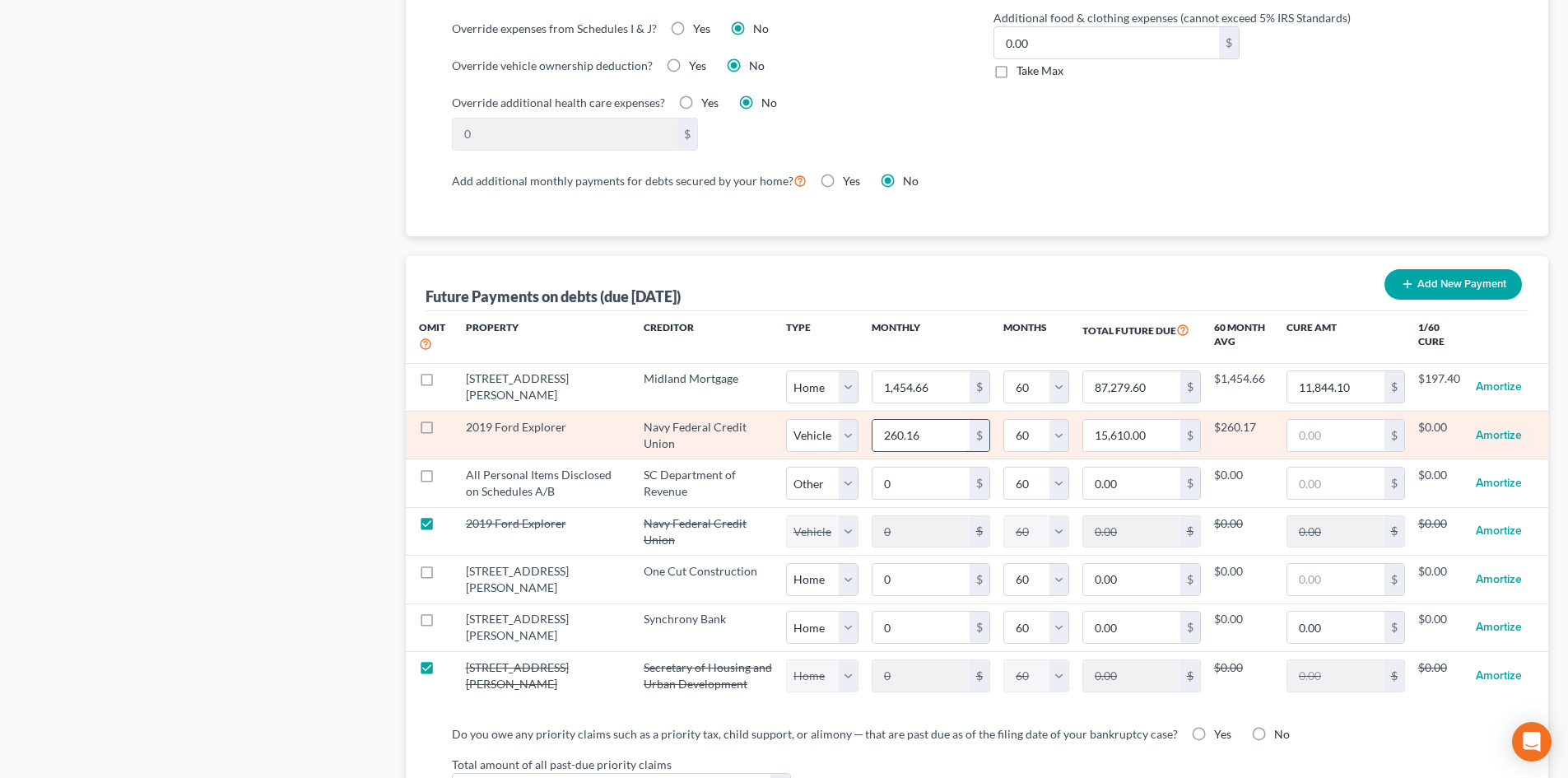
click at [943, 420] on input "260.16" at bounding box center [921, 435] width 97 height 31
type input "3"
type input "180.00"
type input "32"
type input "1,920.00"
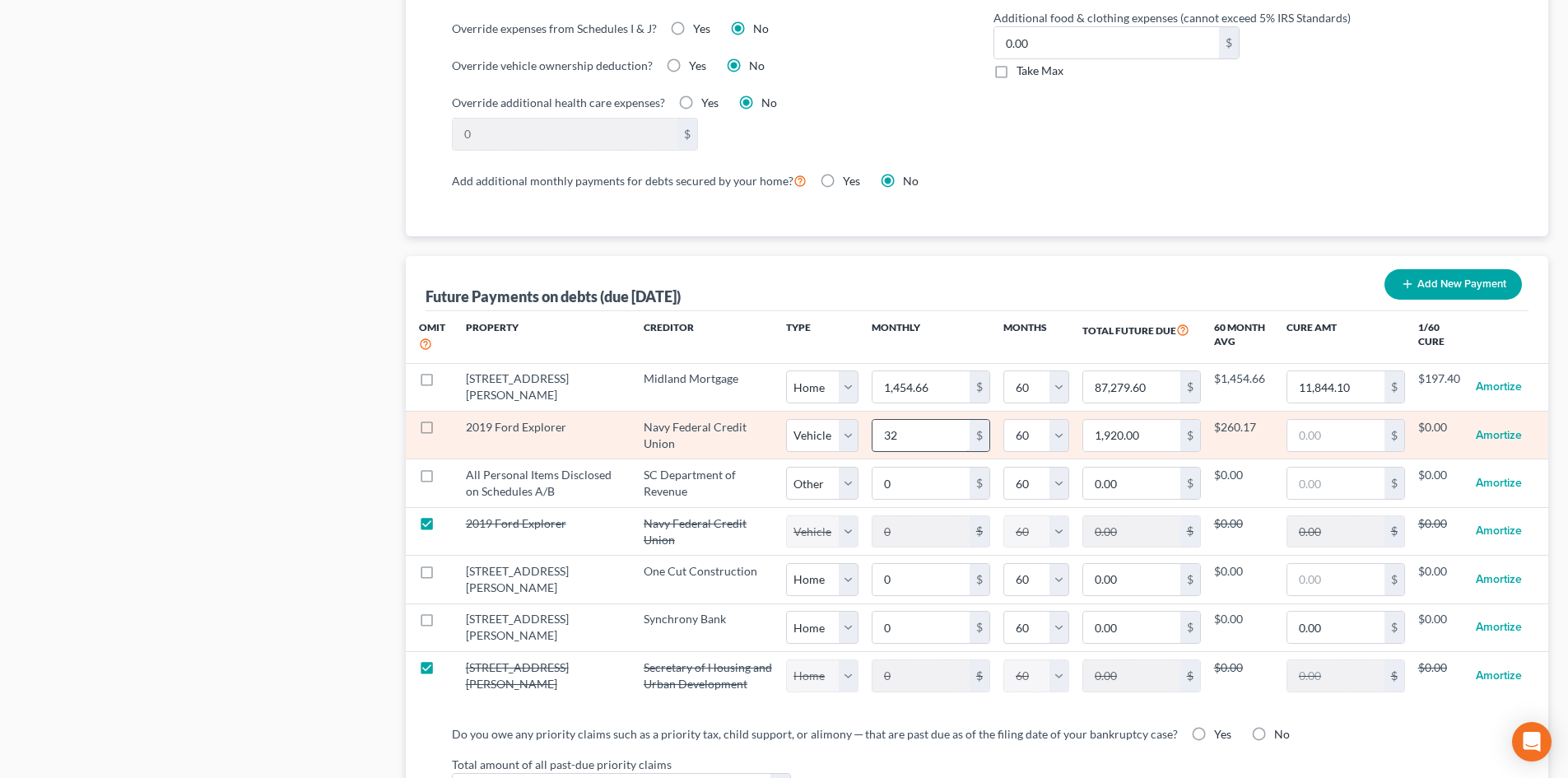
type input "325"
type input "19,500.00"
select select "1"
select select "60"
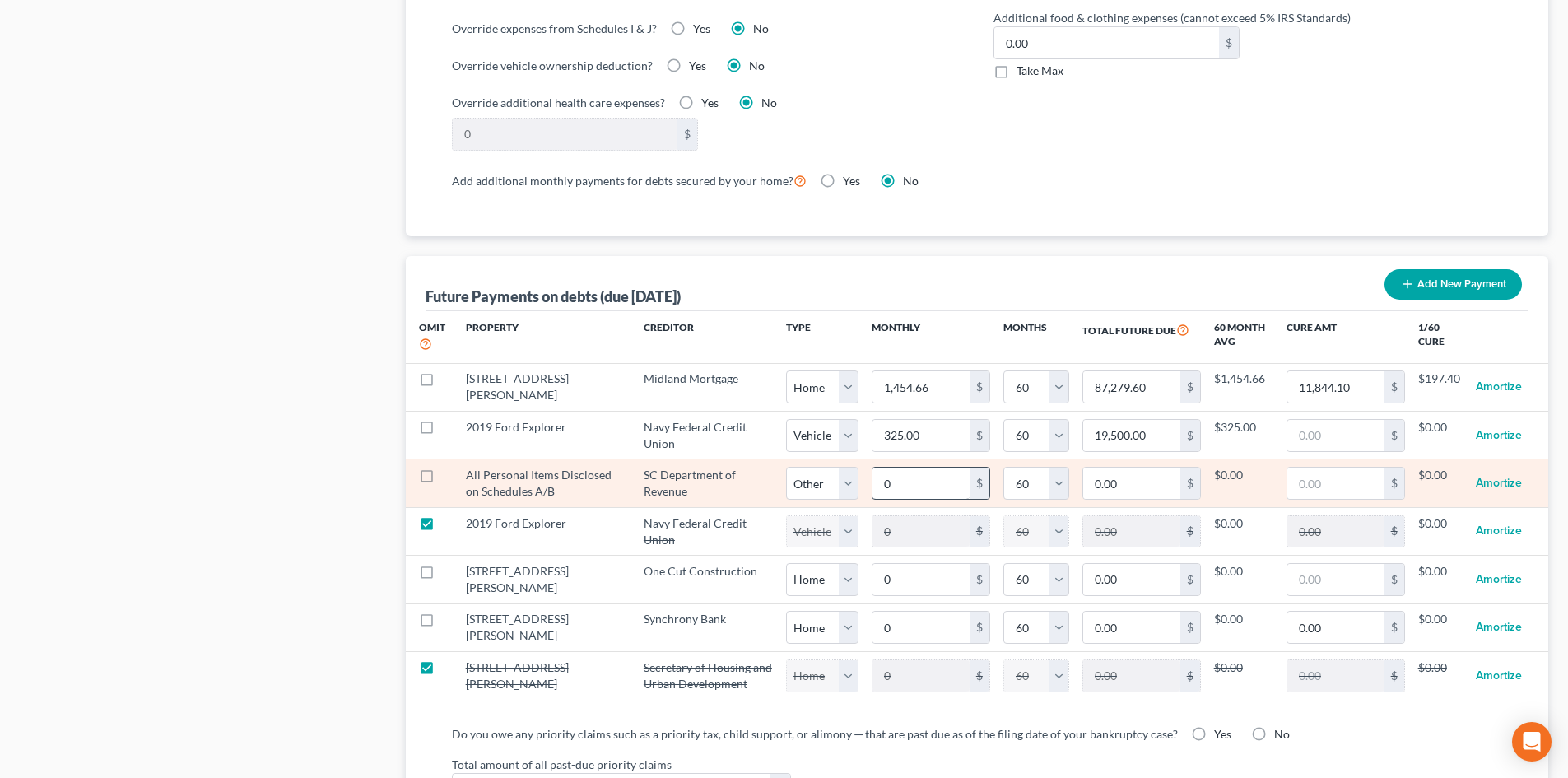
select select "1"
select select "60"
select select "1"
select select "60"
click at [894, 467] on input "0" at bounding box center [921, 483] width 97 height 31
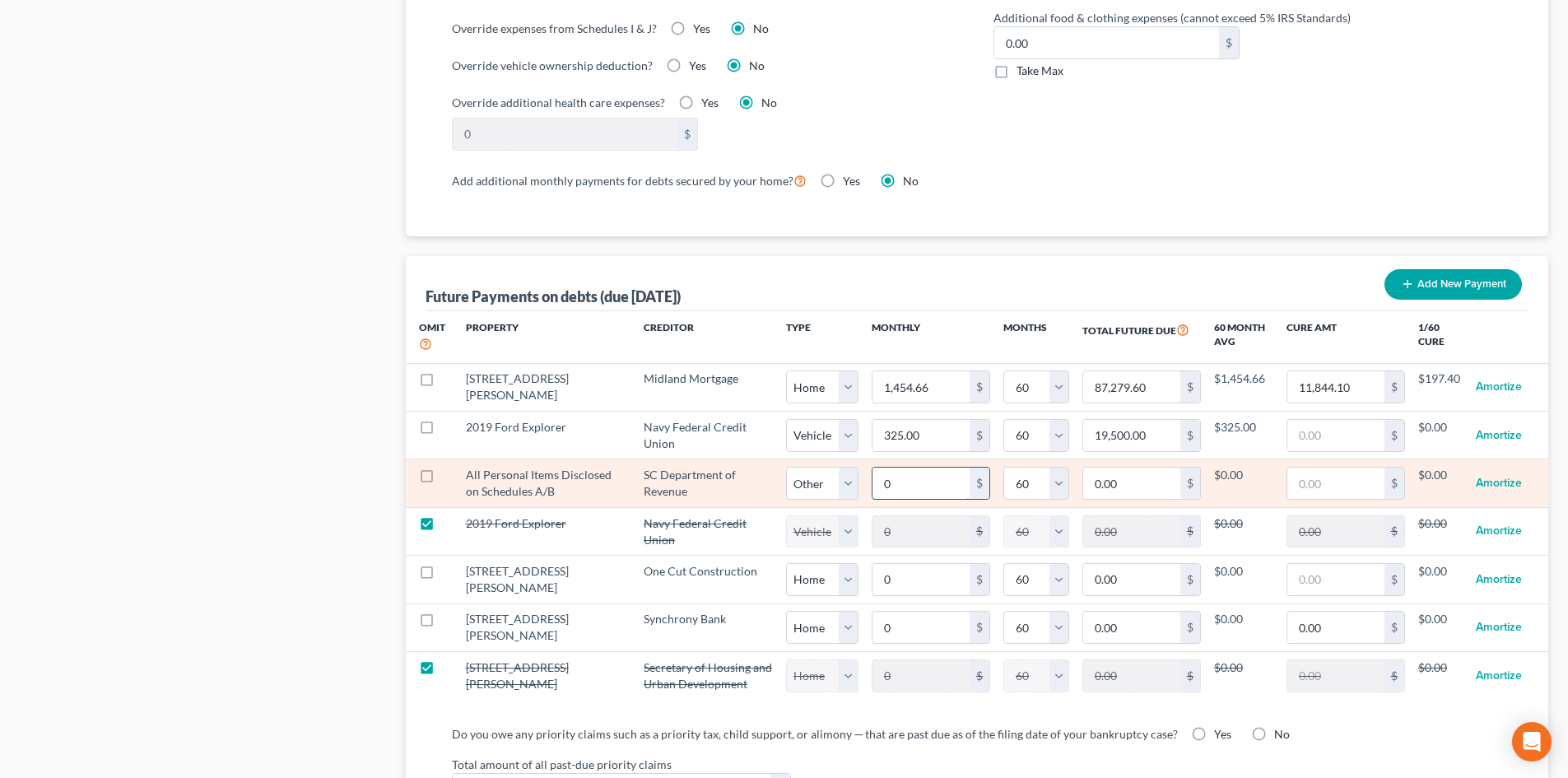
type input "2"
type input "120.00"
type input "22"
type input "1,320.00"
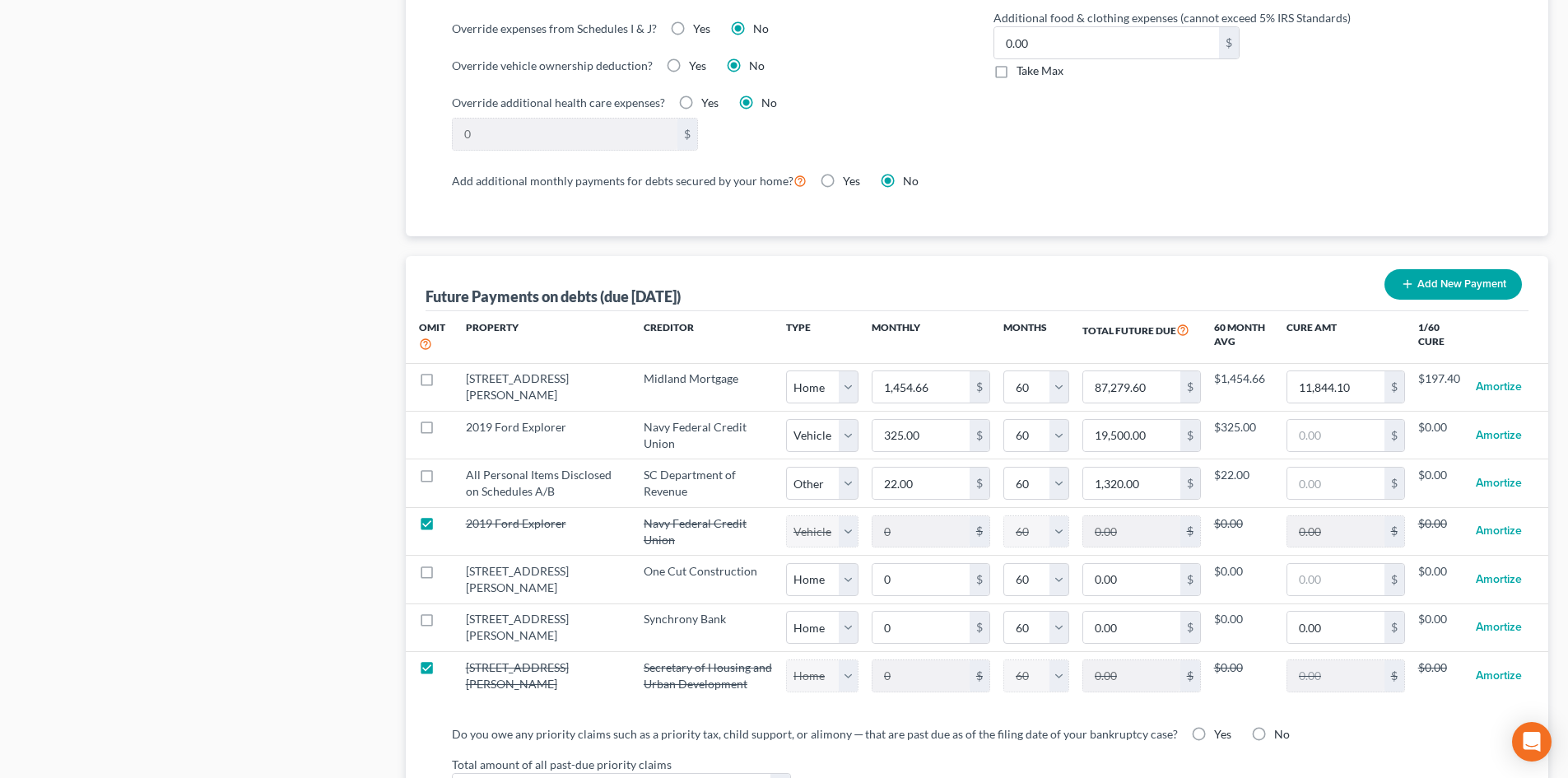
select select "2"
select select "60"
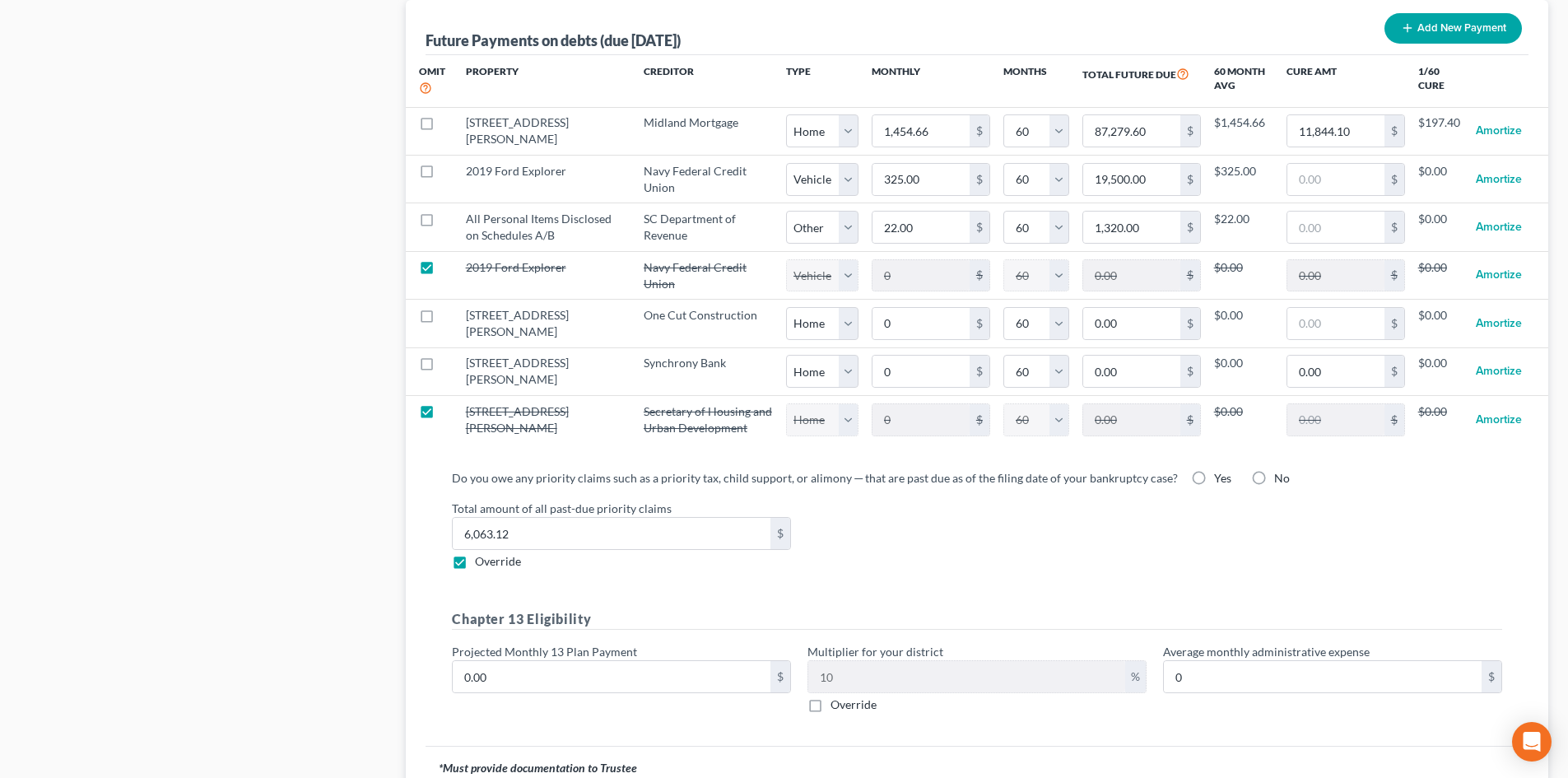
scroll to position [1811, 0]
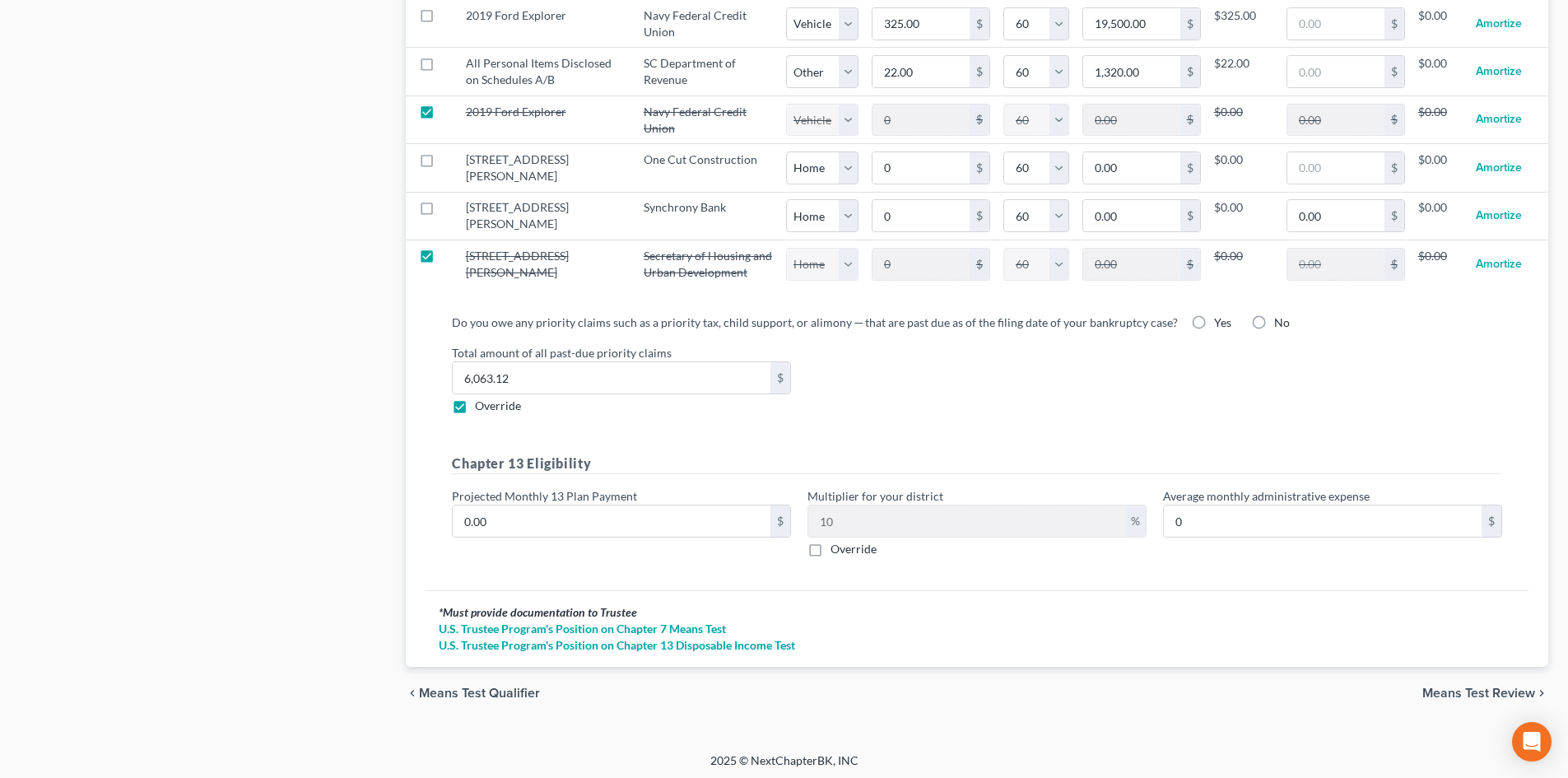
click at [1214, 319] on label "Yes" at bounding box center [1223, 323] width 17 height 16
click at [1221, 319] on input "Yes" at bounding box center [1226, 320] width 11 height 11
radio input "true"
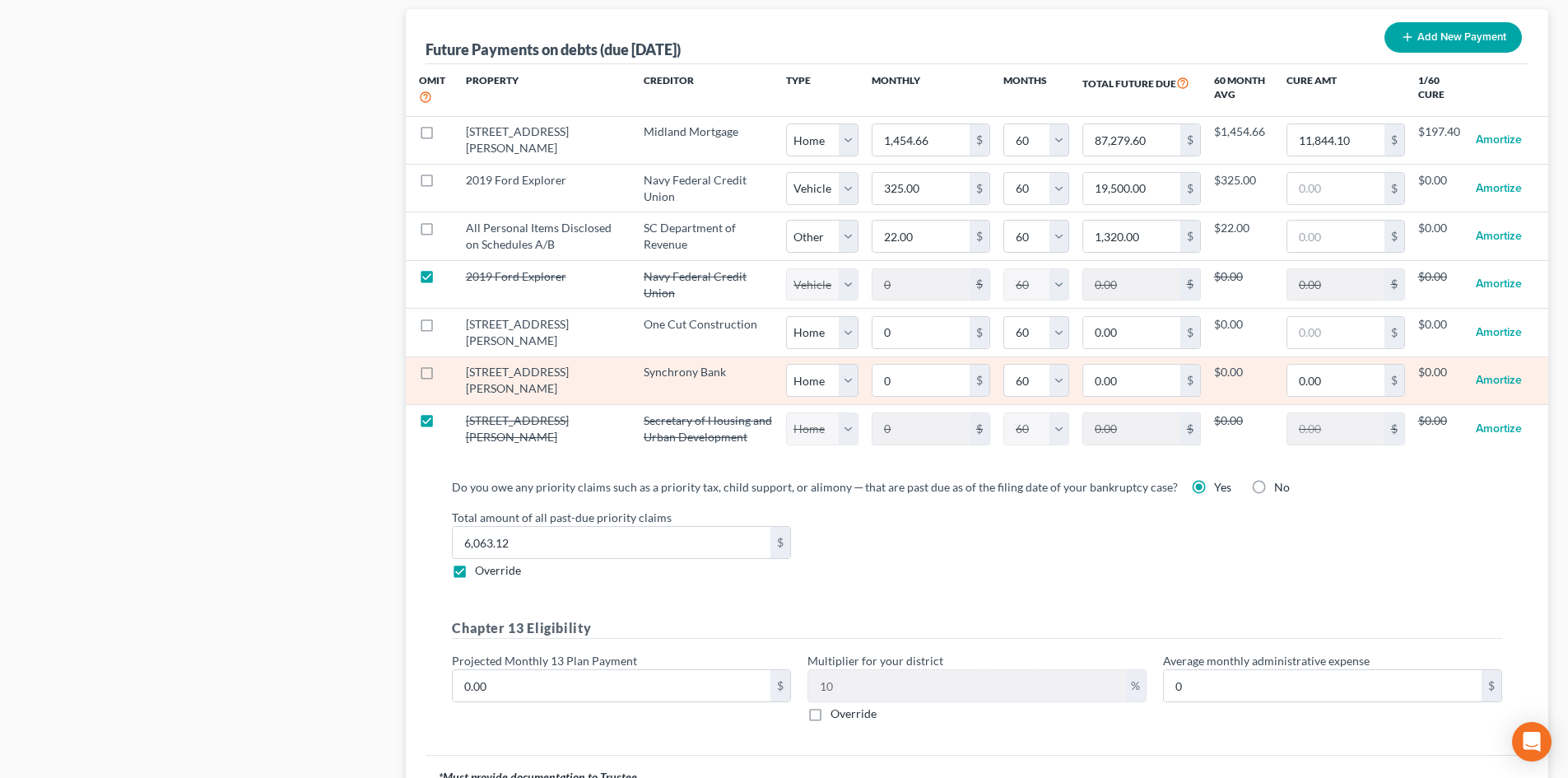
click at [442, 376] on label at bounding box center [442, 376] width 0 height 0
click at [448, 371] on input "checkbox" at bounding box center [453, 369] width 11 height 11
checkbox input "true"
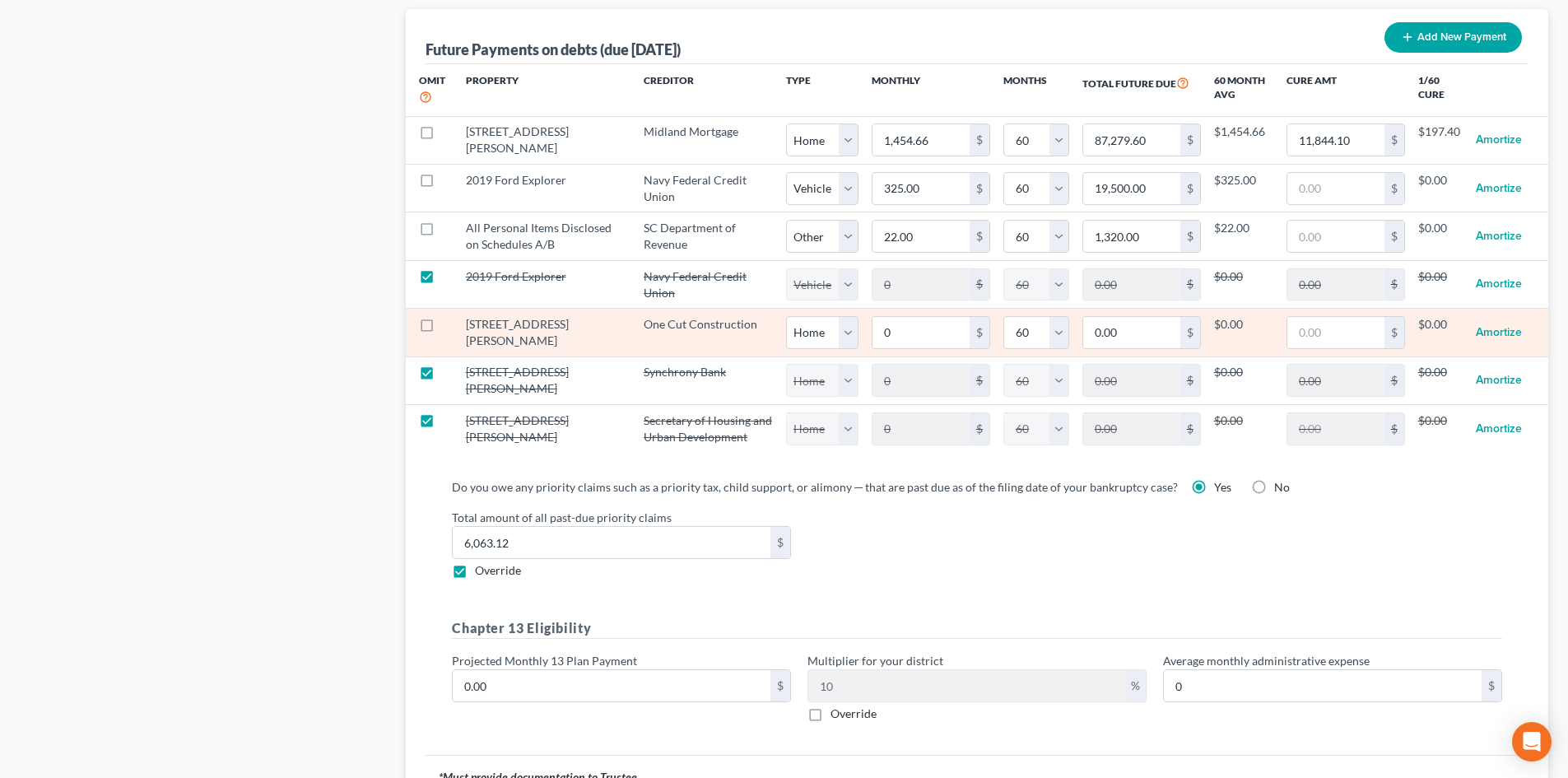
select select "0"
select select "60"
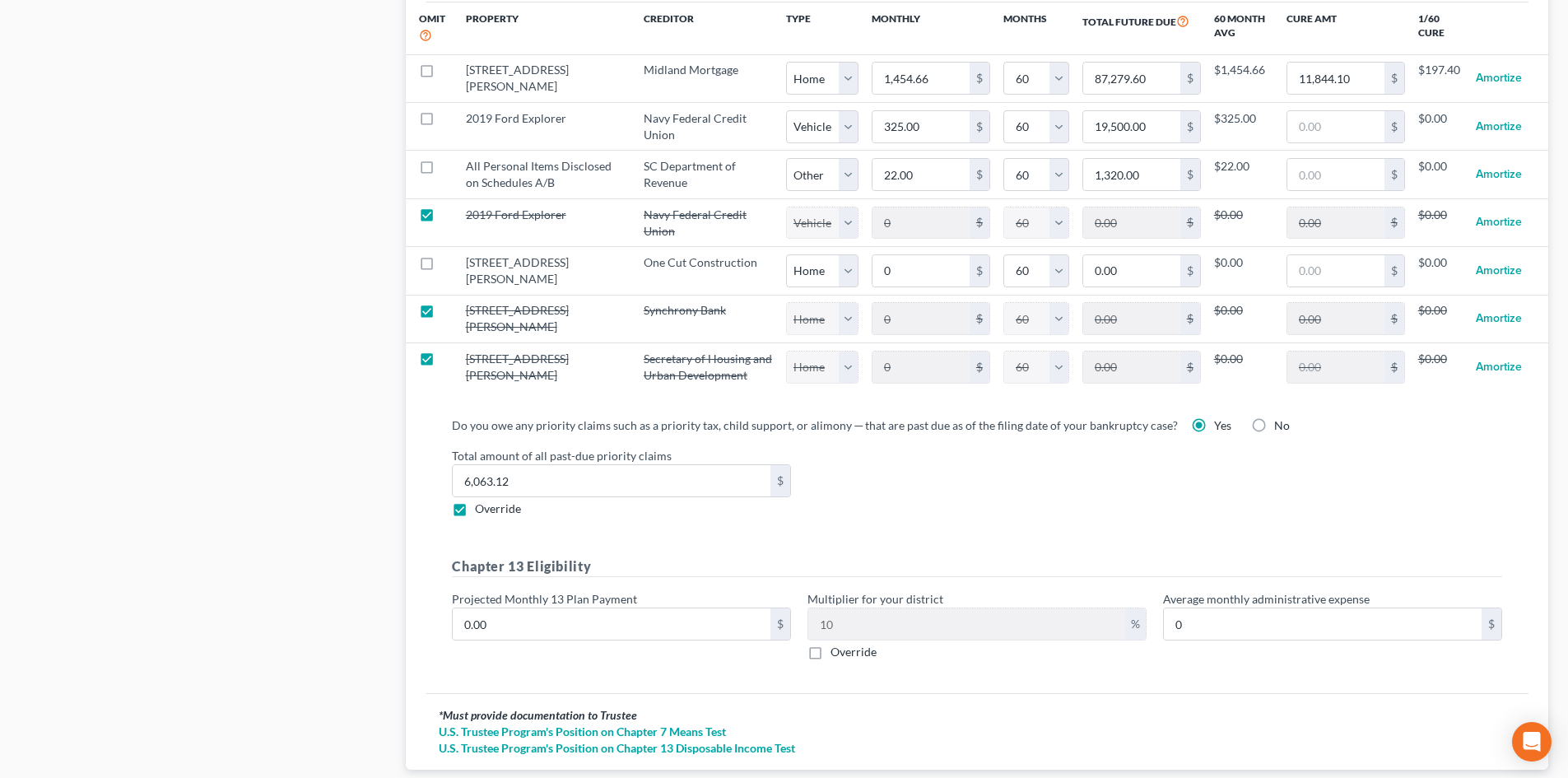
scroll to position [1811, 0]
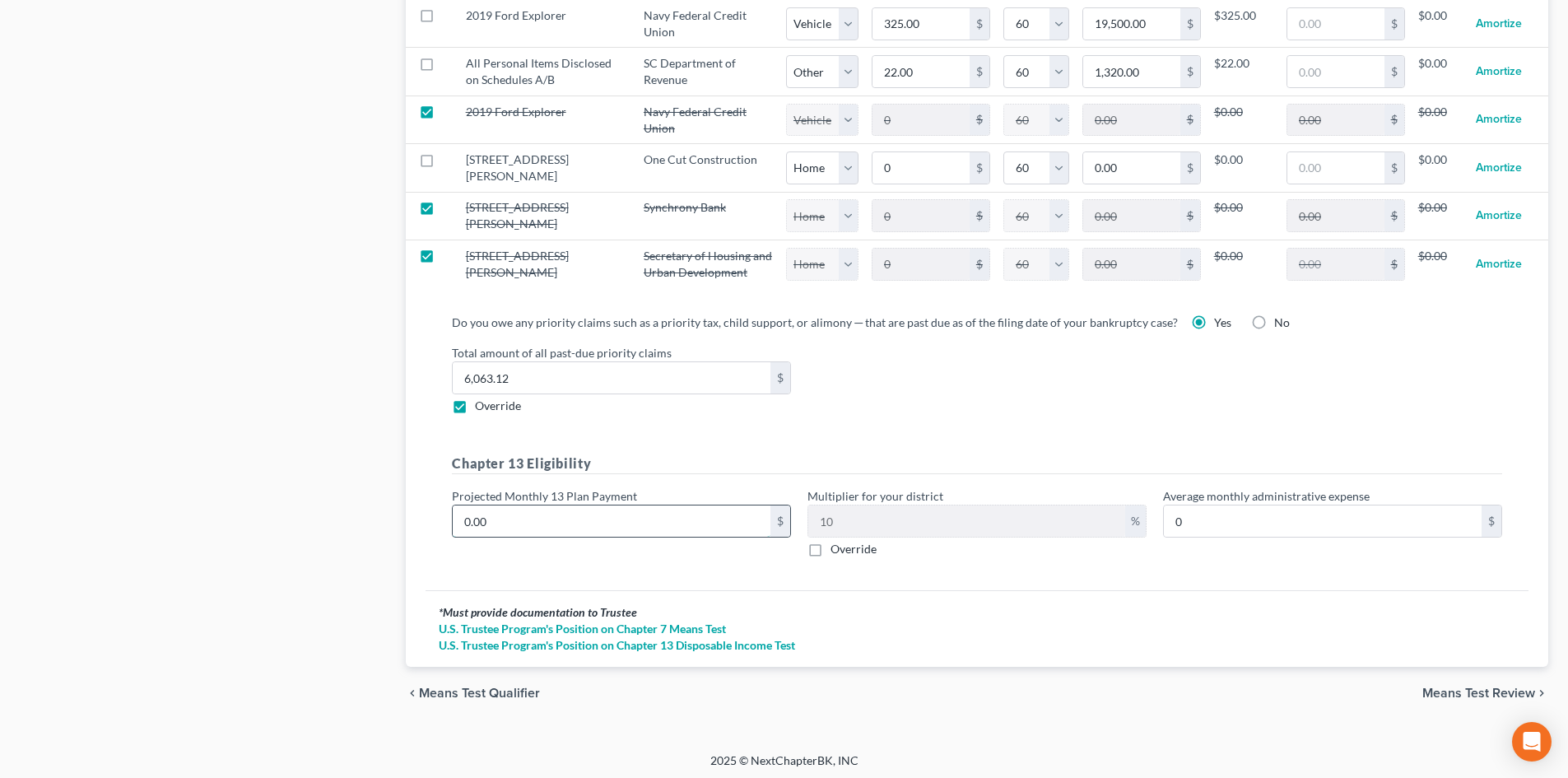
click at [552, 523] on input "0.00" at bounding box center [611, 521] width 317 height 31
type input "2"
type input "0.20"
type input "20"
type input "2.00"
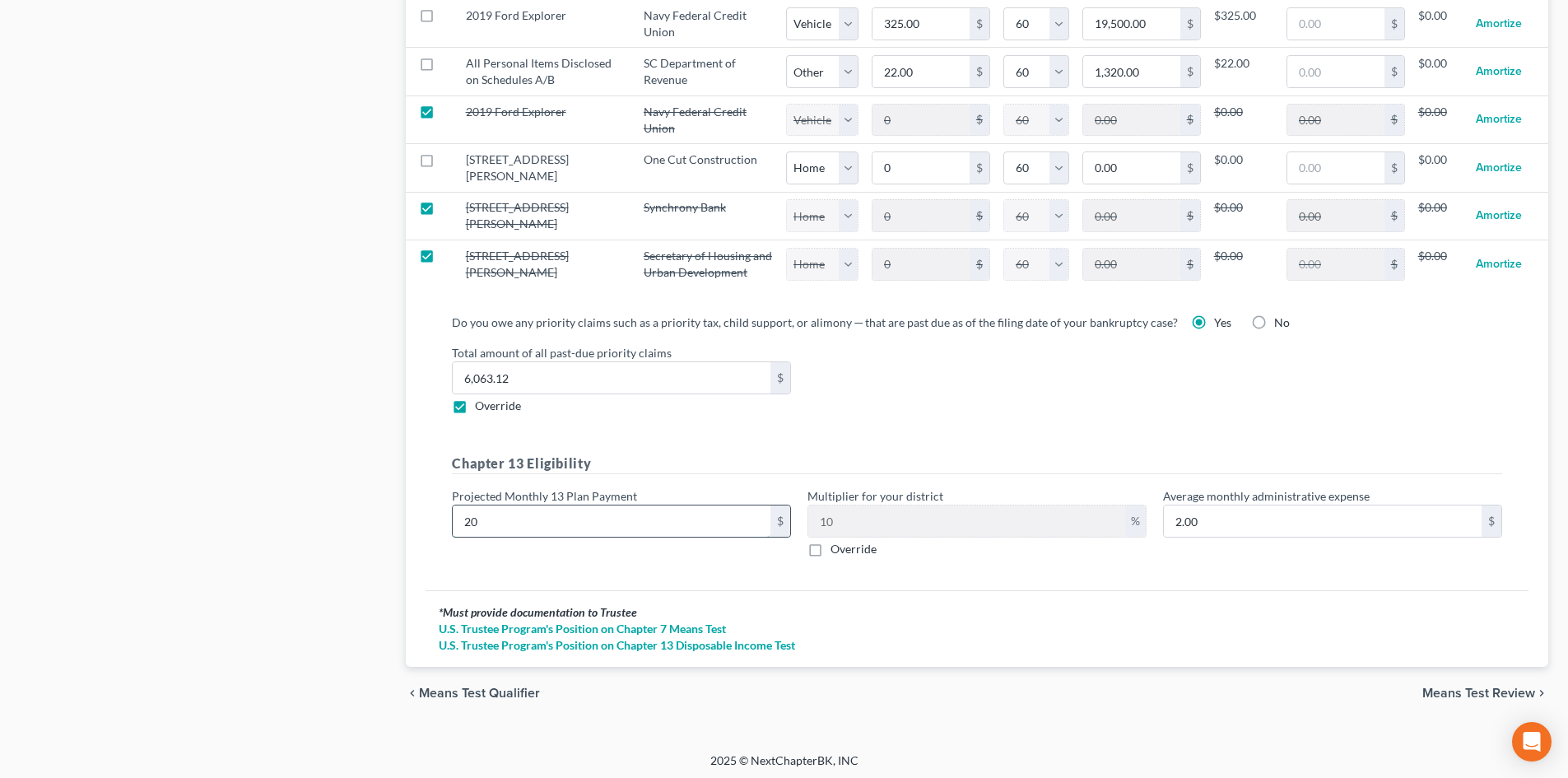
type input "200"
type input "20.00"
type input "2000"
type input "200.00"
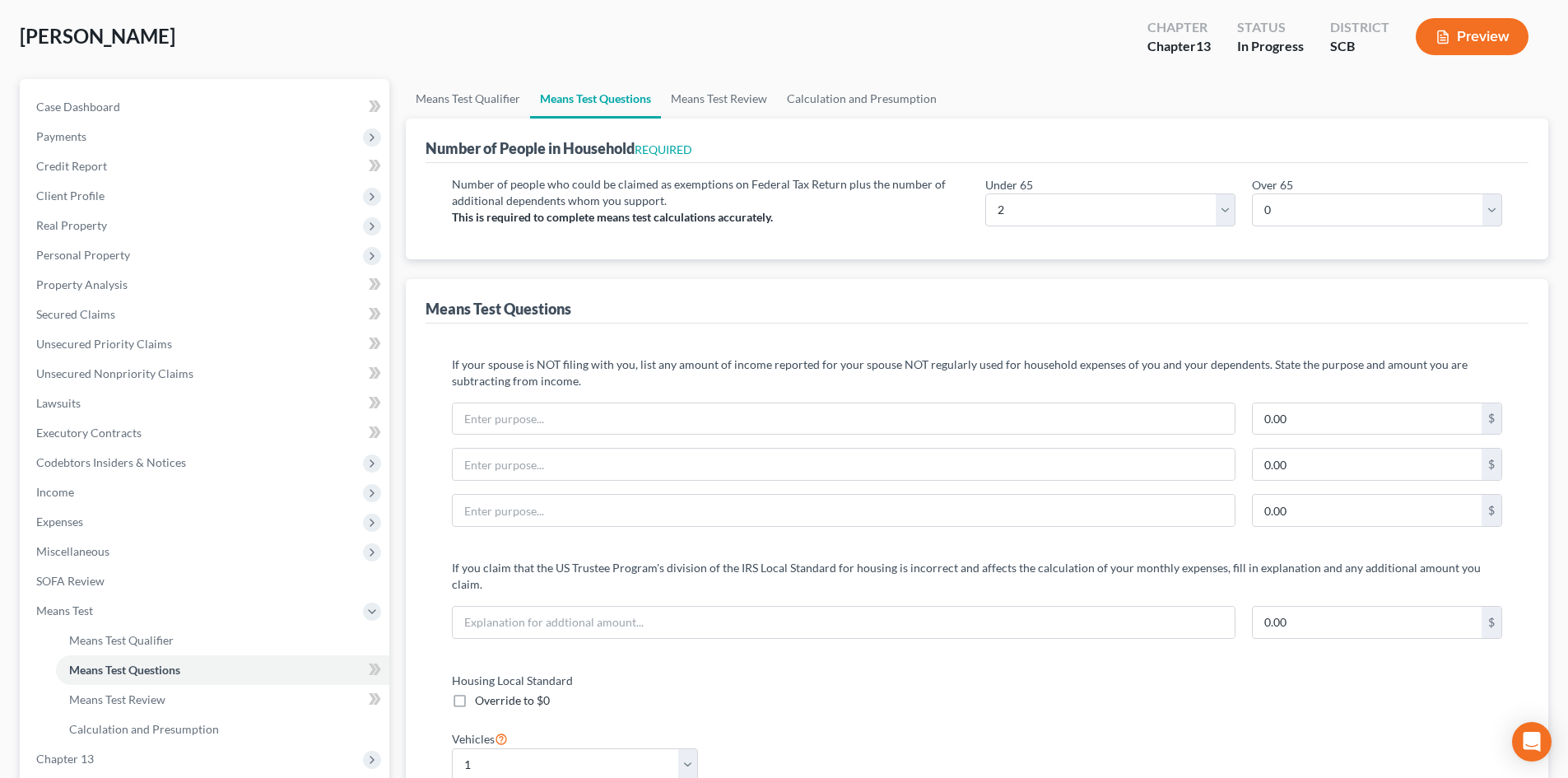
scroll to position [0, 0]
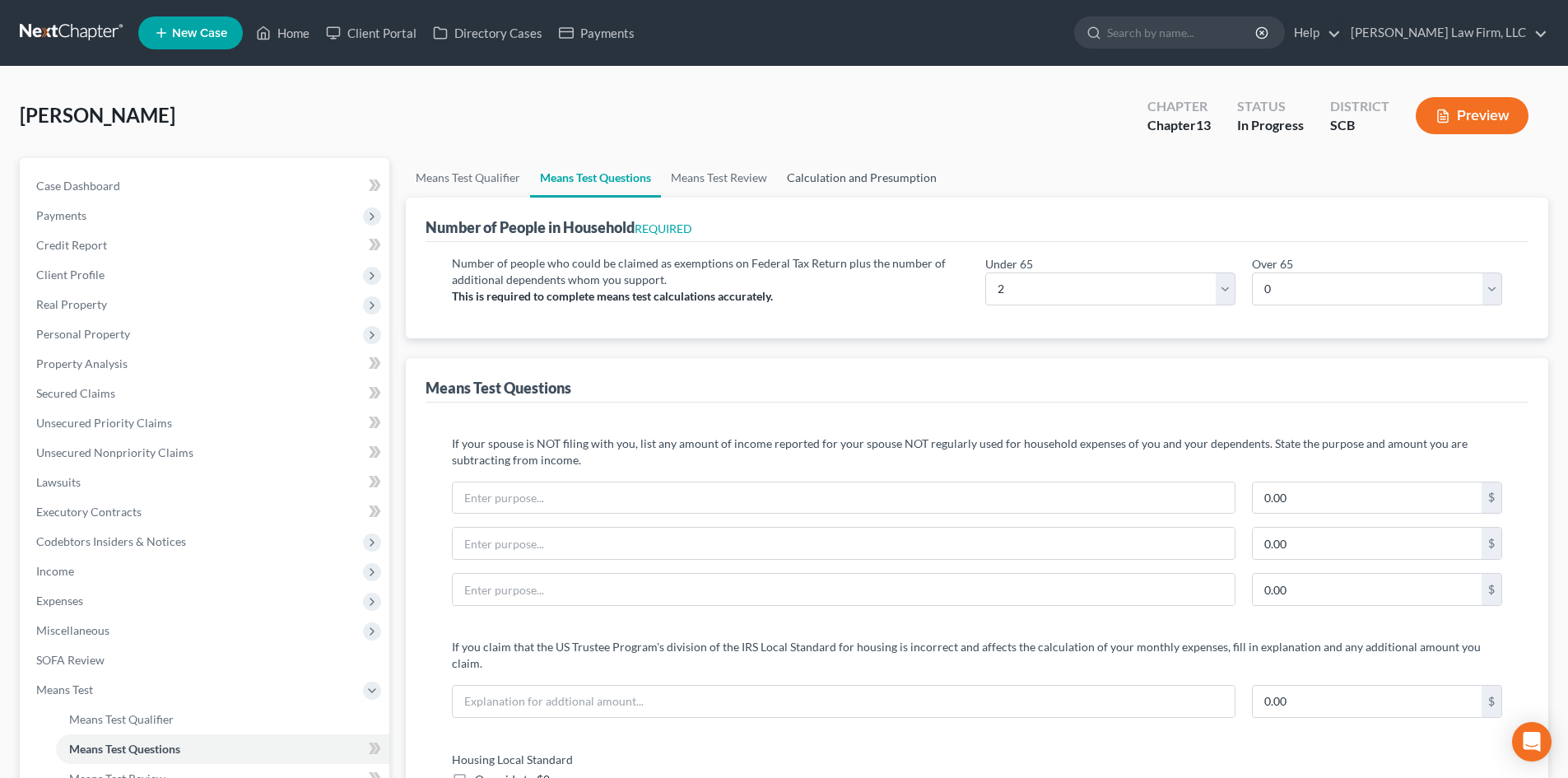
type input "2,000"
click at [898, 169] on link "Calculation and Presumption" at bounding box center [861, 178] width 169 height 39
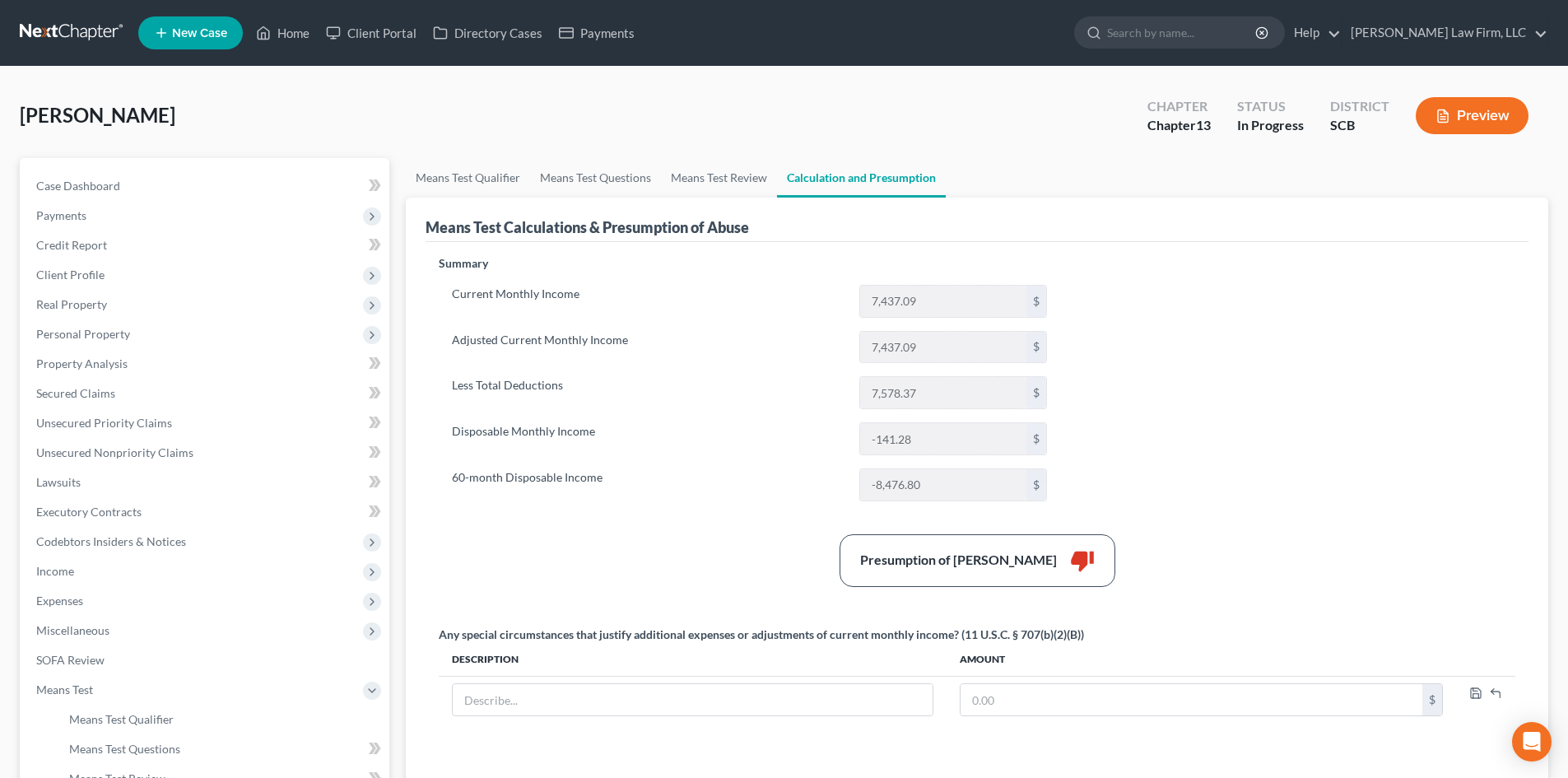
click at [1465, 111] on button "Preview" at bounding box center [1472, 116] width 113 height 37
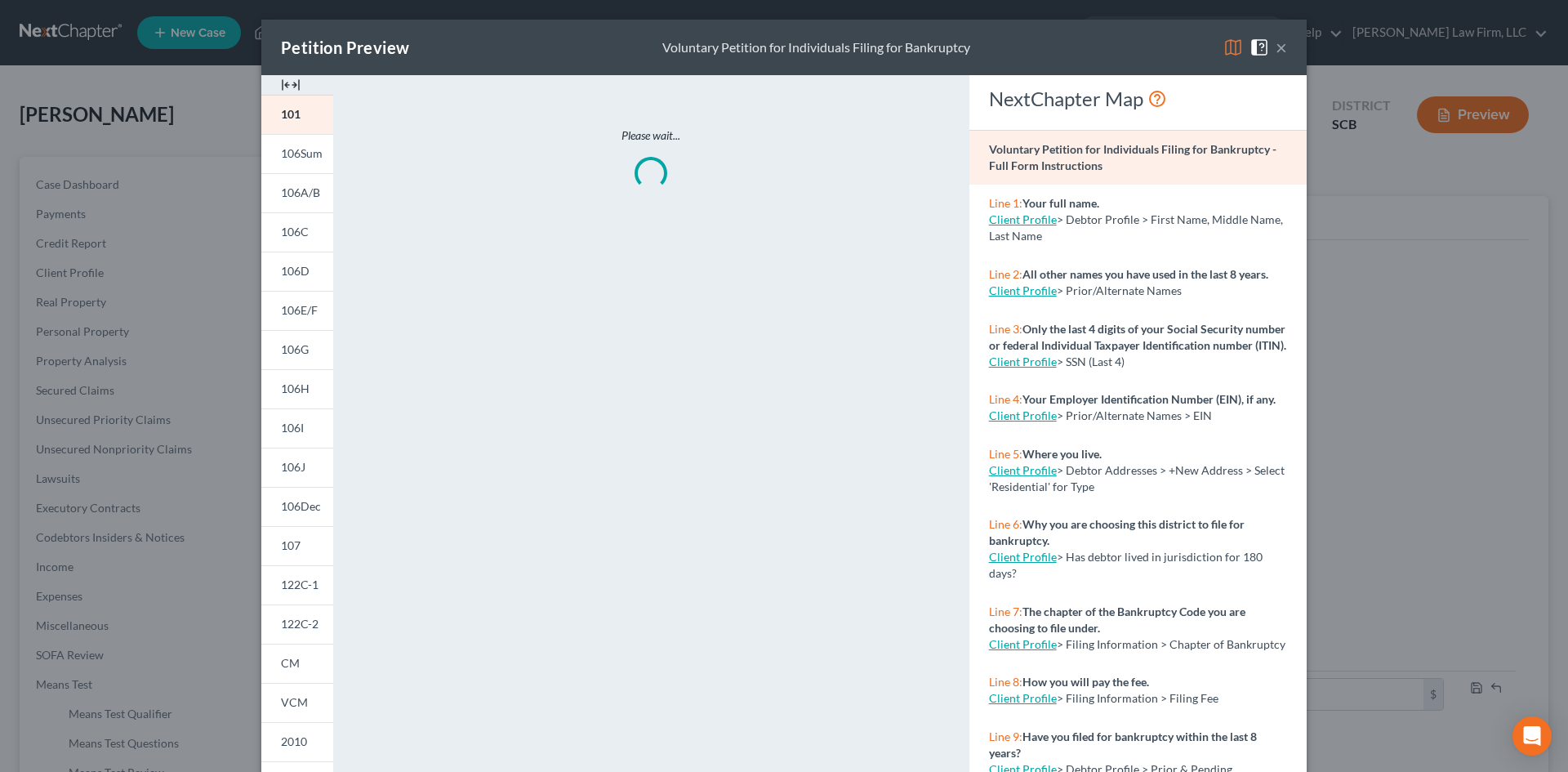
click at [276, 71] on div "Petition Preview Voluntary Petition for Individuals Filing for Bankruptcy ×" at bounding box center [784, 47] width 1045 height 56
click at [281, 81] on img at bounding box center [290, 84] width 19 height 19
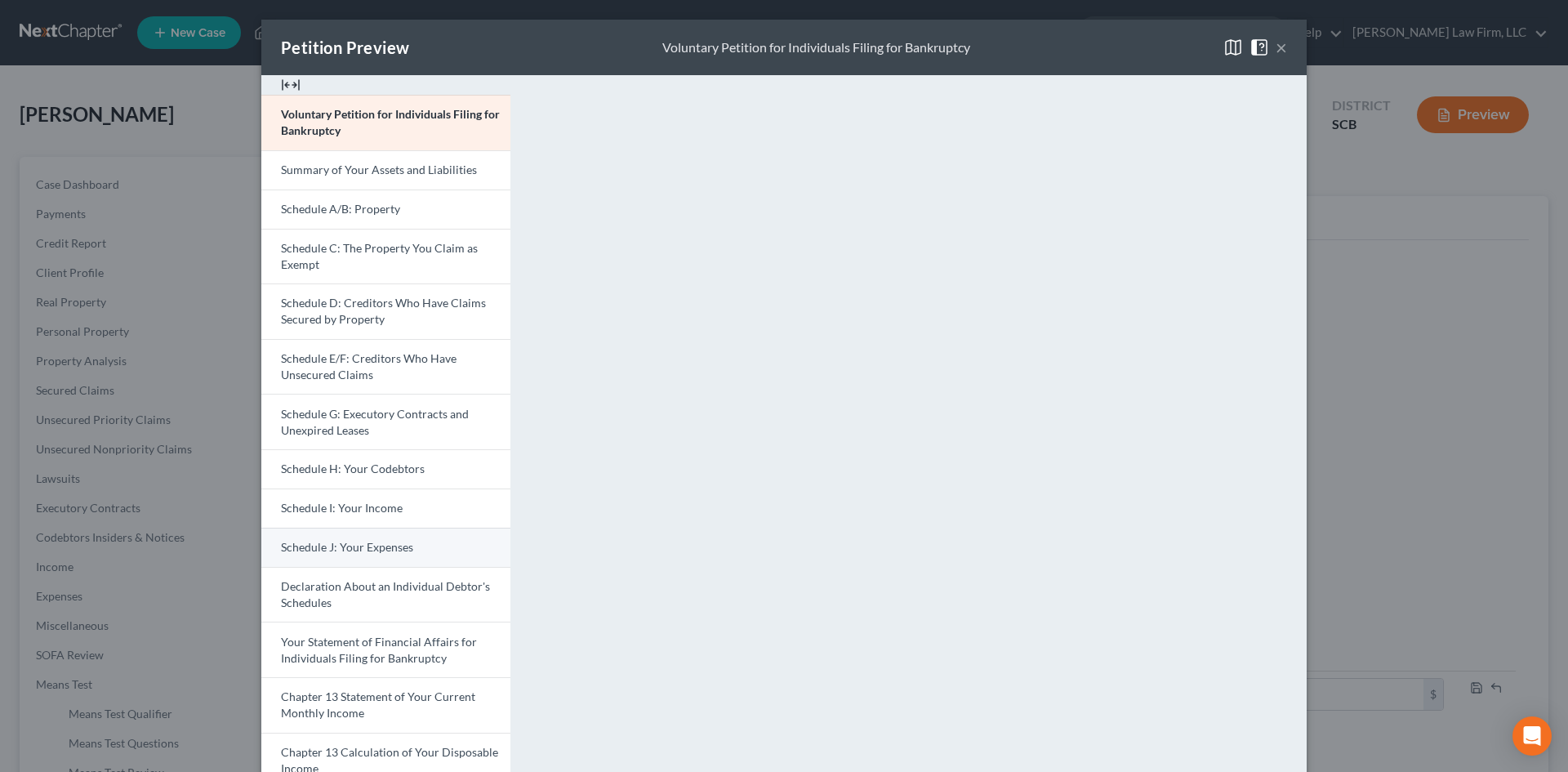
click at [360, 543] on span "Schedule J: Your Expenses" at bounding box center [347, 546] width 133 height 14
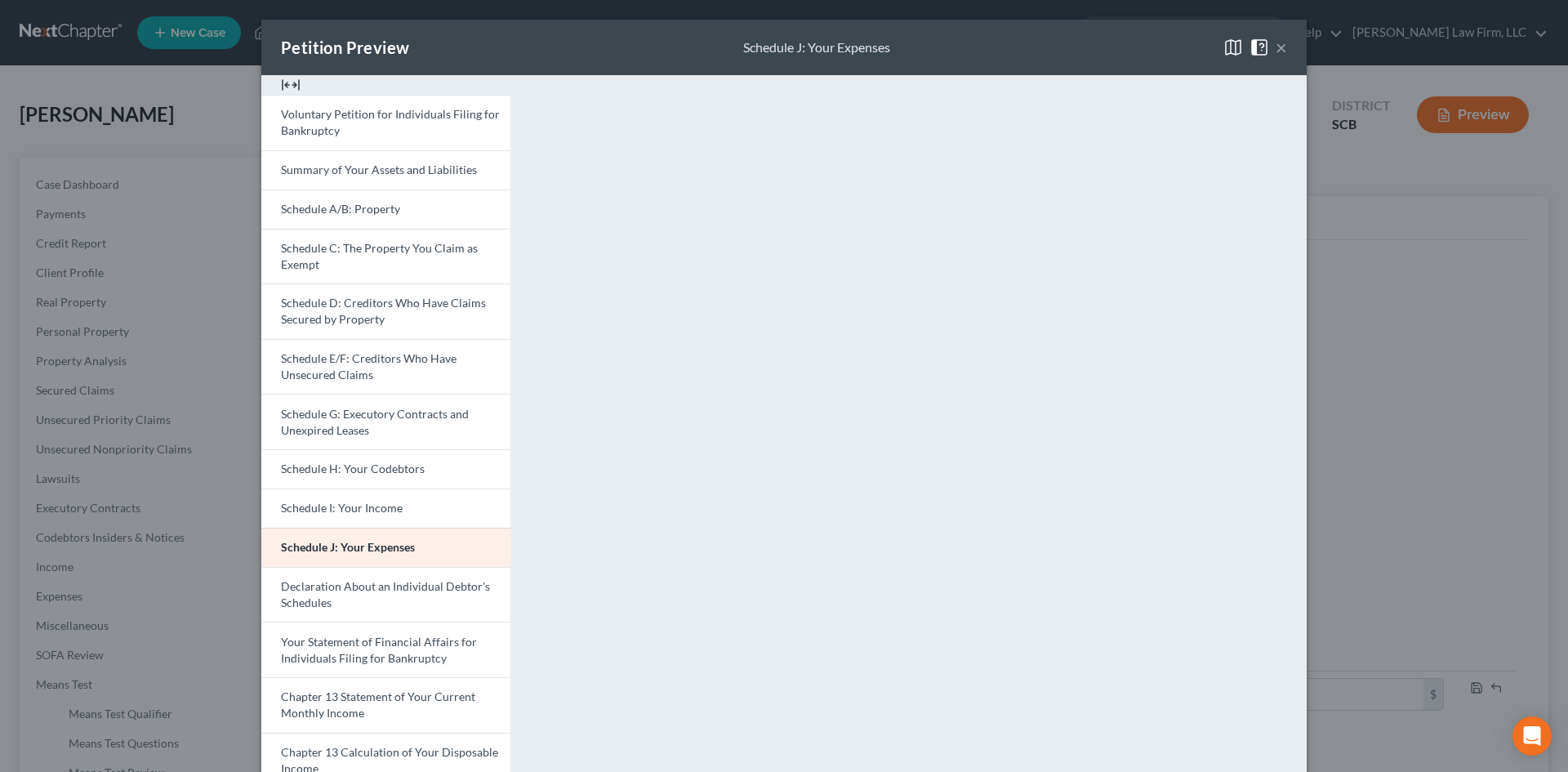
click at [1280, 49] on button "×" at bounding box center [1282, 46] width 12 height 19
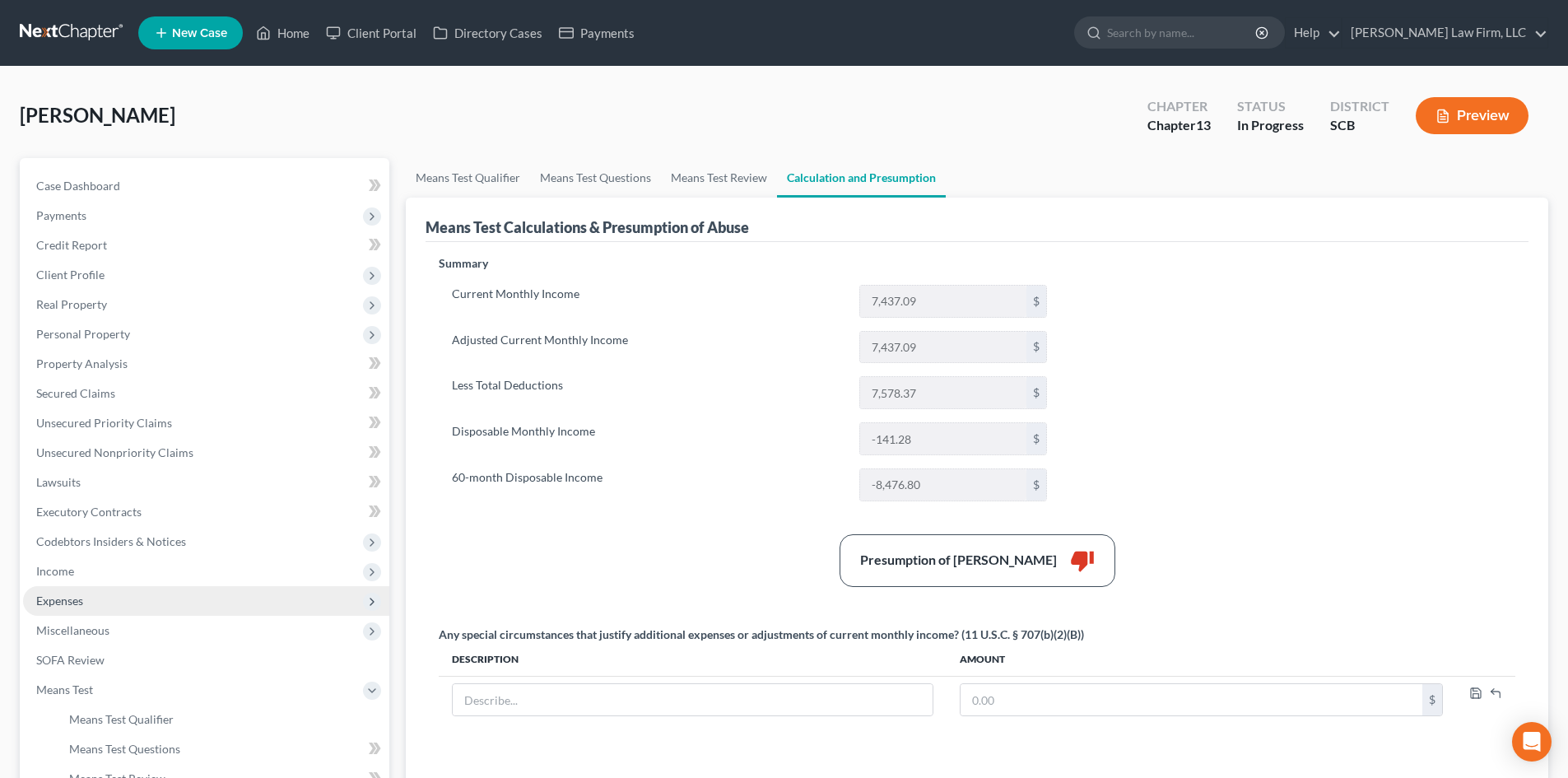
click at [144, 603] on span "Expenses" at bounding box center [206, 601] width 366 height 30
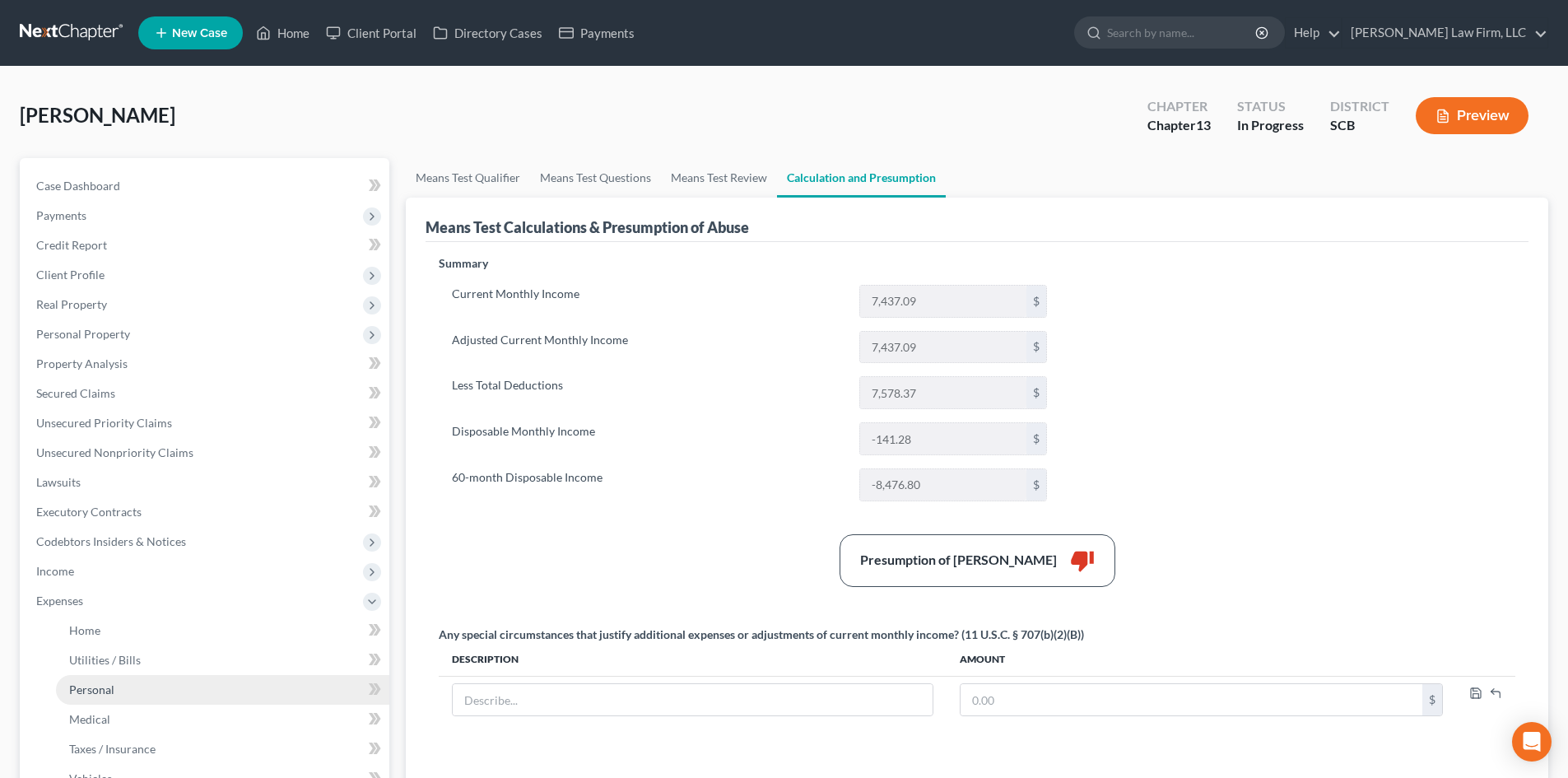
click at [164, 685] on link "Personal" at bounding box center [223, 689] width 334 height 30
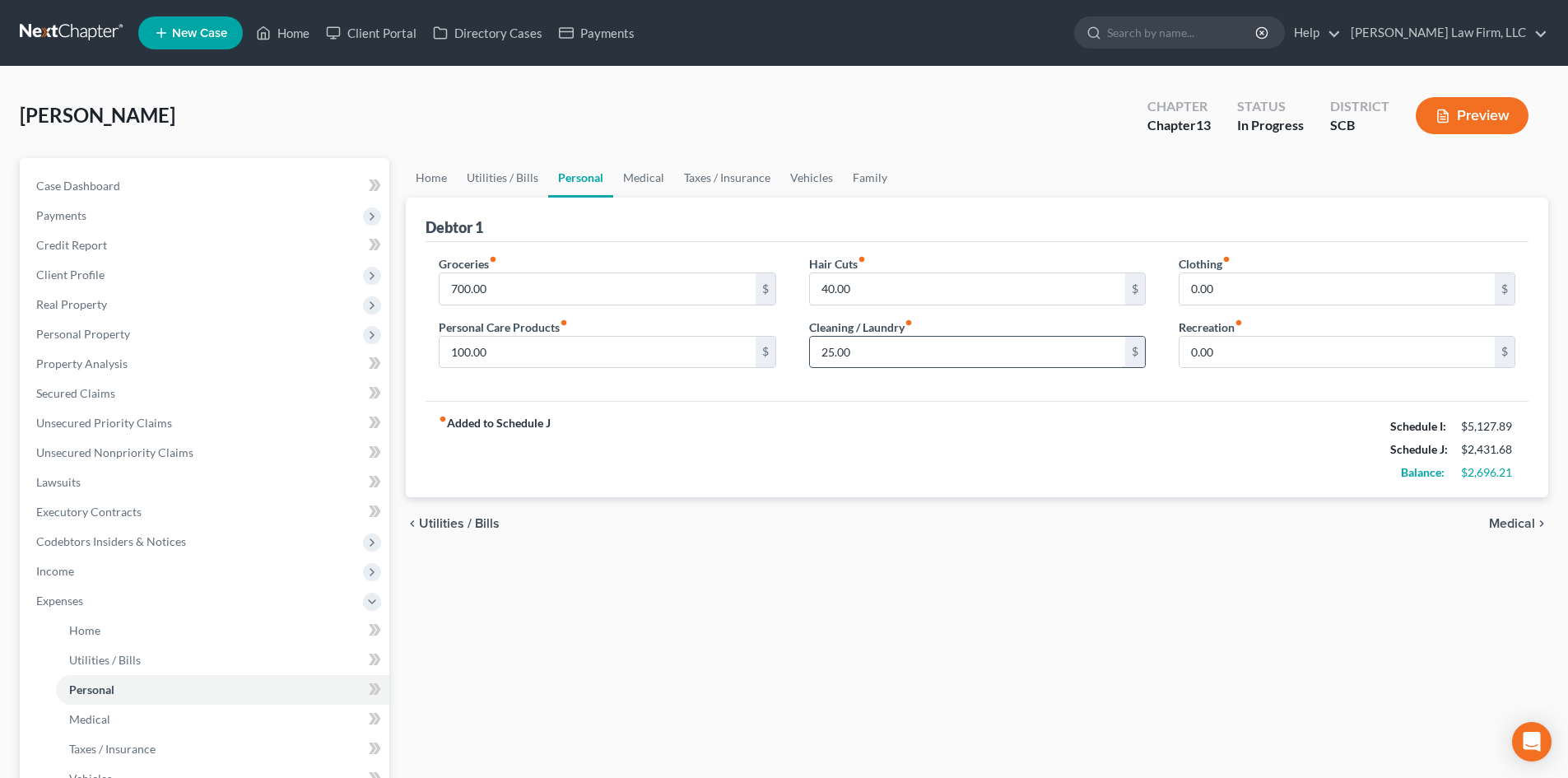
click at [881, 353] on input "25.00" at bounding box center [967, 352] width 316 height 31
click at [1187, 269] on label "Clothing fiber_manual_record" at bounding box center [1204, 264] width 52 height 17
click at [1195, 281] on input "0.00" at bounding box center [1337, 289] width 316 height 31
type input "150"
click at [898, 284] on input "40.00" at bounding box center [967, 289] width 316 height 31
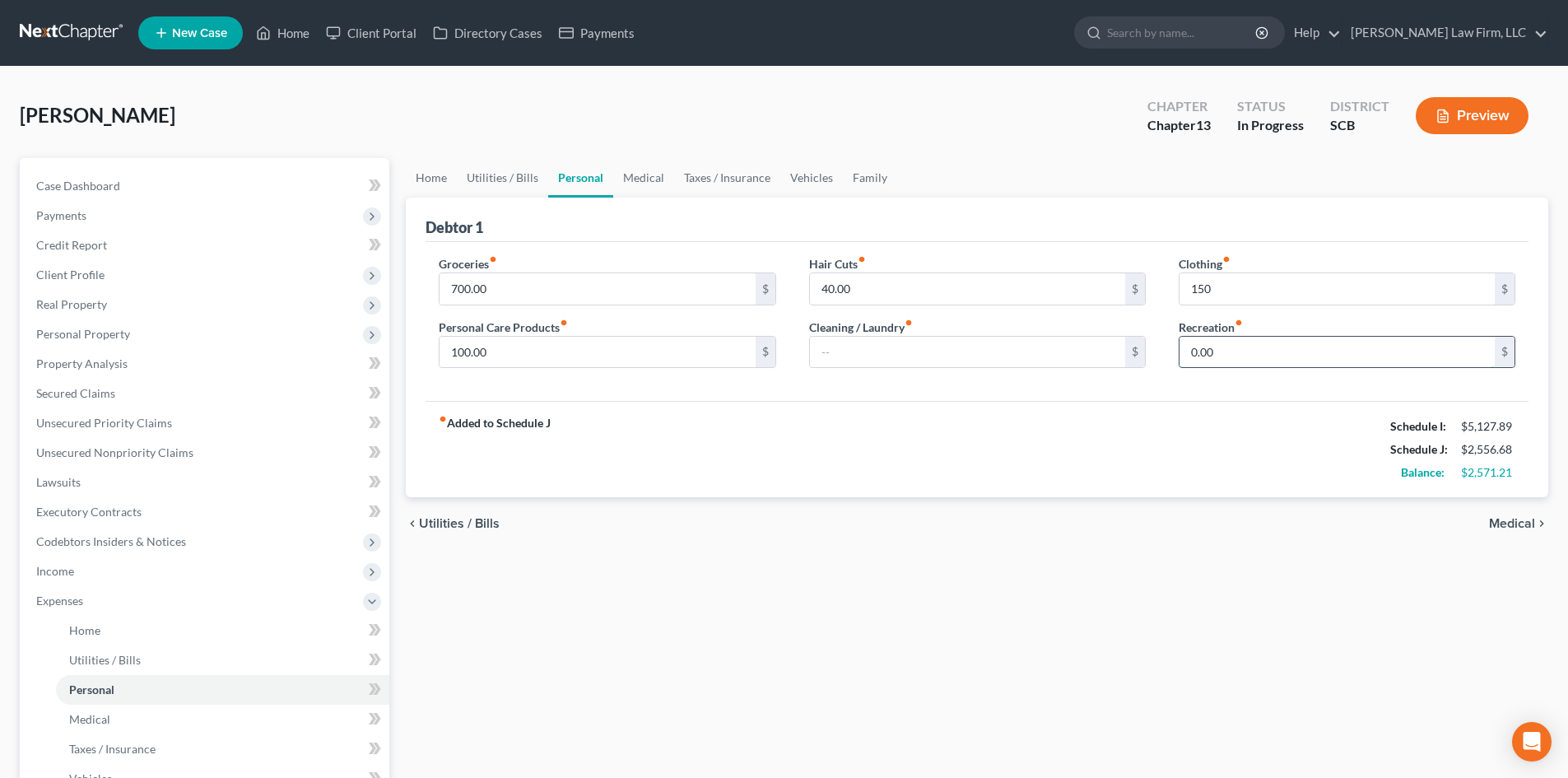
click at [1312, 357] on input "0.00" at bounding box center [1337, 352] width 316 height 31
type input "50"
click at [1117, 466] on div "fiber_manual_record Added to Schedule J Schedule I: $5,127.89 Schedule J: $2,60…" at bounding box center [977, 449] width 1103 height 96
click at [1228, 361] on input "50" at bounding box center [1337, 352] width 316 height 31
click at [1269, 276] on input "150" at bounding box center [1337, 289] width 316 height 31
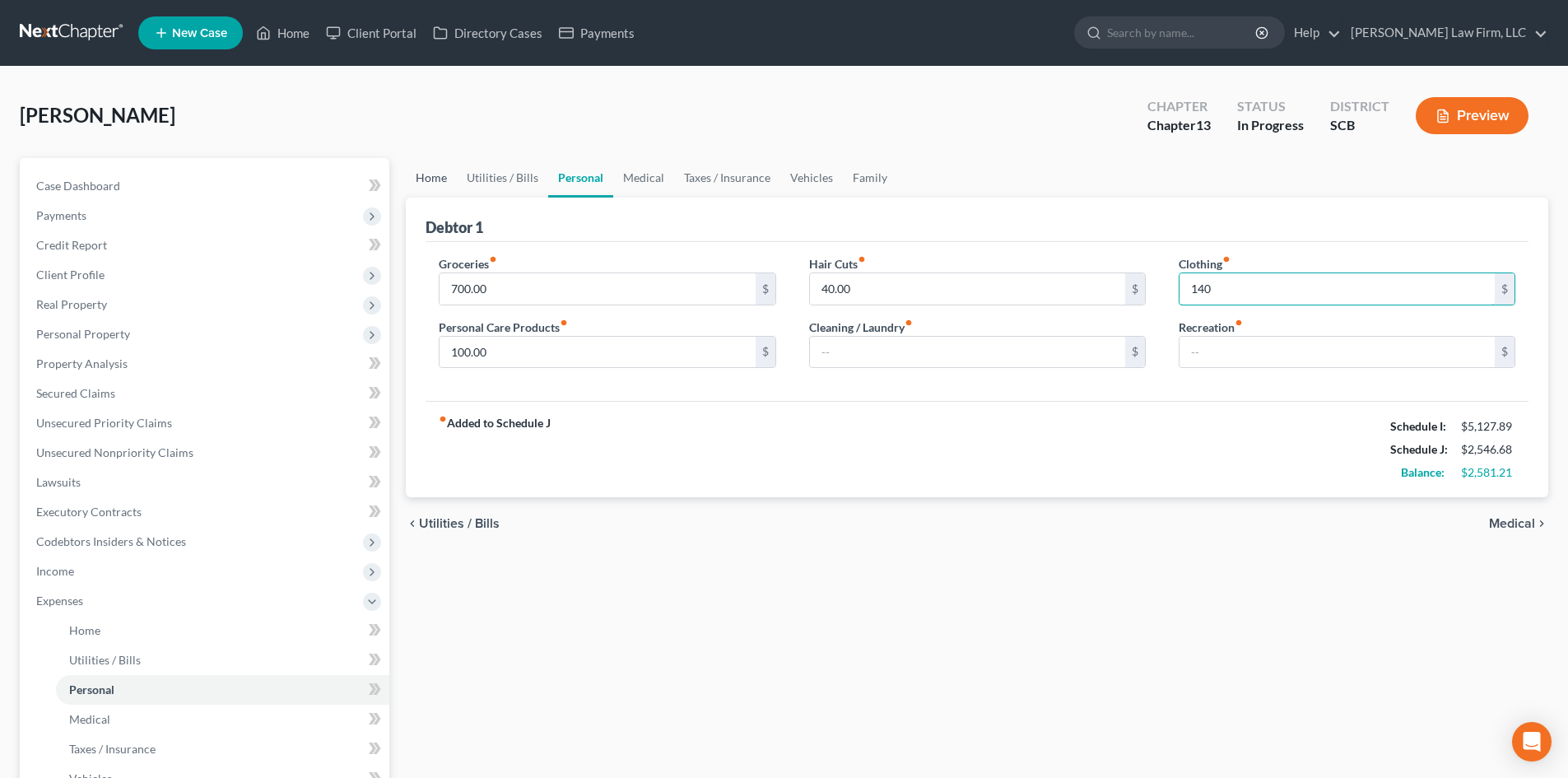
type input "140"
click at [436, 179] on link "Home" at bounding box center [431, 178] width 51 height 39
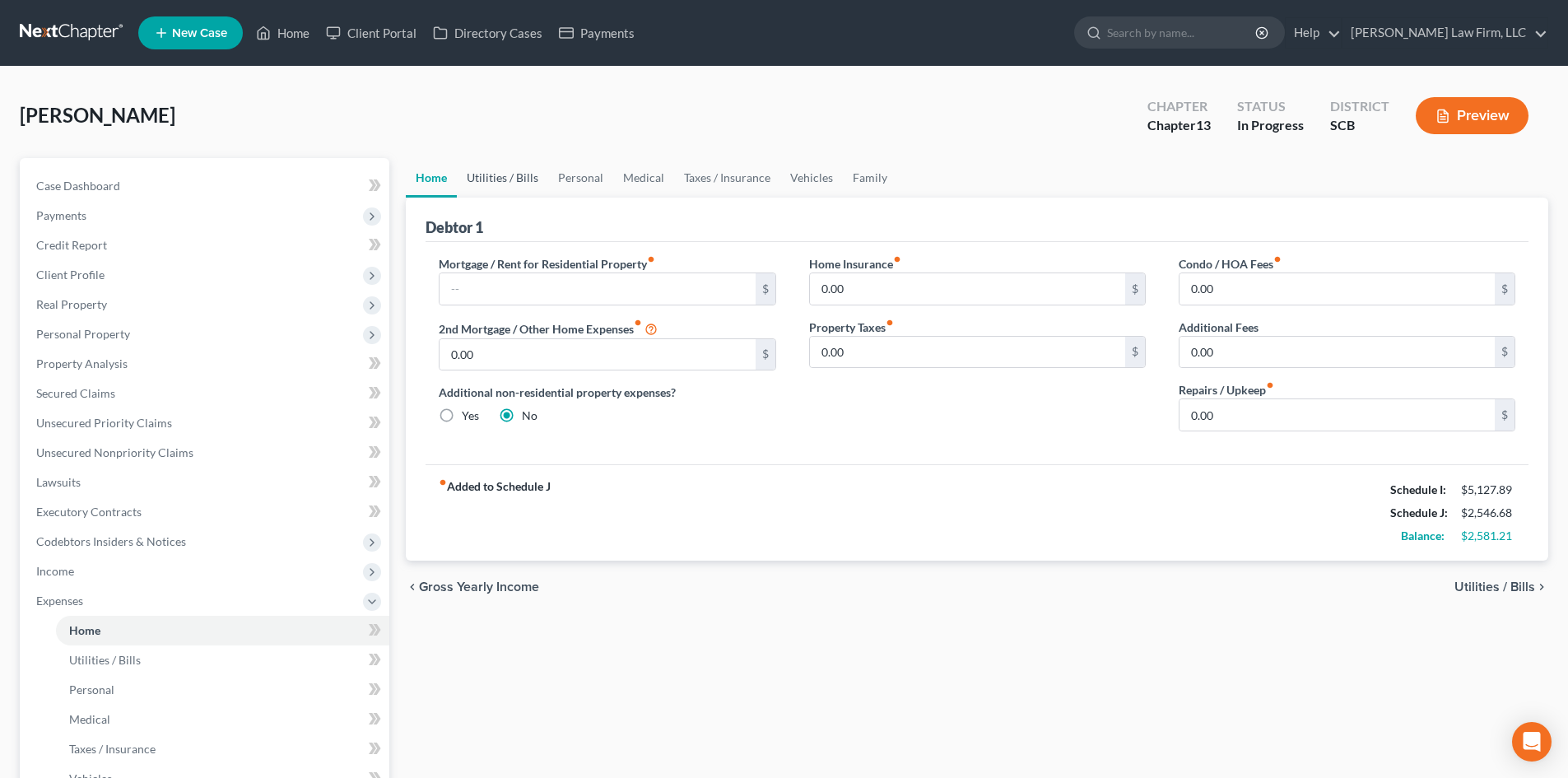
click at [511, 175] on link "Utilities / Bills" at bounding box center [502, 178] width 91 height 39
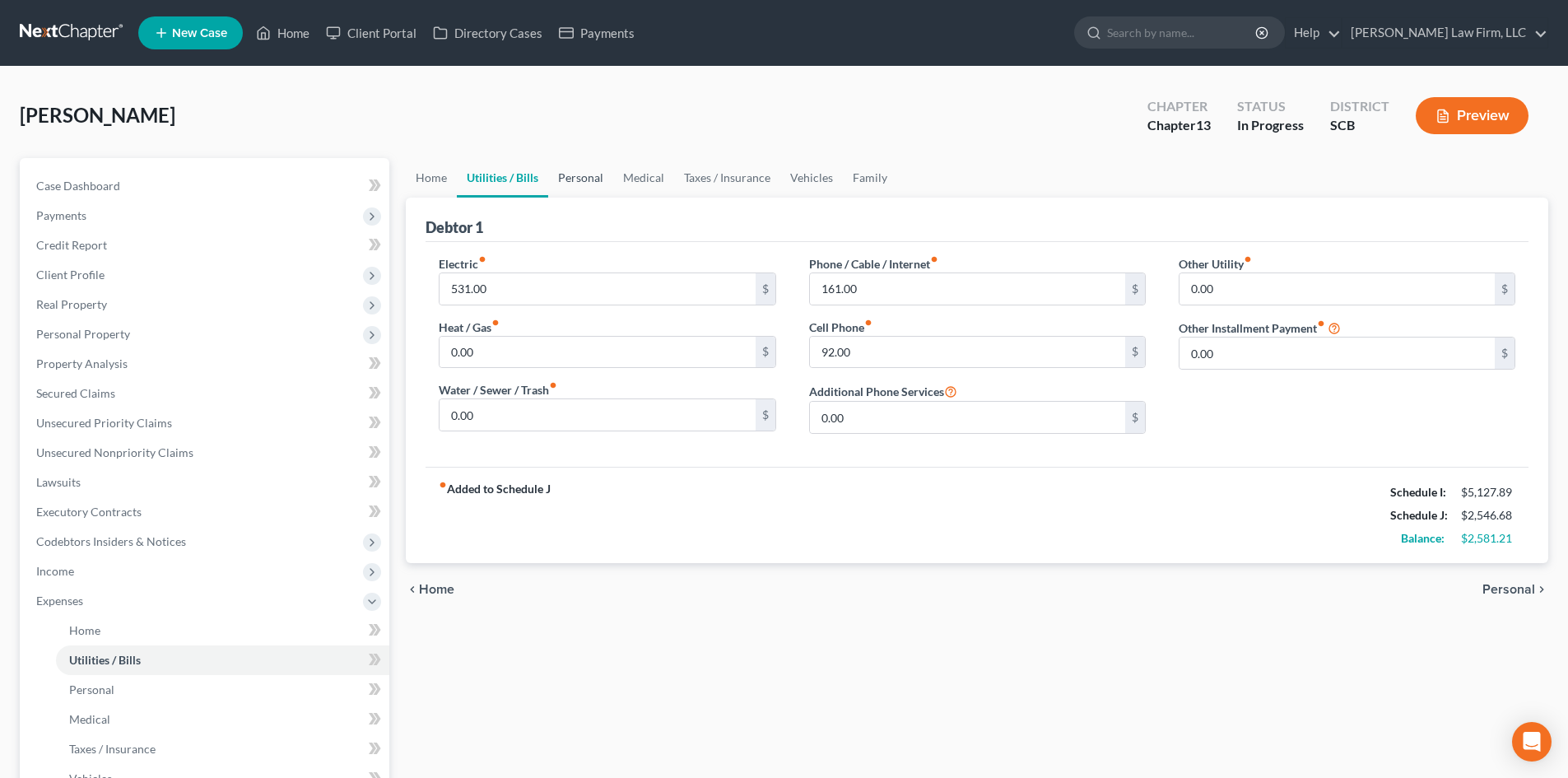
click at [561, 179] on link "Personal" at bounding box center [580, 178] width 65 height 39
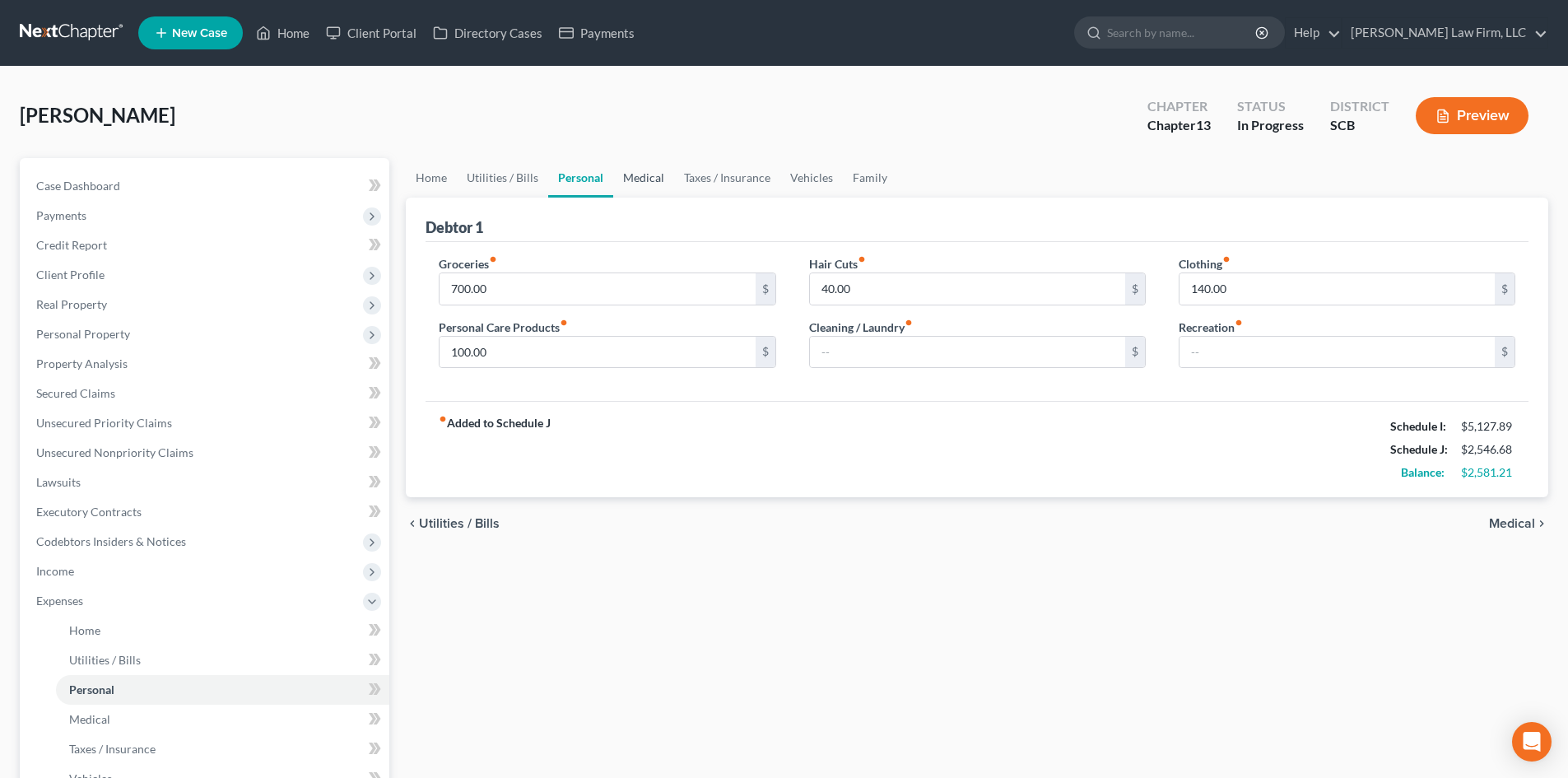
click at [667, 175] on link "Medical" at bounding box center [644, 178] width 61 height 39
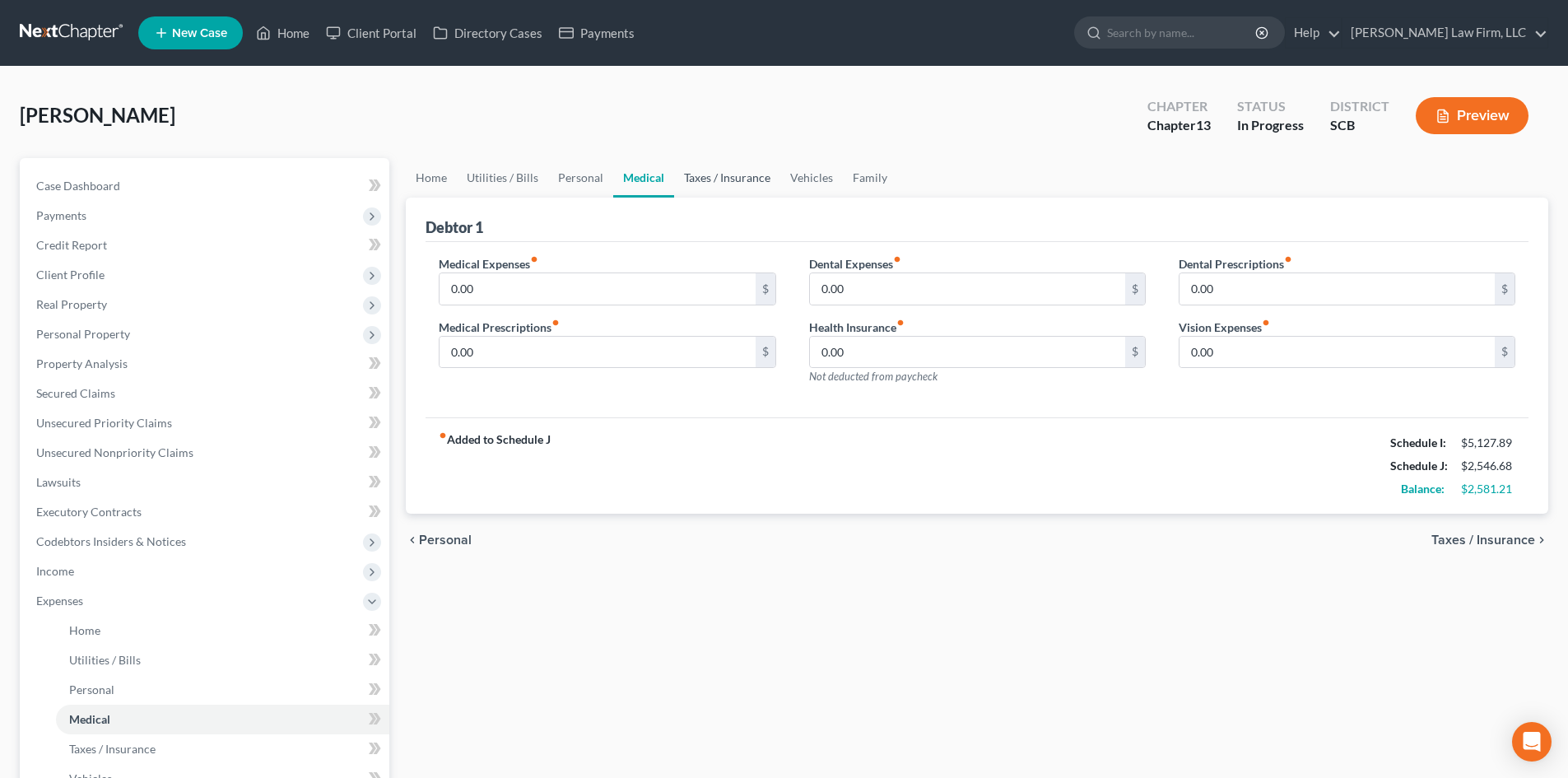
click at [716, 173] on link "Taxes / Insurance" at bounding box center [727, 178] width 106 height 39
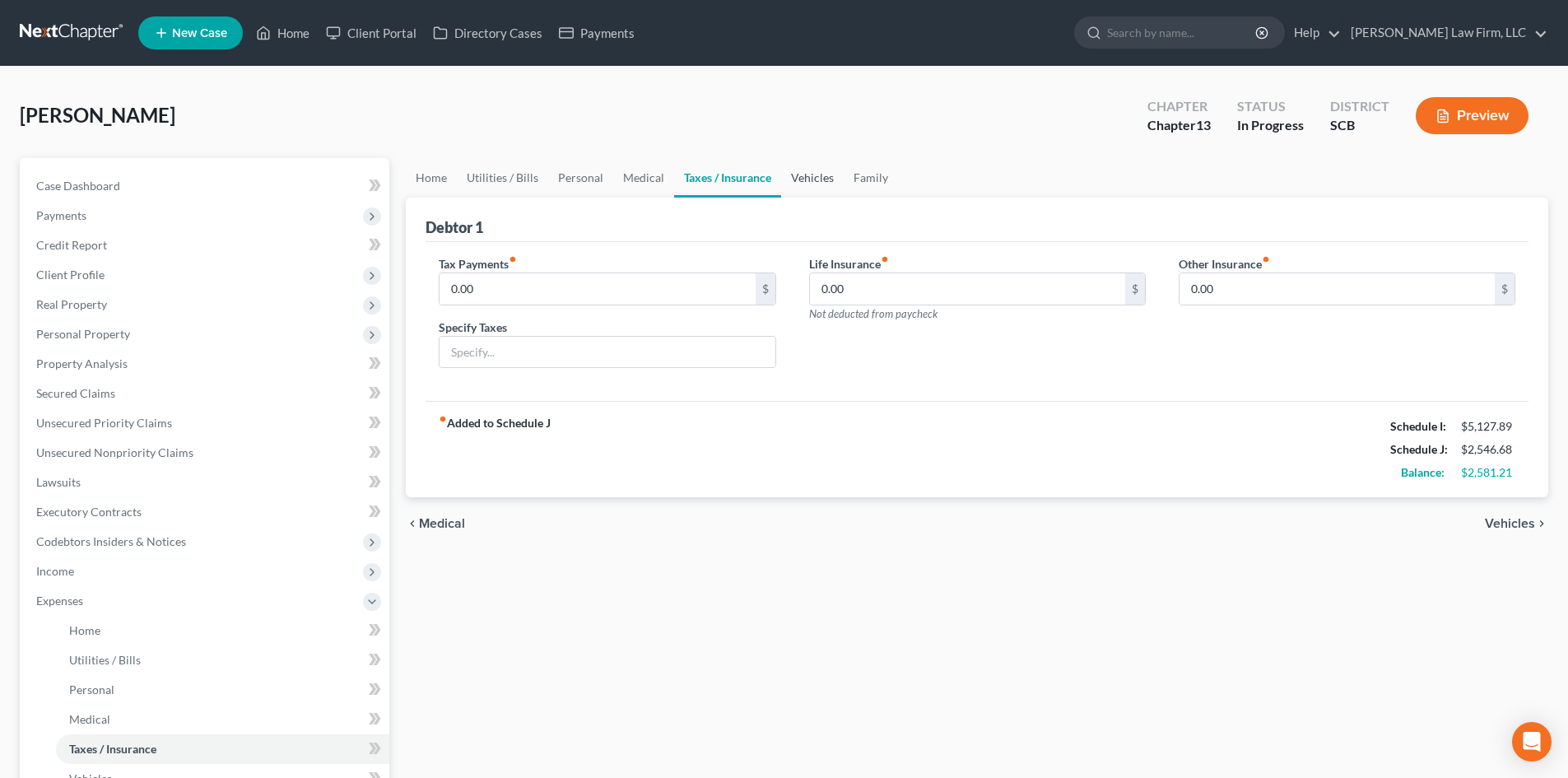
click at [793, 165] on link "Vehicles" at bounding box center [813, 178] width 63 height 39
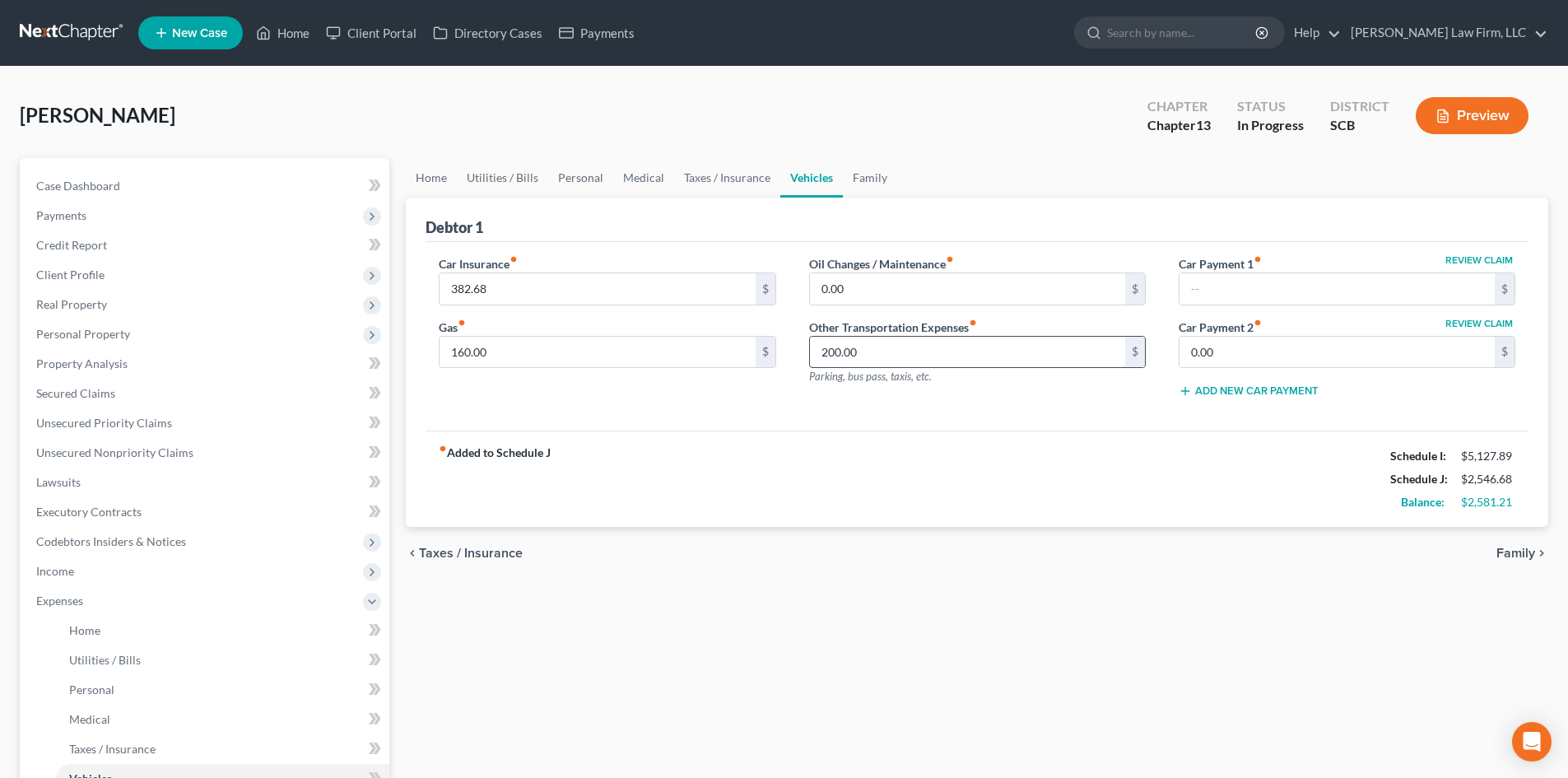
click at [899, 360] on input "200.00" at bounding box center [967, 352] width 316 height 31
click at [864, 180] on link "Family" at bounding box center [870, 178] width 54 height 39
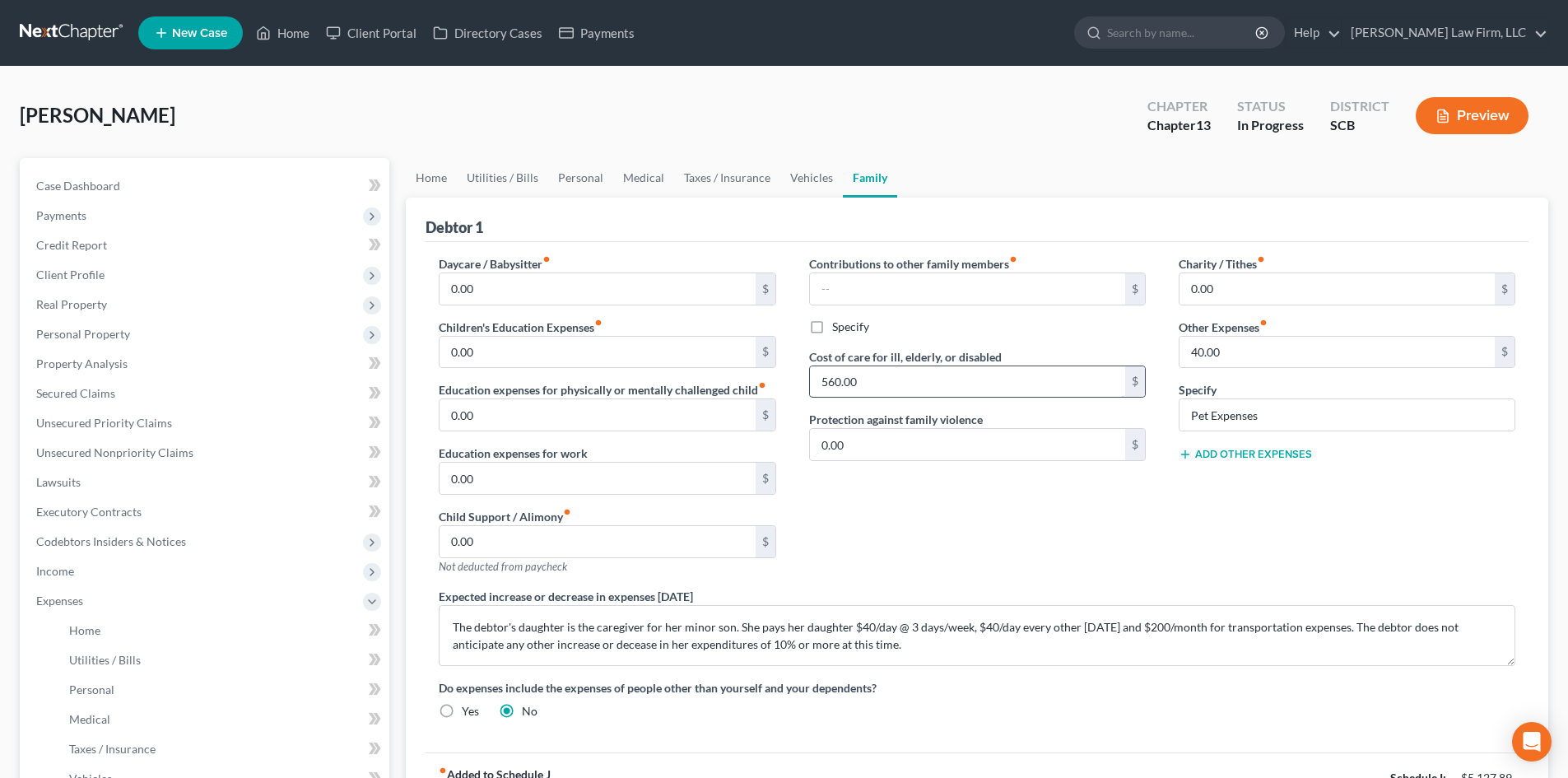
click at [937, 384] on input "560.00" at bounding box center [967, 381] width 316 height 31
click at [552, 277] on input "0.00" at bounding box center [597, 289] width 316 height 31
paste input "56"
type input "560.00"
click at [927, 537] on div "Contributions to other family members fiber_manual_record $ Specify Cost of car…" at bounding box center [978, 421] width 369 height 333
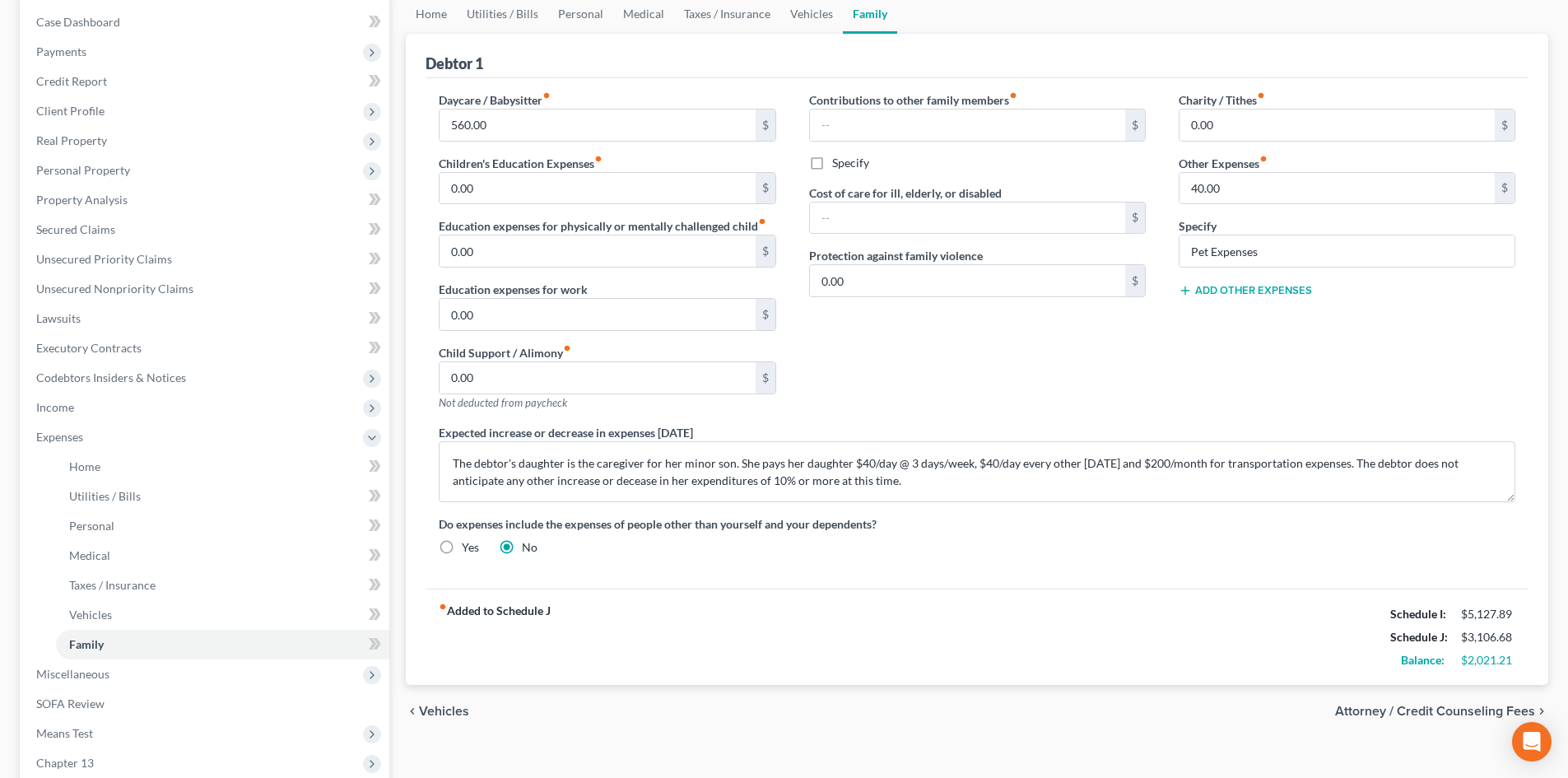
scroll to position [164, 0]
click at [814, 9] on link "Vehicles" at bounding box center [812, 13] width 63 height 39
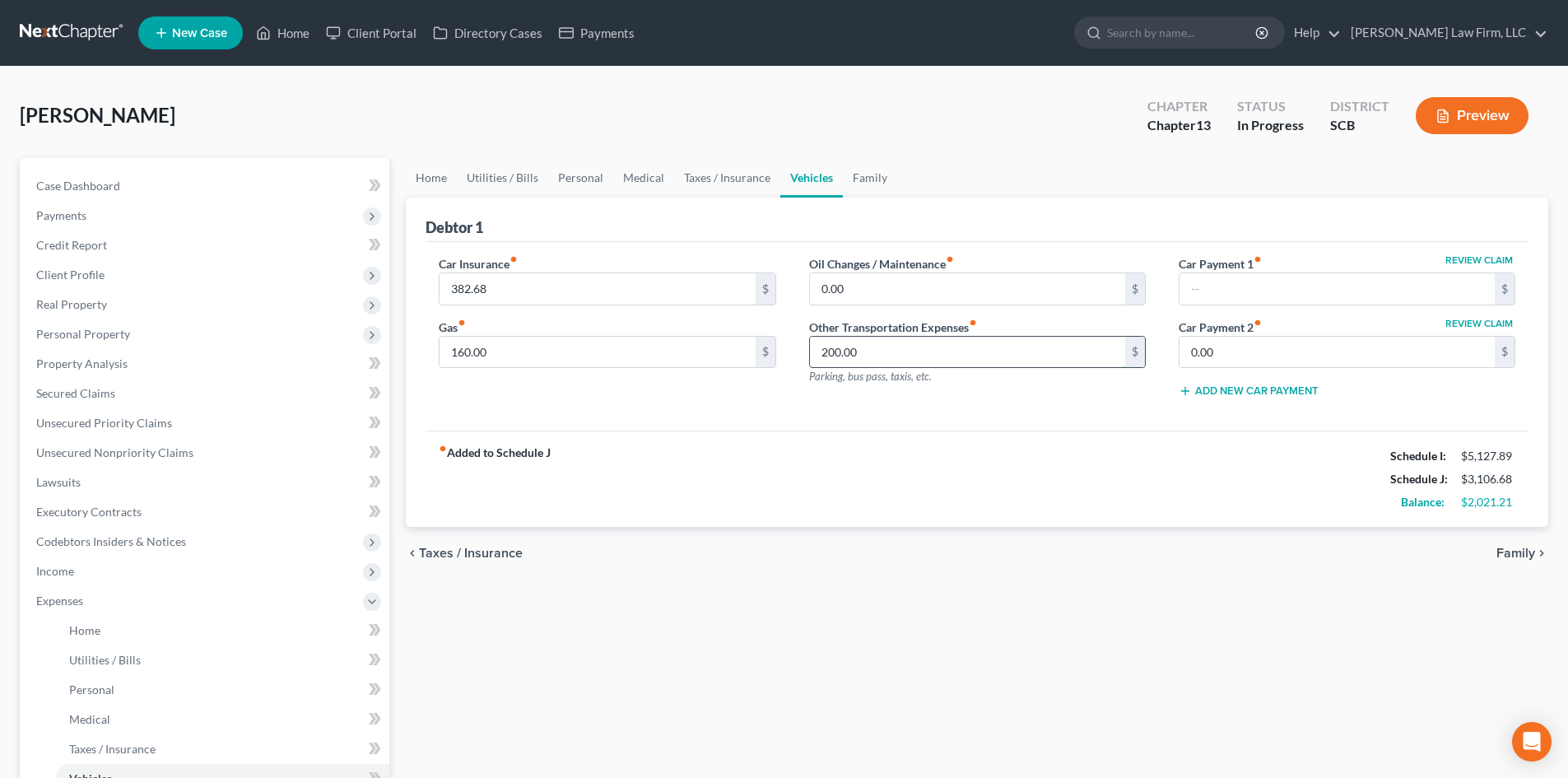
click at [874, 352] on input "200.00" at bounding box center [967, 352] width 316 height 31
click at [886, 405] on div "Oil Changes / Maintenance fiber_manual_record 0.00 $ Other Transportation Expen…" at bounding box center [978, 334] width 369 height 157
click at [867, 171] on link "Family" at bounding box center [870, 178] width 54 height 39
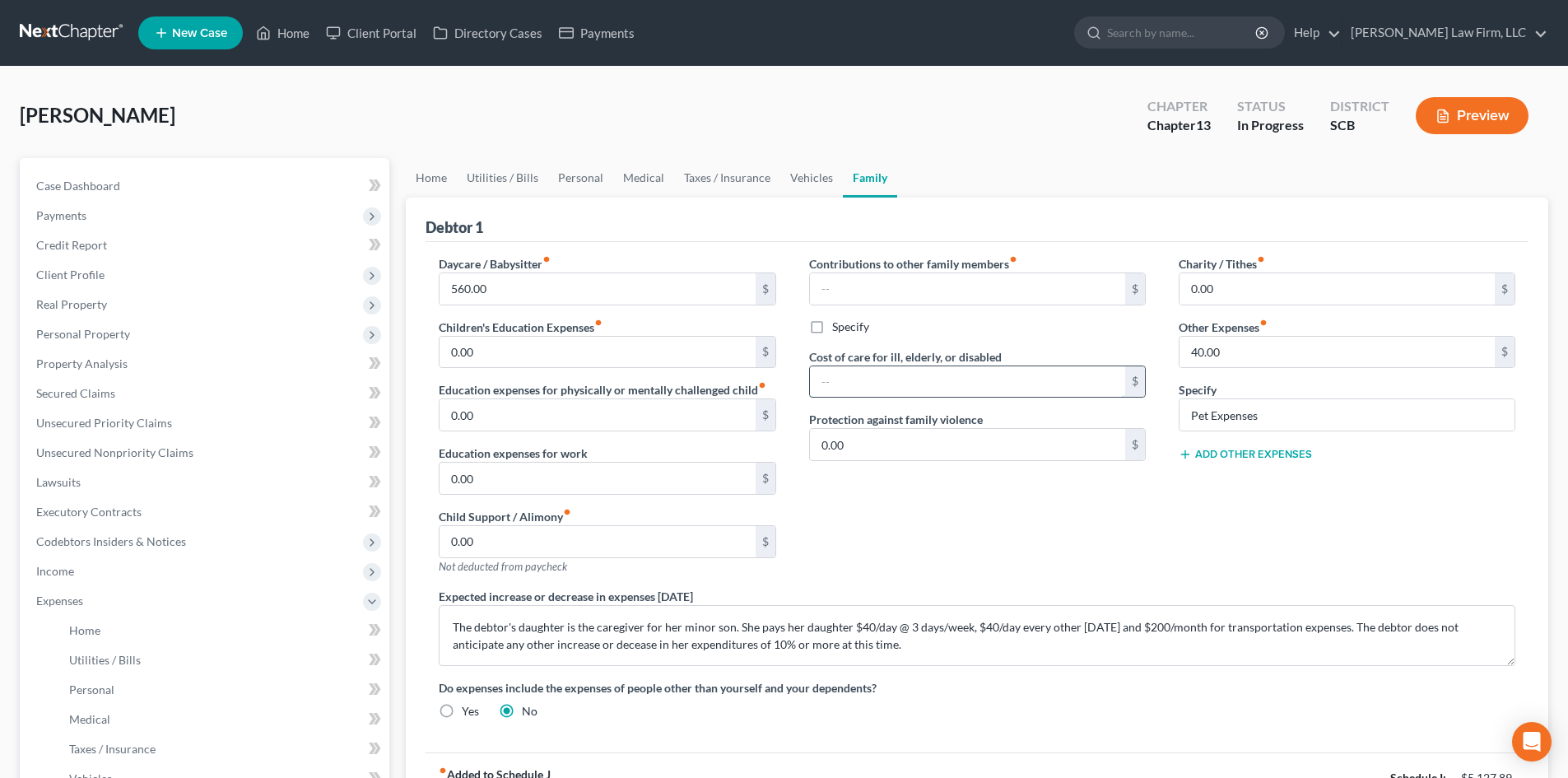
click at [864, 375] on input "text" at bounding box center [967, 381] width 316 height 31
click at [864, 492] on div "Contributions to other family members fiber_manual_record $ Specify Cost of car…" at bounding box center [978, 421] width 369 height 333
click at [588, 290] on input "560.00" at bounding box center [597, 289] width 316 height 31
click at [1219, 354] on input "40.00" at bounding box center [1337, 352] width 316 height 31
type input "140"
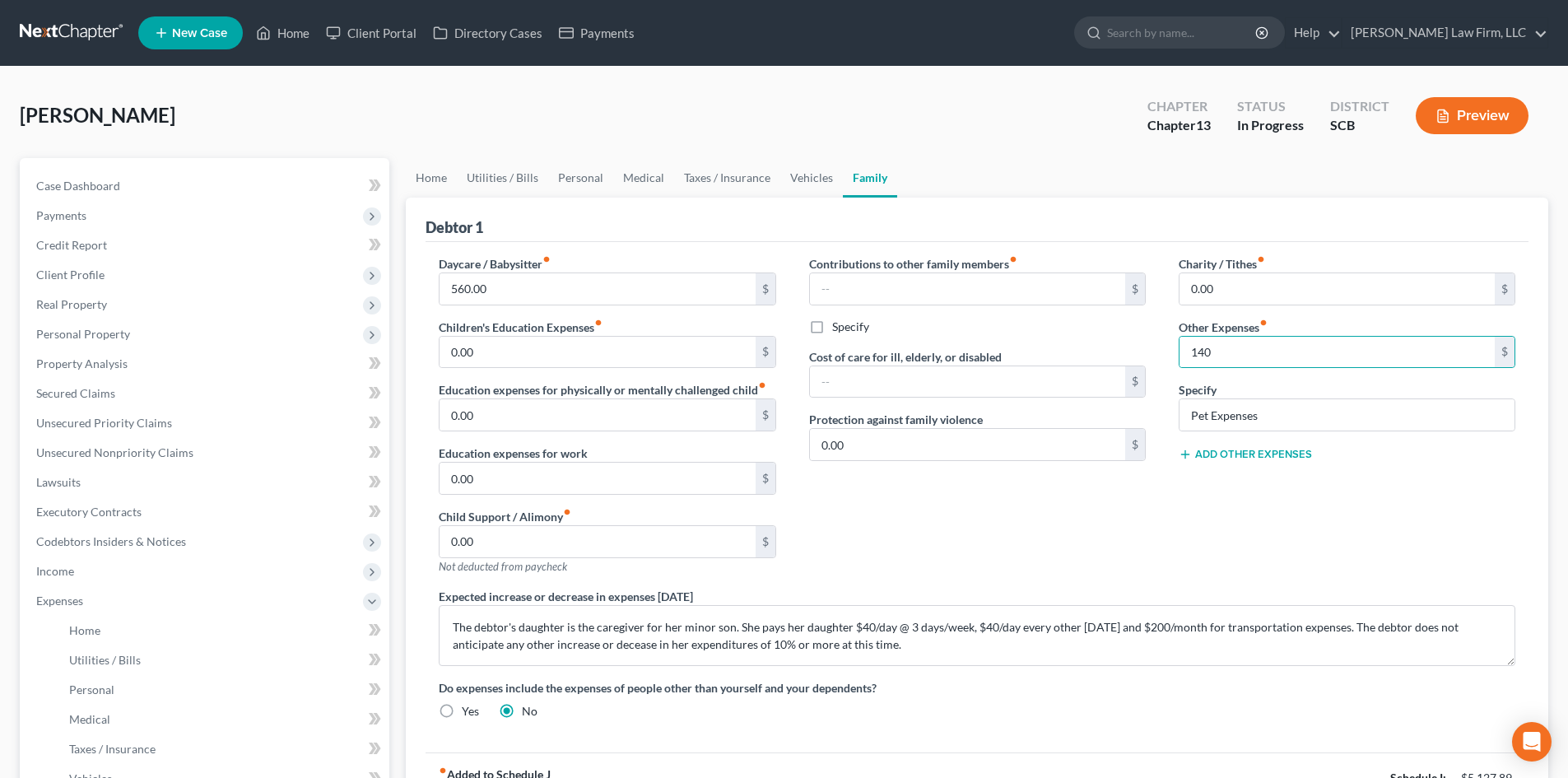
click at [966, 543] on div "Contributions to other family members fiber_manual_record $ Specify Cost of car…" at bounding box center [978, 421] width 369 height 333
click at [562, 289] on input "560.00" at bounding box center [597, 289] width 316 height 31
type input "807"
drag, startPoint x: 870, startPoint y: 494, endPoint x: 922, endPoint y: 470, distance: 57.3
click at [875, 490] on div "Contributions to other family members fiber_manual_record $ Specify Cost of car…" at bounding box center [978, 421] width 369 height 333
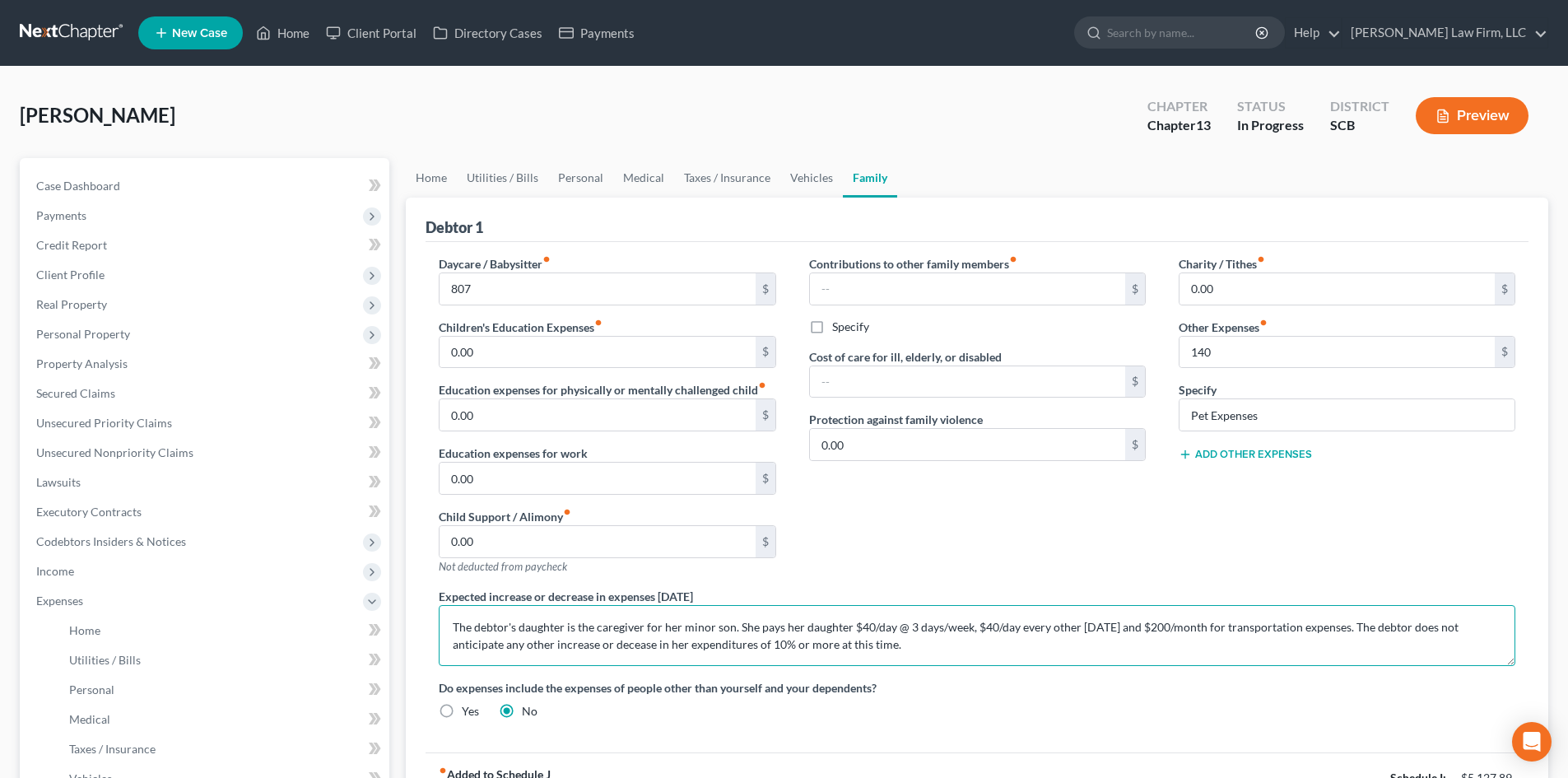
click at [519, 630] on textarea "The debtor's daughter is the caregiver for her minor son. She pays her daughter…" at bounding box center [977, 636] width 1076 height 61
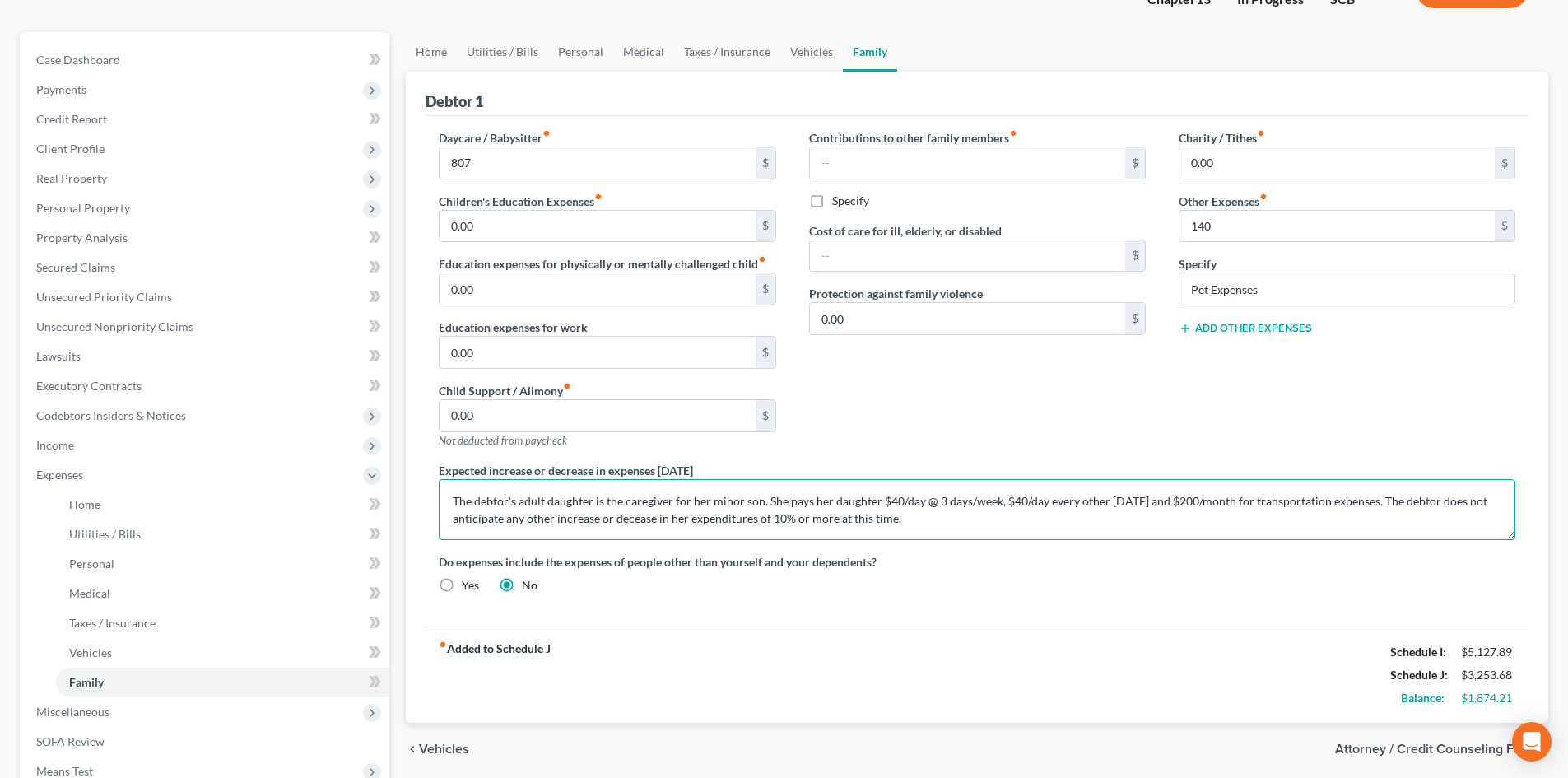
scroll to position [164, 0]
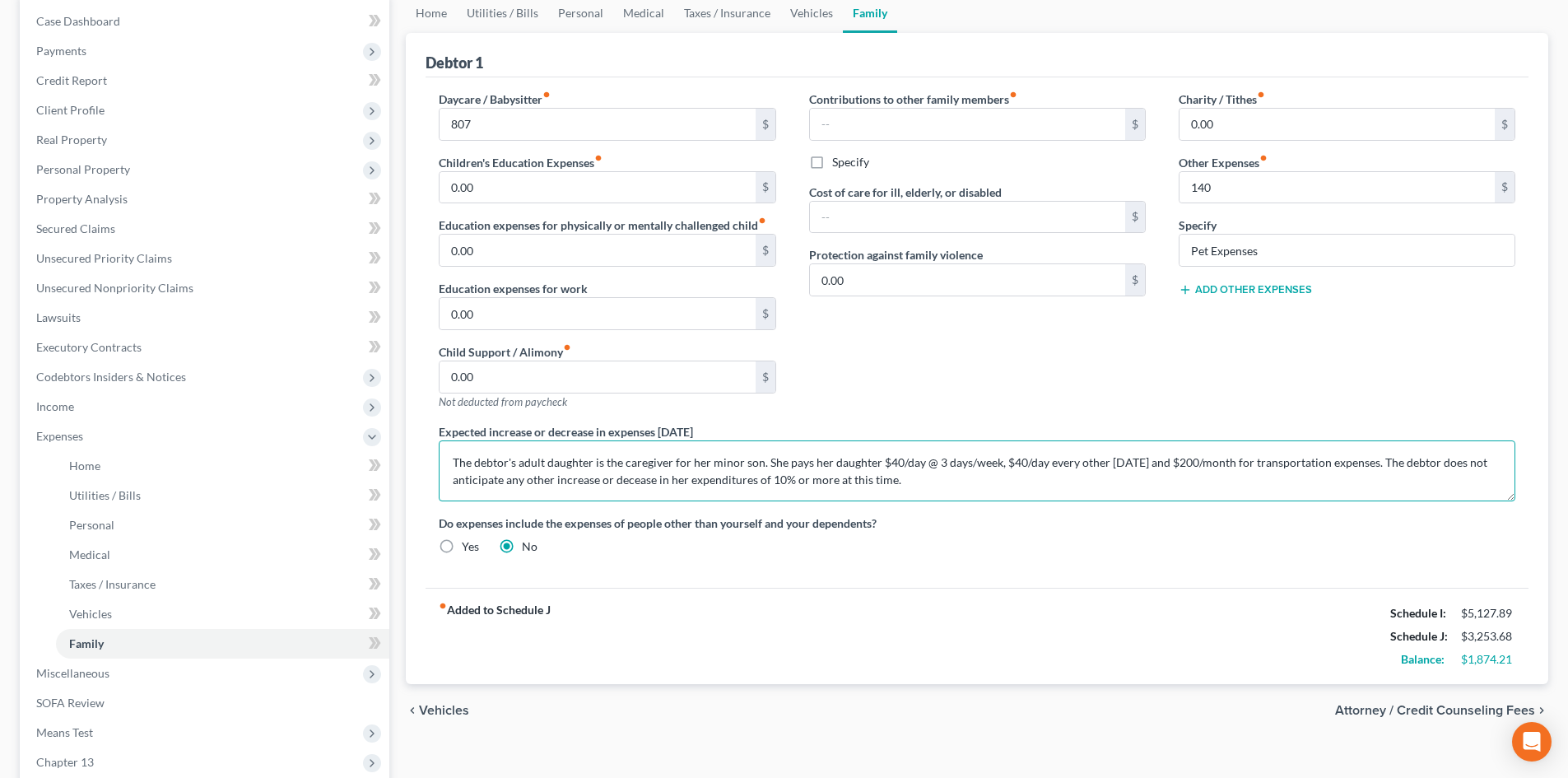
drag, startPoint x: 826, startPoint y: 481, endPoint x: 835, endPoint y: 477, distance: 9.8
click at [828, 481] on textarea "The debtor's adult daughter is the caregiver for her minor son. She pays her da…" at bounding box center [977, 472] width 1076 height 61
type textarea "The debtor's adult daughter is the caregiver for her minor son. She pays her da…"
click at [957, 429] on div "Expected increase or decrease in expenses within one year The debtor's adult da…" at bounding box center [977, 462] width 1109 height 78
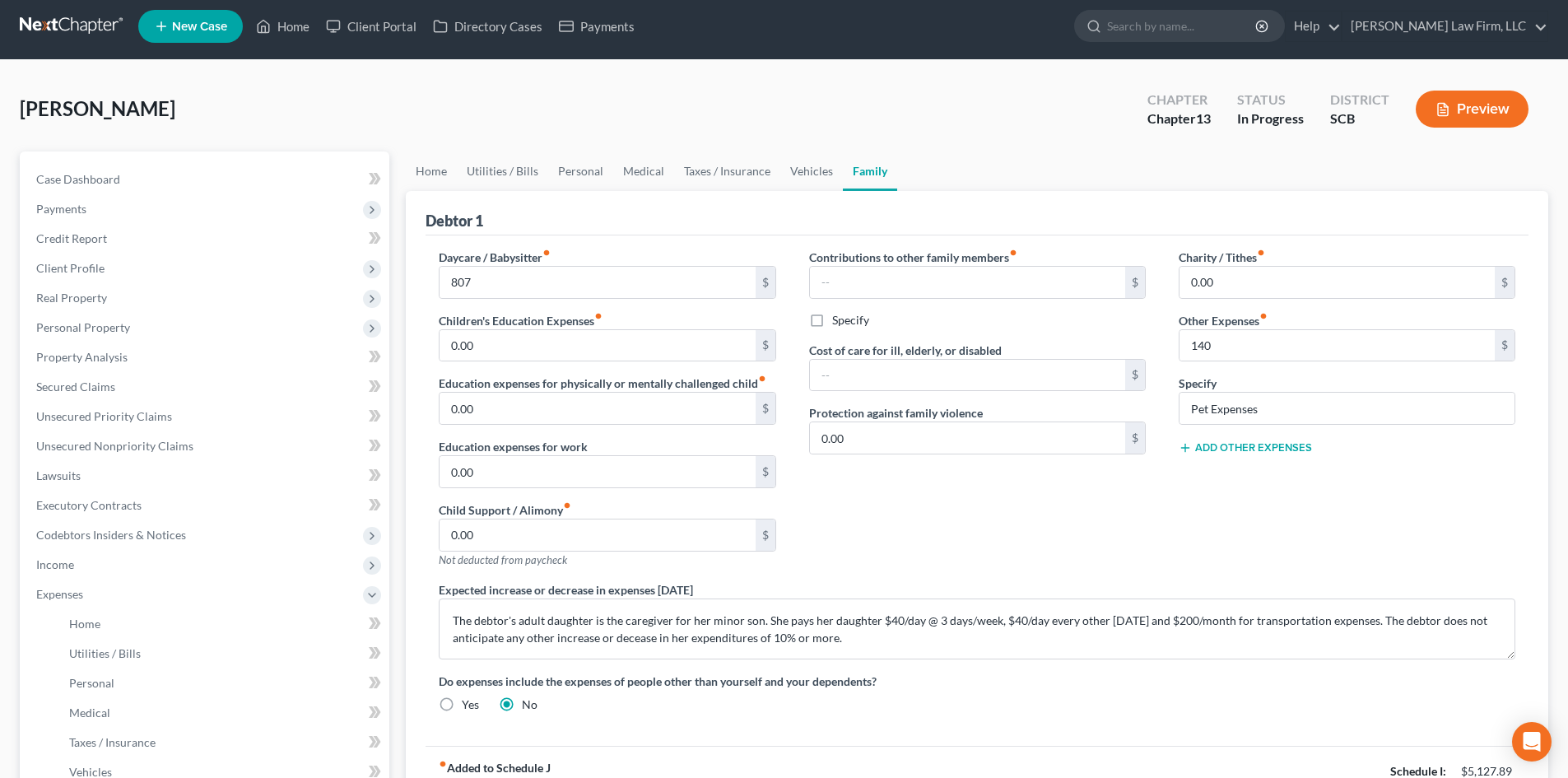
scroll to position [0, 0]
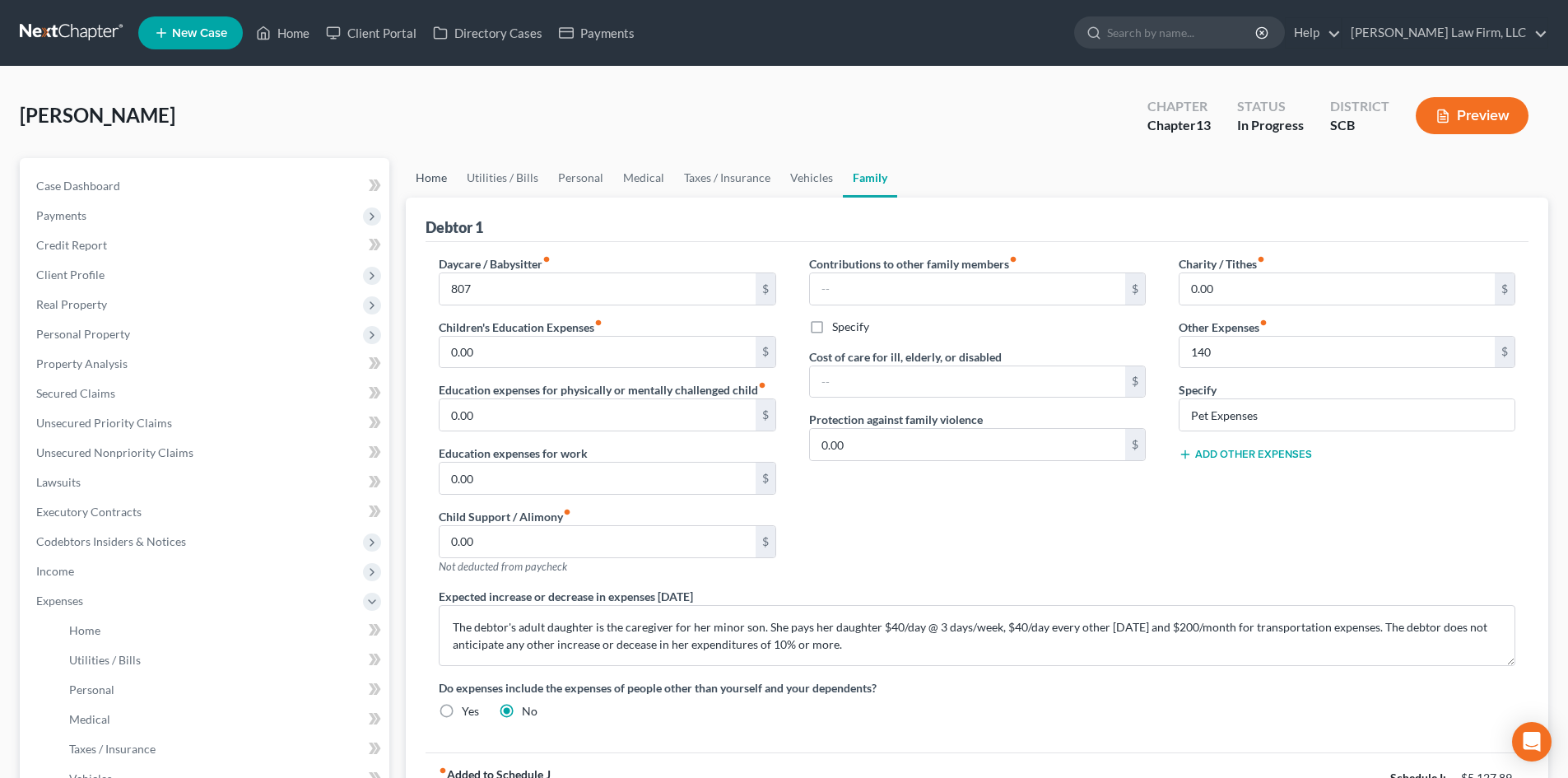
click at [444, 174] on link "Home" at bounding box center [431, 178] width 51 height 39
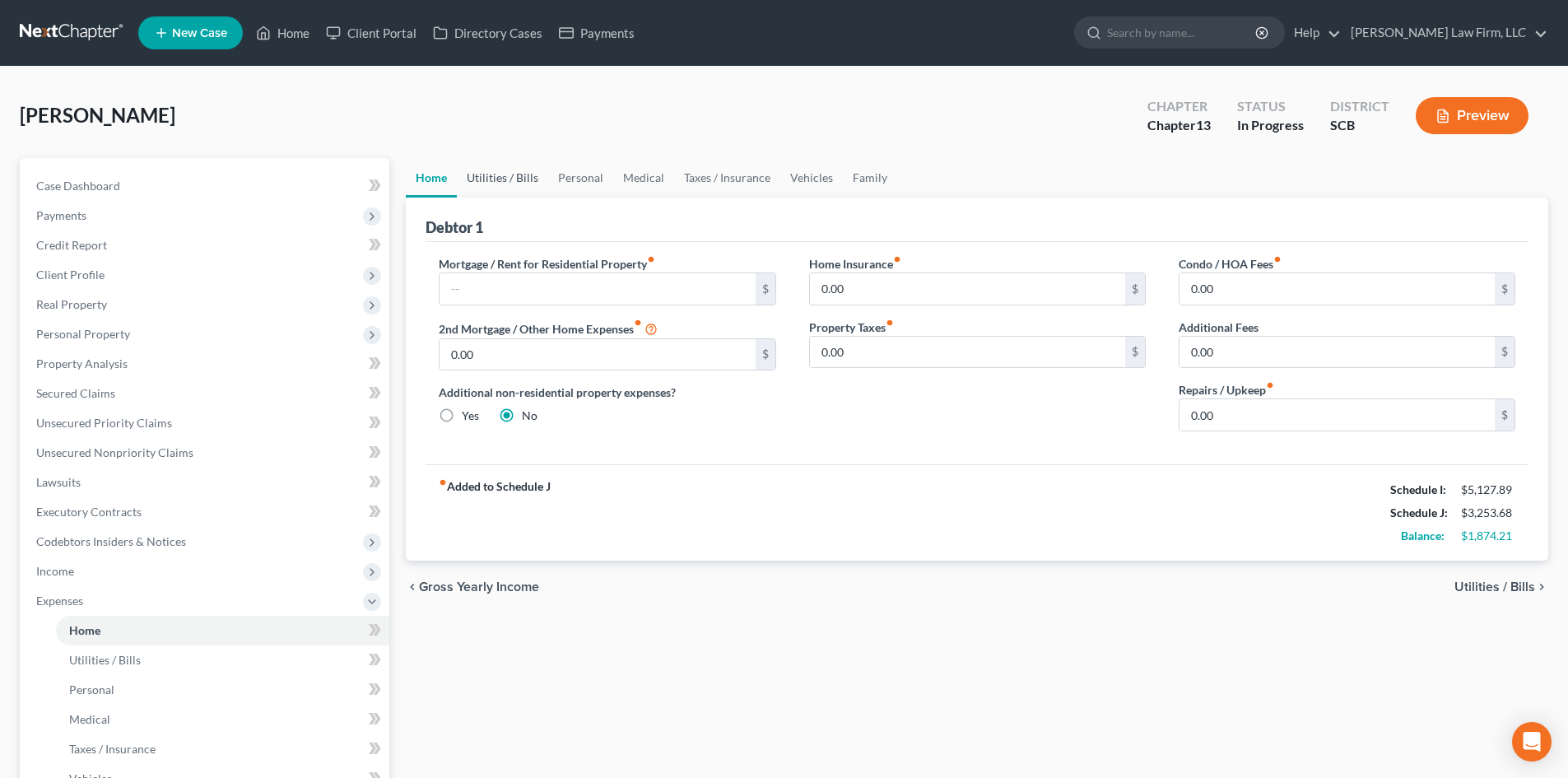
click at [511, 177] on link "Utilities / Bills" at bounding box center [502, 178] width 91 height 39
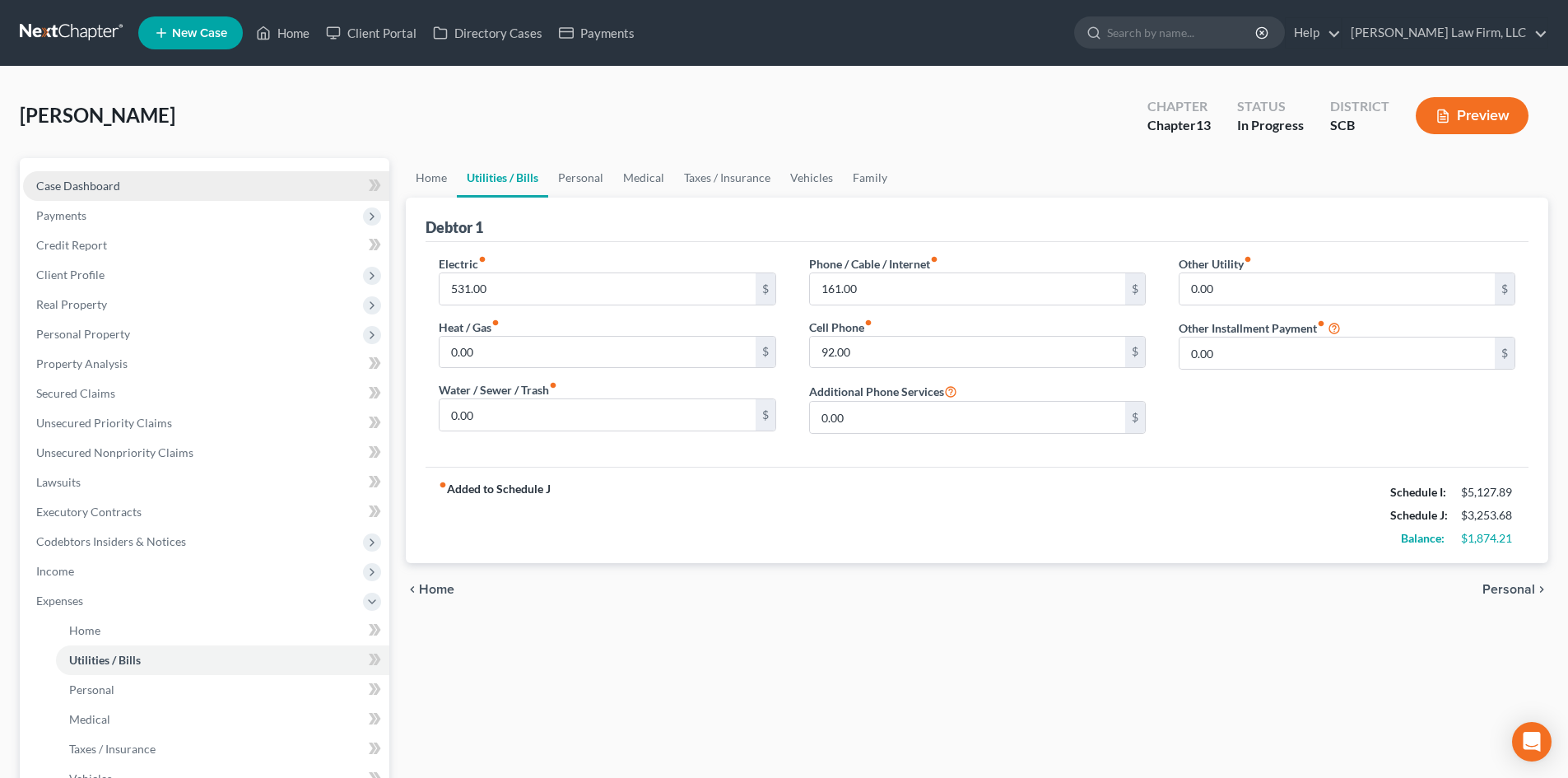
click at [141, 181] on link "Case Dashboard" at bounding box center [206, 186] width 366 height 30
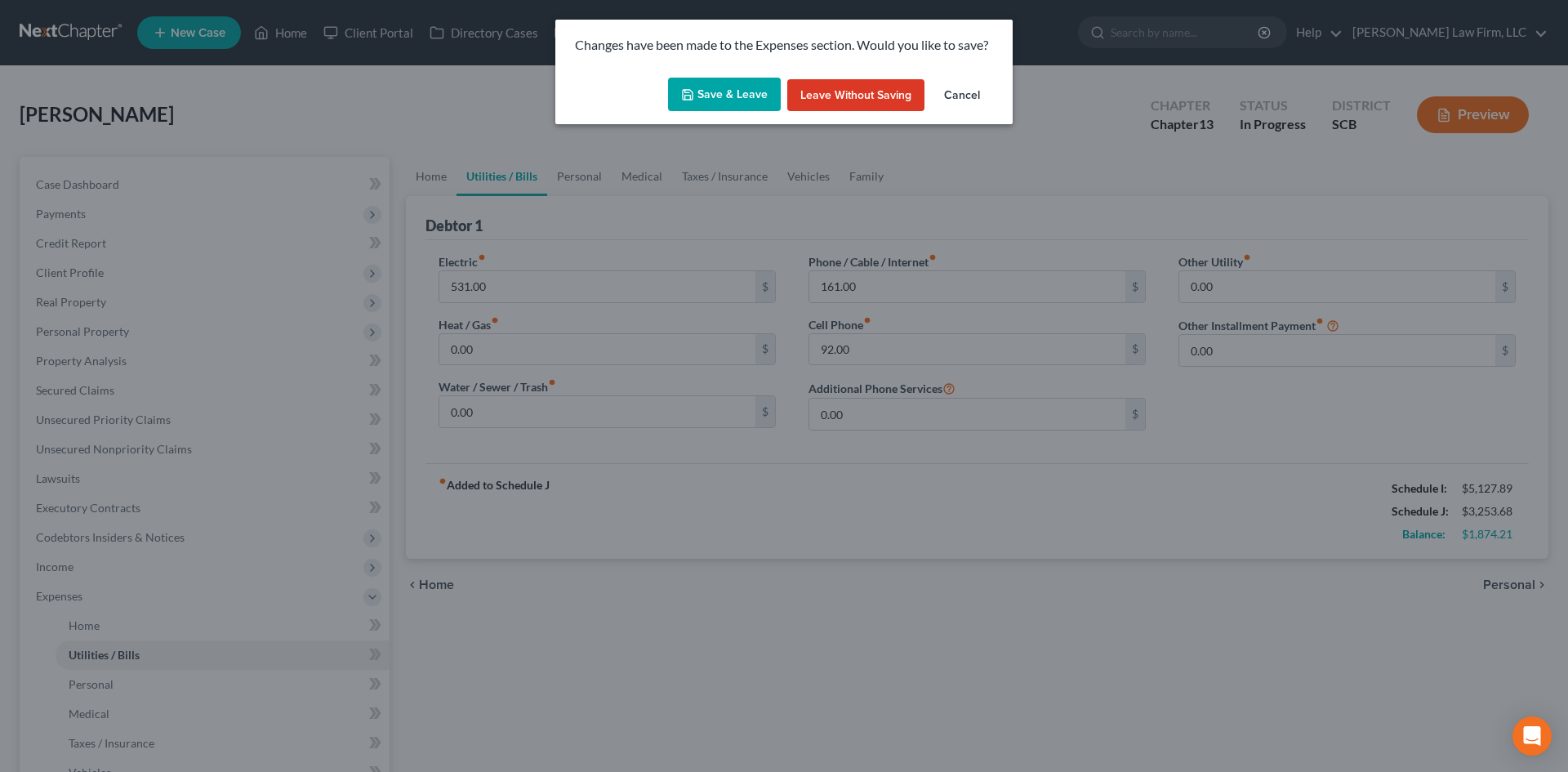
click at [722, 88] on button "Save & Leave" at bounding box center [724, 95] width 112 height 35
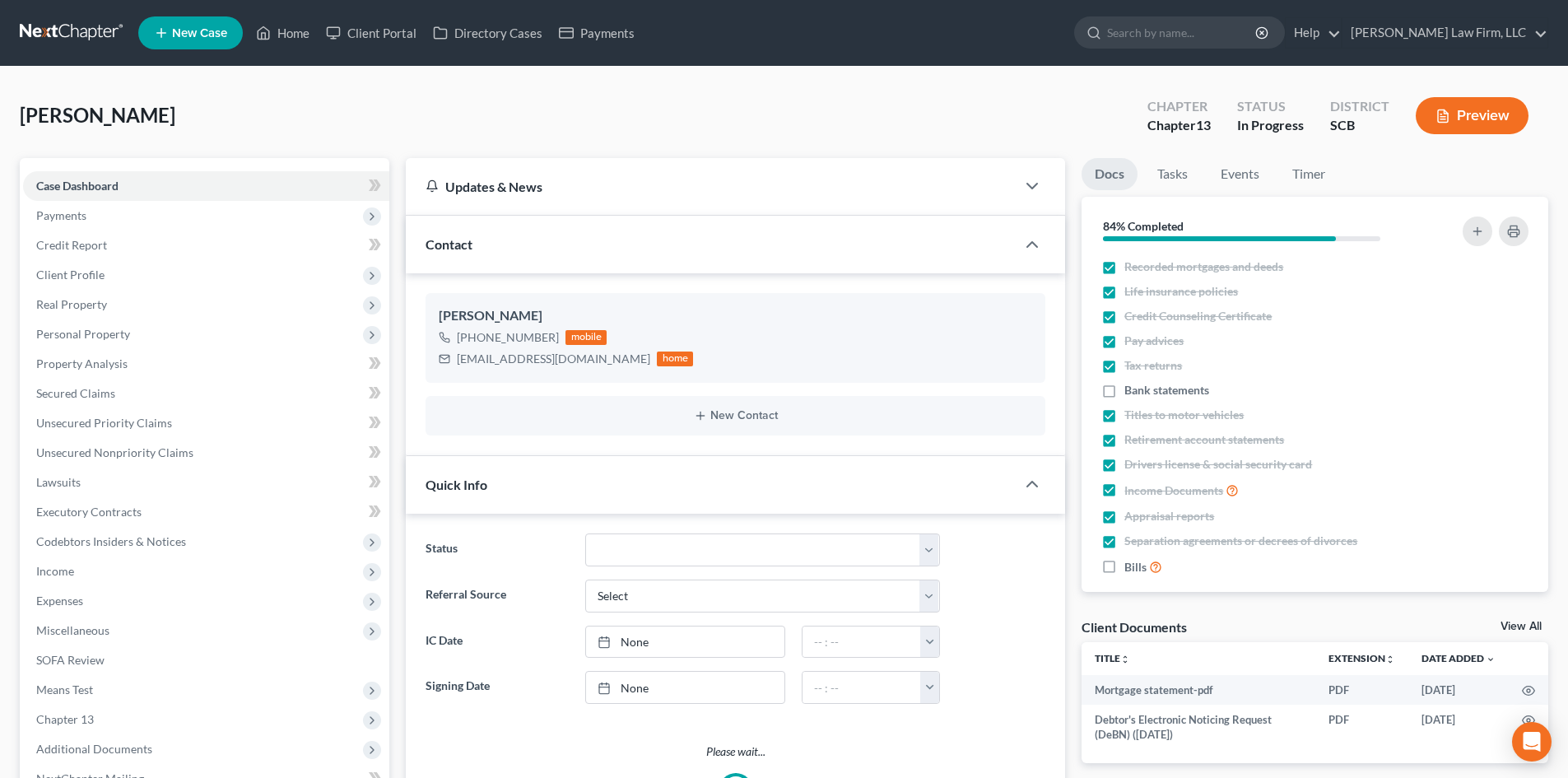
select select "0"
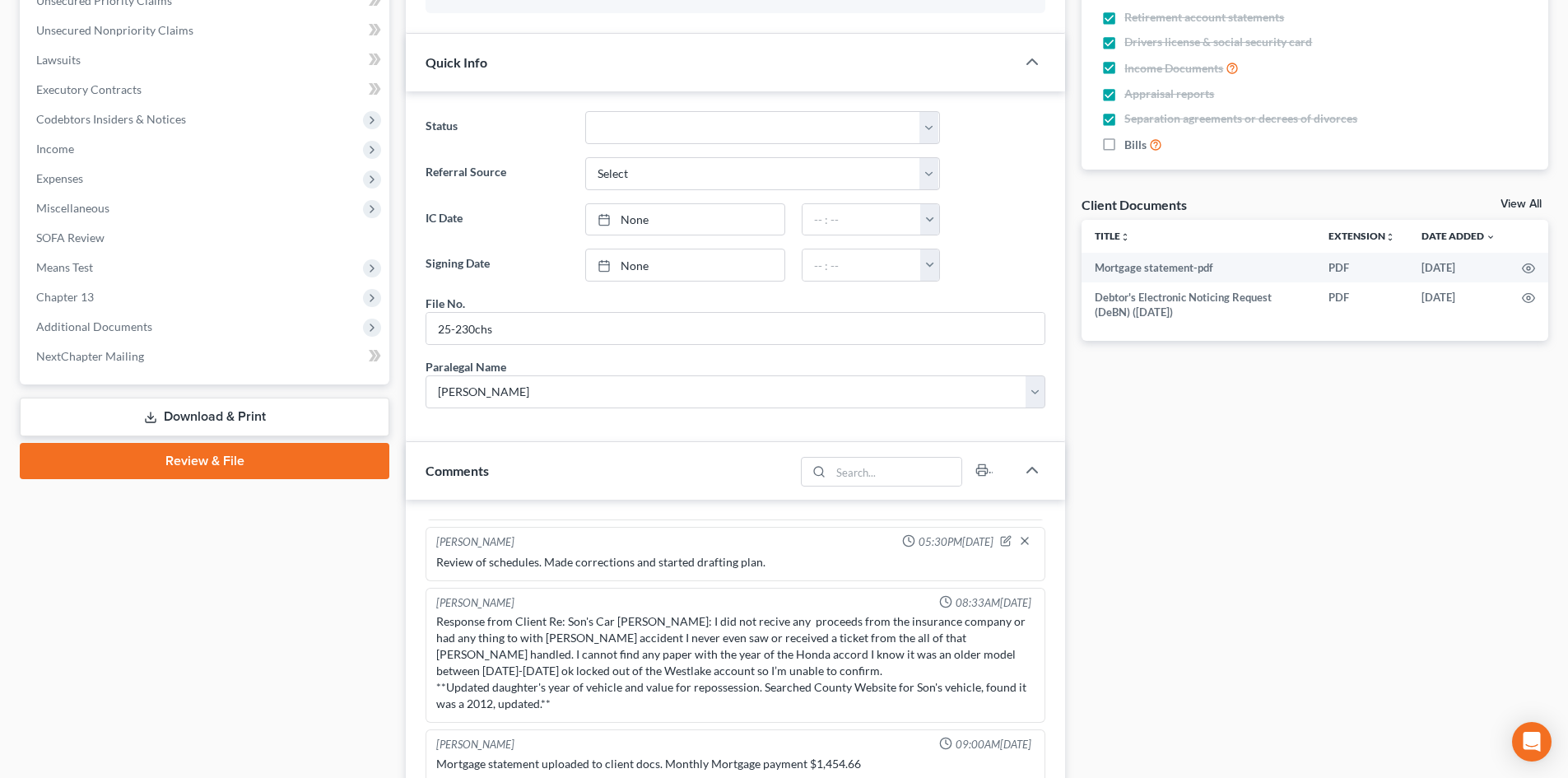
scroll to position [494, 0]
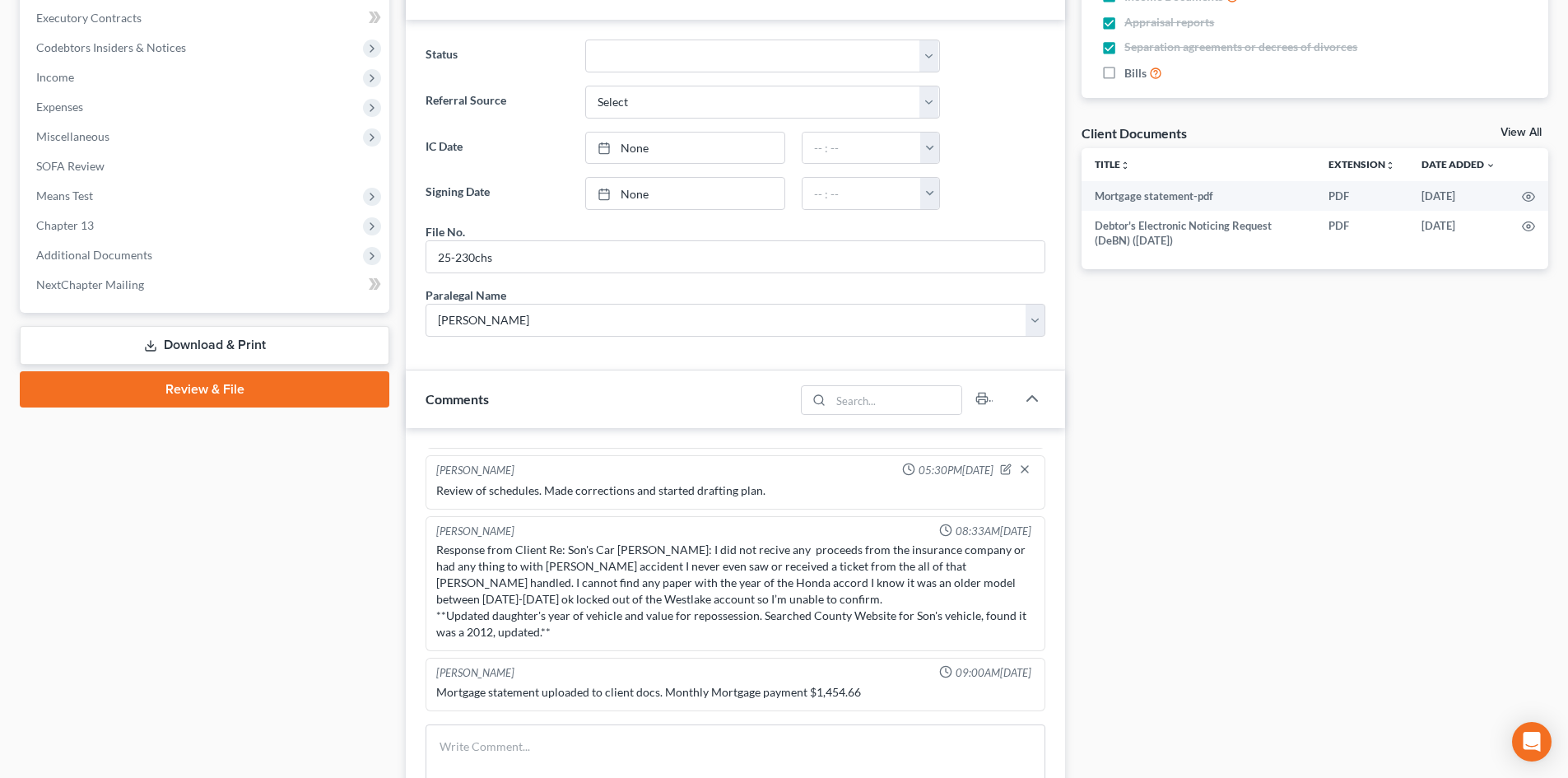
click at [255, 349] on link "Download & Print" at bounding box center [204, 345] width 369 height 38
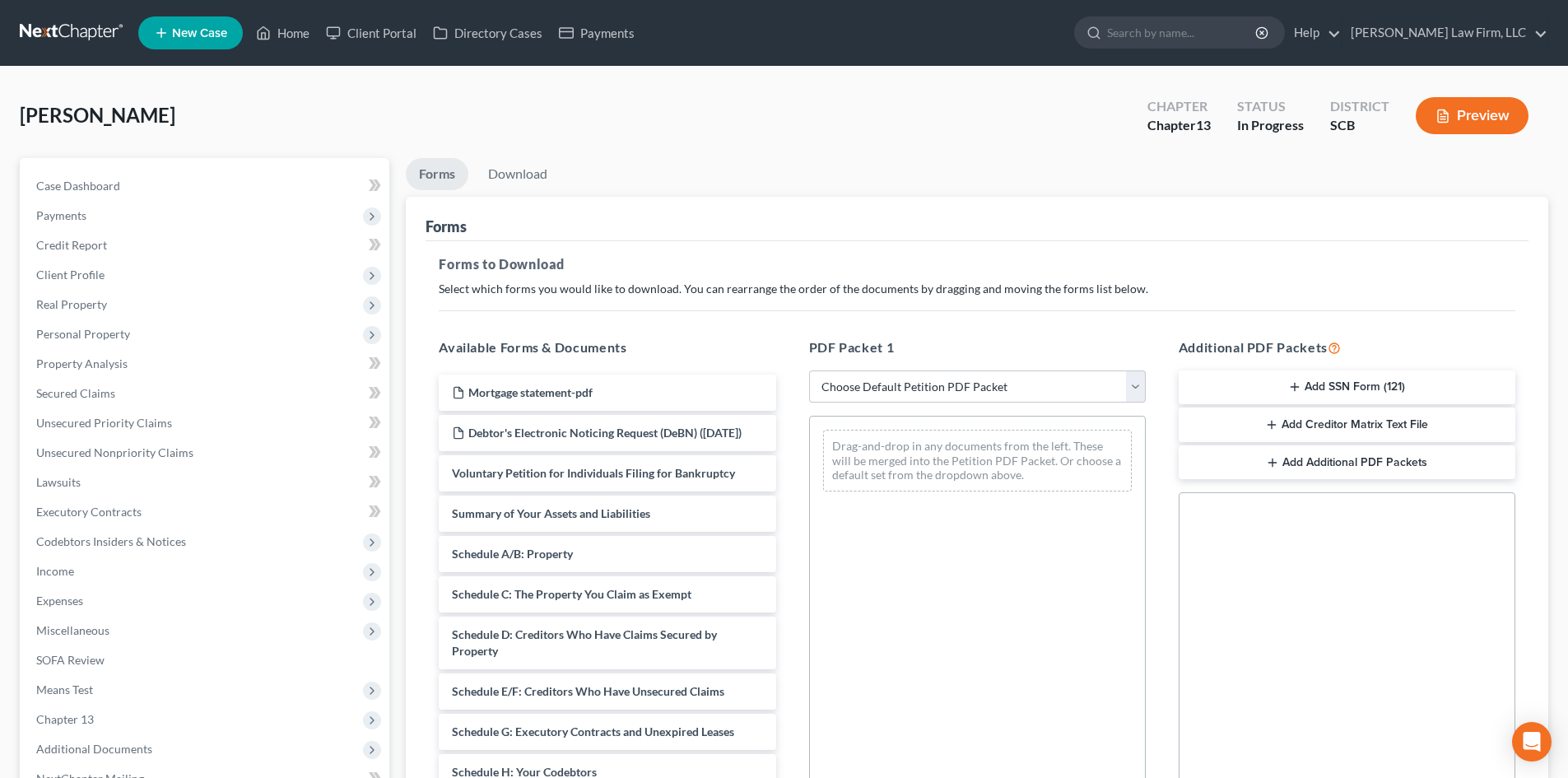
scroll to position [164, 0]
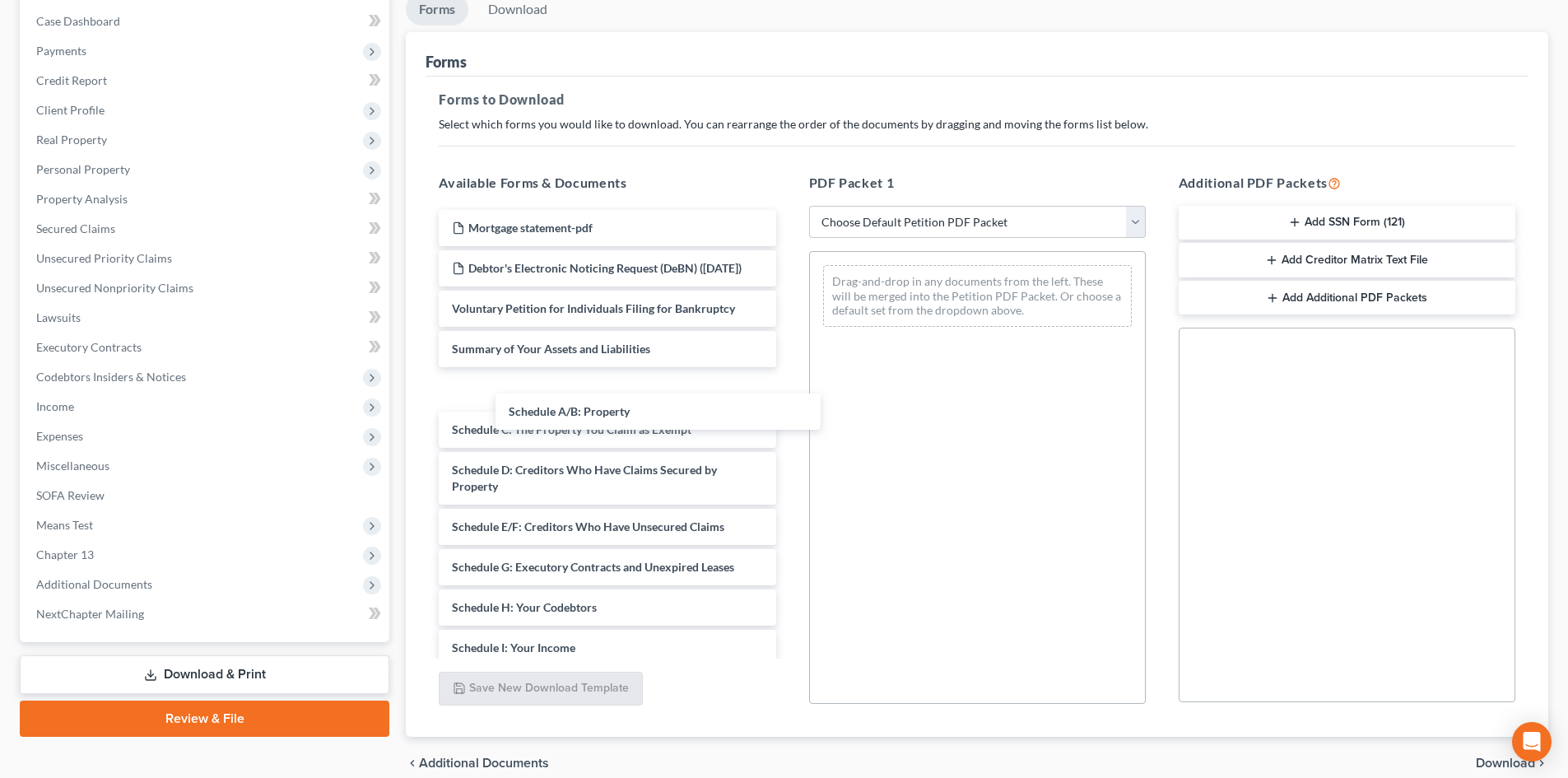
drag, startPoint x: 550, startPoint y: 389, endPoint x: 963, endPoint y: 301, distance: 422.3
click at [789, 321] on div "Schedule A/B: Property Mortgage statement-pdf Debtor's Electronic Noticing Requ…" at bounding box center [607, 636] width 363 height 852
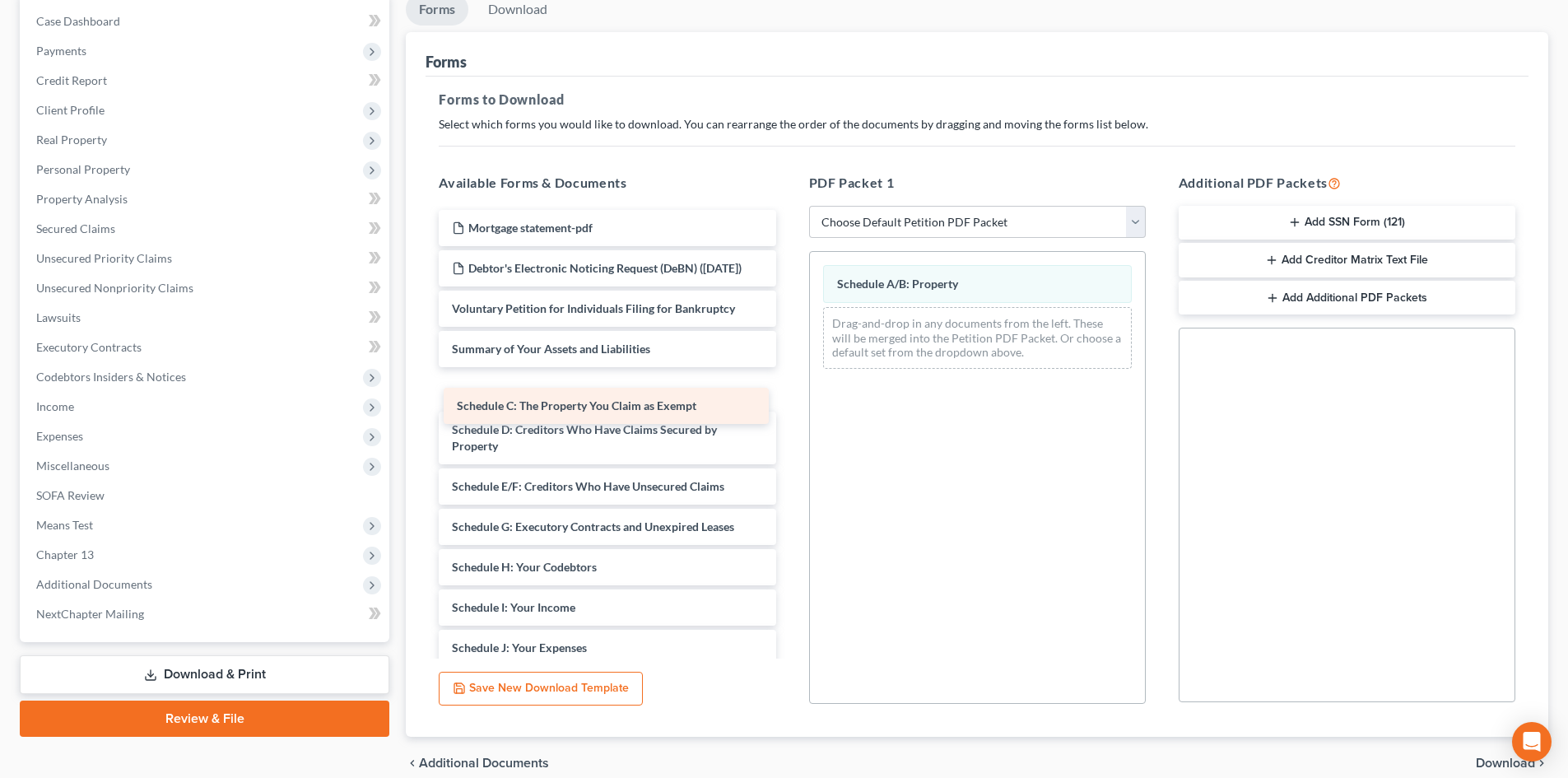
drag, startPoint x: 588, startPoint y: 397, endPoint x: 867, endPoint y: 349, distance: 283.1
click at [789, 358] on div "Schedule C: The Property You Claim as Exempt Mortgage statement-pdf Debtor's El…" at bounding box center [607, 616] width 363 height 812
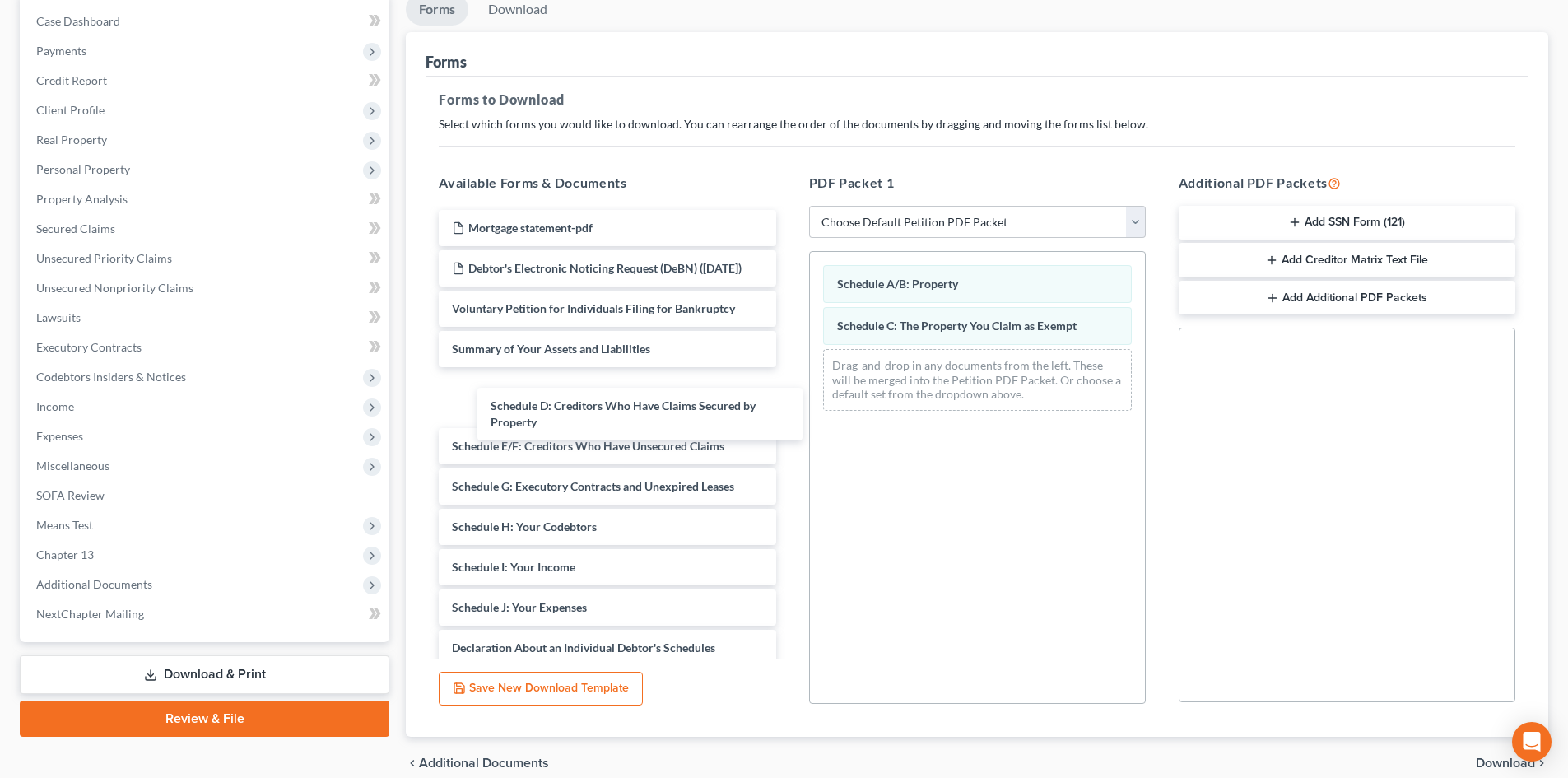
drag, startPoint x: 596, startPoint y: 405, endPoint x: 994, endPoint y: 407, distance: 398.0
click at [789, 409] on div "Schedule D: Creditors Who Have Claims Secured by Property Mortgage statement-pd…" at bounding box center [607, 596] width 363 height 771
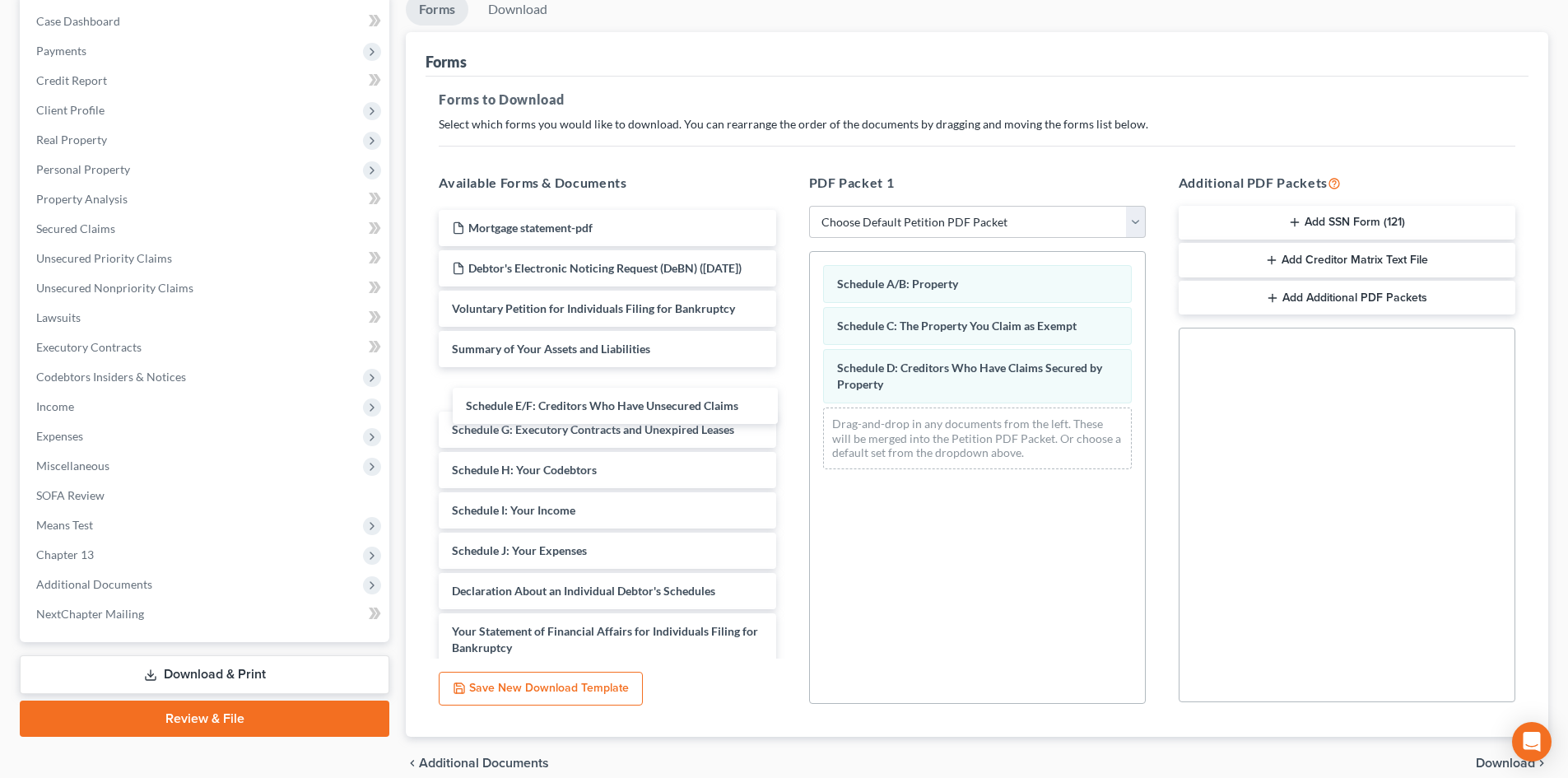
drag, startPoint x: 631, startPoint y: 410, endPoint x: 969, endPoint y: 461, distance: 341.8
click at [789, 466] on div "Schedule E/F: Creditors Who Have Unsecured Claims Mortgage statement-pdf Debtor…" at bounding box center [607, 568] width 363 height 715
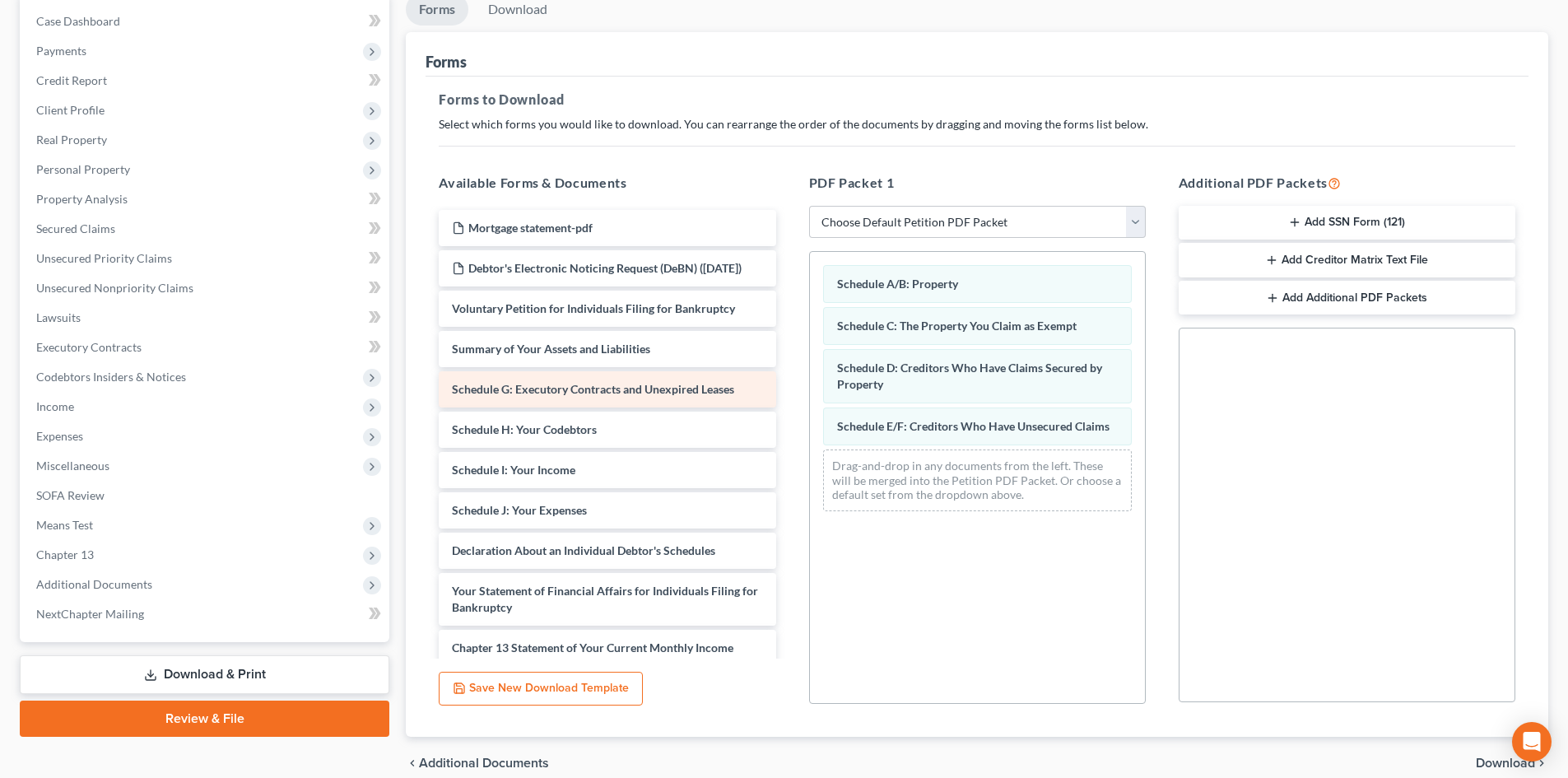
click at [789, 480] on div "Mortgage statement-pdf Debtor's Electronic Noticing Request (DeBN) (10/07/2025)…" at bounding box center [607, 547] width 363 height 674
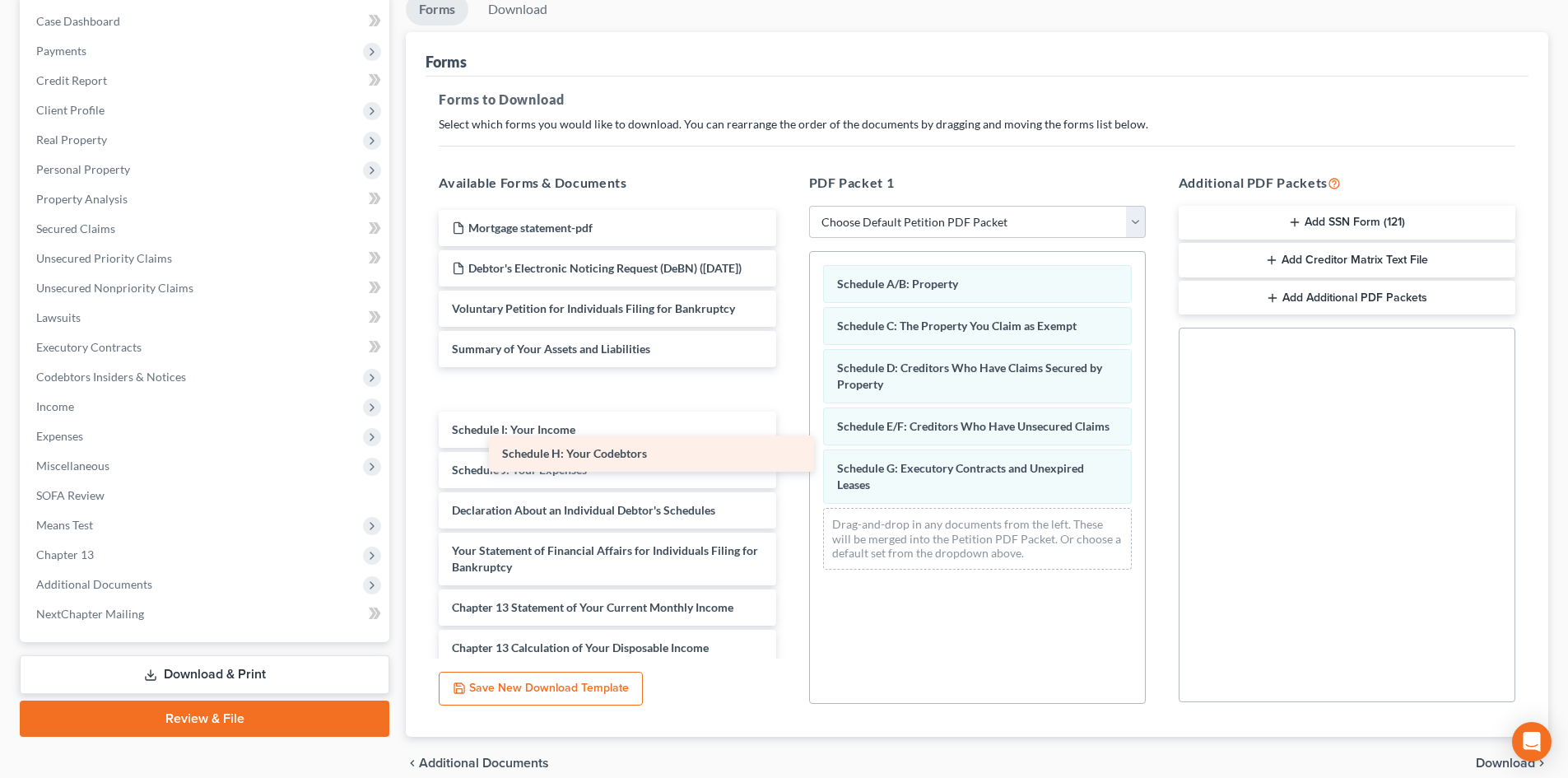
drag, startPoint x: 612, startPoint y: 395, endPoint x: 895, endPoint y: 509, distance: 305.1
click at [789, 517] on div "Schedule H: Your Codebtors Mortgage statement-pdf Debtor's Electronic Noticing …" at bounding box center [607, 527] width 363 height 634
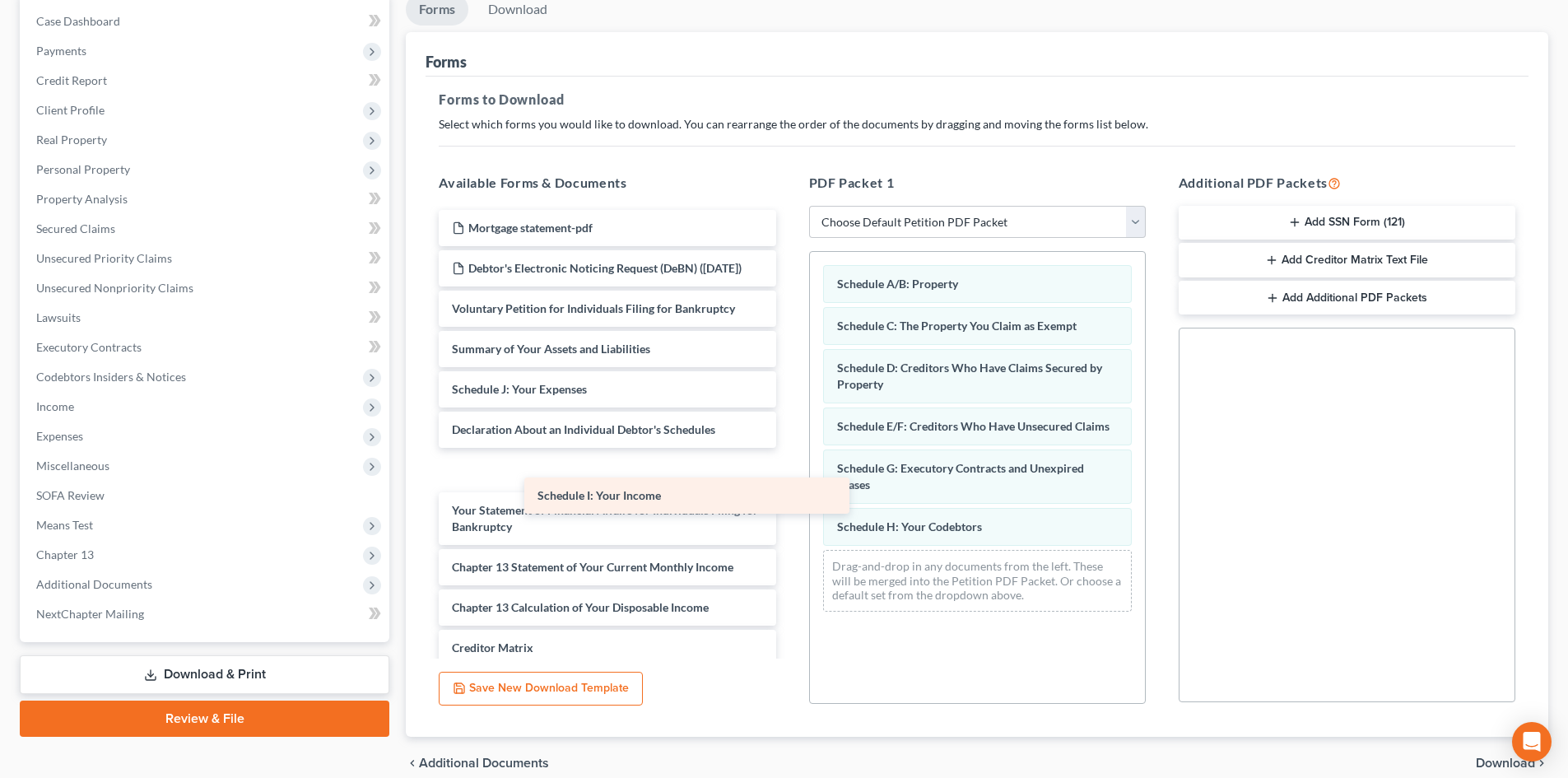
drag, startPoint x: 581, startPoint y: 405, endPoint x: 854, endPoint y: 542, distance: 305.4
click at [789, 544] on div "Schedule I: Your Income Mortgage statement-pdf Debtor's Electronic Noticing Req…" at bounding box center [607, 506] width 363 height 593
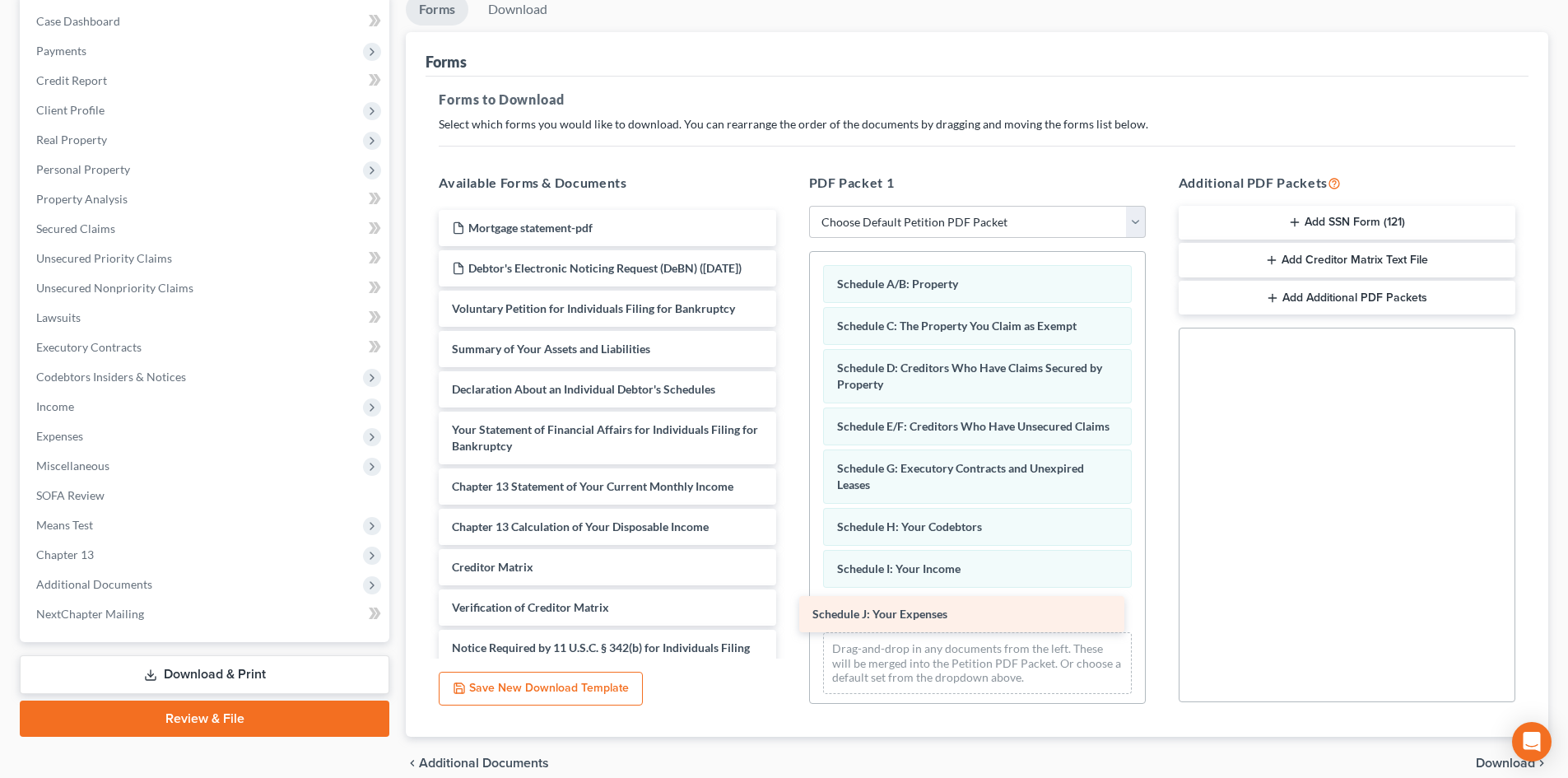
drag, startPoint x: 529, startPoint y: 398, endPoint x: 892, endPoint y: 606, distance: 418.4
click at [789, 606] on div "Schedule J: Your Expenses Mortgage statement-pdf Debtor's Electronic Noticing R…" at bounding box center [607, 466] width 363 height 513
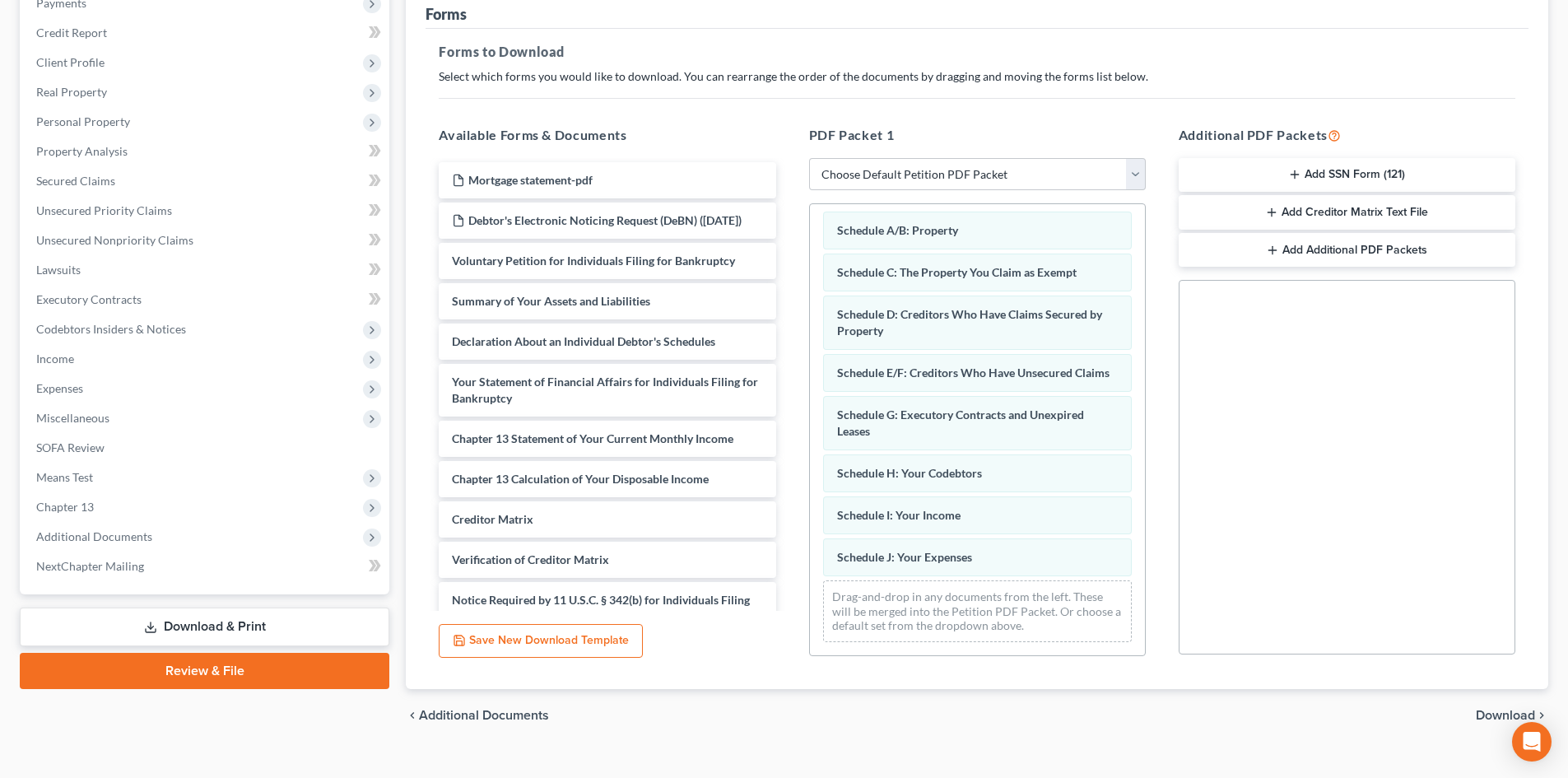
scroll to position [239, 0]
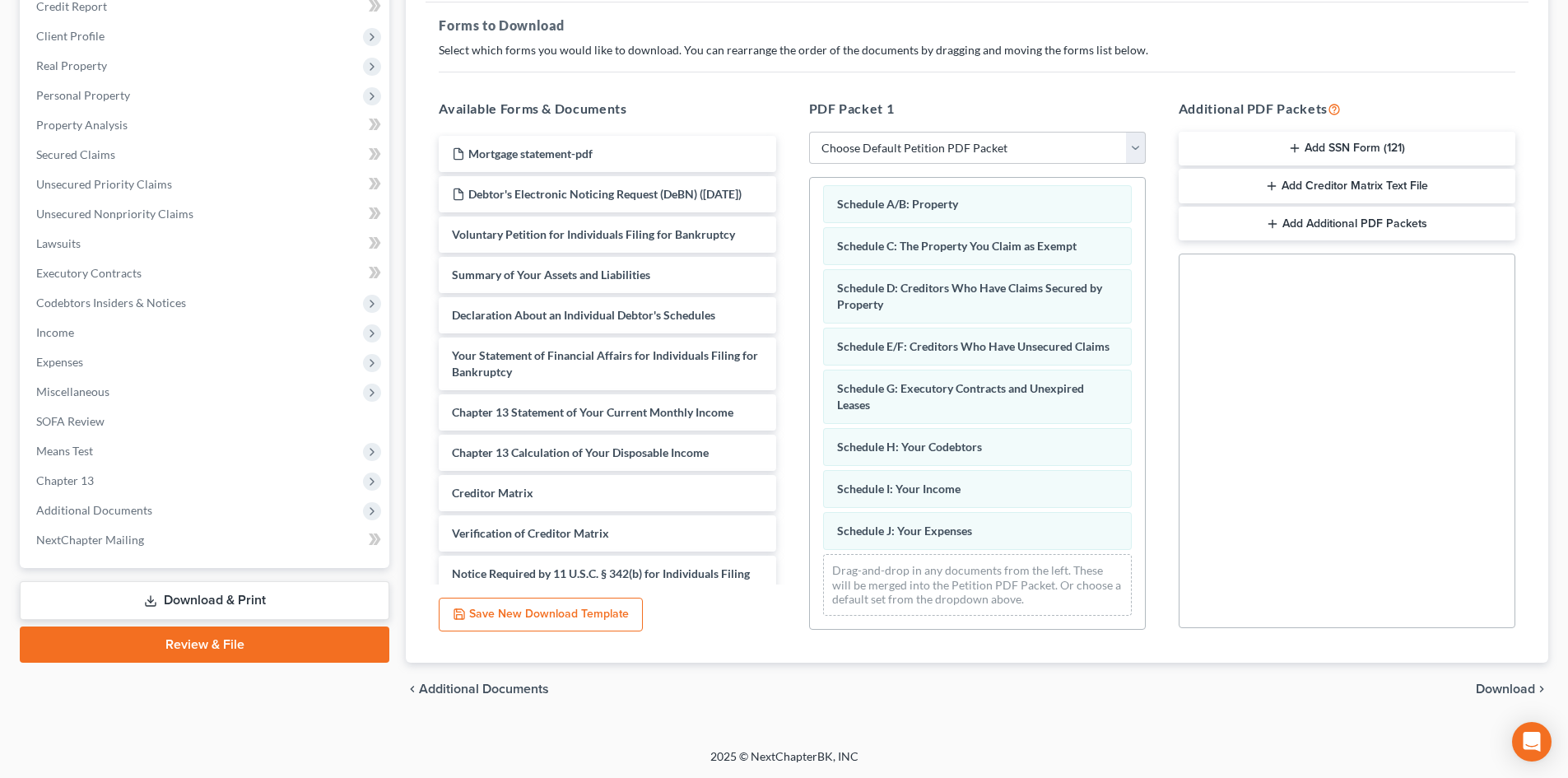
click at [1502, 690] on span "Download" at bounding box center [1505, 689] width 60 height 13
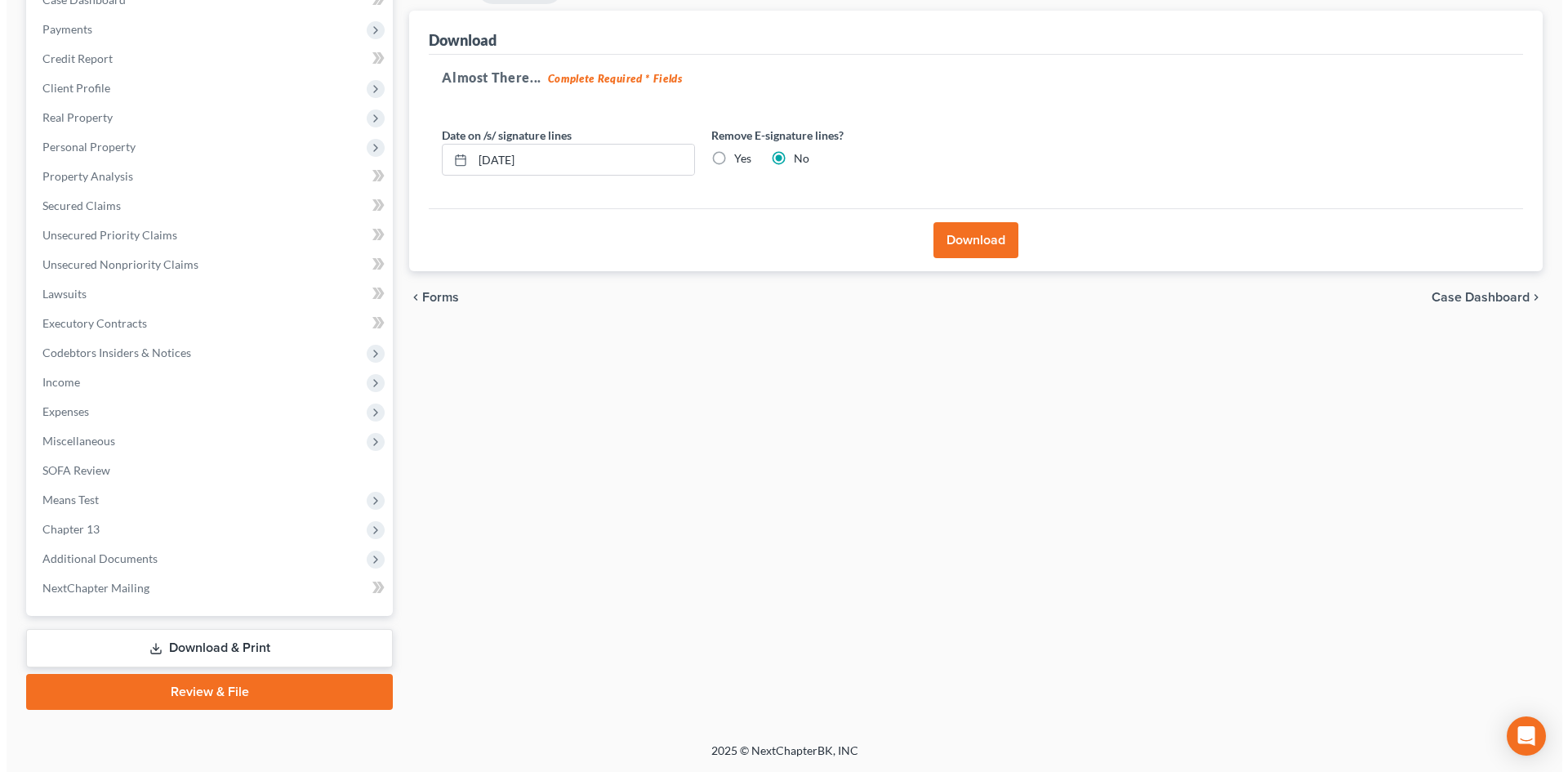
scroll to position [185, 0]
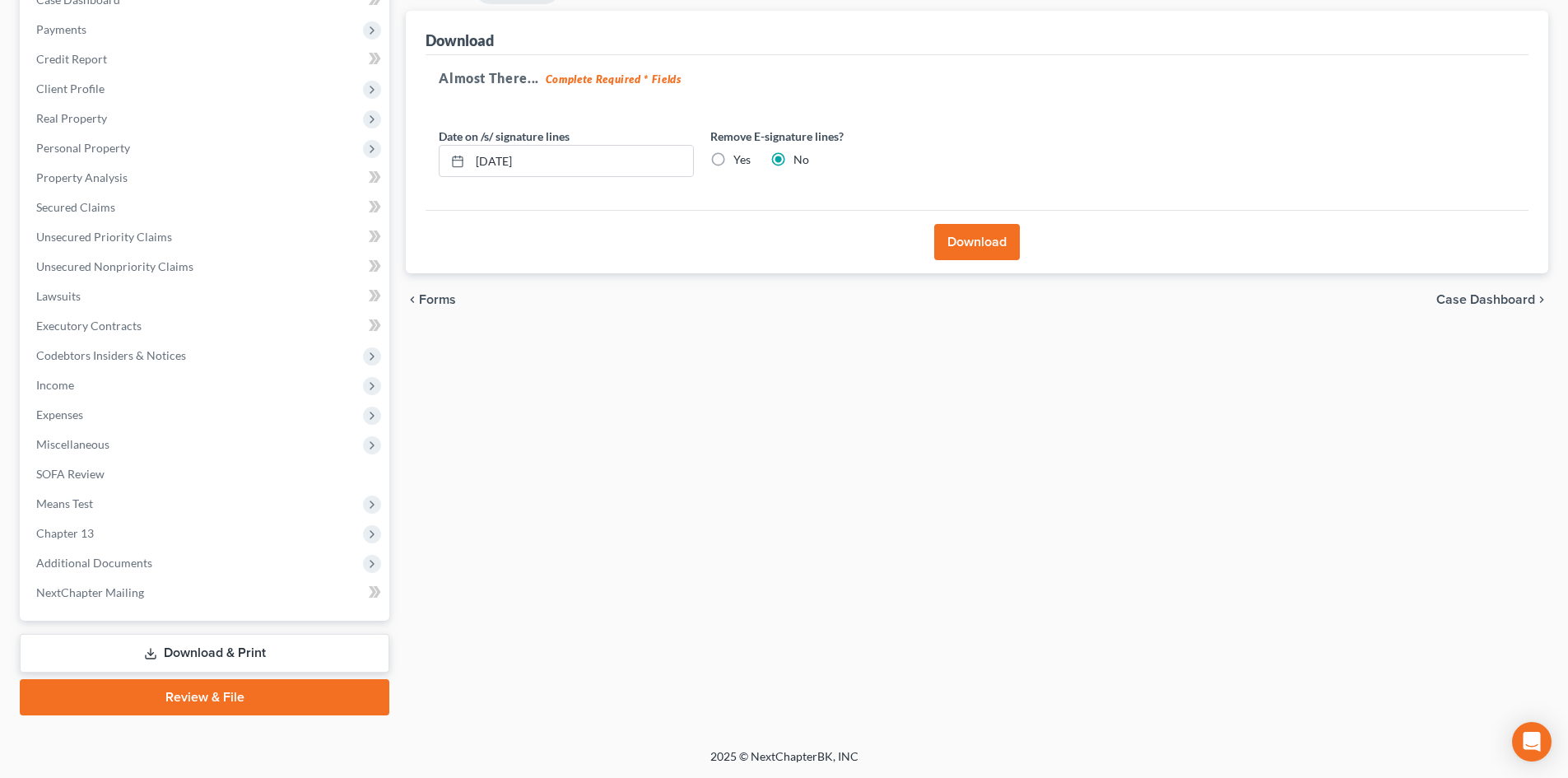
click at [985, 245] on button "Download" at bounding box center [977, 242] width 86 height 37
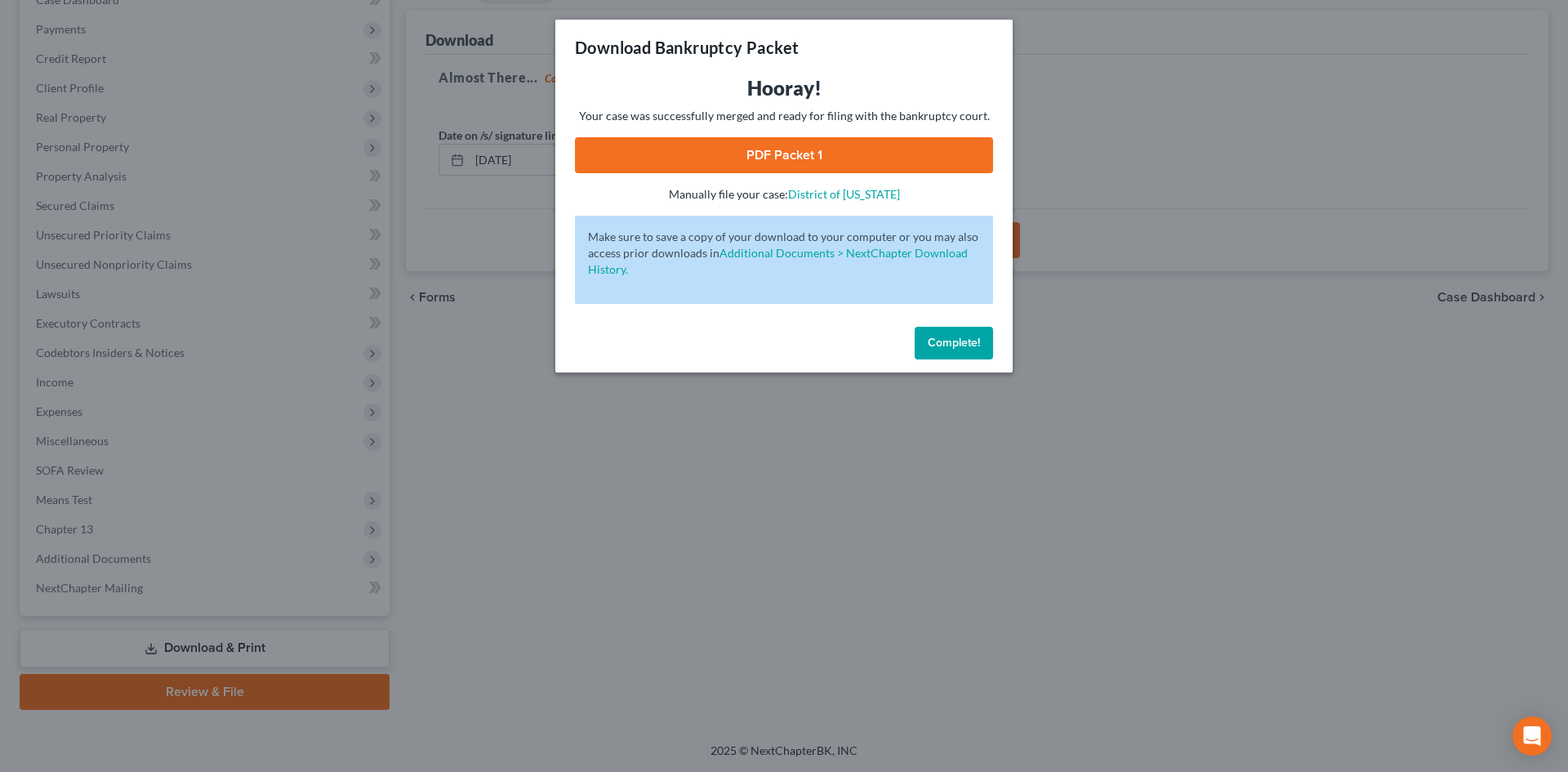
click at [623, 161] on link "PDF Packet 1" at bounding box center [784, 155] width 418 height 36
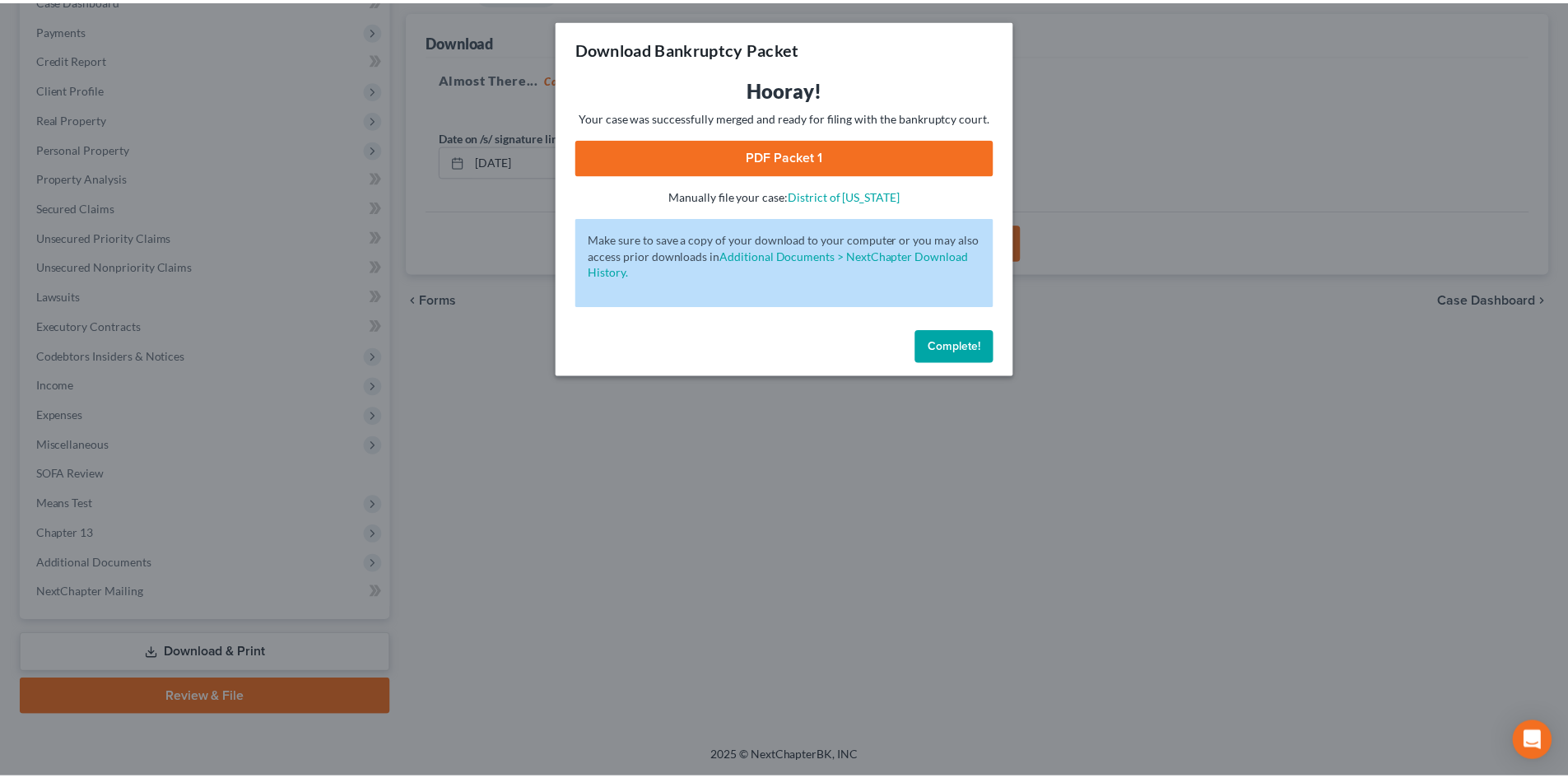
scroll to position [184, 0]
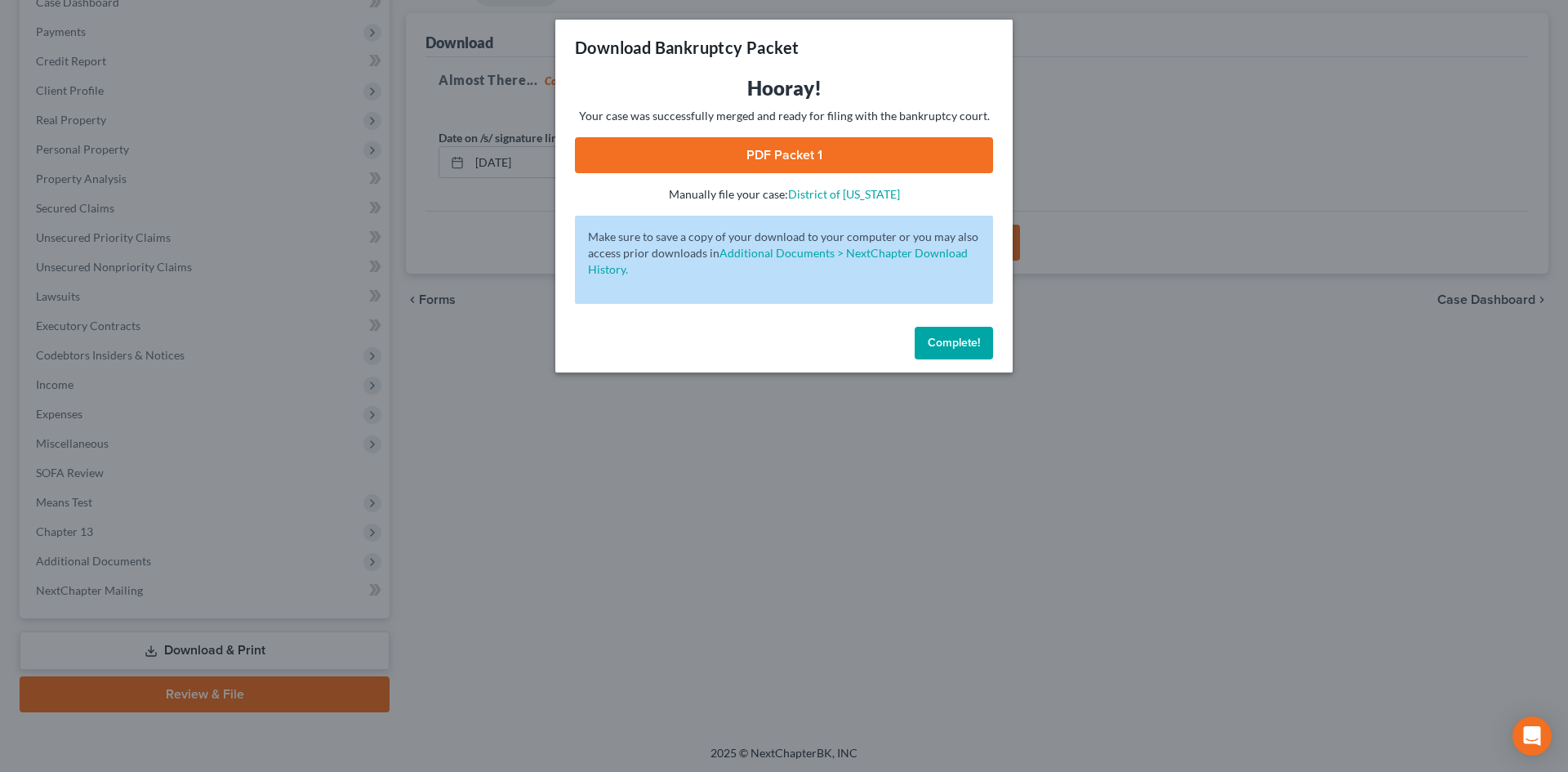
click at [961, 341] on span "Complete!" at bounding box center [954, 343] width 52 height 14
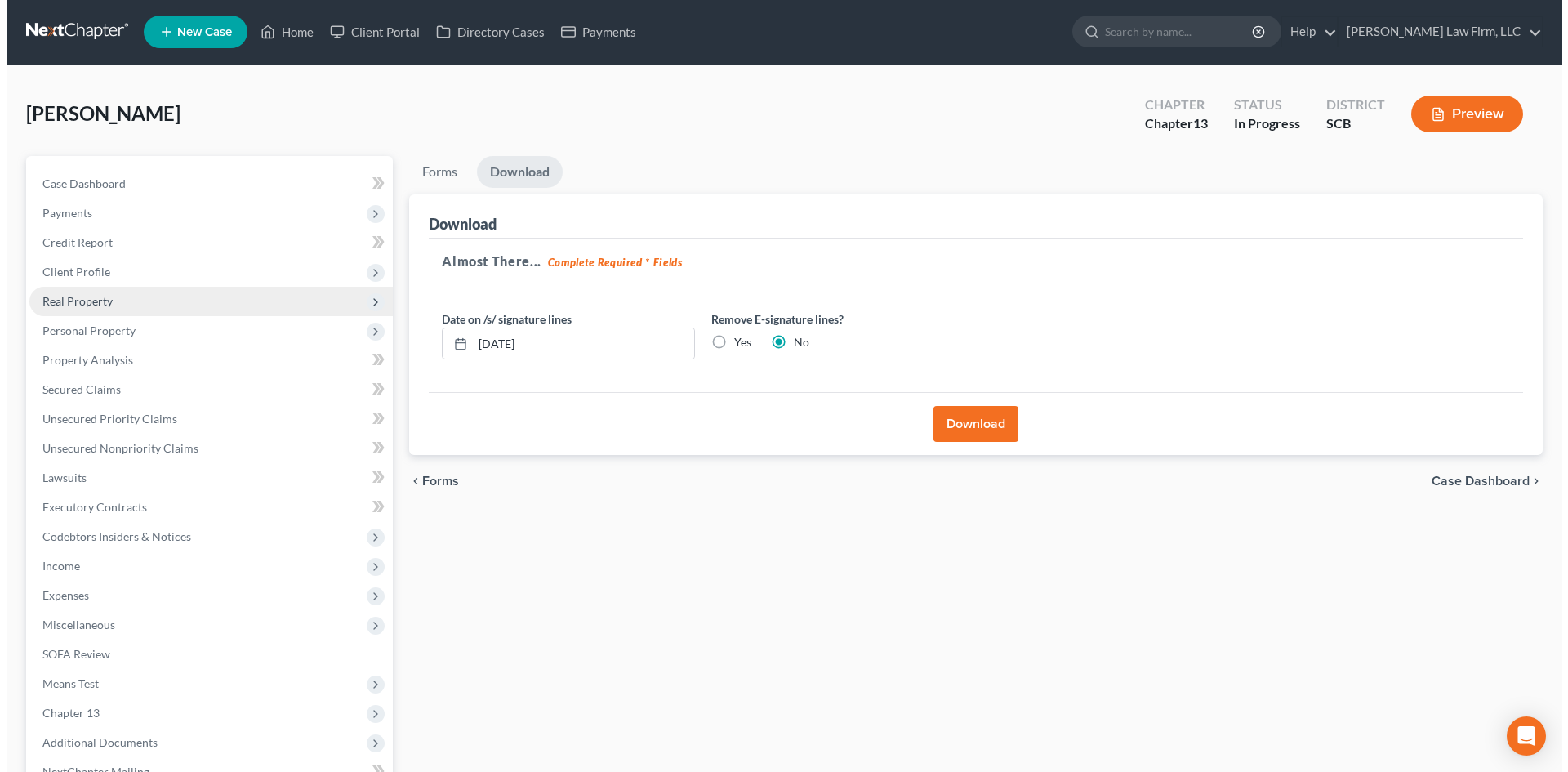
scroll to position [0, 0]
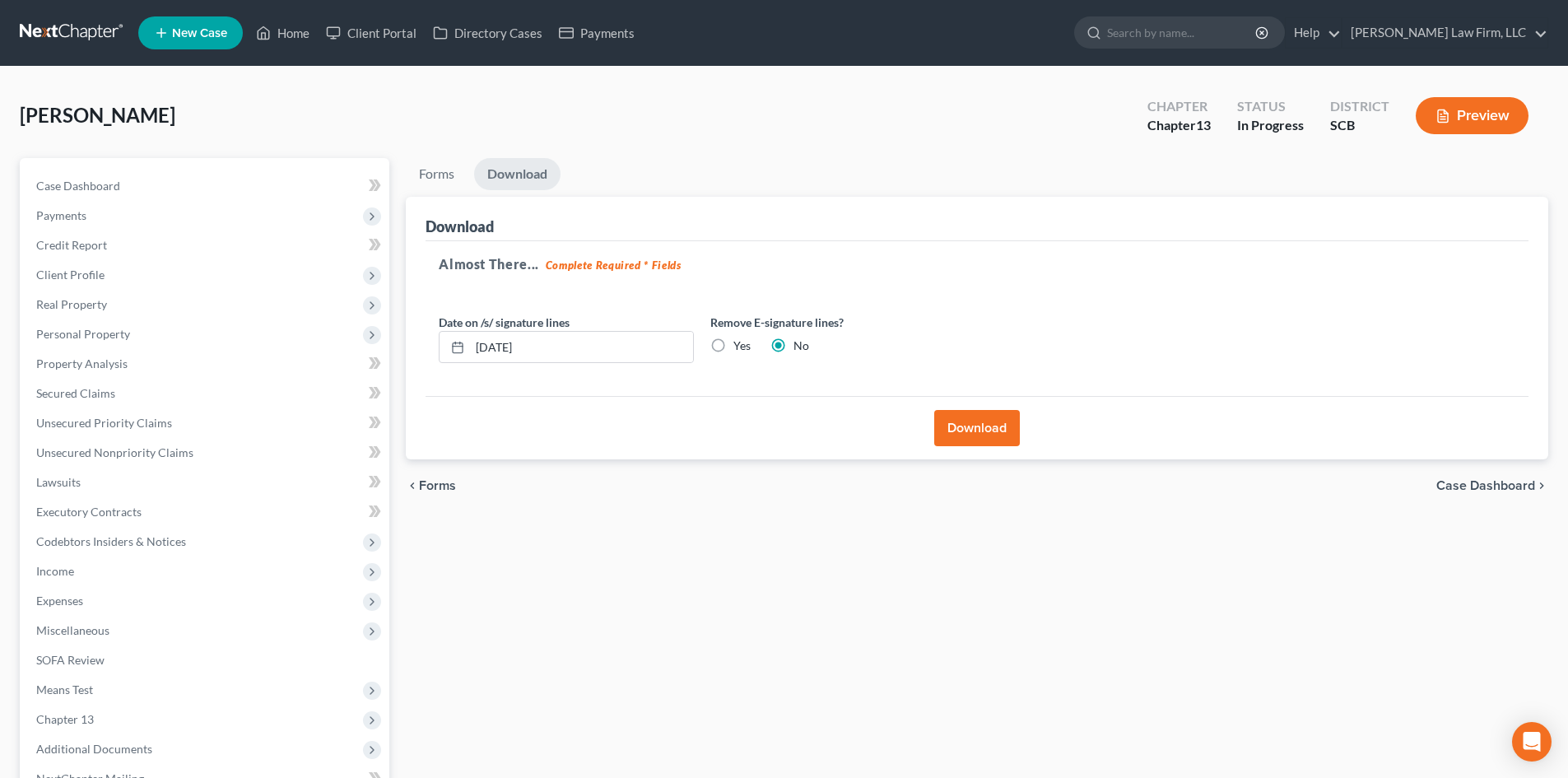
click at [1485, 108] on button "Preview" at bounding box center [1472, 116] width 113 height 37
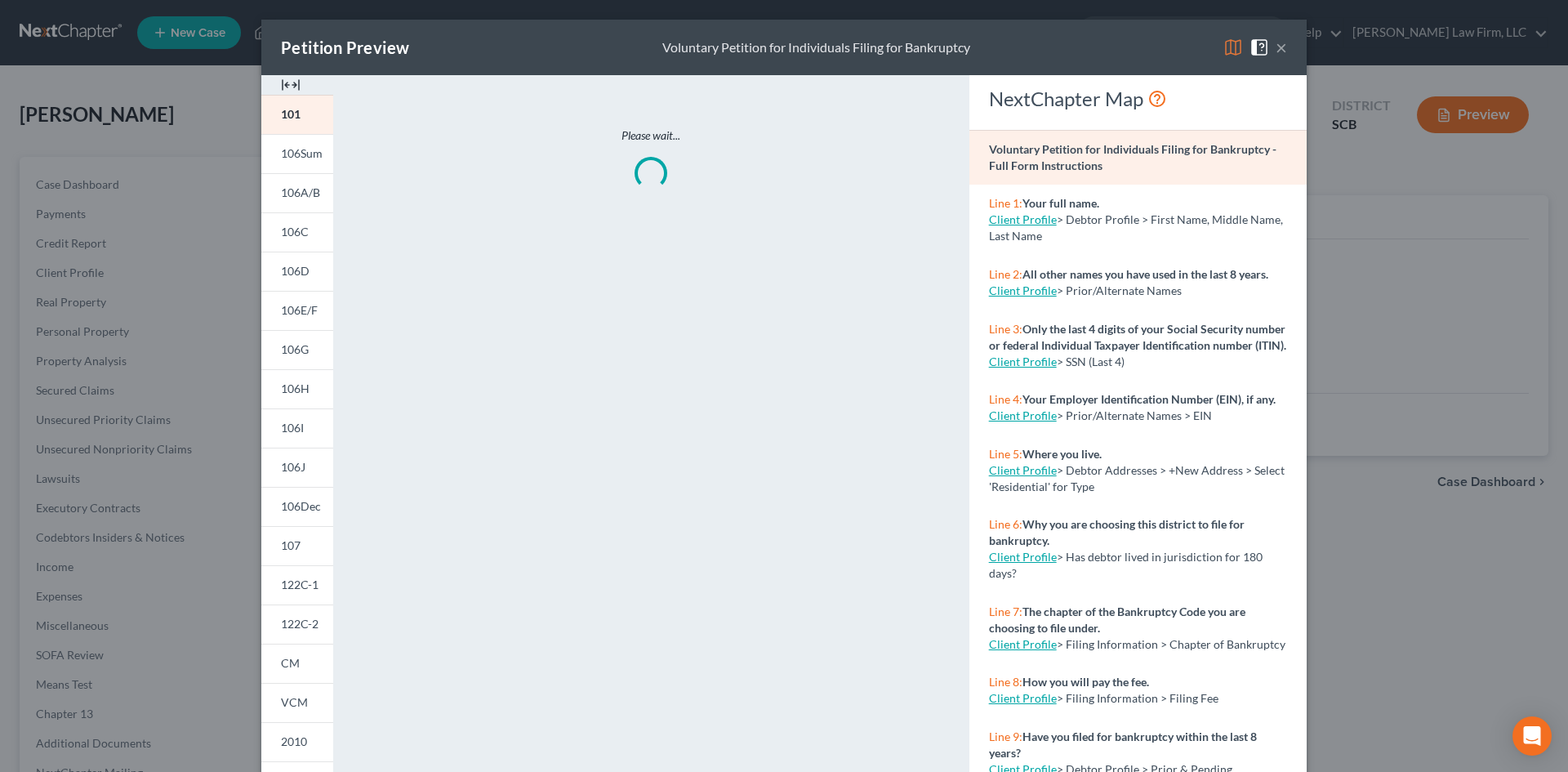
click at [285, 88] on img at bounding box center [290, 84] width 19 height 19
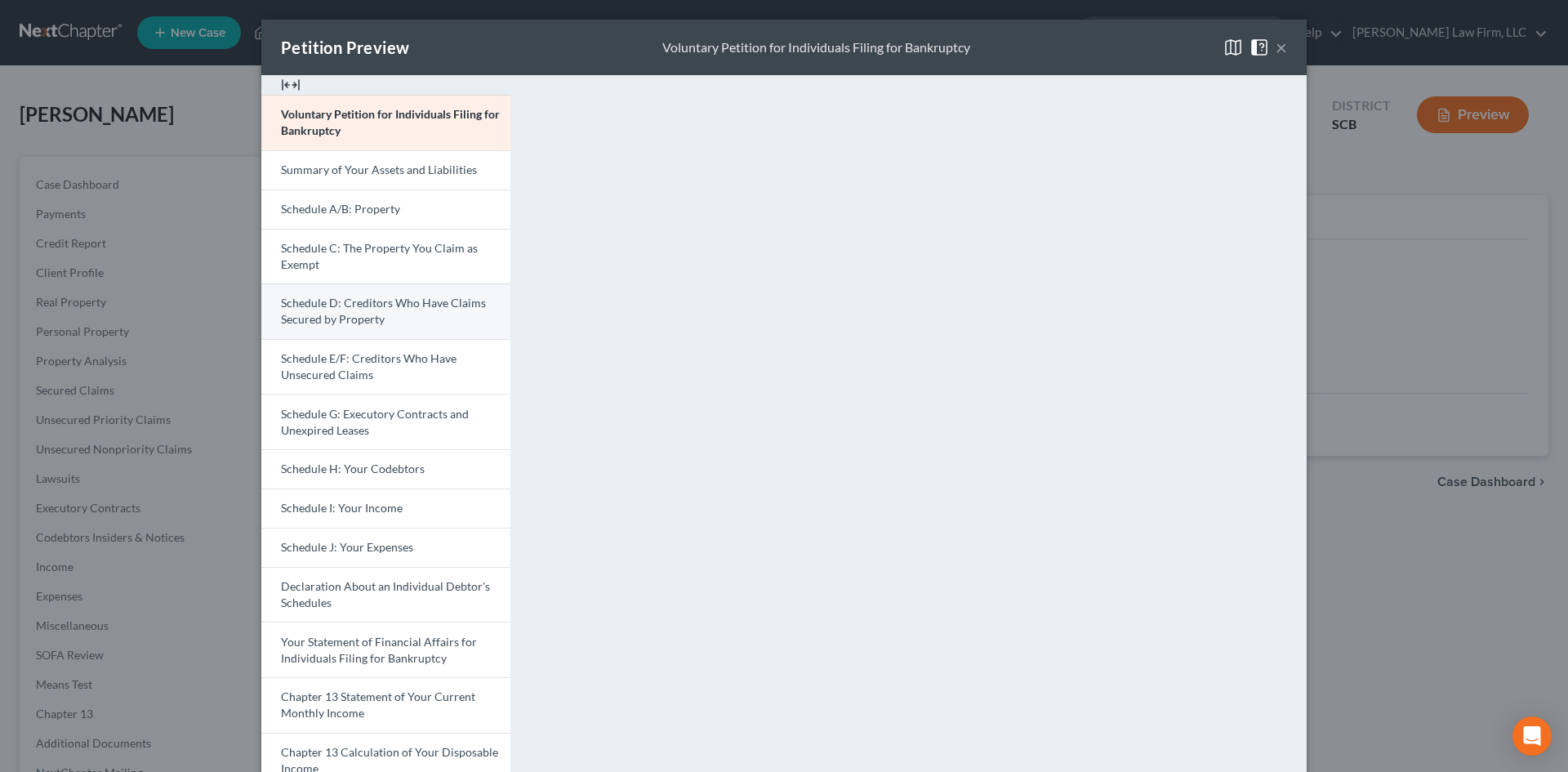
click at [365, 303] on span "Schedule D: Creditors Who Have Claims Secured by Property" at bounding box center [383, 311] width 205 height 30
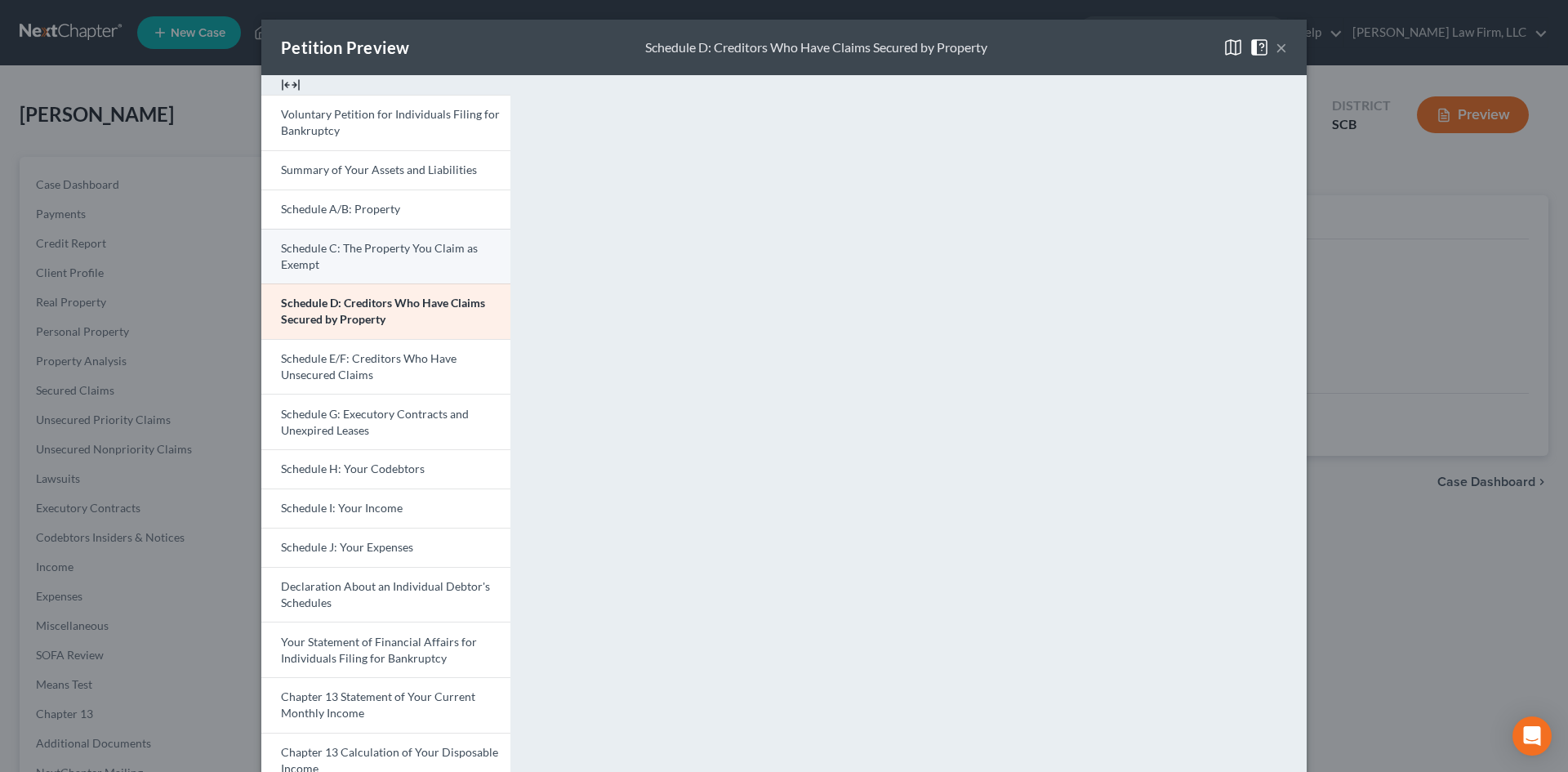
click at [340, 269] on link "Schedule C: The Property You Claim as Exempt" at bounding box center [386, 257] width 249 height 56
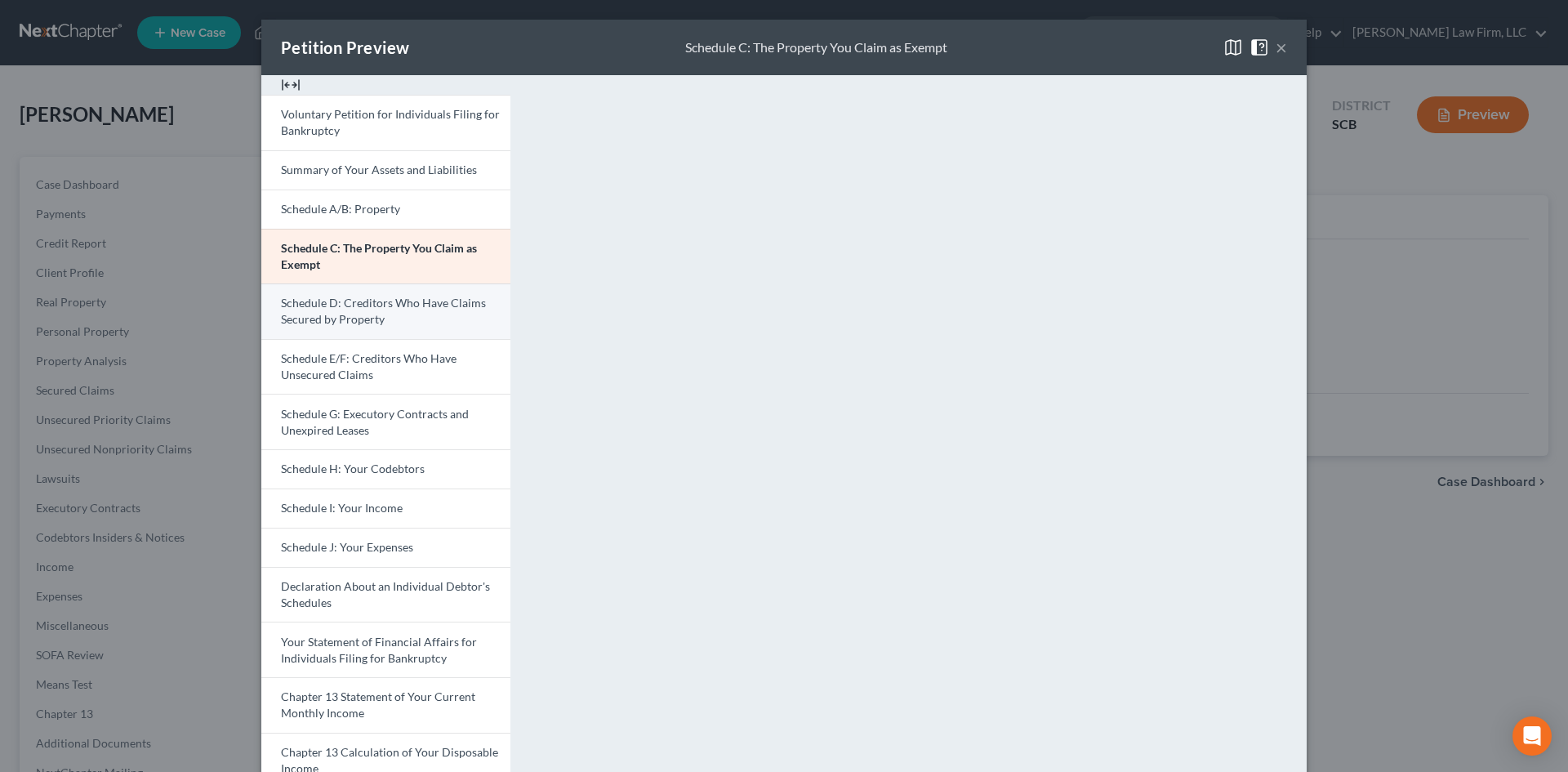
click at [352, 316] on span "Schedule D: Creditors Who Have Claims Secured by Property" at bounding box center [383, 311] width 205 height 30
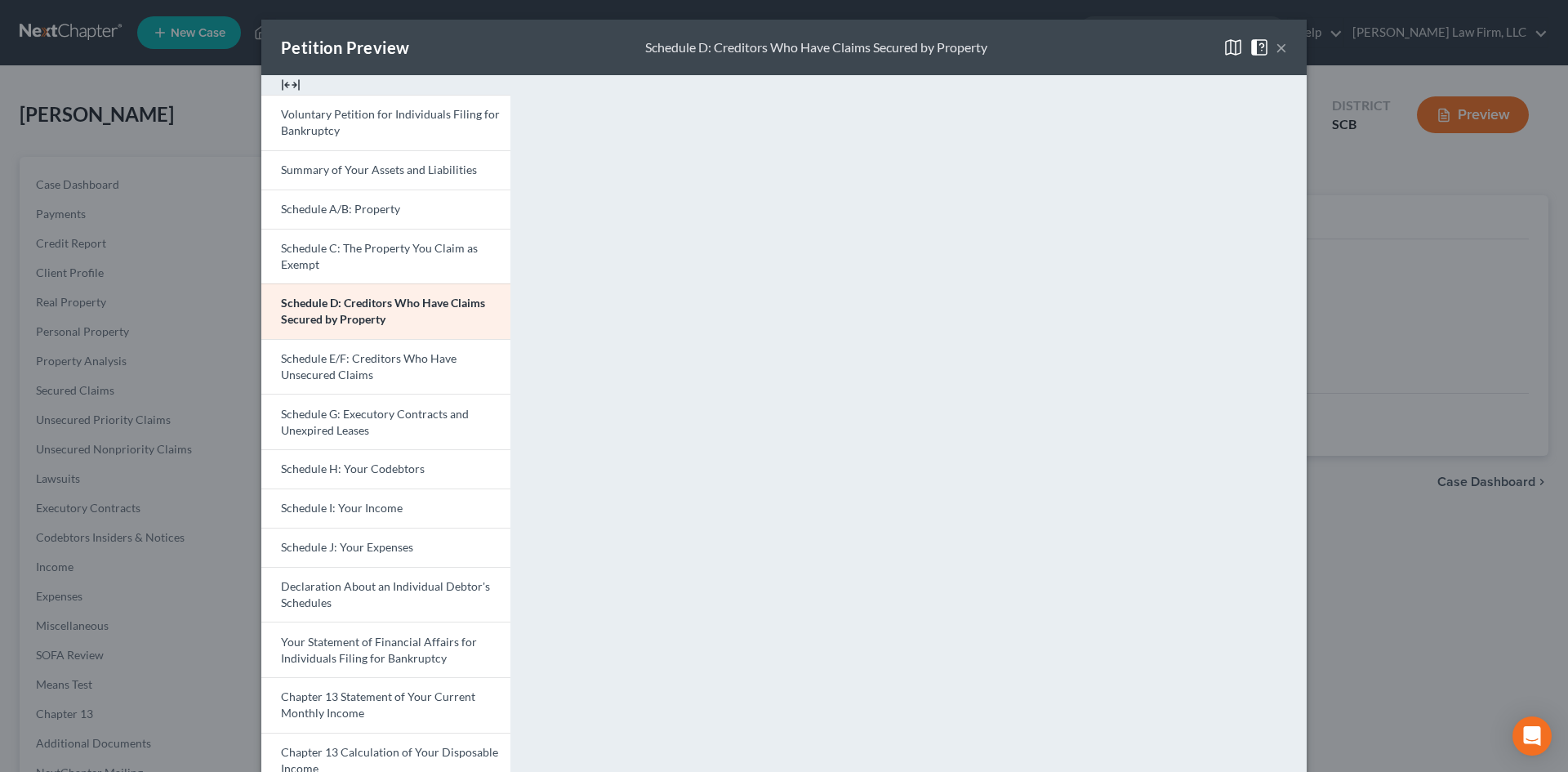
click at [1276, 46] on button "×" at bounding box center [1282, 46] width 12 height 19
